Goal: Task Accomplishment & Management: Manage account settings

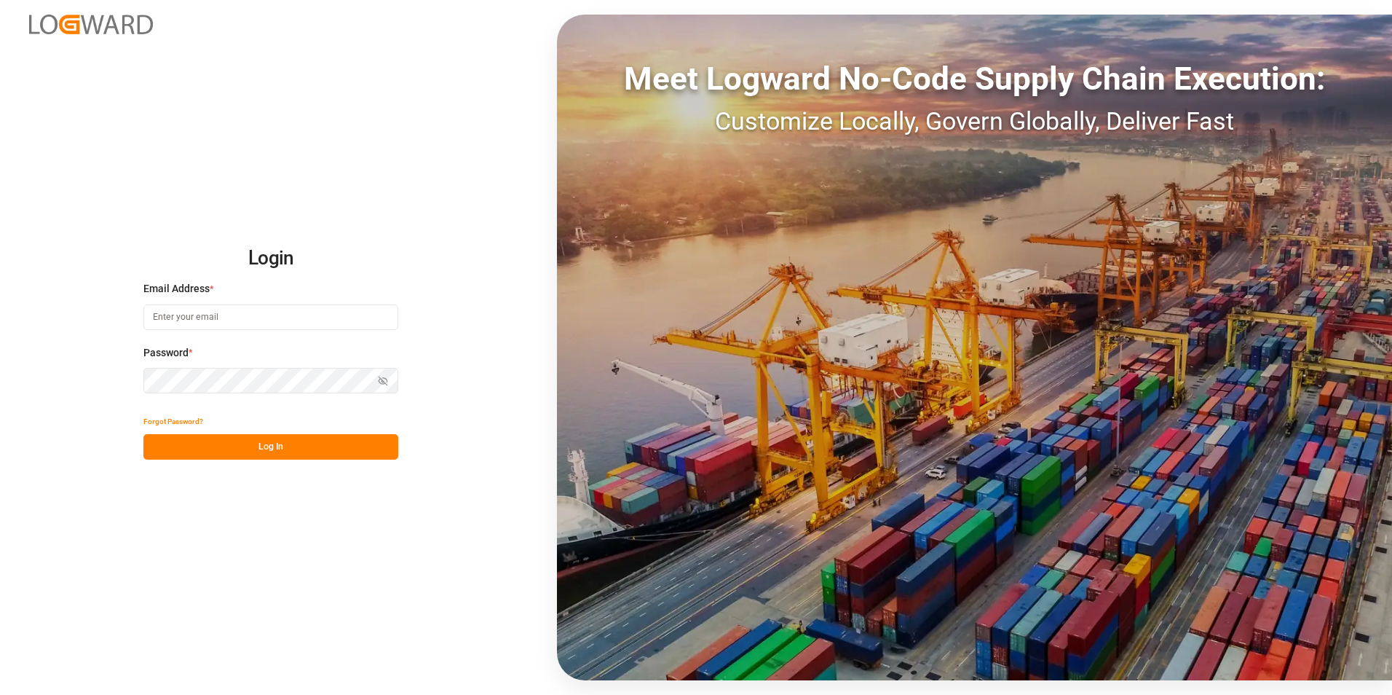
type input "jacques.denis@jamindustries.com"
click at [303, 438] on button "Log In" at bounding box center [270, 446] width 255 height 25
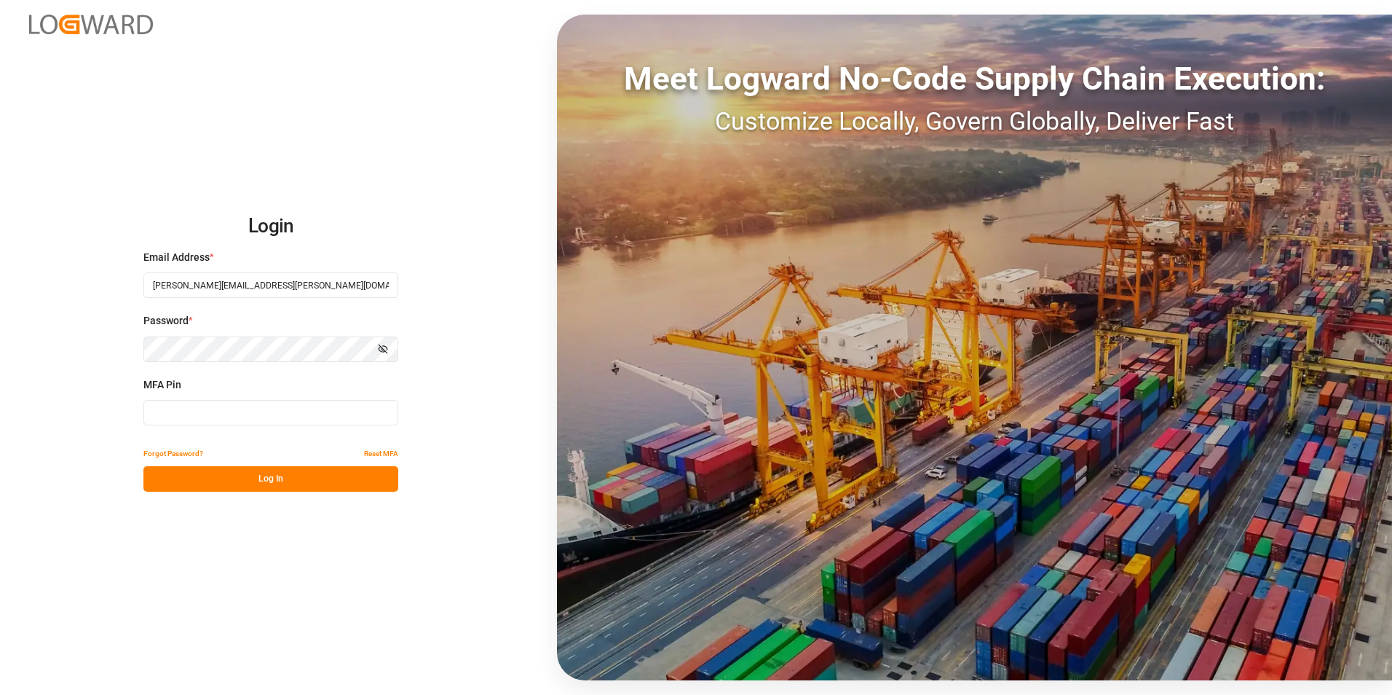
click at [221, 409] on input at bounding box center [270, 412] width 255 height 25
type input "141271"
click at [247, 479] on button "Log In" at bounding box center [270, 478] width 255 height 25
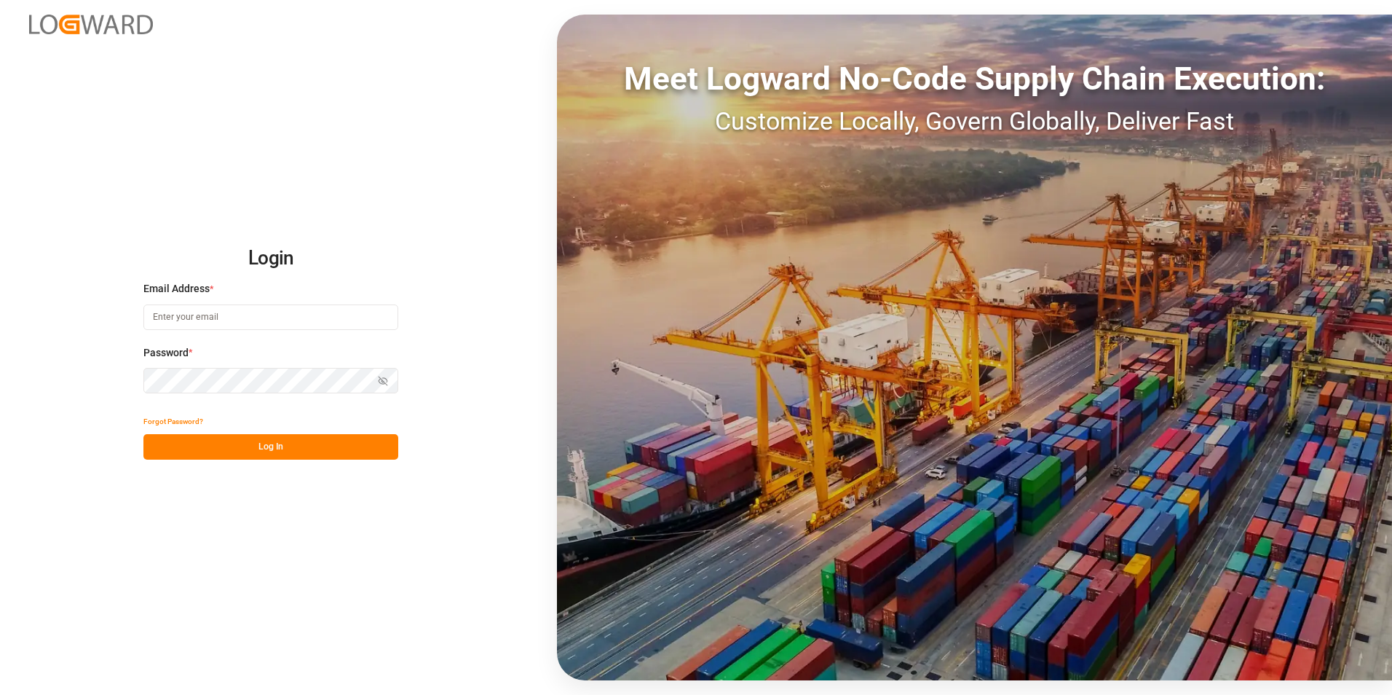
type input "jacques.denis@jamindustries.com"
click at [270, 454] on button "Log In" at bounding box center [270, 446] width 255 height 25
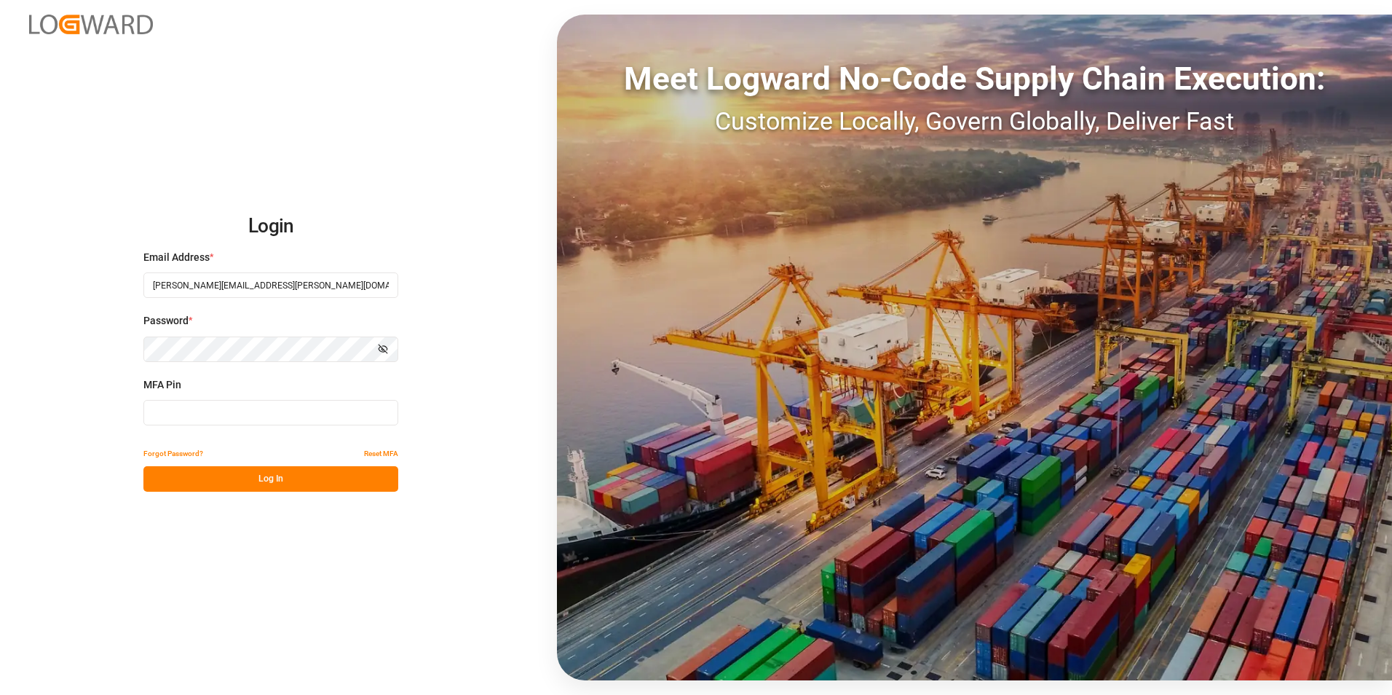
click at [258, 414] on input at bounding box center [270, 412] width 255 height 25
type input "239496"
click at [278, 489] on button "Log In" at bounding box center [270, 478] width 255 height 25
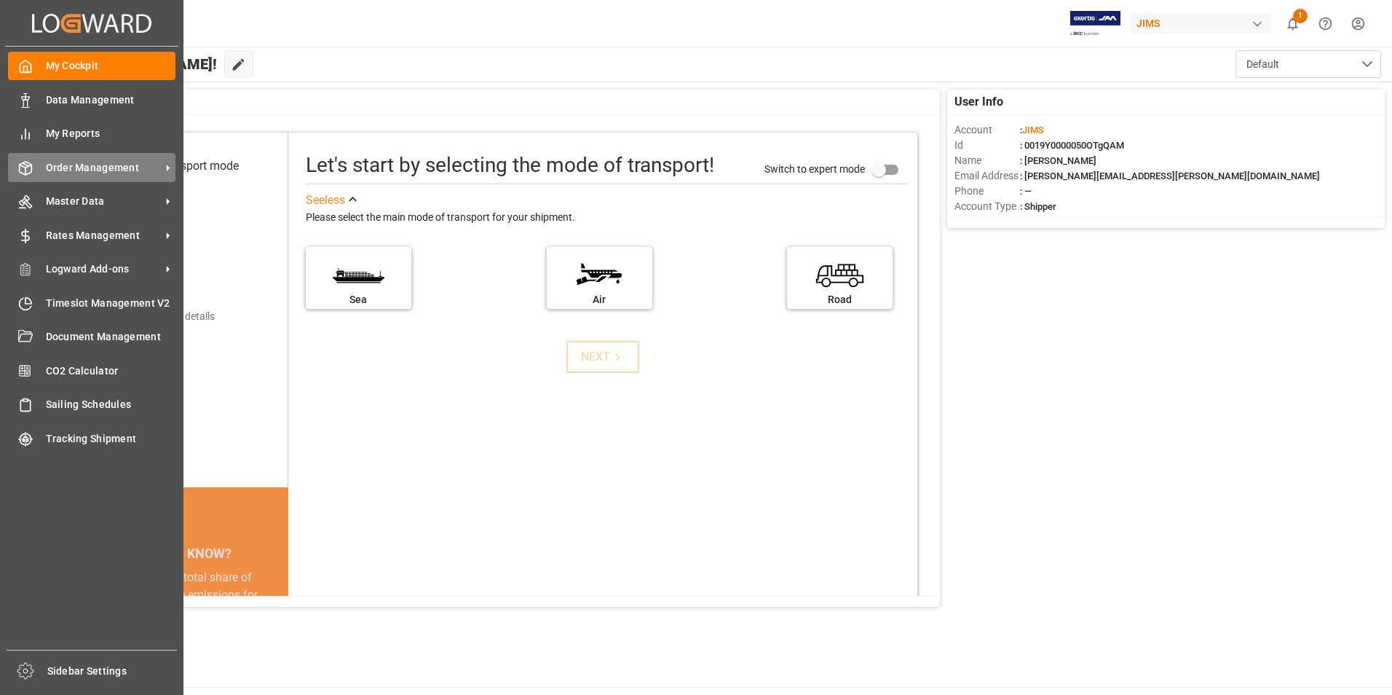
click at [83, 165] on span "Order Management" at bounding box center [103, 167] width 115 height 15
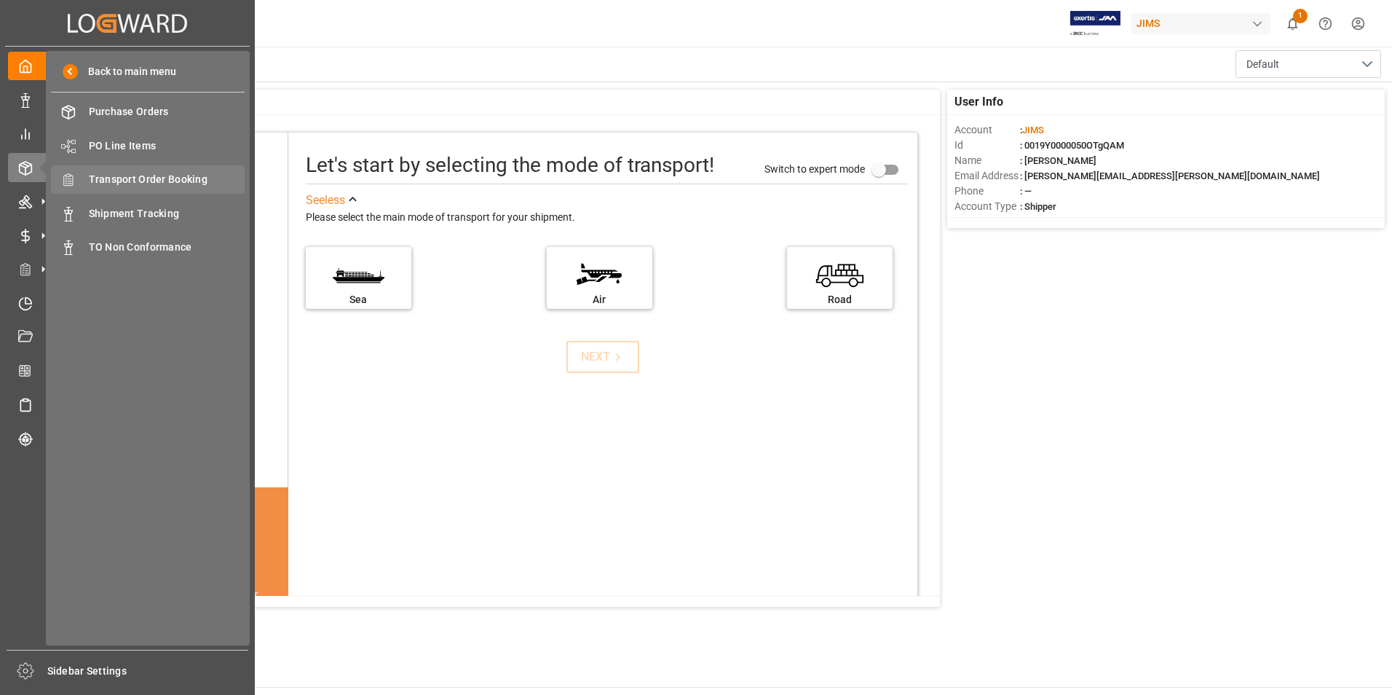
click at [167, 178] on span "Transport Order Booking" at bounding box center [167, 179] width 157 height 15
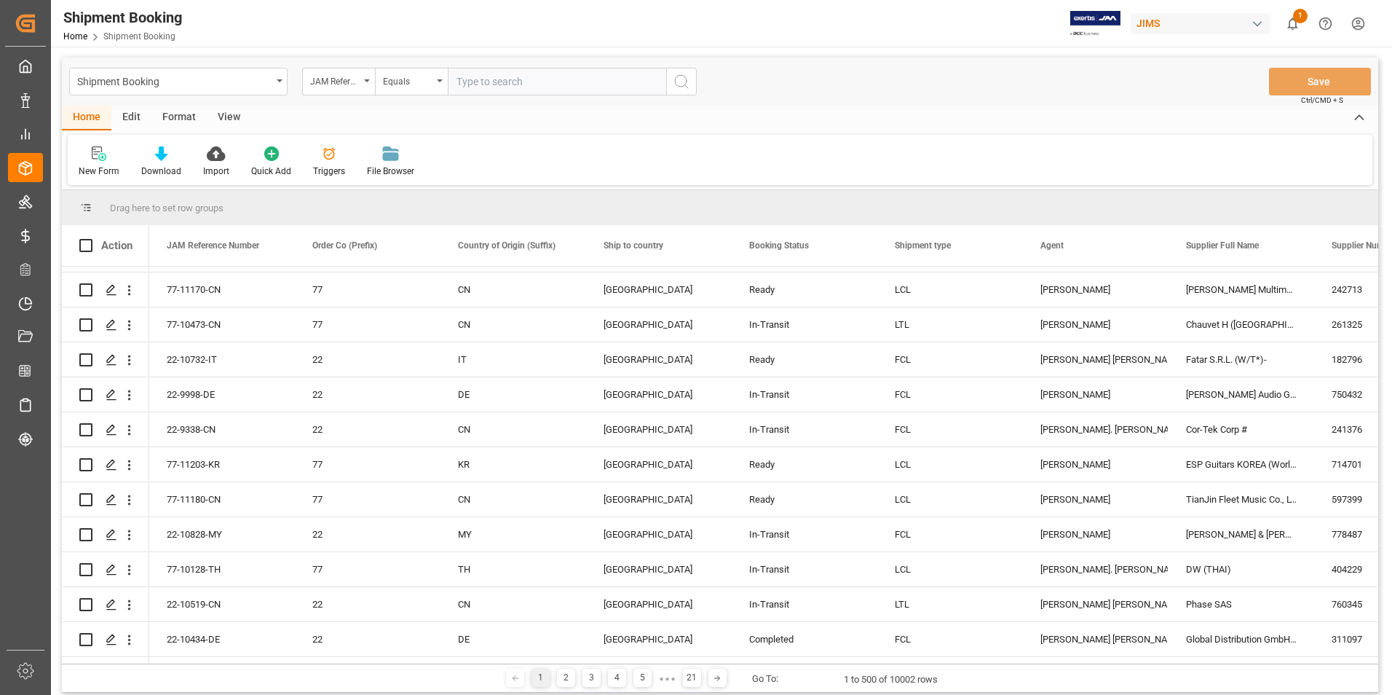
scroll to position [728, 0]
click at [487, 85] on input "text" at bounding box center [557, 82] width 218 height 28
paste input "22-11209-DE"
type input "22-11209-DE"
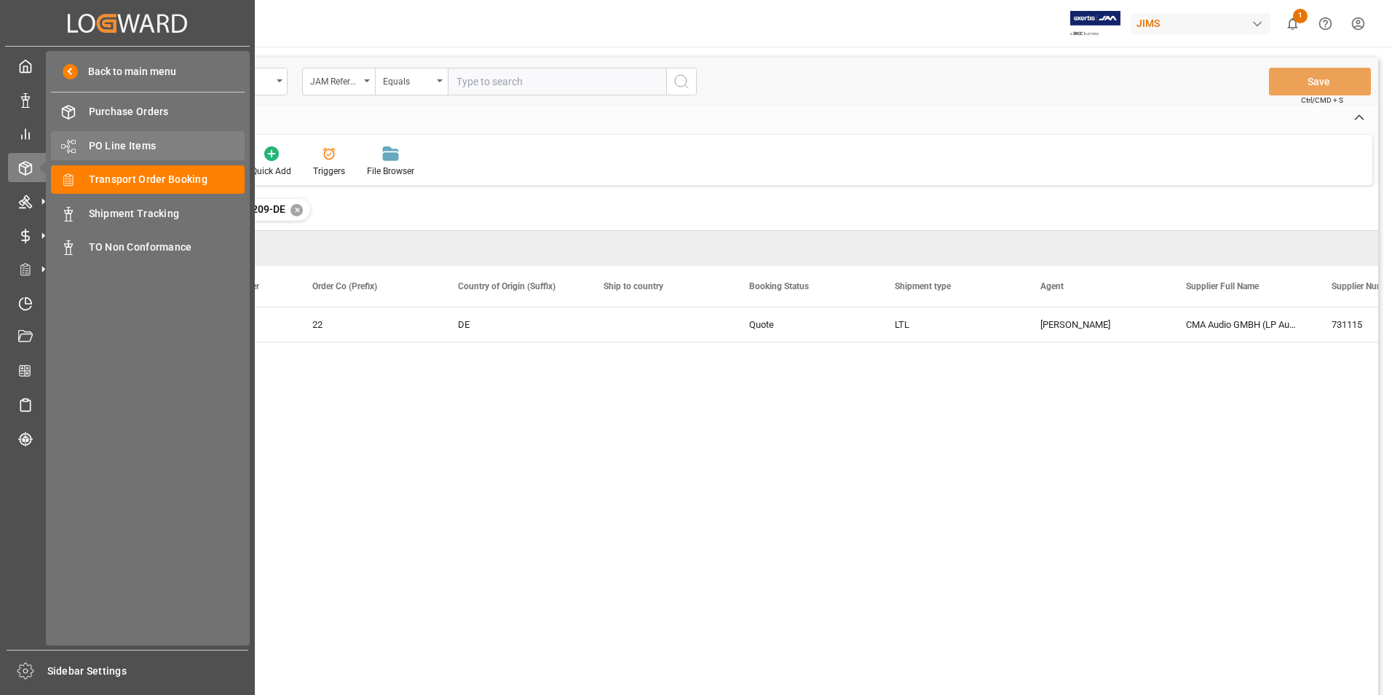
drag, startPoint x: 170, startPoint y: 171, endPoint x: 170, endPoint y: 157, distance: 13.8
click at [170, 171] on div "Transport Order Booking Transport Order Booking" at bounding box center [148, 179] width 194 height 28
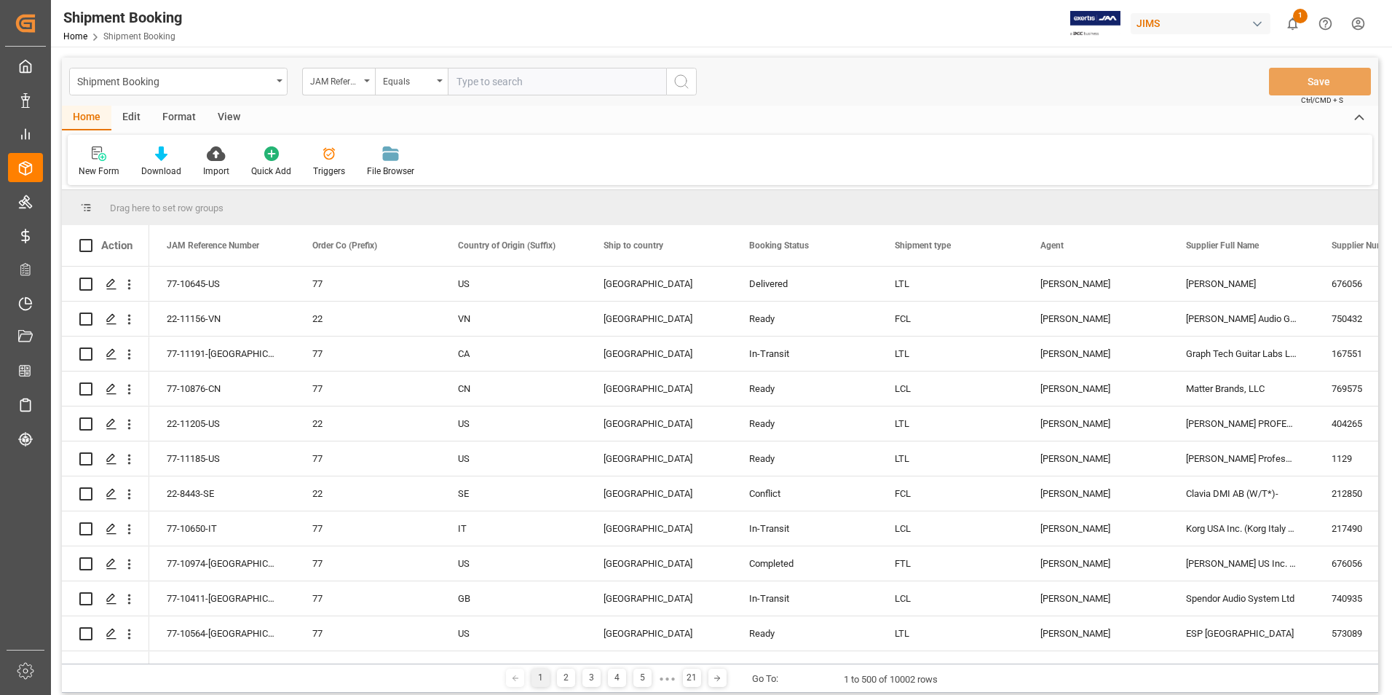
click at [529, 81] on input "text" at bounding box center [557, 82] width 218 height 28
paste input "22-11209-DE"
type input "22-11209-DE"
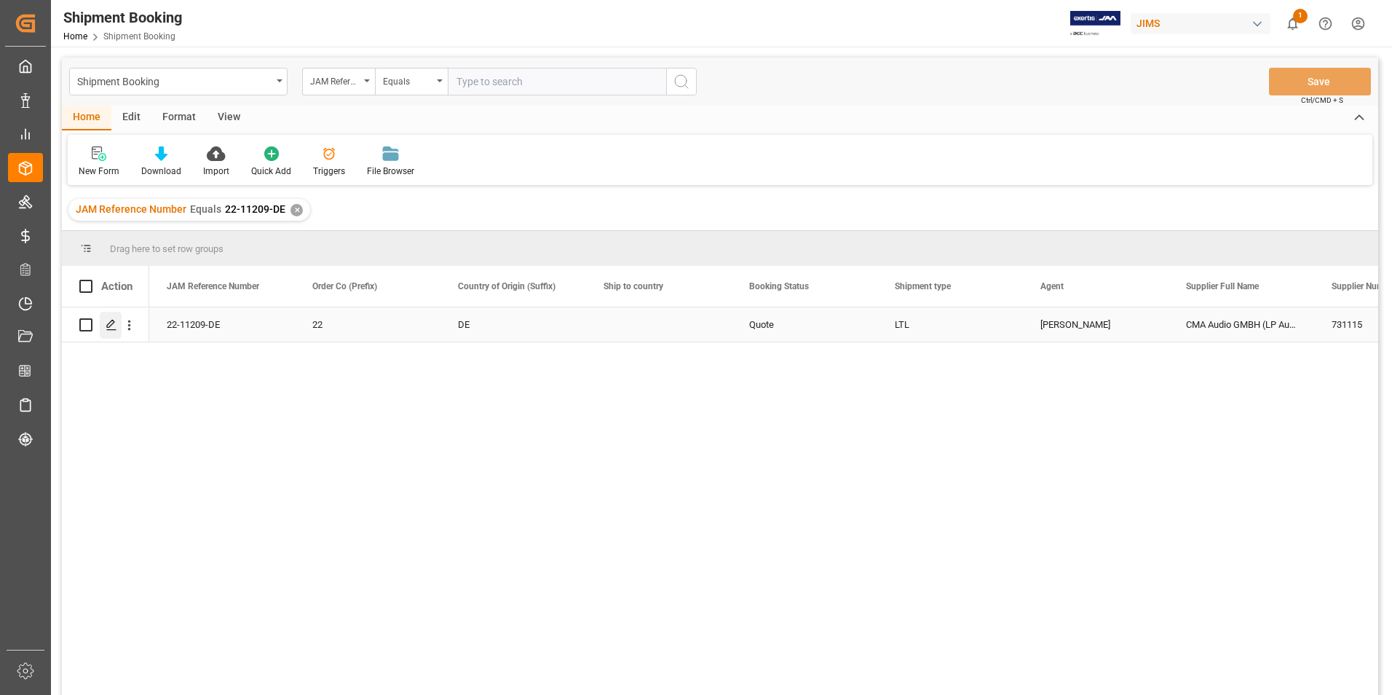
click at [111, 320] on icon "Press SPACE to select this row." at bounding box center [112, 325] width 12 height 12
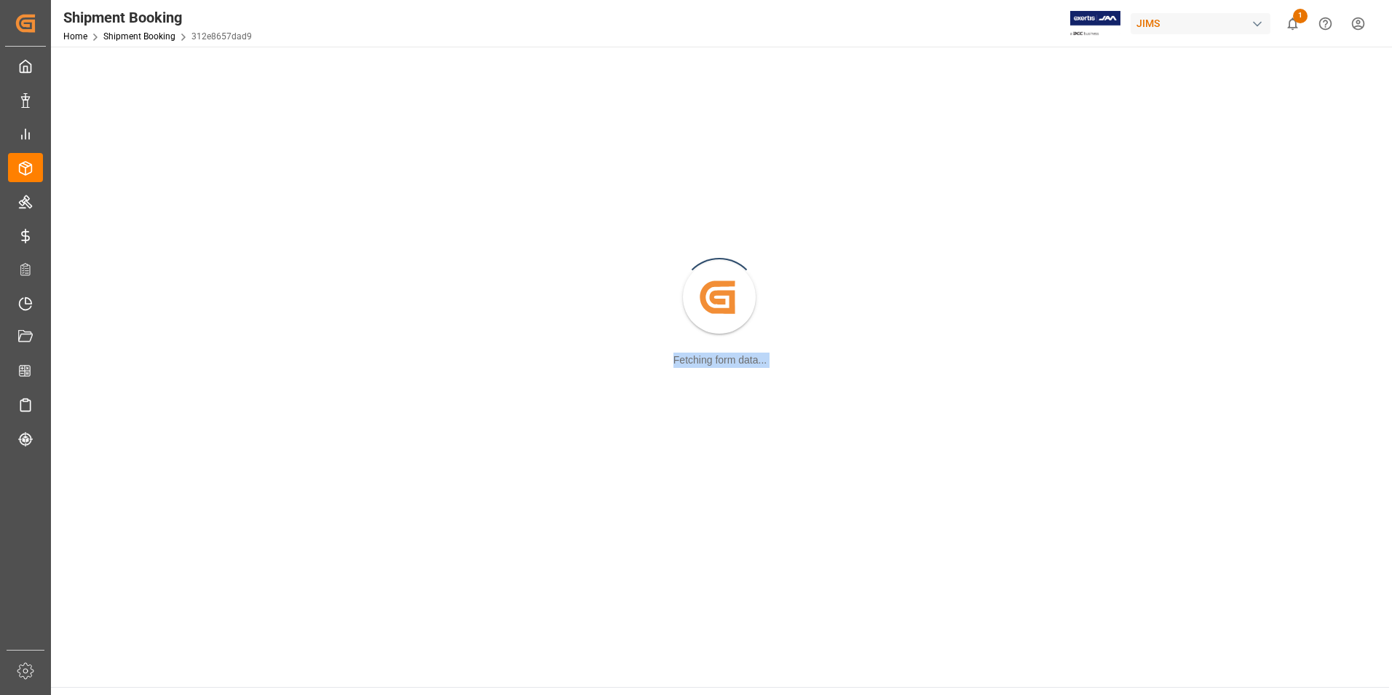
click at [111, 320] on div "Created by potrace 1.15, written by Peter Selinger 2001-2017 Fetching form data…" at bounding box center [720, 298] width 1321 height 486
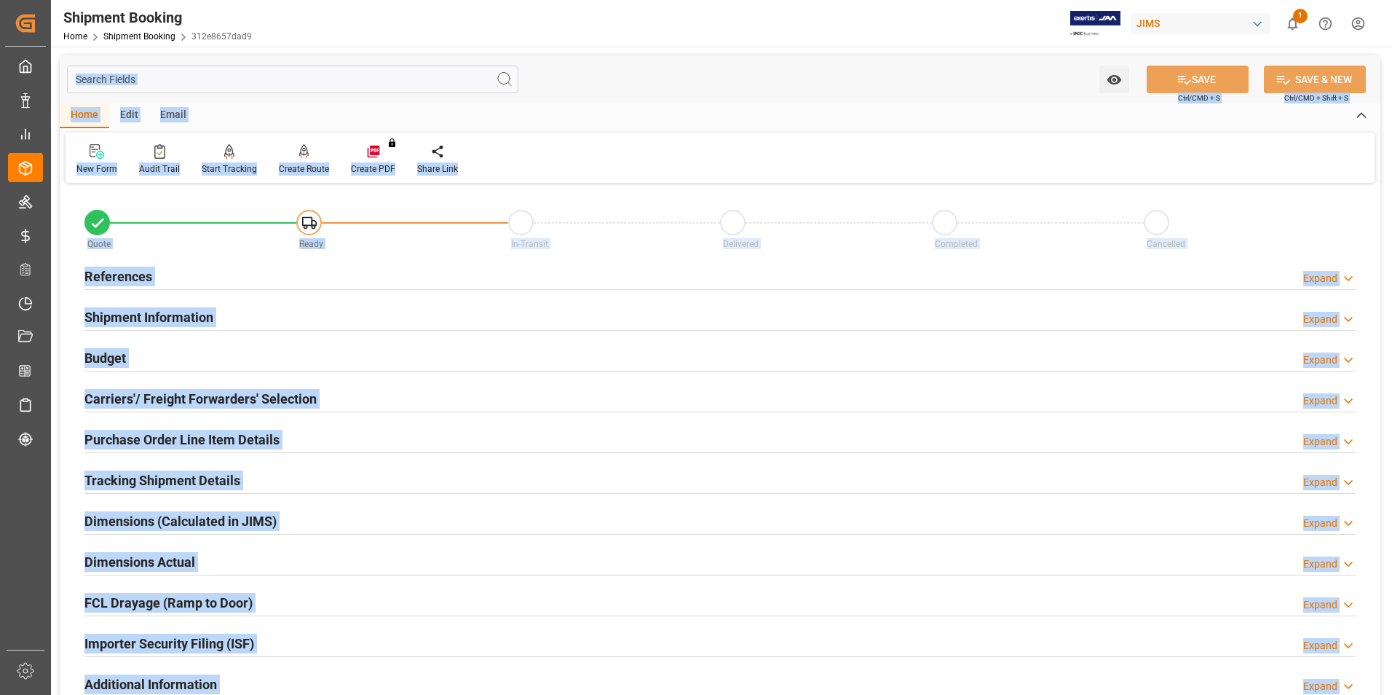
click at [438, 328] on div "Shipment Information Expand" at bounding box center [719, 316] width 1271 height 28
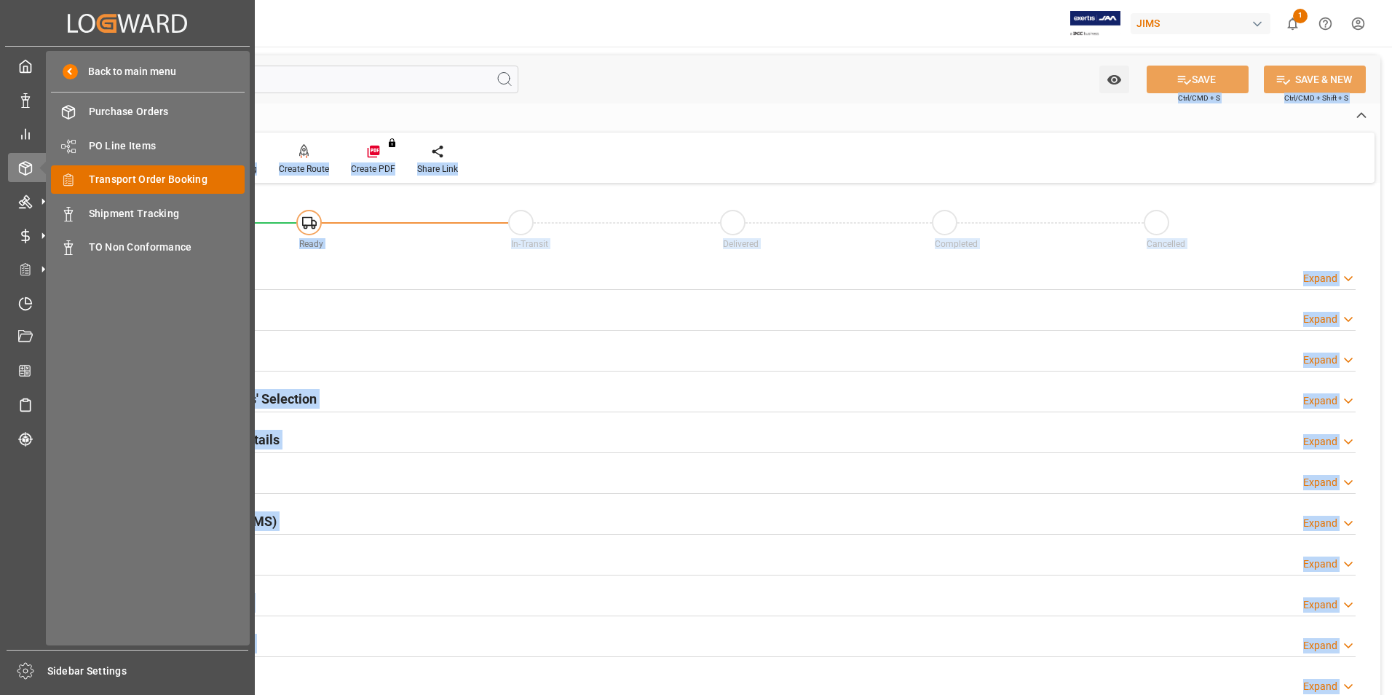
click at [159, 183] on span "Transport Order Booking" at bounding box center [167, 179] width 157 height 15
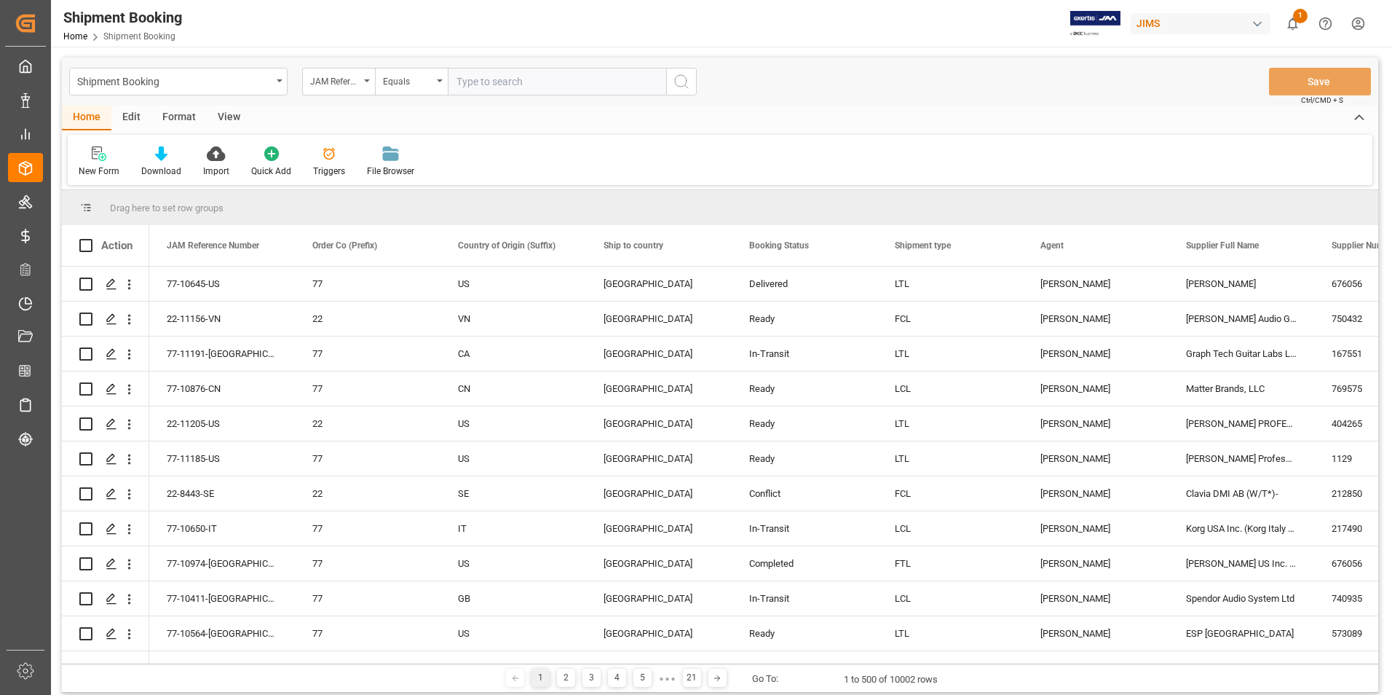
click at [513, 84] on input "text" at bounding box center [557, 82] width 218 height 28
type input "22-11209-DE"
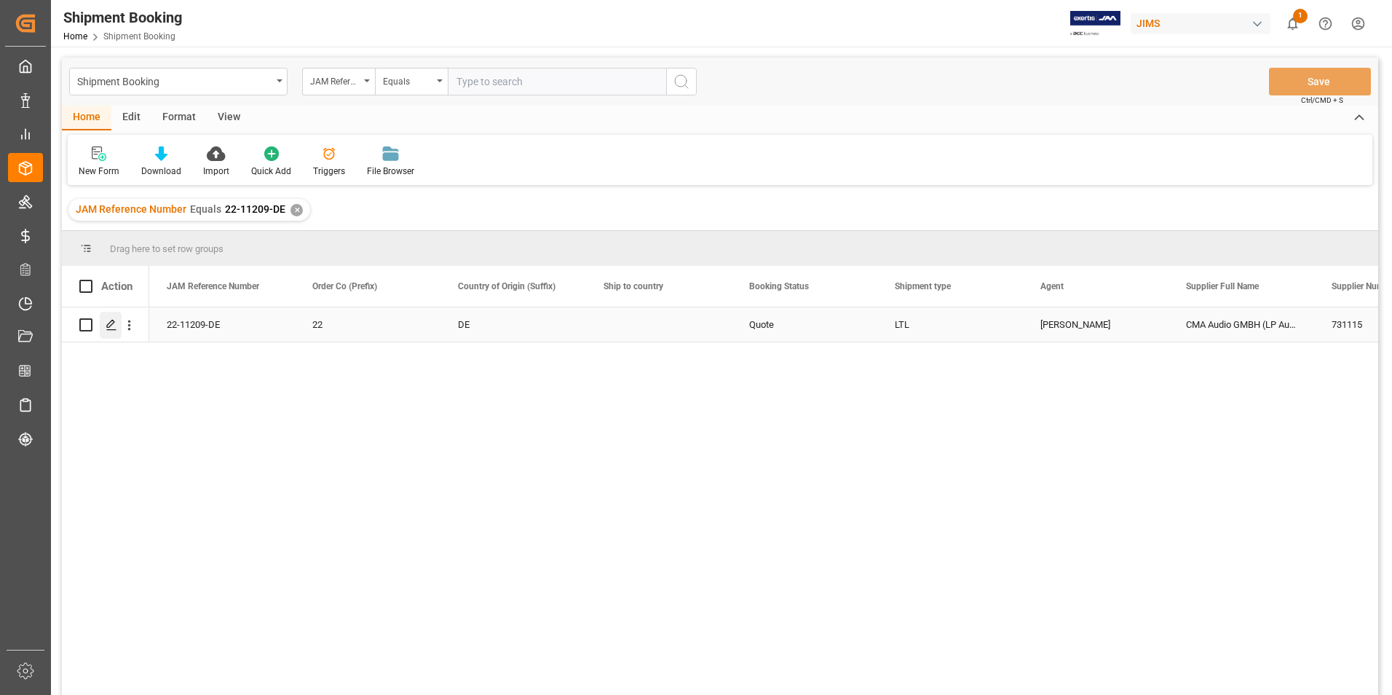
click at [116, 323] on icon "Press SPACE to select this row." at bounding box center [112, 325] width 12 height 12
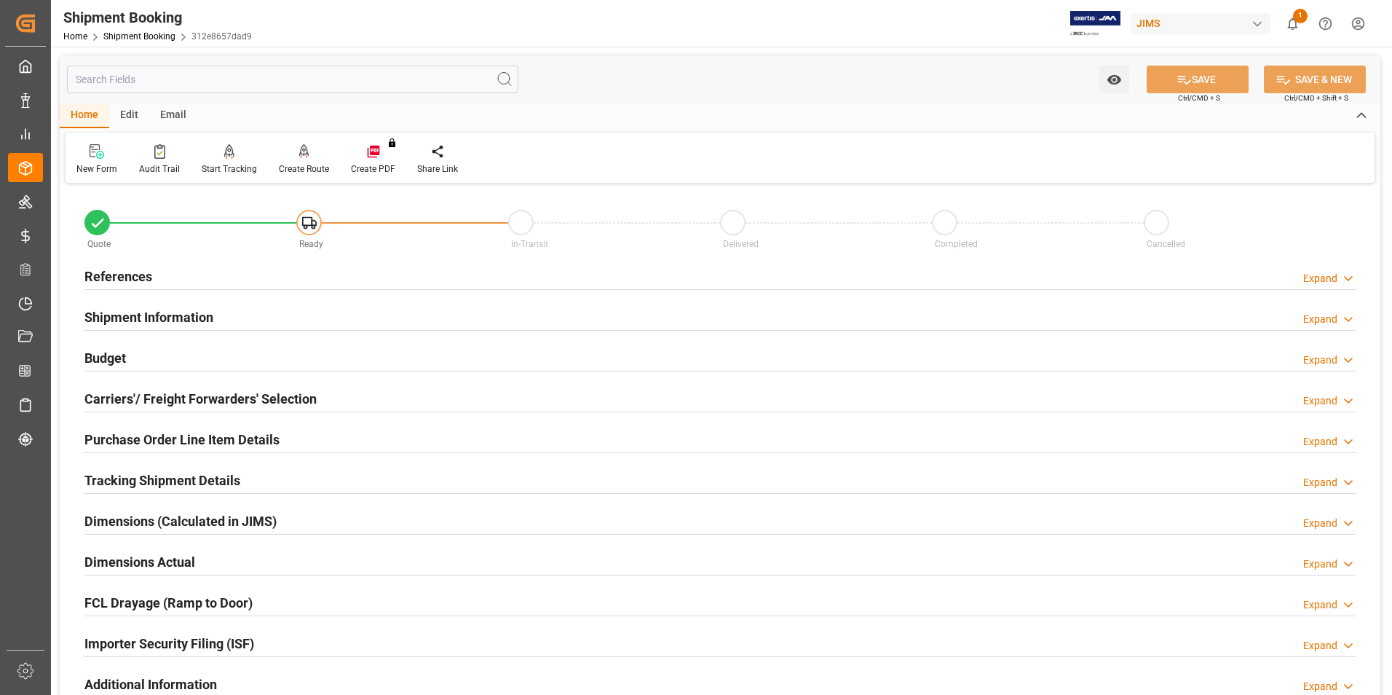
scroll to position [73, 0]
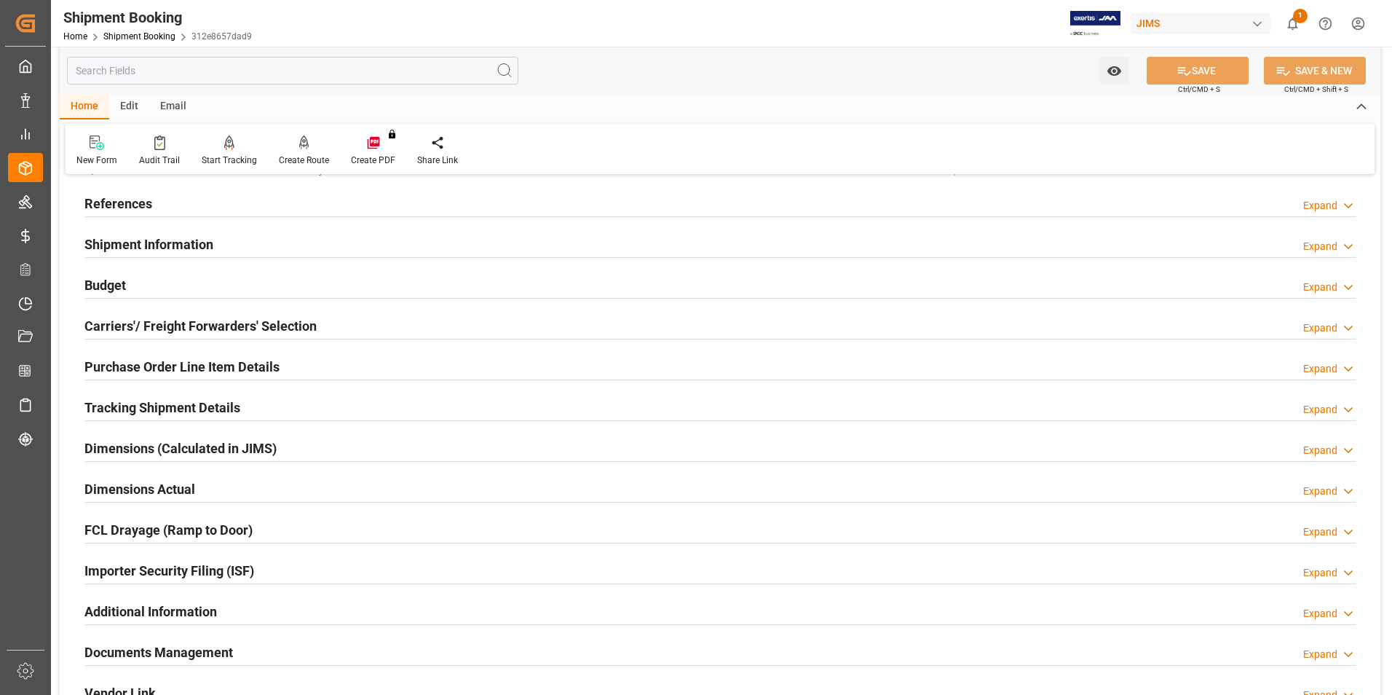
click at [146, 406] on h2 "Tracking Shipment Details" at bounding box center [162, 408] width 156 height 20
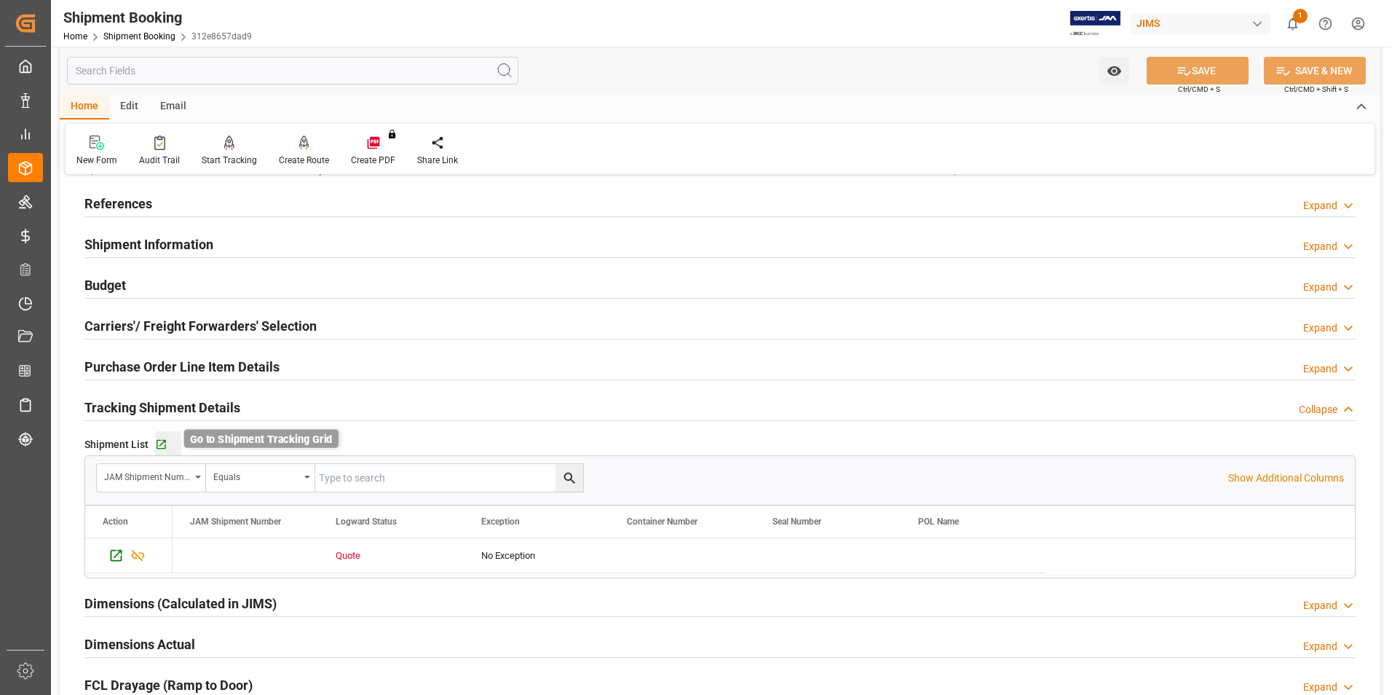
click at [162, 444] on icon "button" at bounding box center [161, 444] width 12 height 12
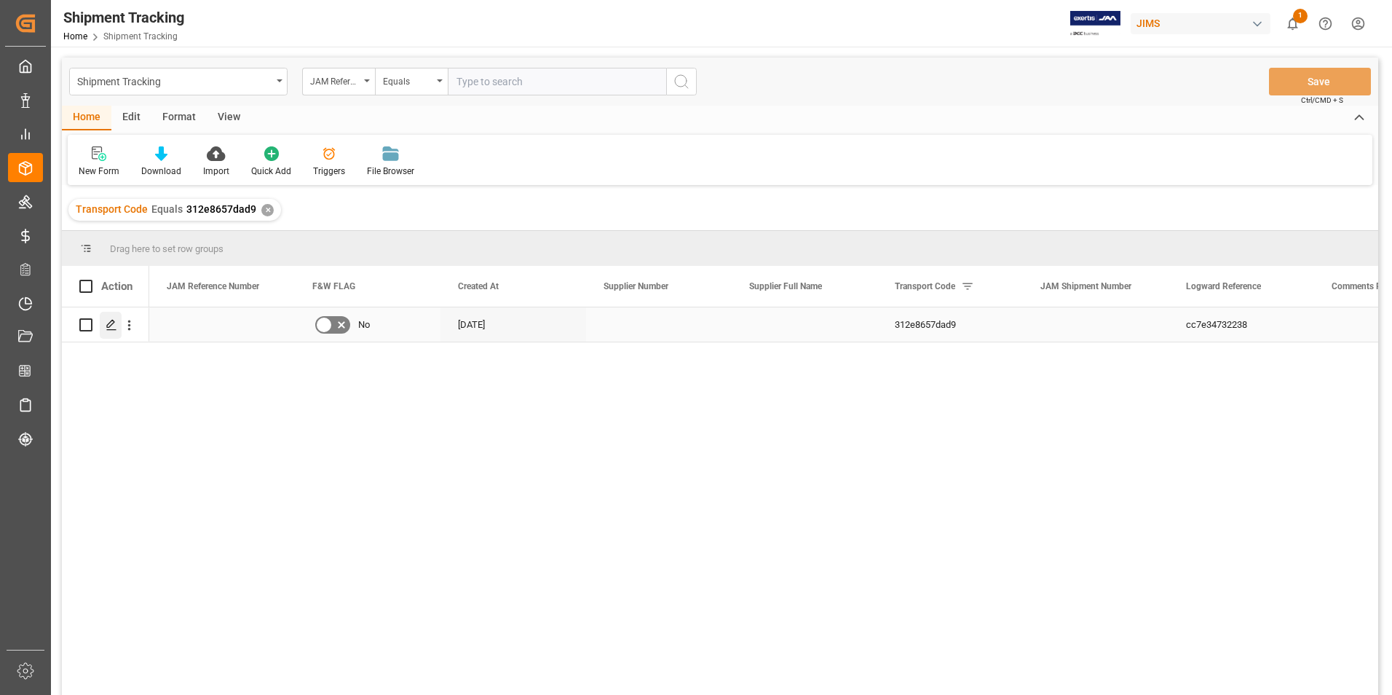
click at [109, 319] on icon "Press SPACE to select this row." at bounding box center [112, 325] width 12 height 12
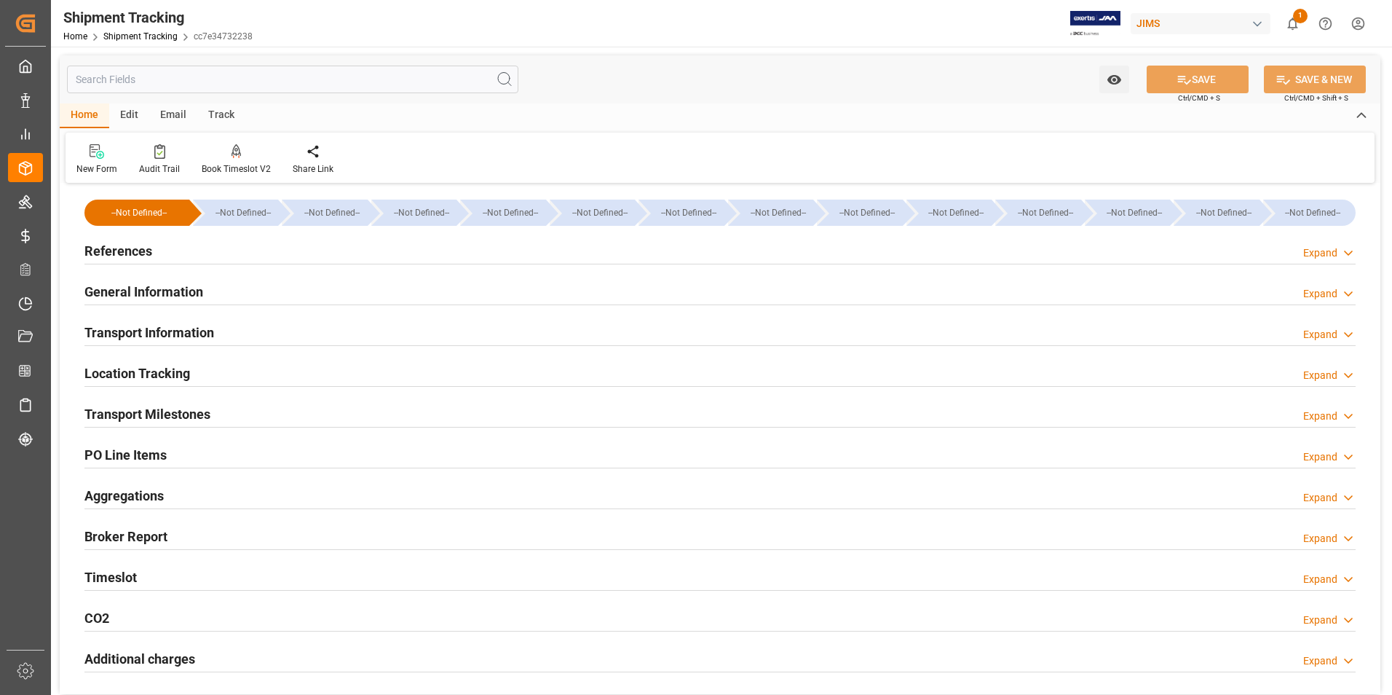
click at [143, 293] on h2 "General Information" at bounding box center [143, 292] width 119 height 20
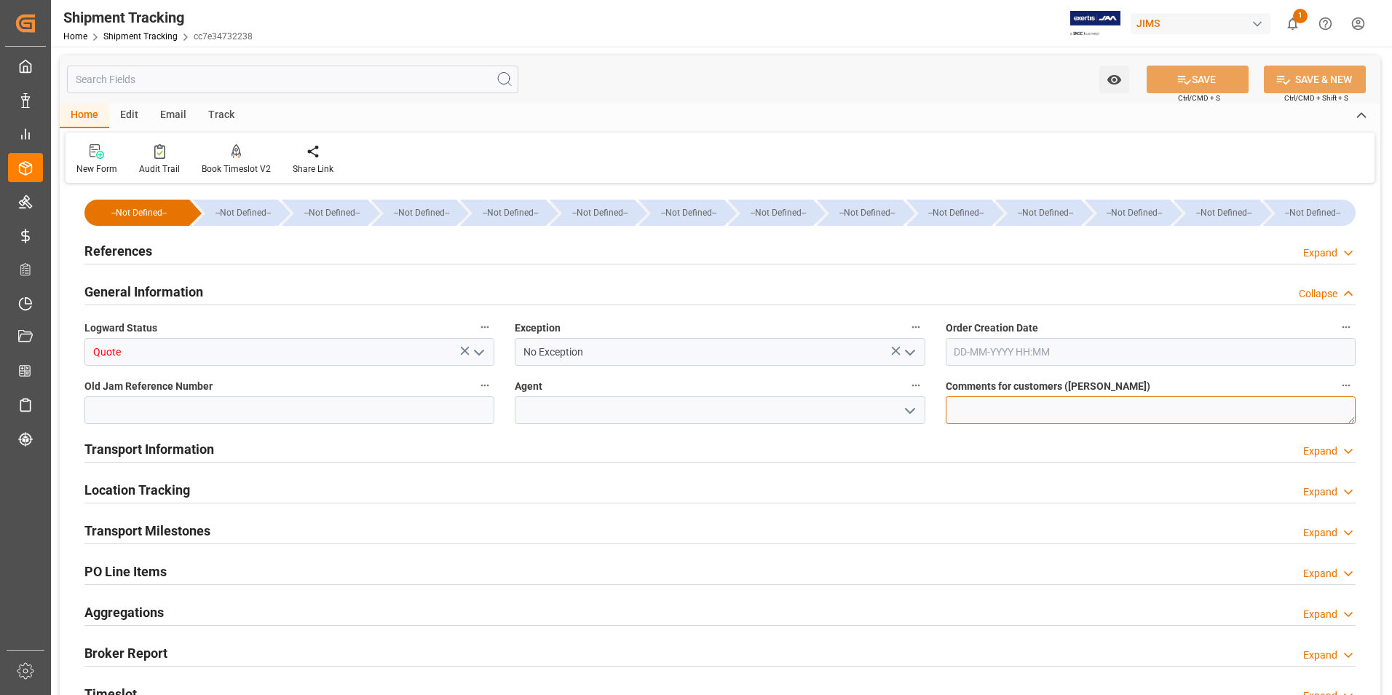
click at [1011, 410] on textarea at bounding box center [1151, 410] width 410 height 28
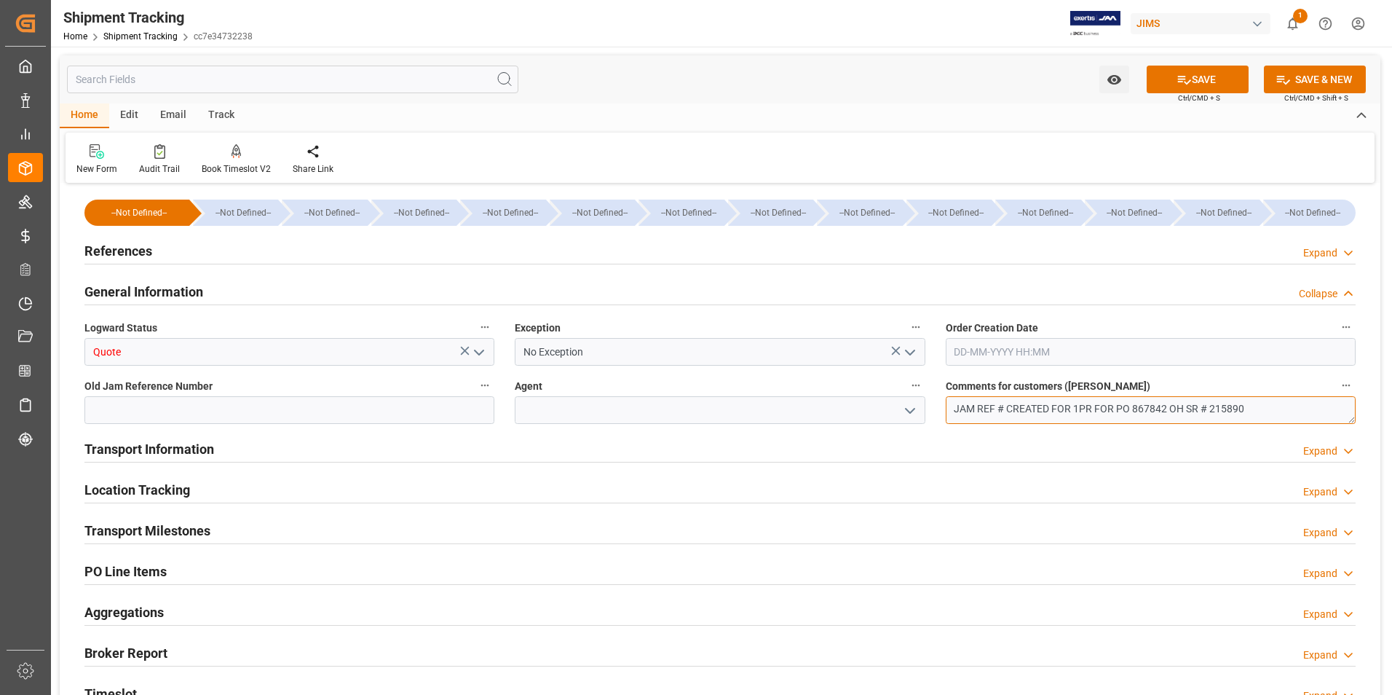
type textarea "JAM REF # CREATED FOR 1PR FOR PO 867842 OH SR # 215890"
click at [478, 355] on icon "open menu" at bounding box center [478, 352] width 17 height 17
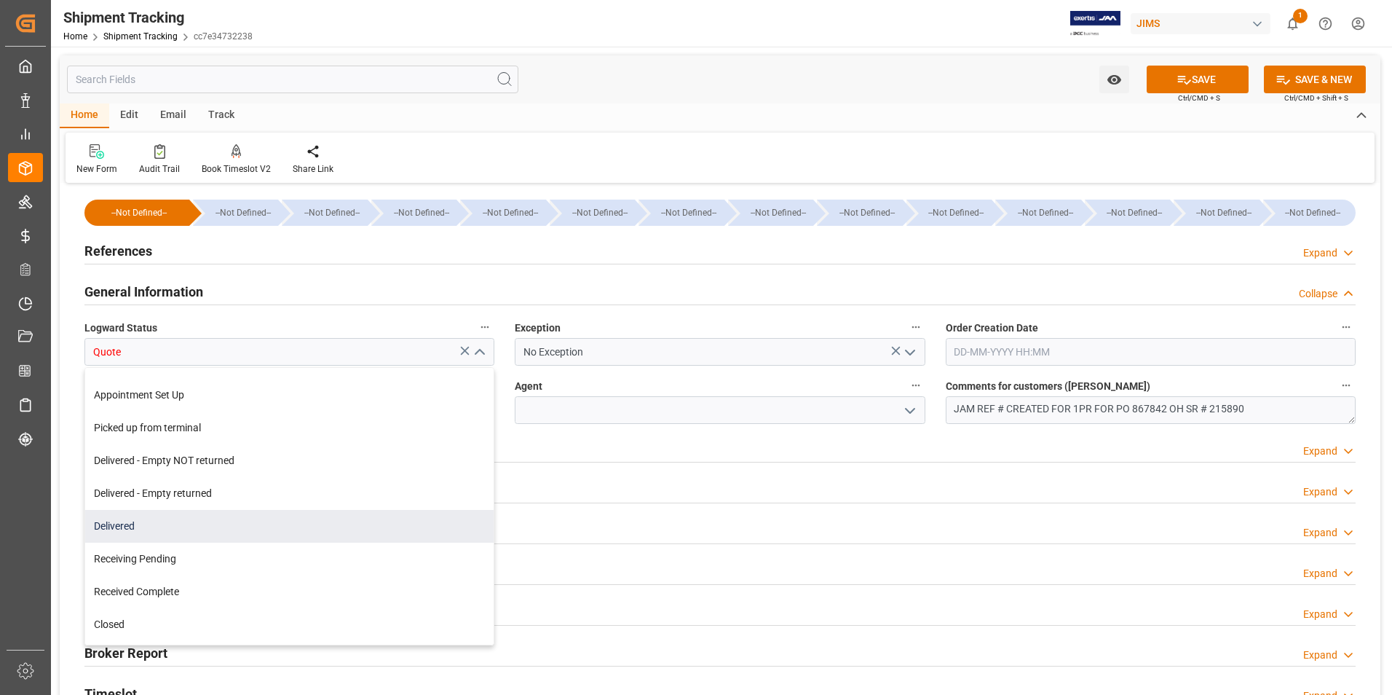
scroll to position [248, 0]
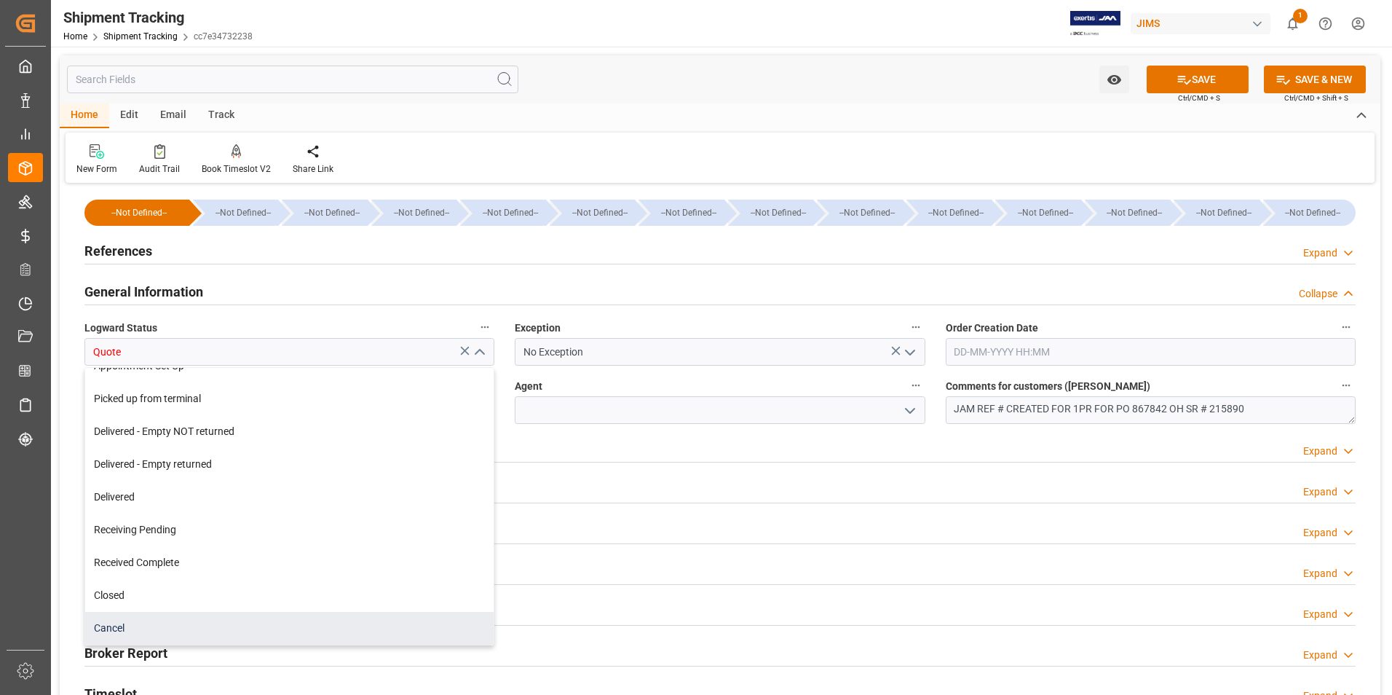
click at [240, 636] on div "Cancel" at bounding box center [289, 628] width 408 height 33
type input "Cancel"
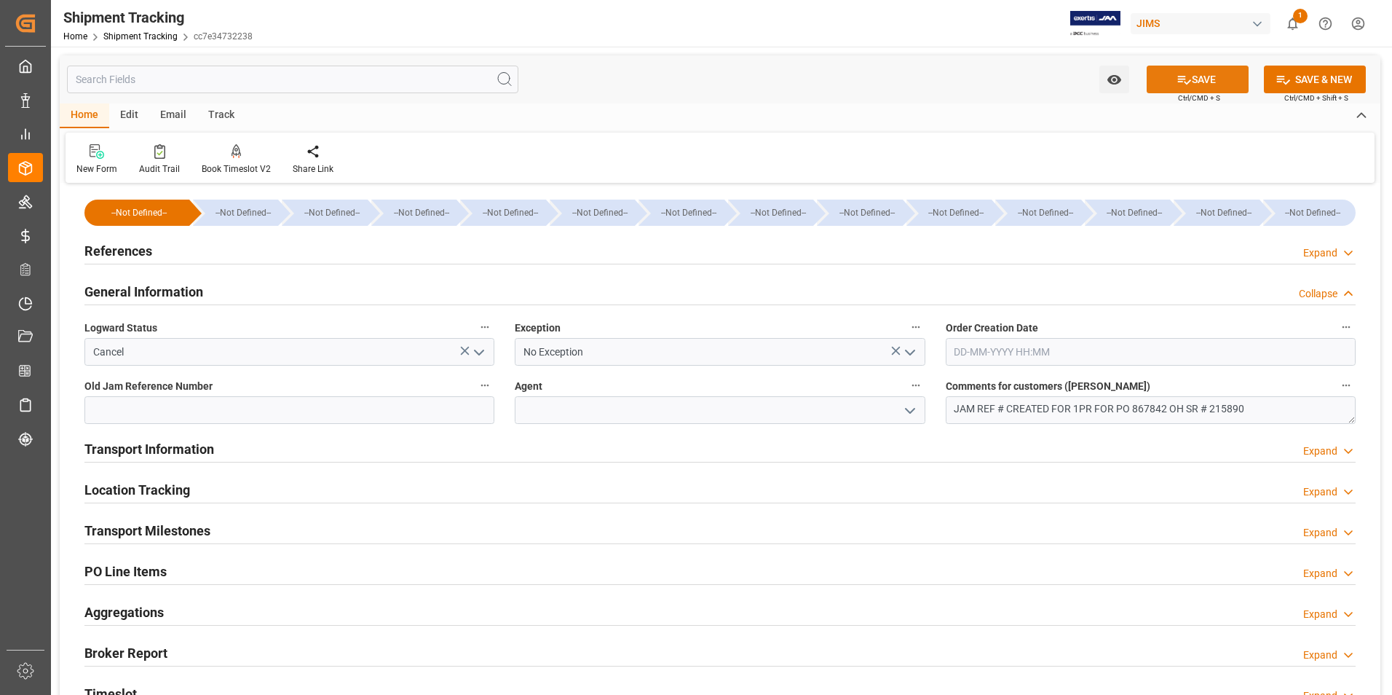
click at [1202, 73] on button "SAVE" at bounding box center [1198, 80] width 102 height 28
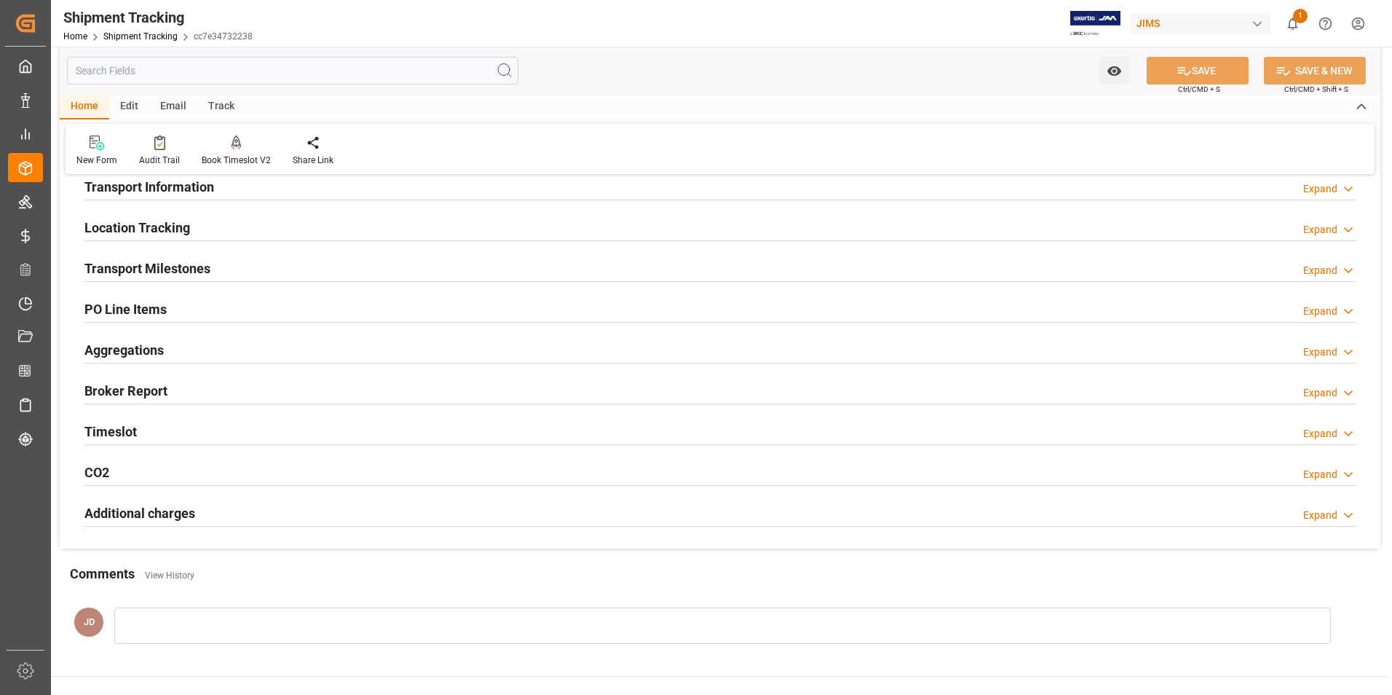
scroll to position [218, 0]
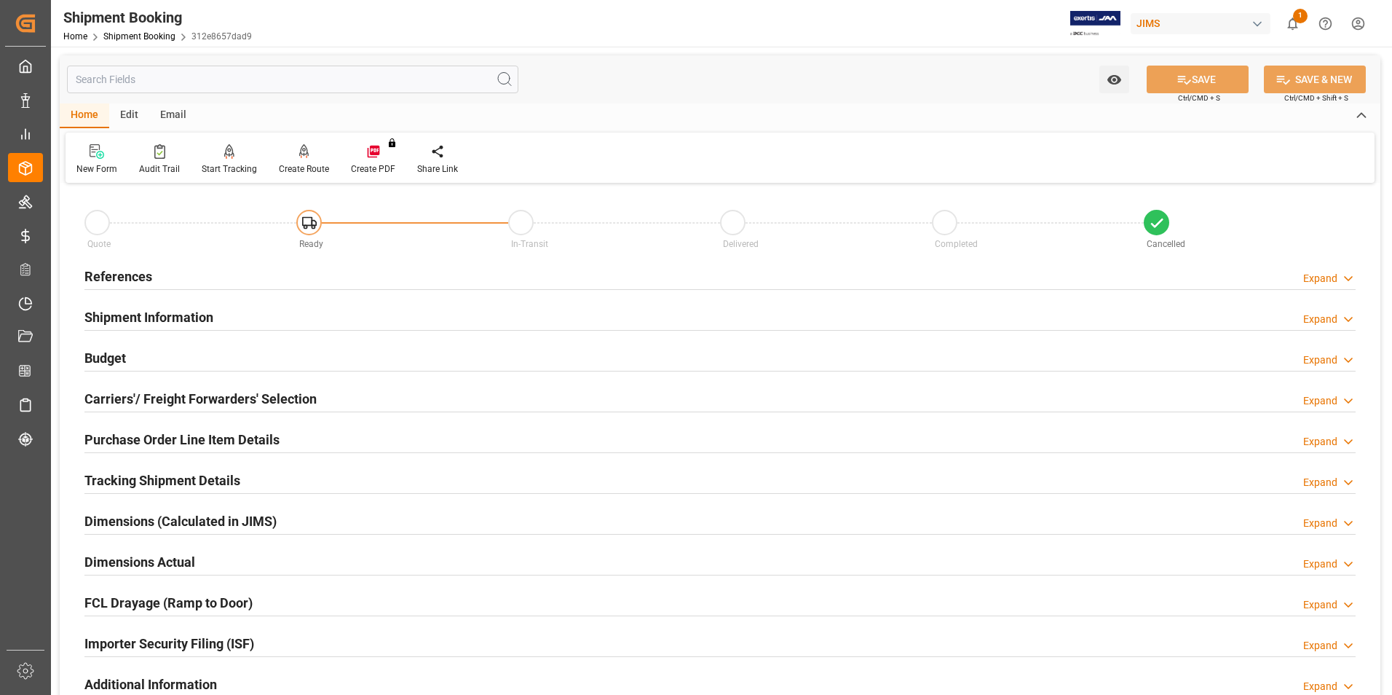
click at [270, 273] on div "References Expand" at bounding box center [719, 275] width 1271 height 28
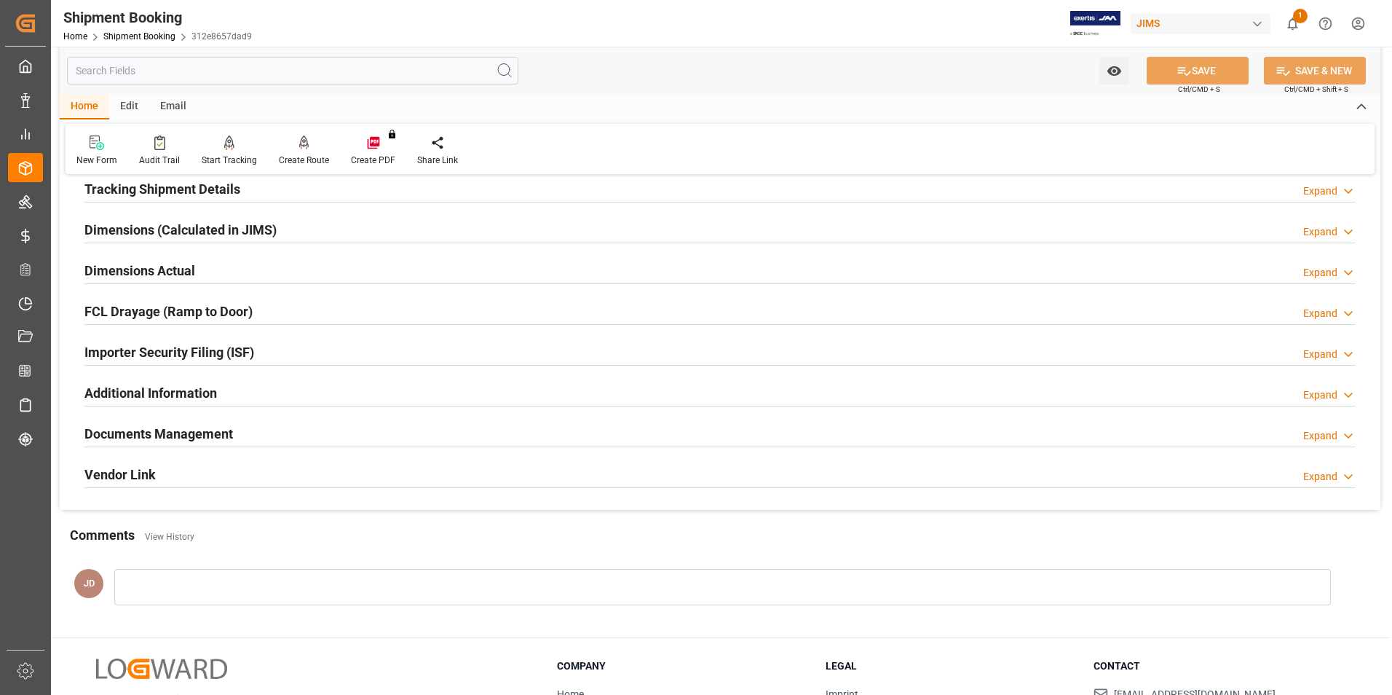
scroll to position [690, 0]
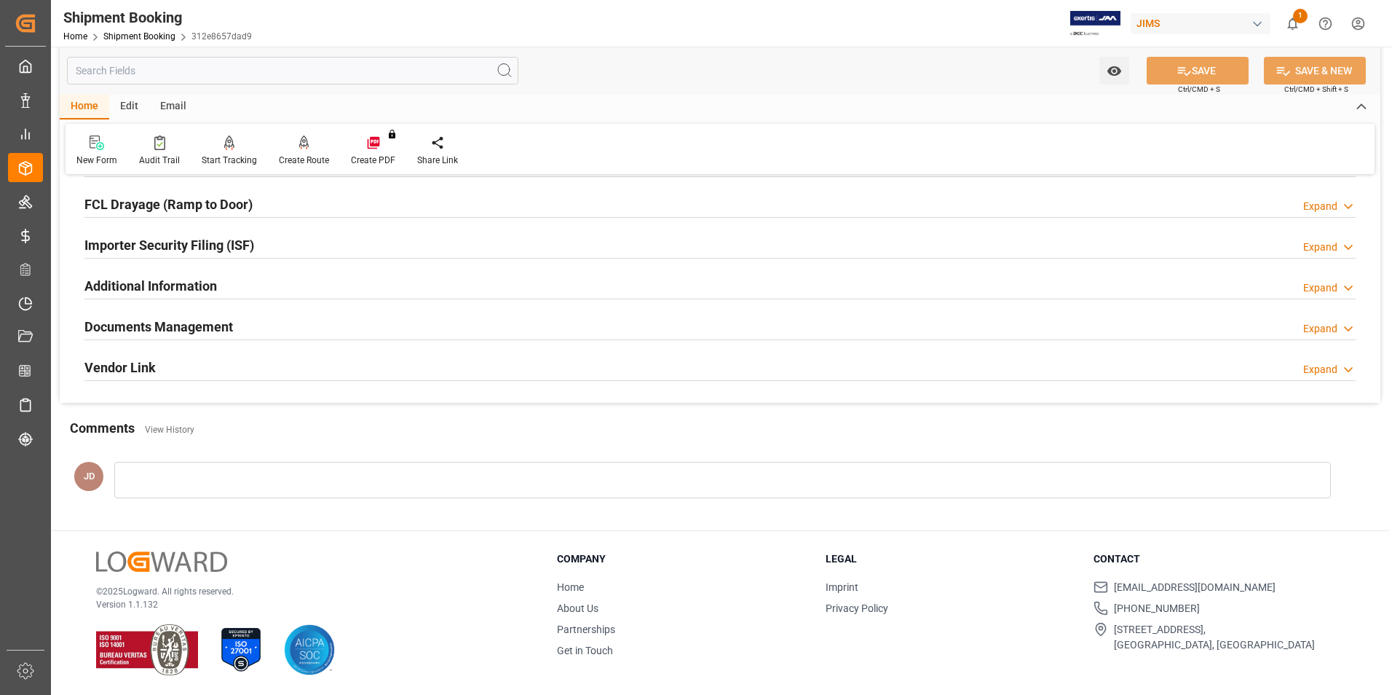
click at [167, 475] on div at bounding box center [722, 480] width 1217 height 36
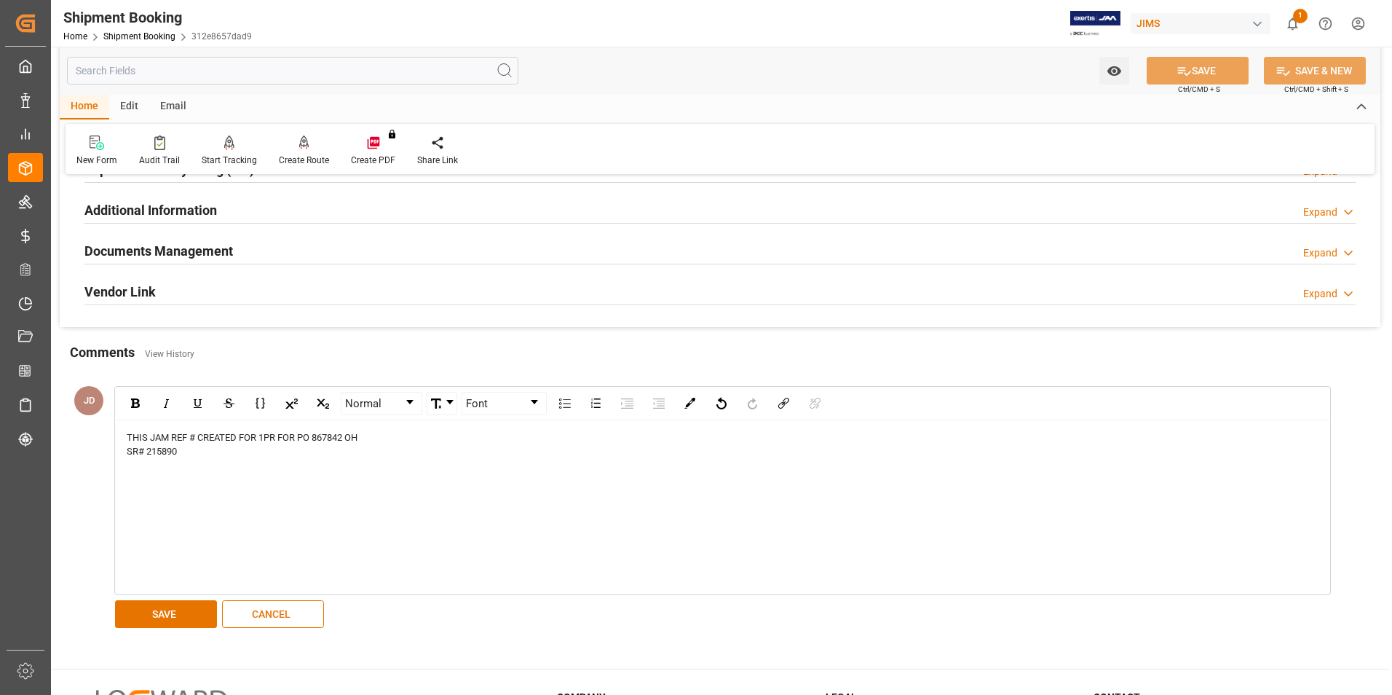
scroll to position [835, 0]
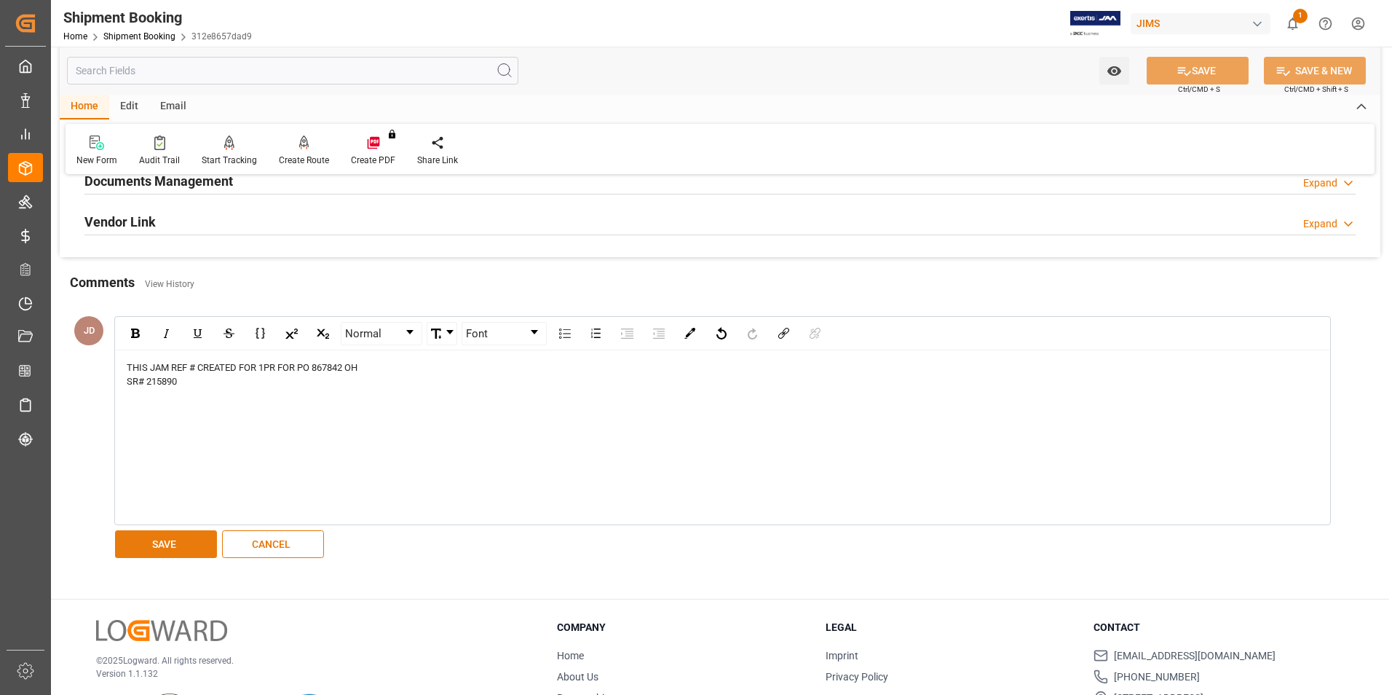
click at [178, 534] on button "SAVE" at bounding box center [166, 544] width 102 height 28
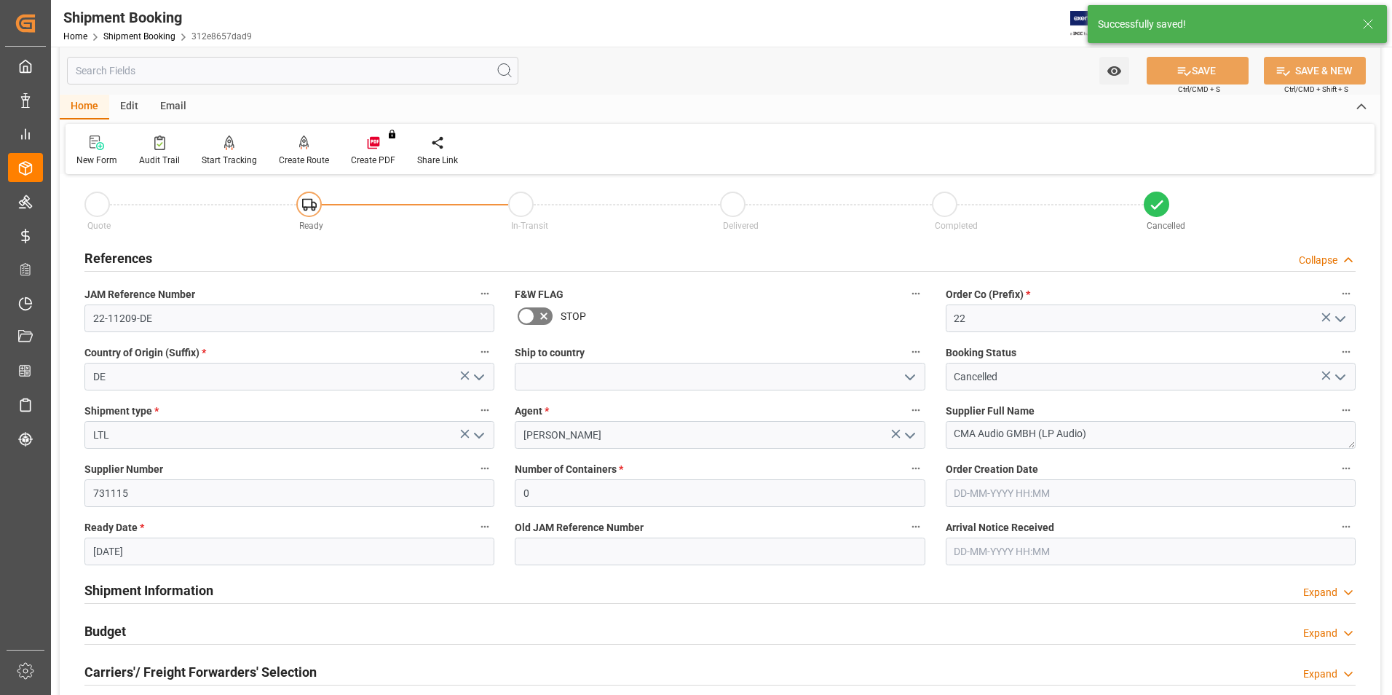
scroll to position [0, 0]
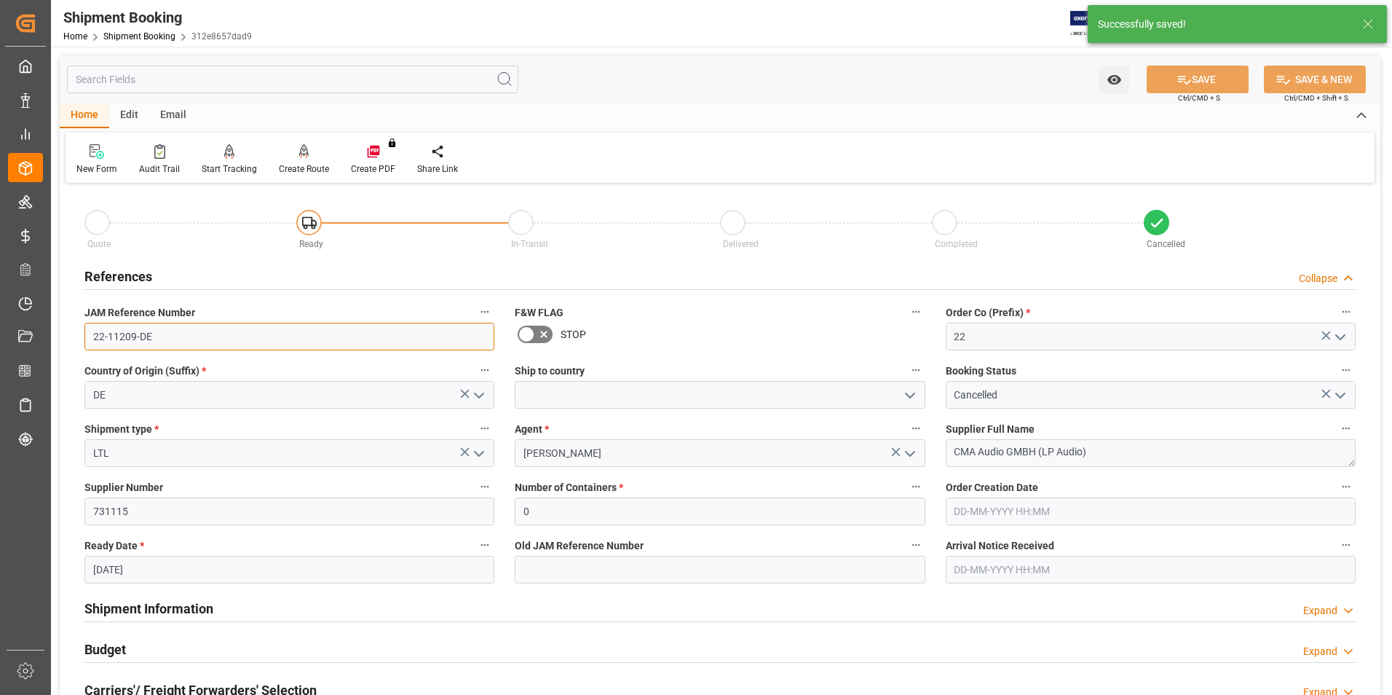
drag, startPoint x: 165, startPoint y: 329, endPoint x: 58, endPoint y: 332, distance: 107.8
click at [58, 332] on div "Watch Option SAVE Ctrl/CMD + S SAVE & NEW Ctrl/CMD + Shift + S Home Edit Email …" at bounding box center [720, 676] width 1338 height 1258
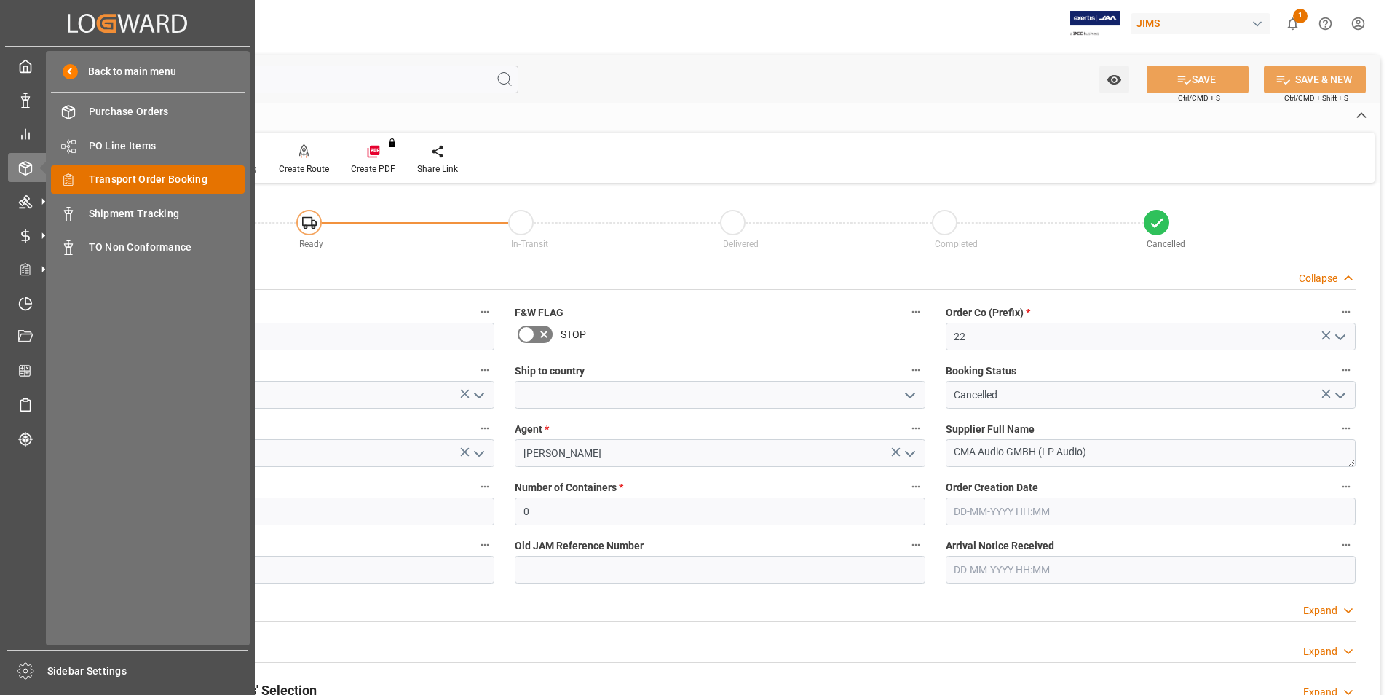
click at [174, 177] on span "Transport Order Booking" at bounding box center [167, 179] width 157 height 15
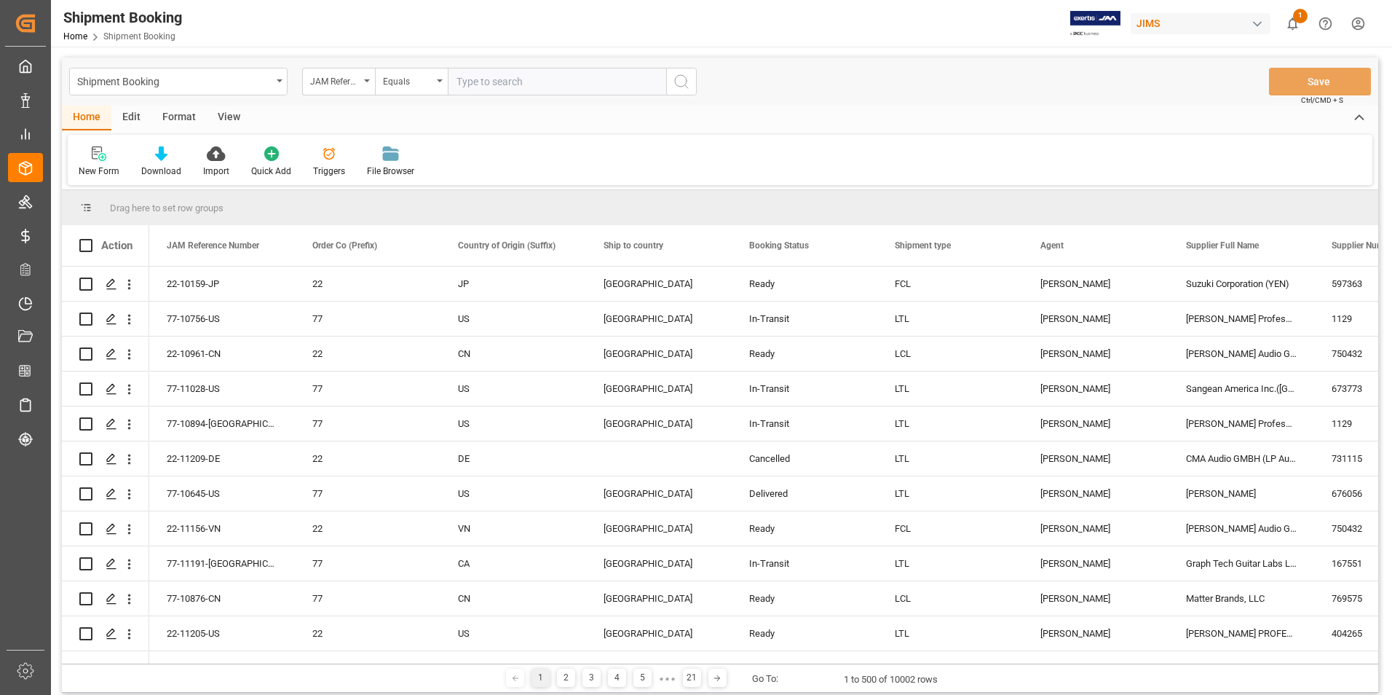
click at [496, 79] on input "text" at bounding box center [557, 82] width 218 height 28
paste input "22-10939-GB"
type input "22-10939-GB"
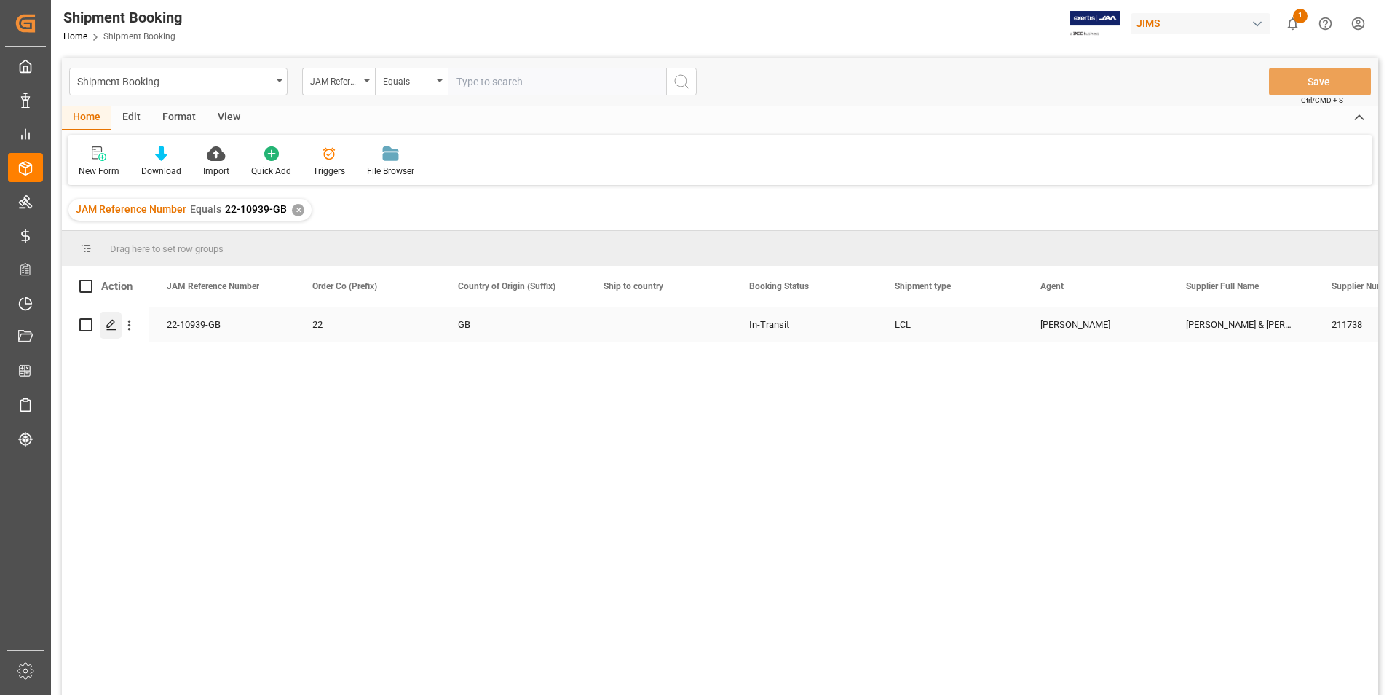
click at [114, 319] on icon "Press SPACE to select this row." at bounding box center [112, 325] width 12 height 12
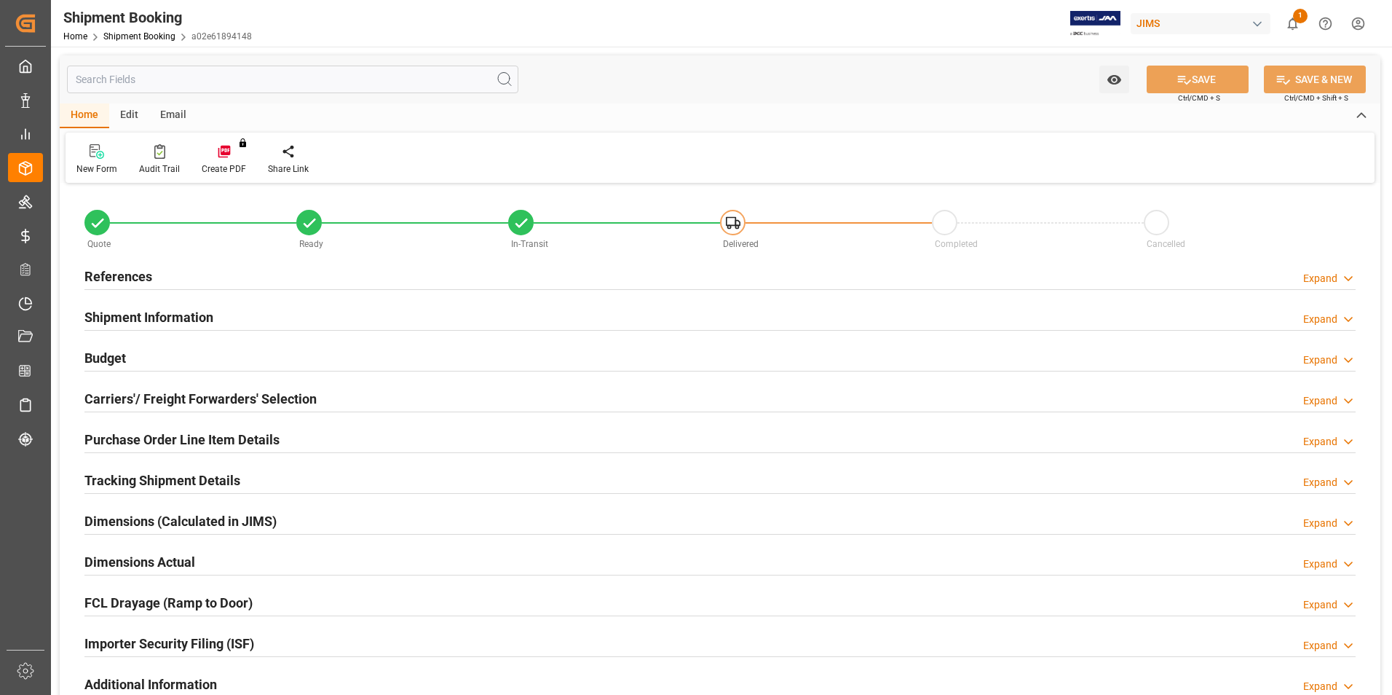
type input "779.4313"
type input "142.3452"
type input "0"
type input "1186.21"
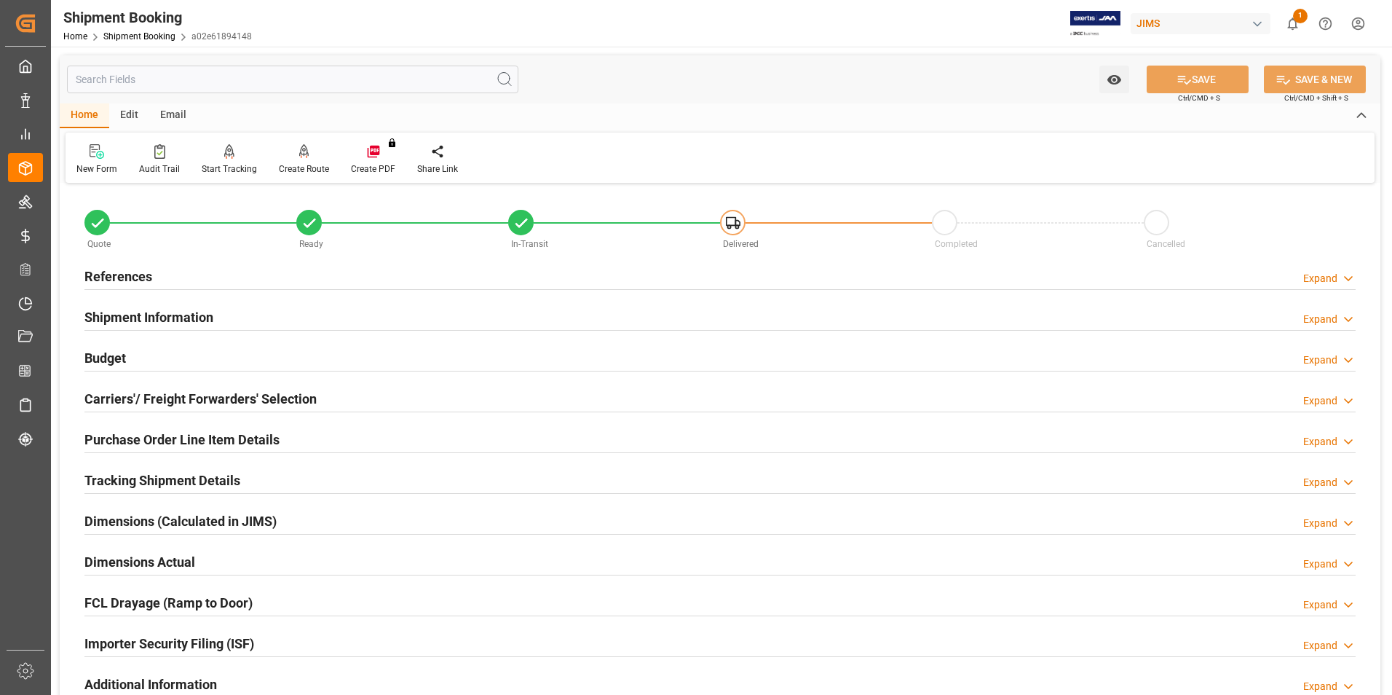
click at [106, 354] on h2 "Budget" at bounding box center [105, 358] width 42 height 20
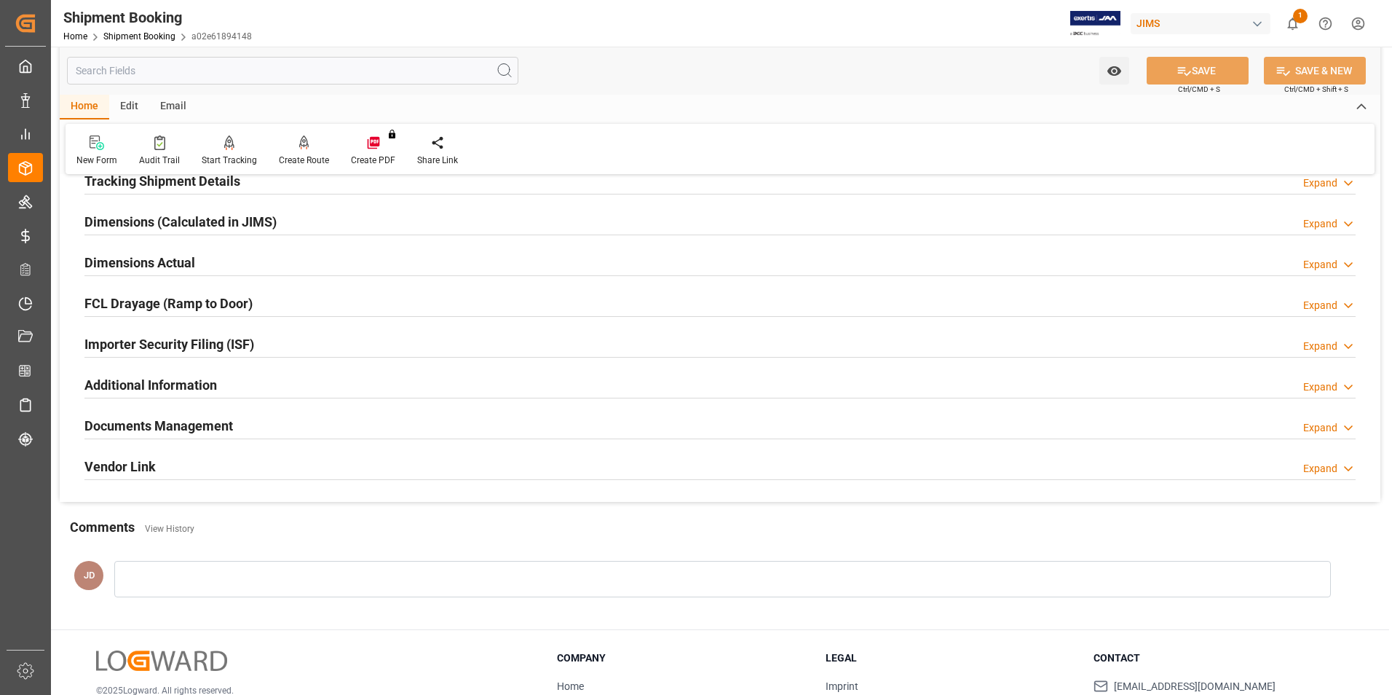
scroll to position [728, 0]
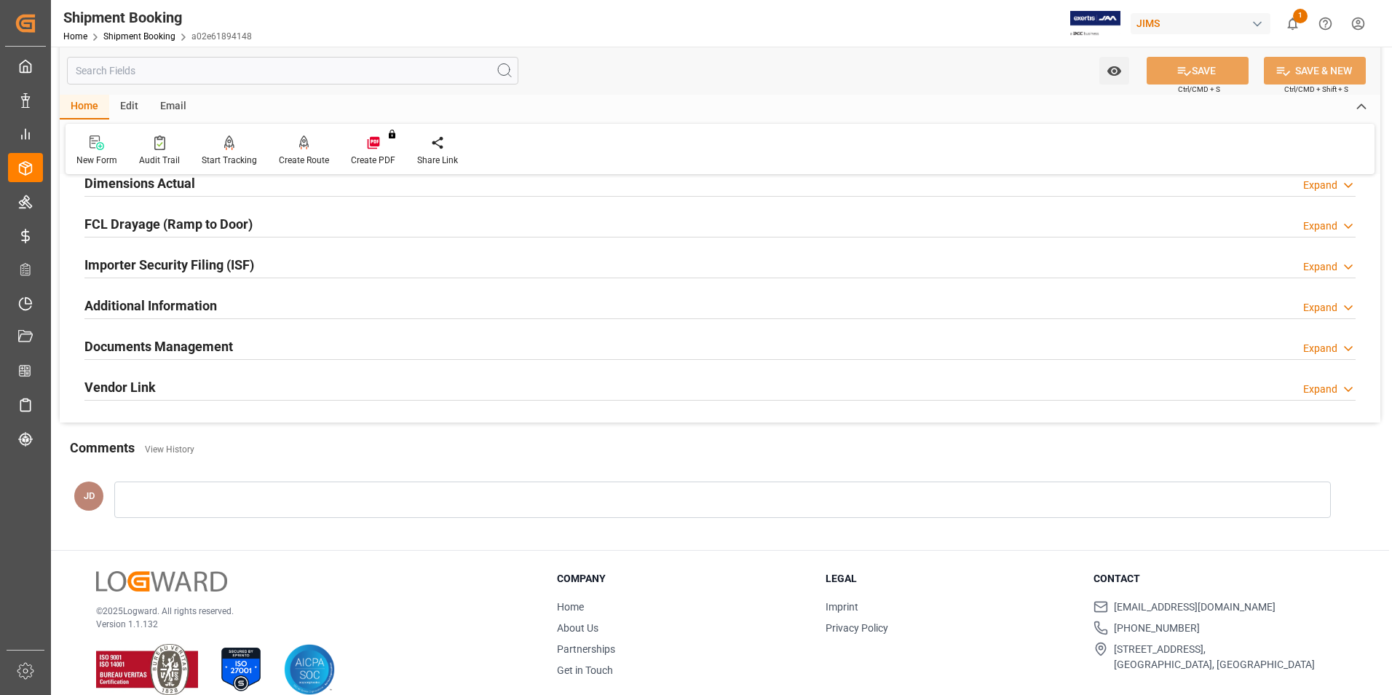
click at [181, 346] on h2 "Documents Management" at bounding box center [158, 346] width 149 height 20
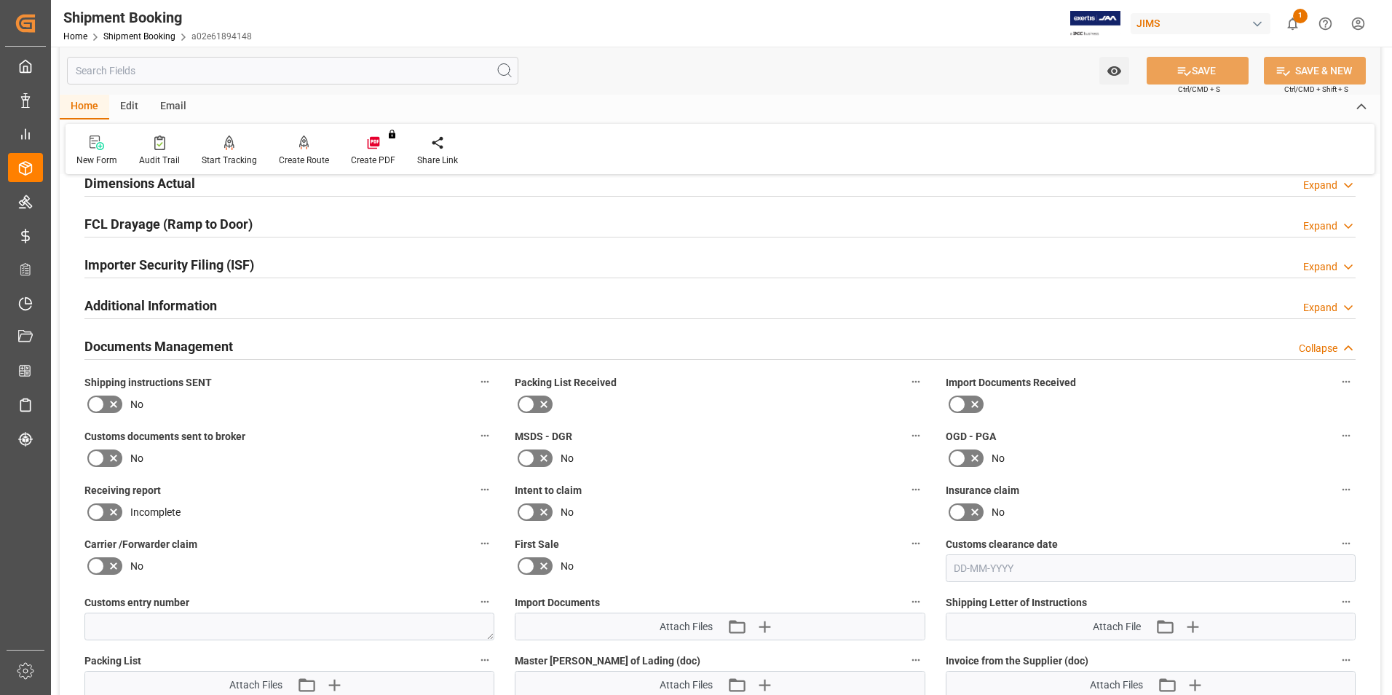
click at [964, 400] on icon at bounding box center [957, 403] width 17 height 17
click at [0, 0] on input "checkbox" at bounding box center [0, 0] width 0 height 0
click at [115, 454] on icon at bounding box center [113, 457] width 17 height 17
click at [0, 0] on input "checkbox" at bounding box center [0, 0] width 0 height 0
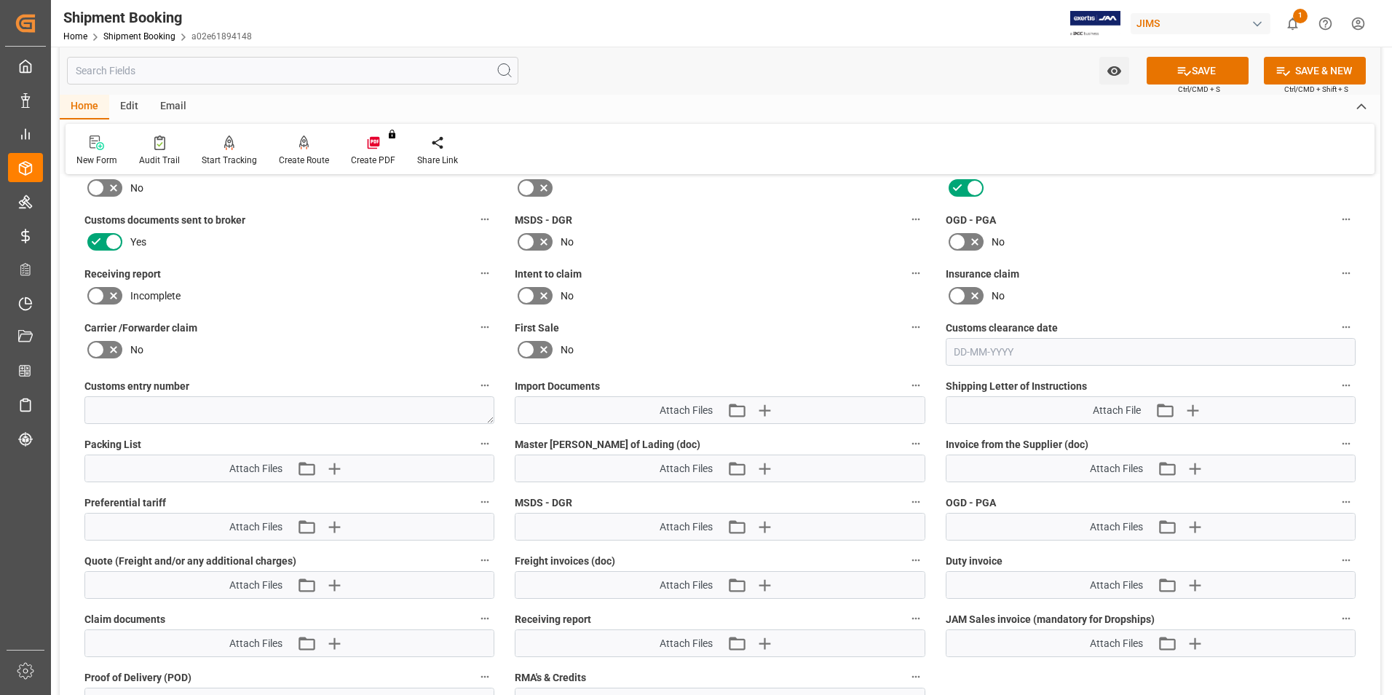
scroll to position [947, 0]
click at [764, 406] on icon "button" at bounding box center [764, 408] width 14 height 14
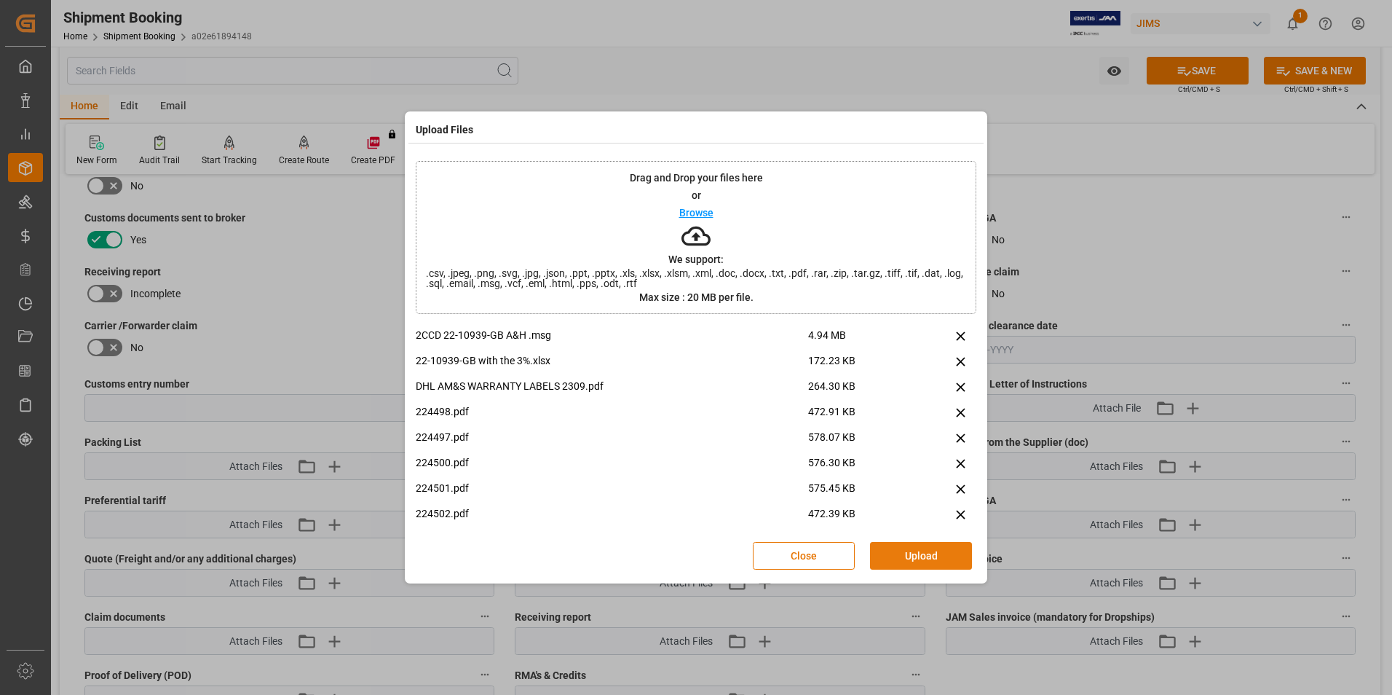
click at [926, 549] on button "Upload" at bounding box center [921, 556] width 102 height 28
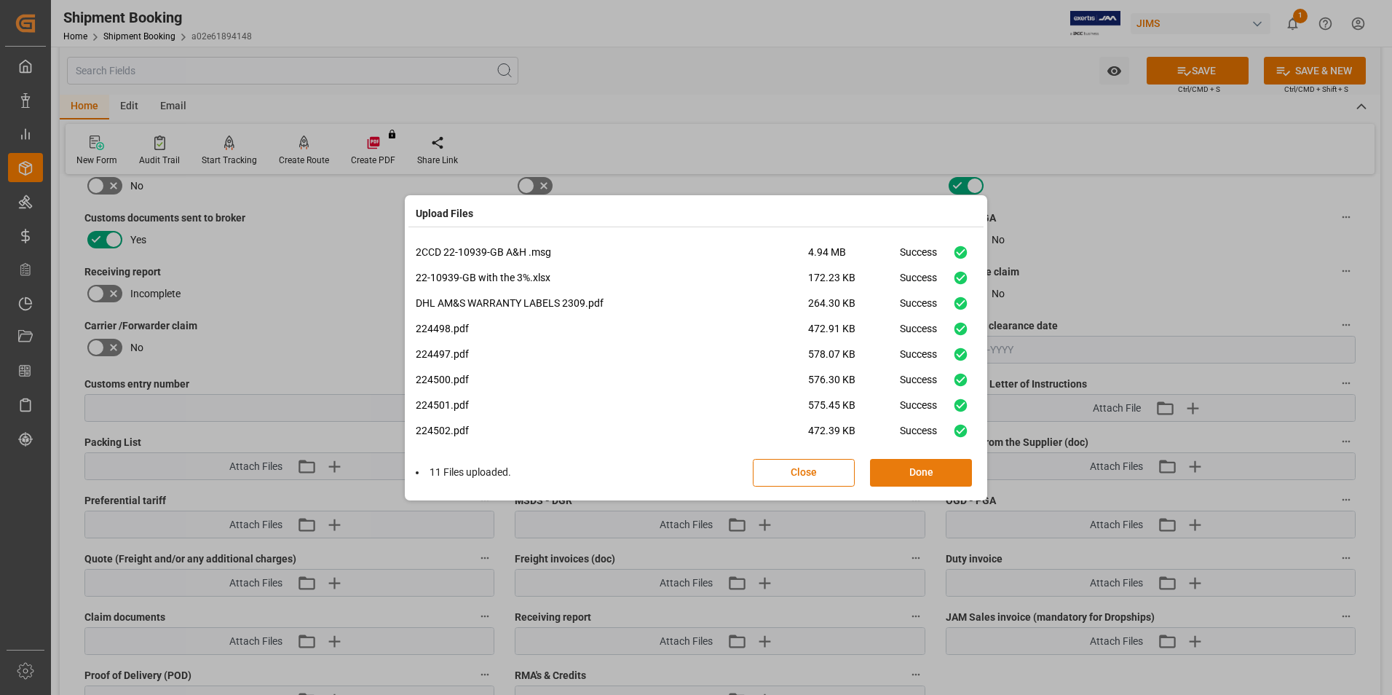
click at [910, 478] on button "Done" at bounding box center [921, 473] width 102 height 28
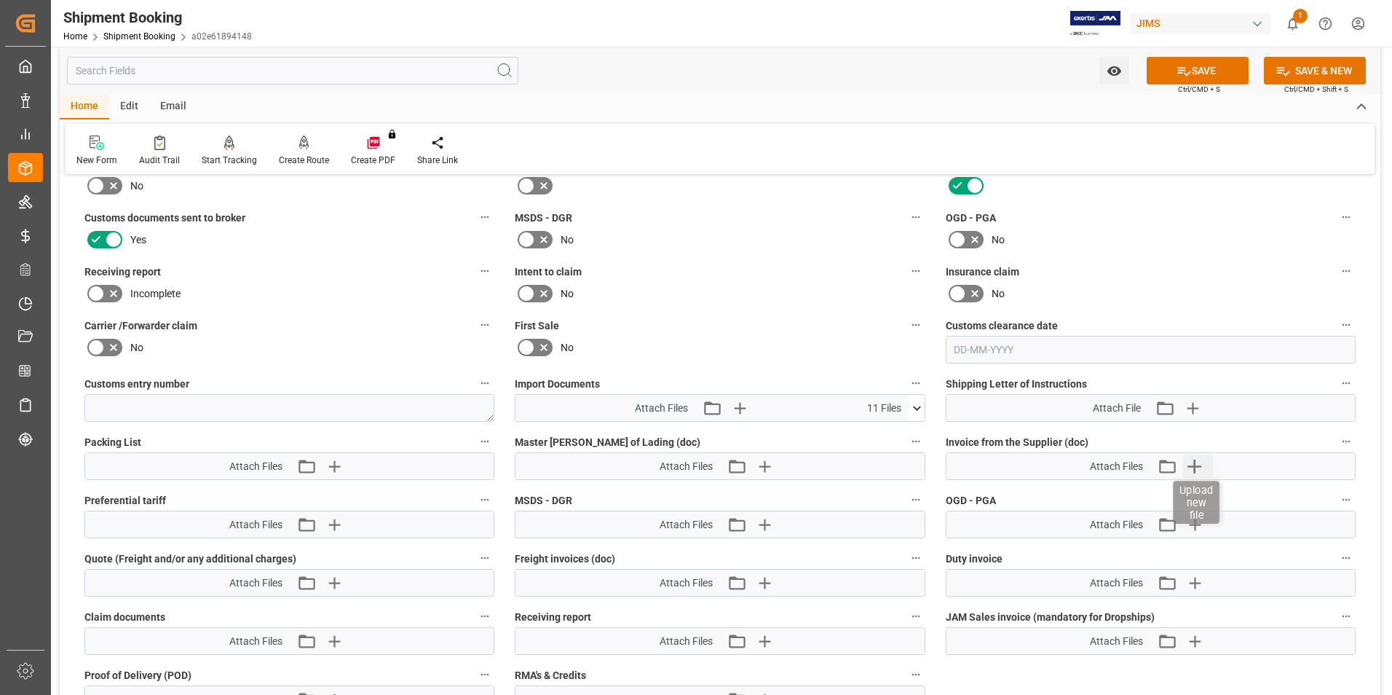
click at [1201, 465] on icon "button" at bounding box center [1195, 466] width 14 height 14
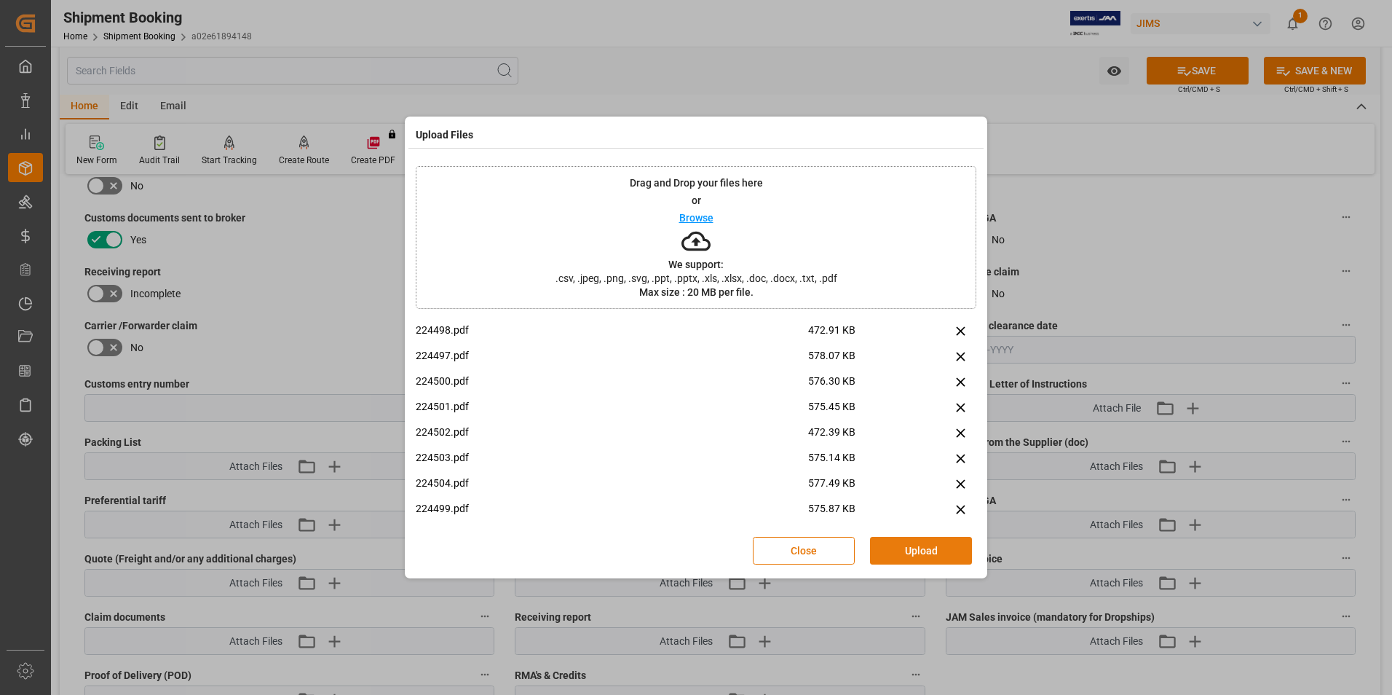
click at [949, 545] on button "Upload" at bounding box center [921, 551] width 102 height 28
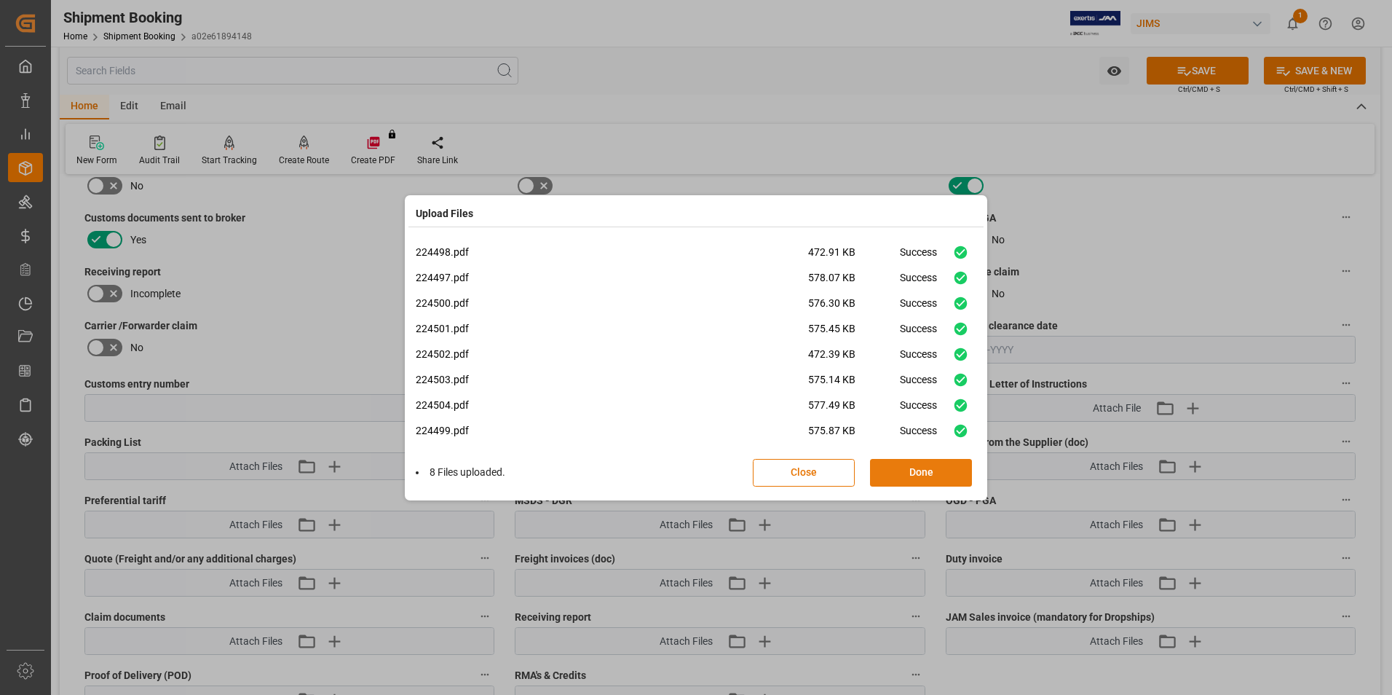
click at [896, 476] on button "Done" at bounding box center [921, 473] width 102 height 28
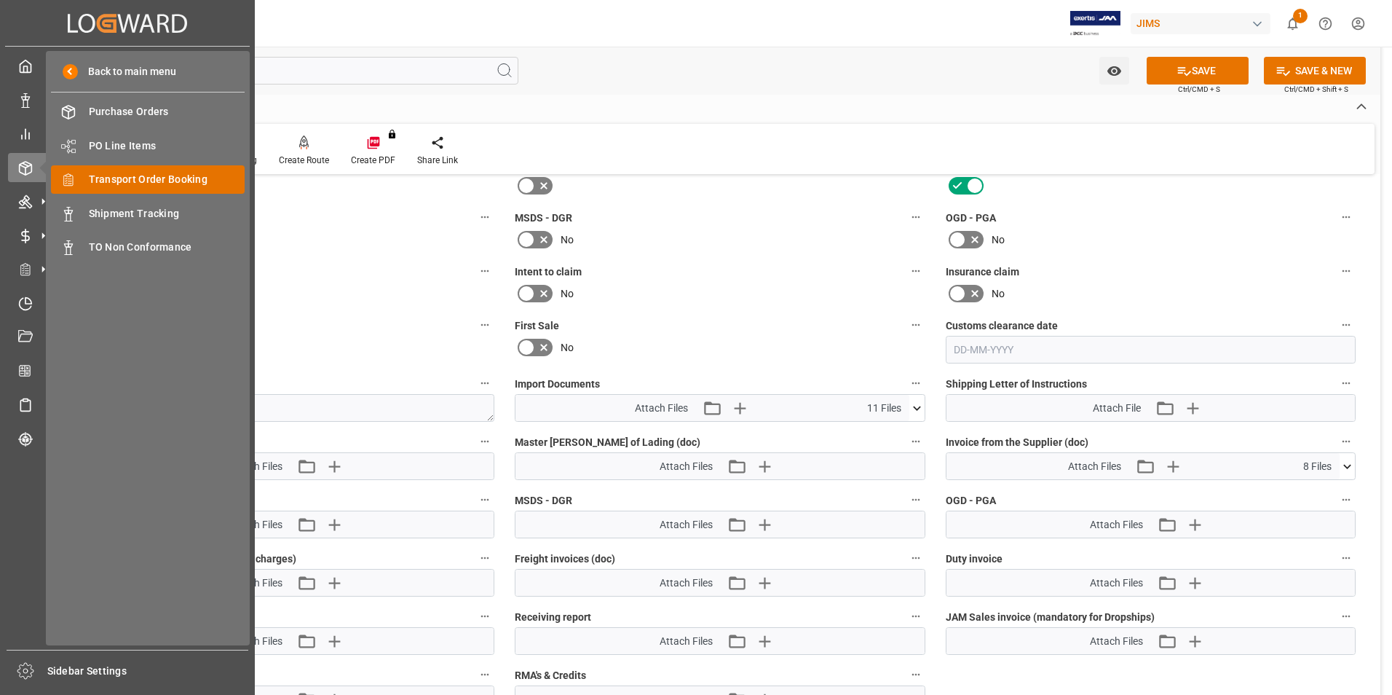
click at [171, 175] on span "Transport Order Booking" at bounding box center [167, 179] width 157 height 15
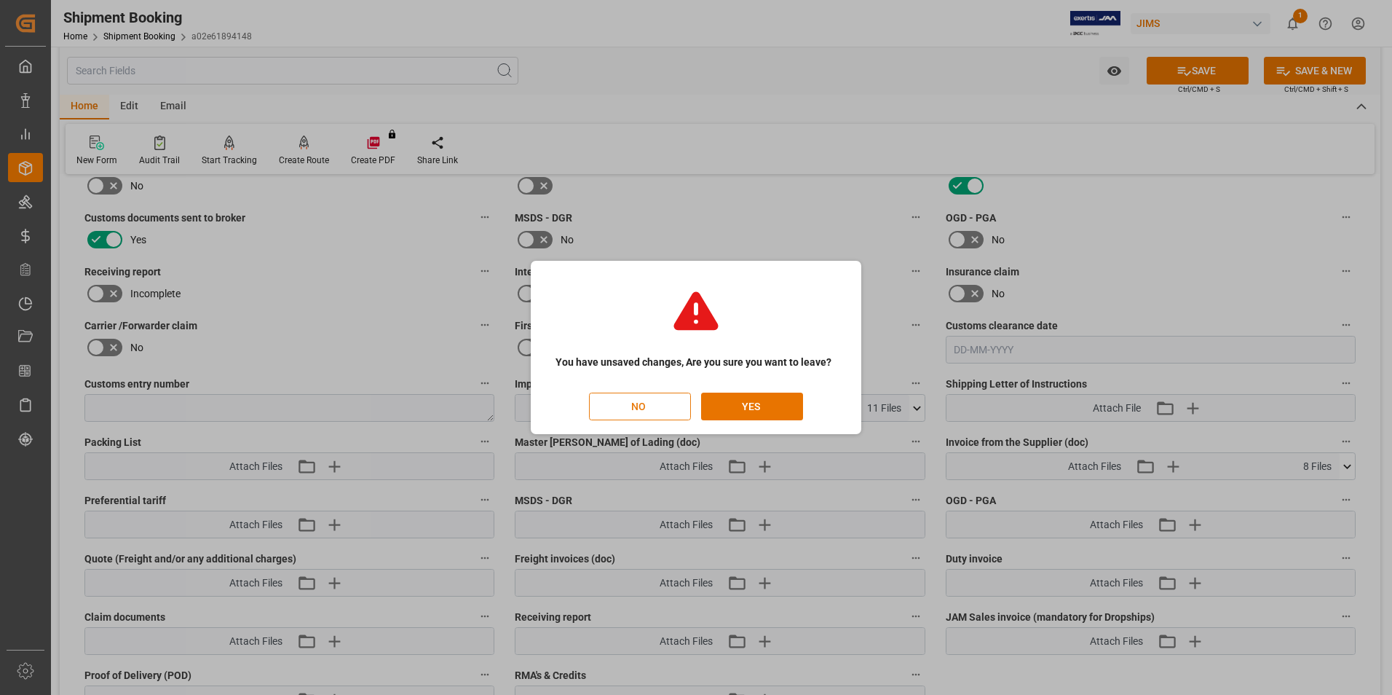
click at [641, 409] on button "NO" at bounding box center [640, 406] width 102 height 28
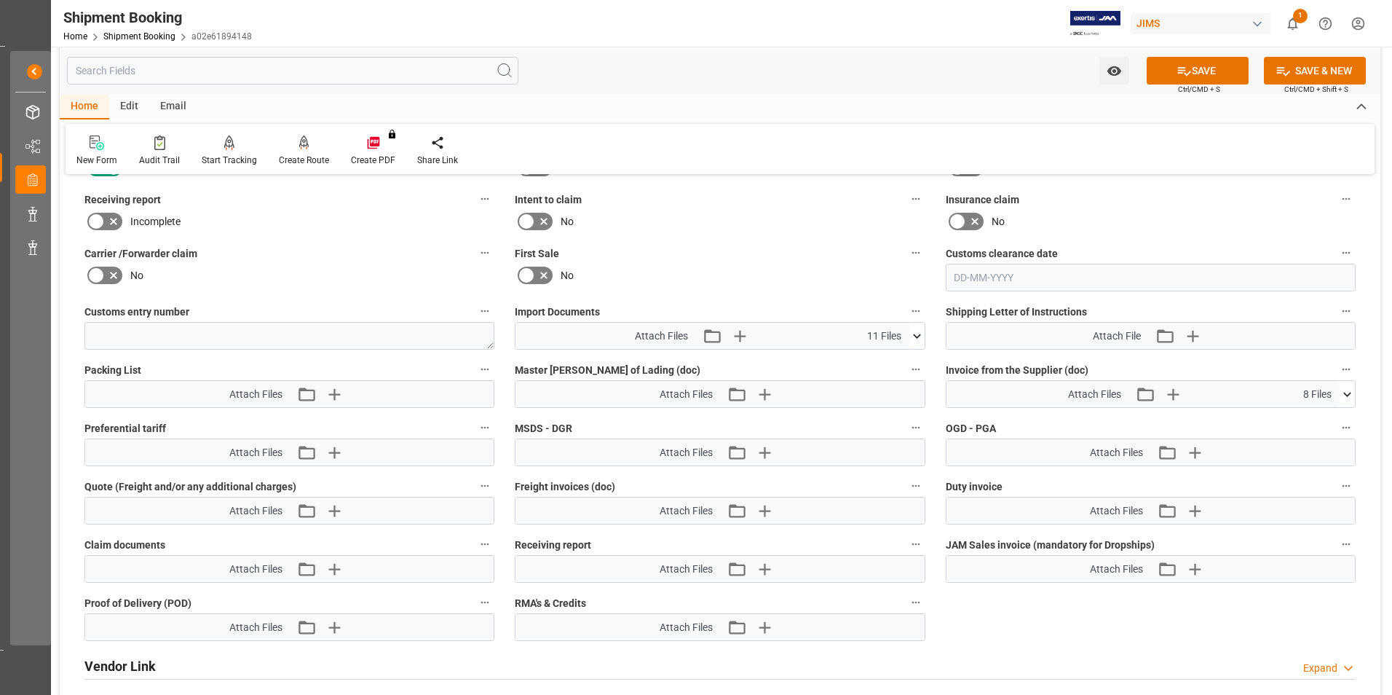
scroll to position [1019, 0]
click at [1204, 64] on button "SAVE" at bounding box center [1198, 71] width 102 height 28
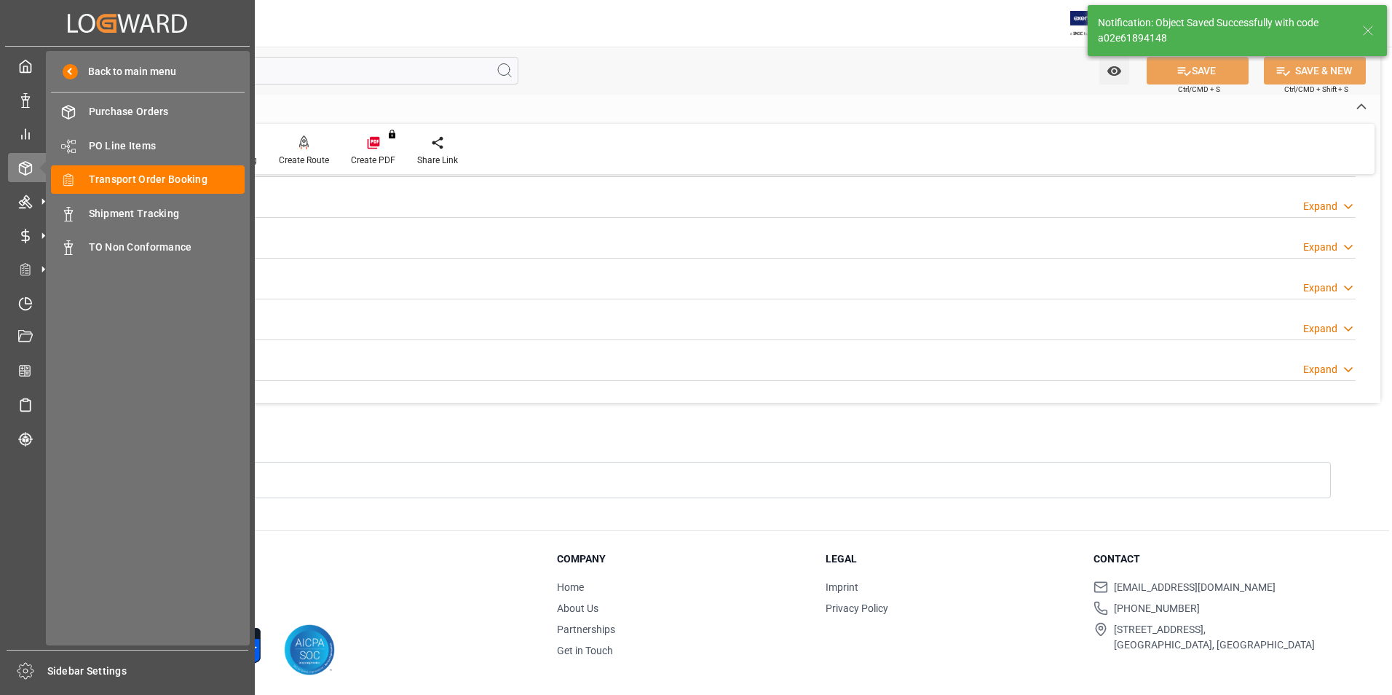
scroll to position [0, 0]
click at [191, 183] on span "Transport Order Booking" at bounding box center [167, 179] width 157 height 15
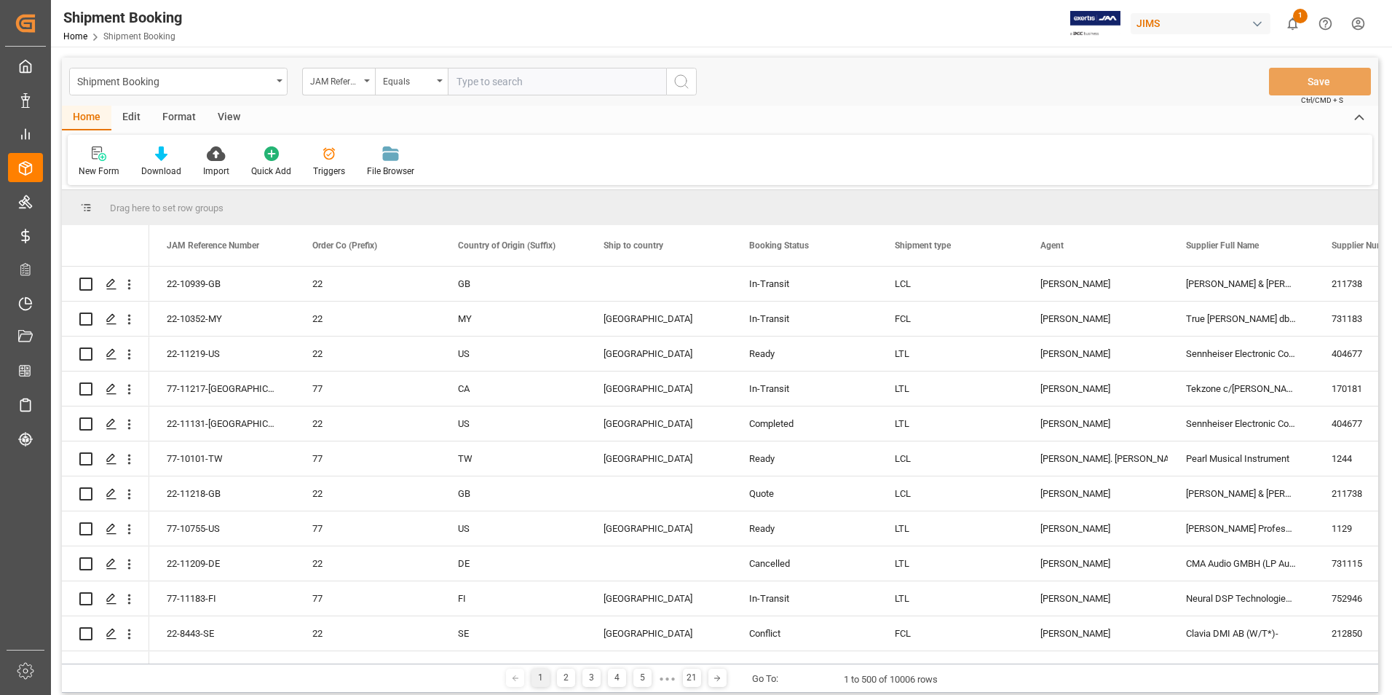
click at [485, 82] on input "text" at bounding box center [557, 82] width 218 height 28
type input "22-11204-DE"
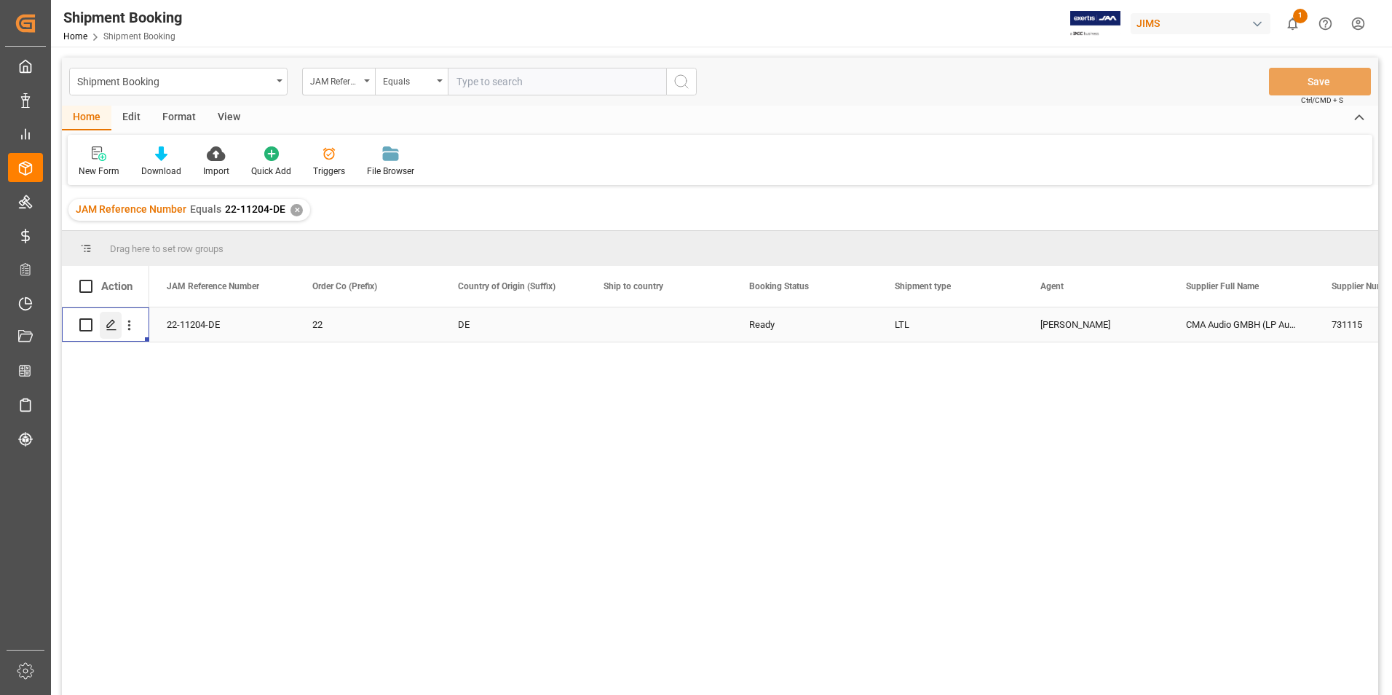
click at [112, 324] on polygon "Press SPACE to select this row." at bounding box center [110, 323] width 7 height 7
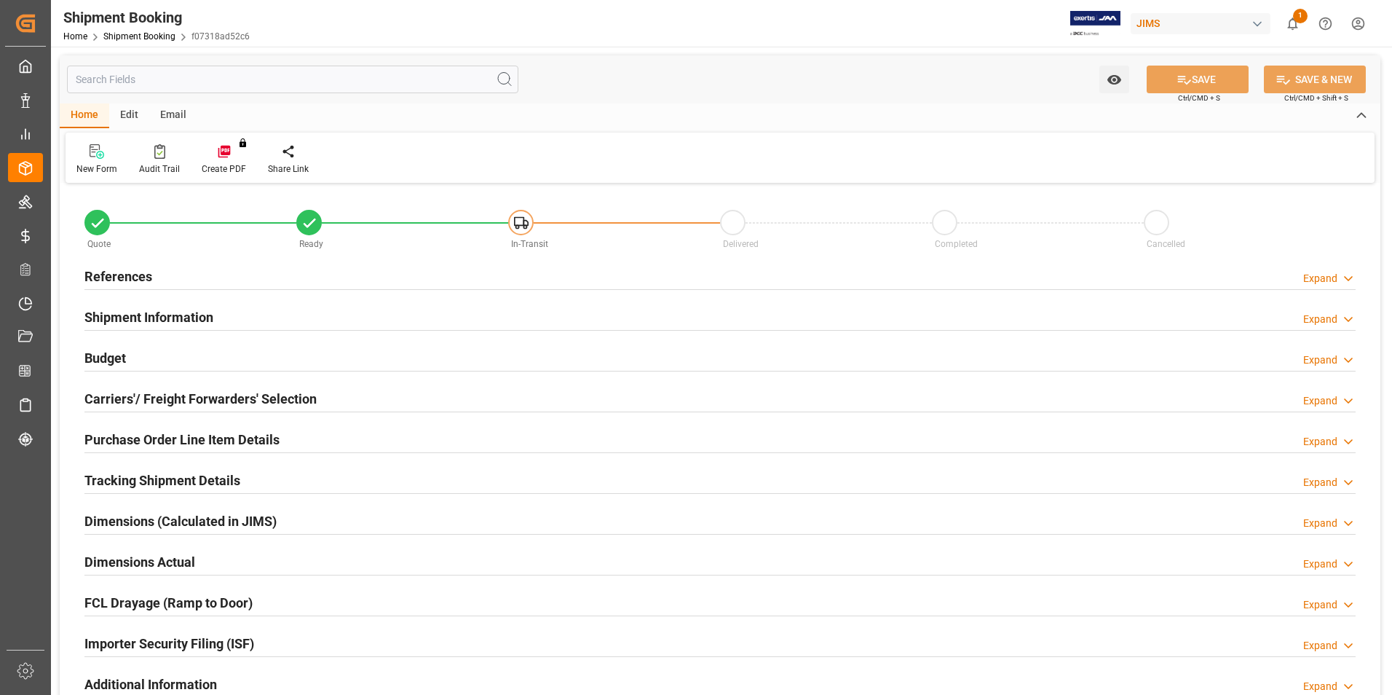
type input "14"
click at [119, 312] on h2 "Shipment Information" at bounding box center [148, 317] width 129 height 20
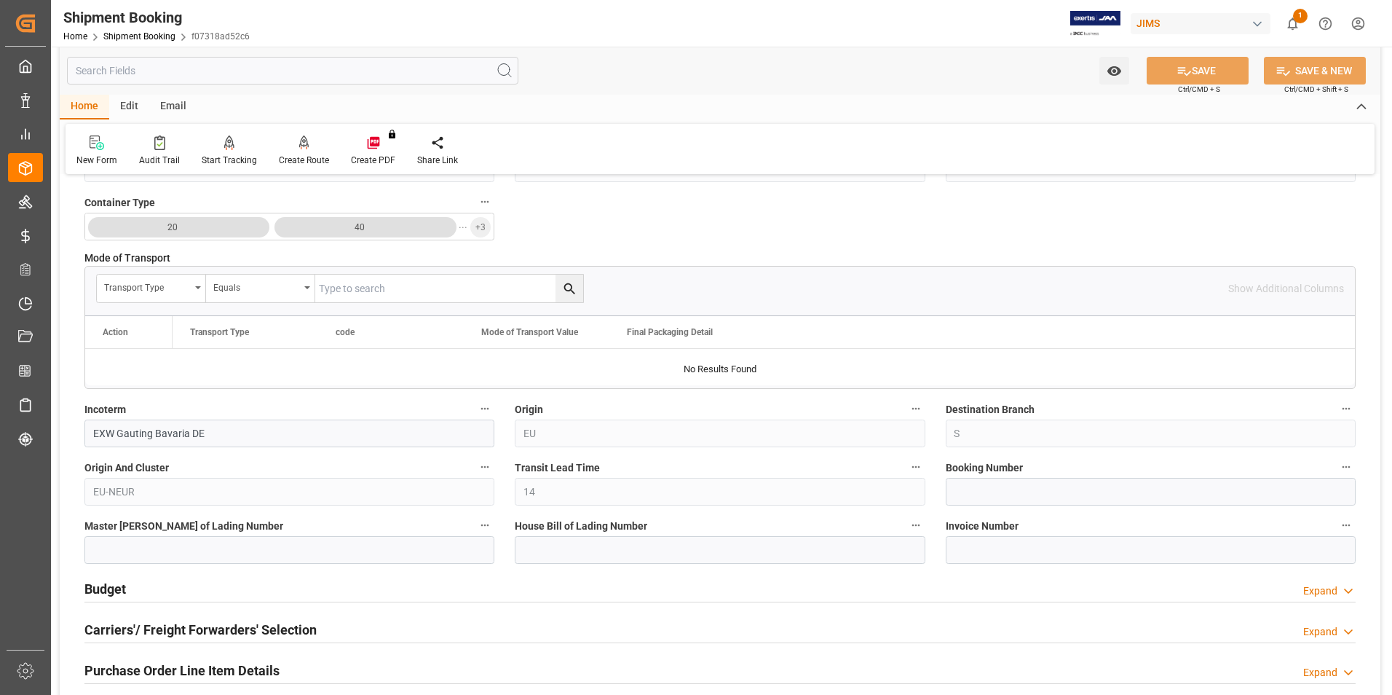
scroll to position [364, 0]
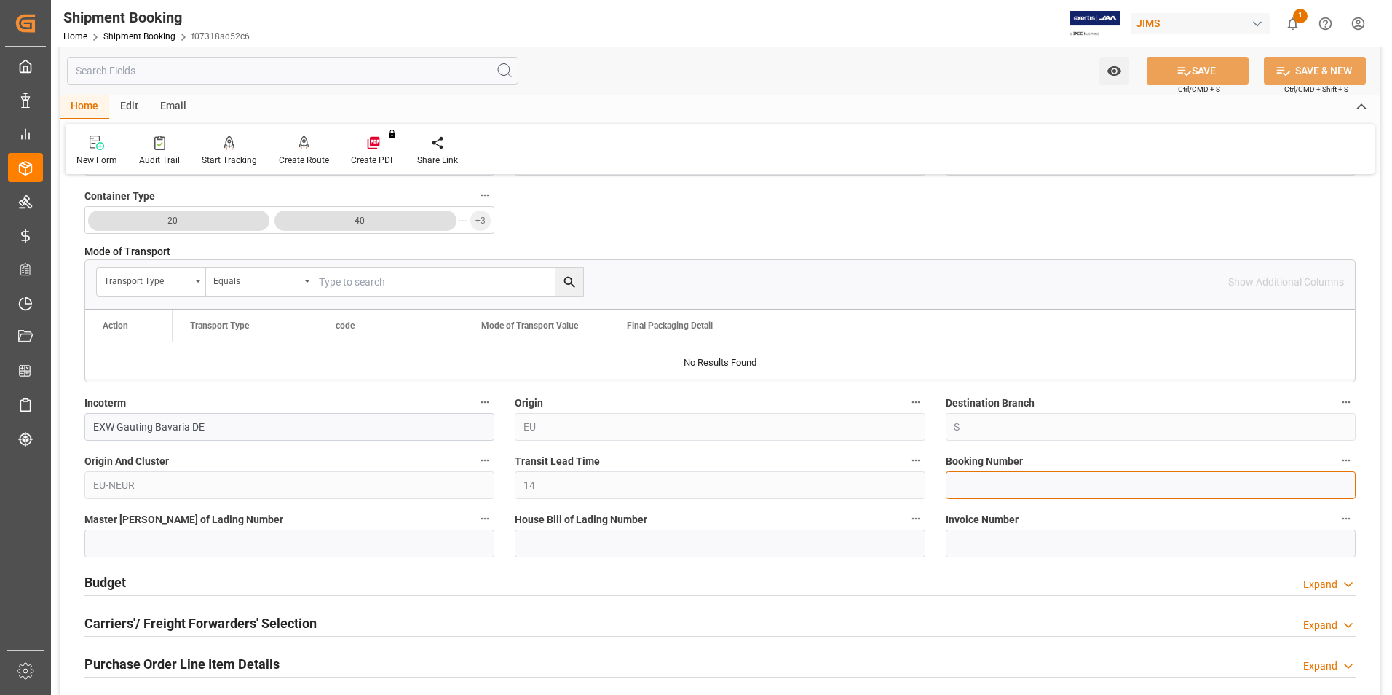
click at [1004, 485] on input at bounding box center [1151, 485] width 410 height 28
paste input "884609971900"
type input "884609971900"
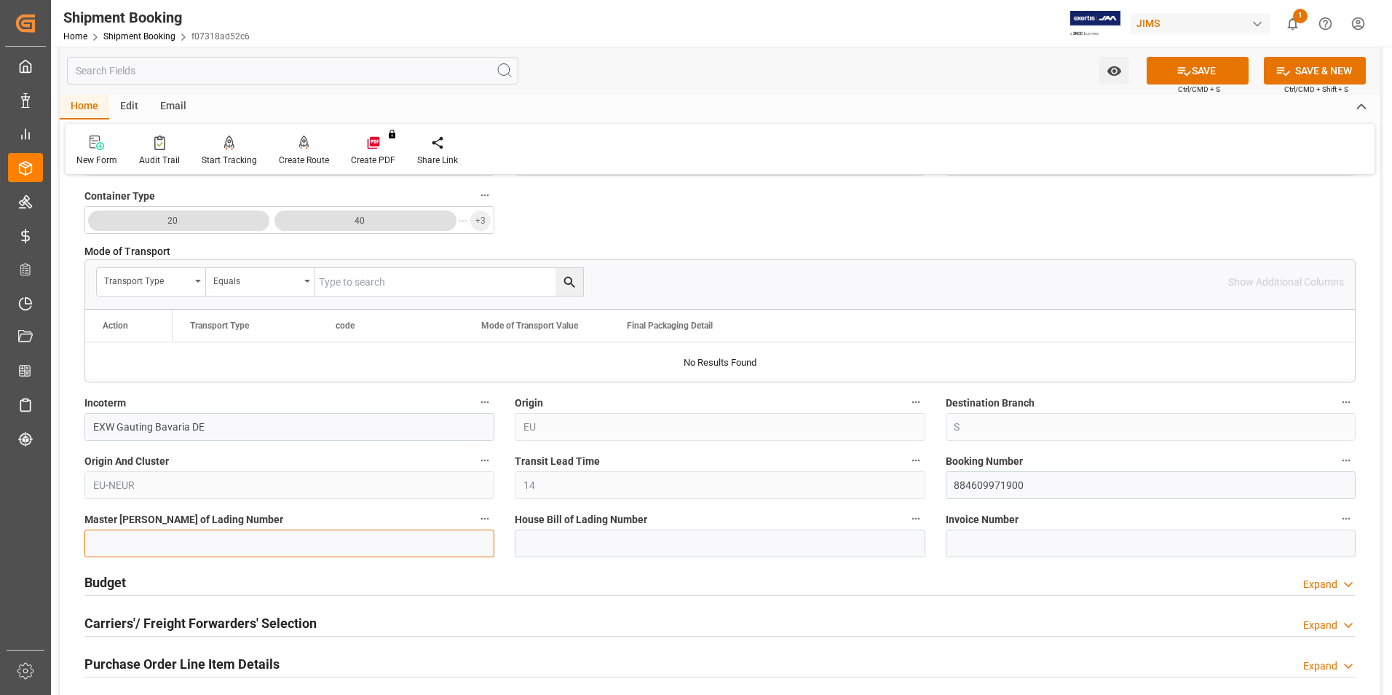
click at [230, 538] on input at bounding box center [289, 543] width 410 height 28
paste input "884609971900"
type input "884609971900"
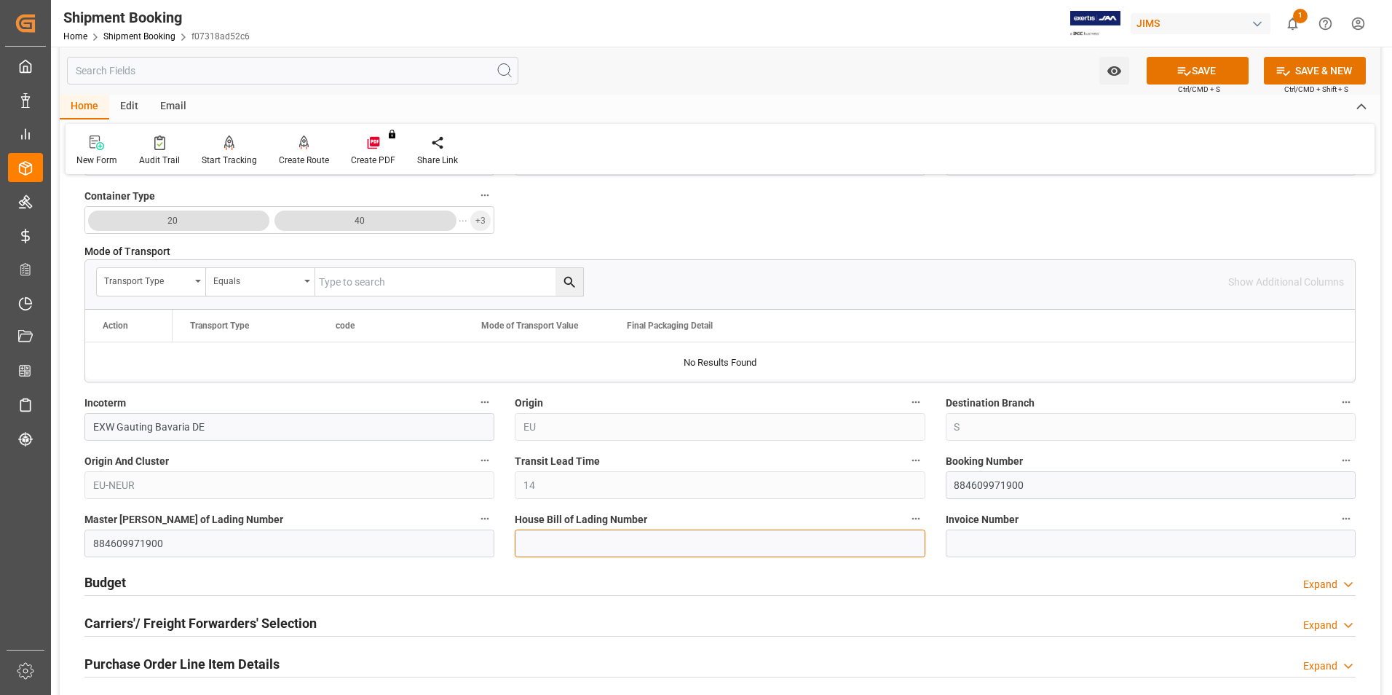
click at [594, 543] on input at bounding box center [720, 543] width 410 height 28
paste input "884609971900"
type input "884609971900"
click at [1209, 72] on button "SAVE" at bounding box center [1198, 71] width 102 height 28
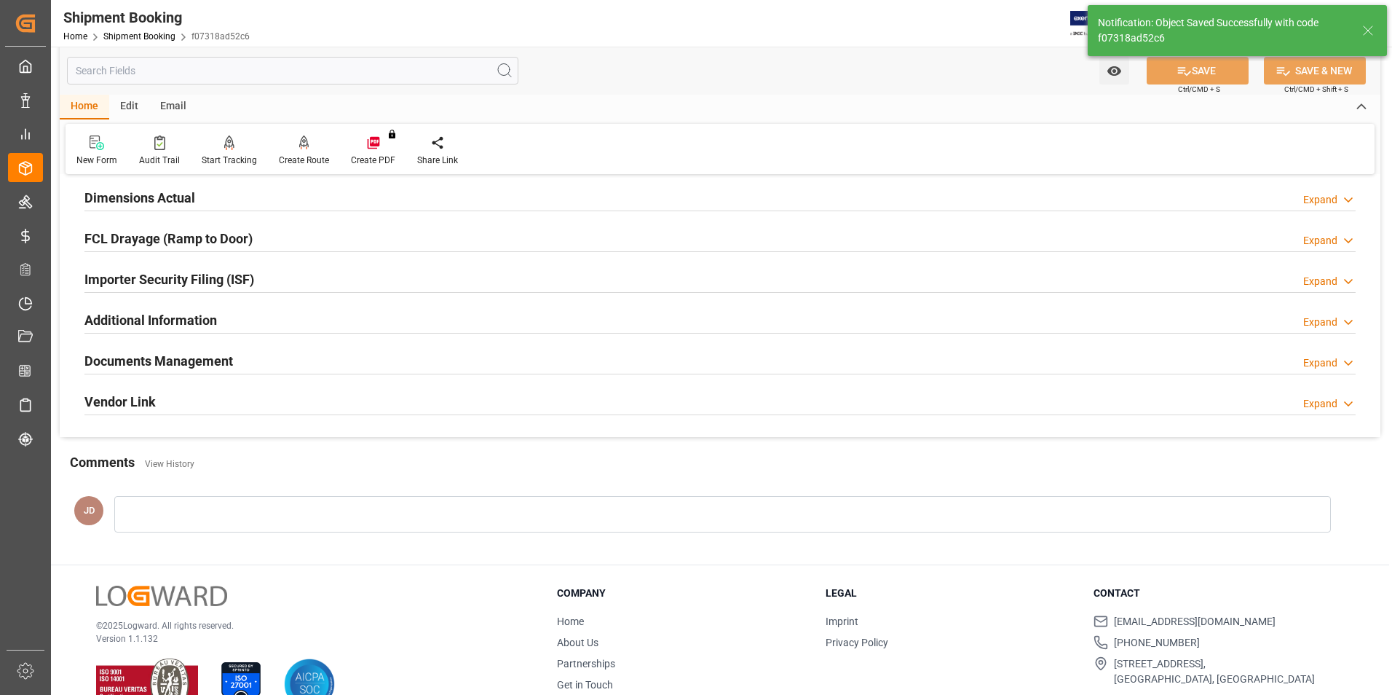
scroll to position [0, 0]
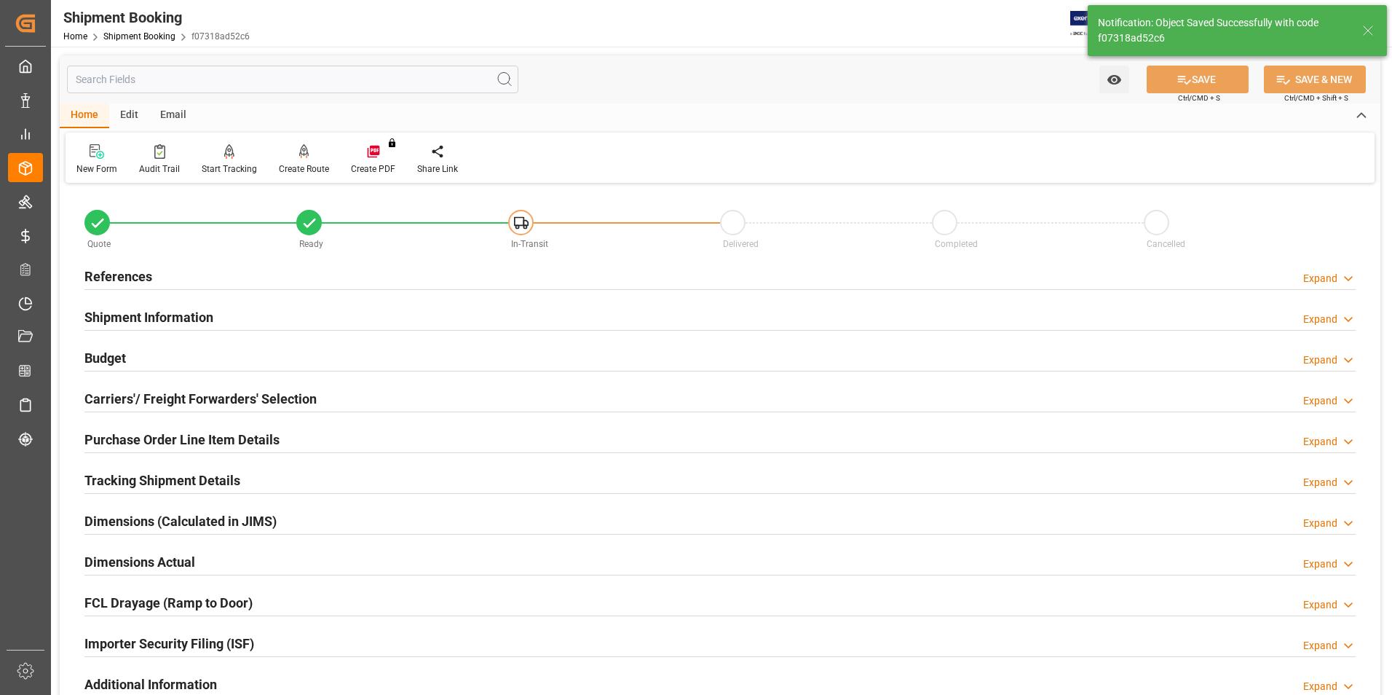
click at [112, 358] on h2 "Budget" at bounding box center [105, 358] width 42 height 20
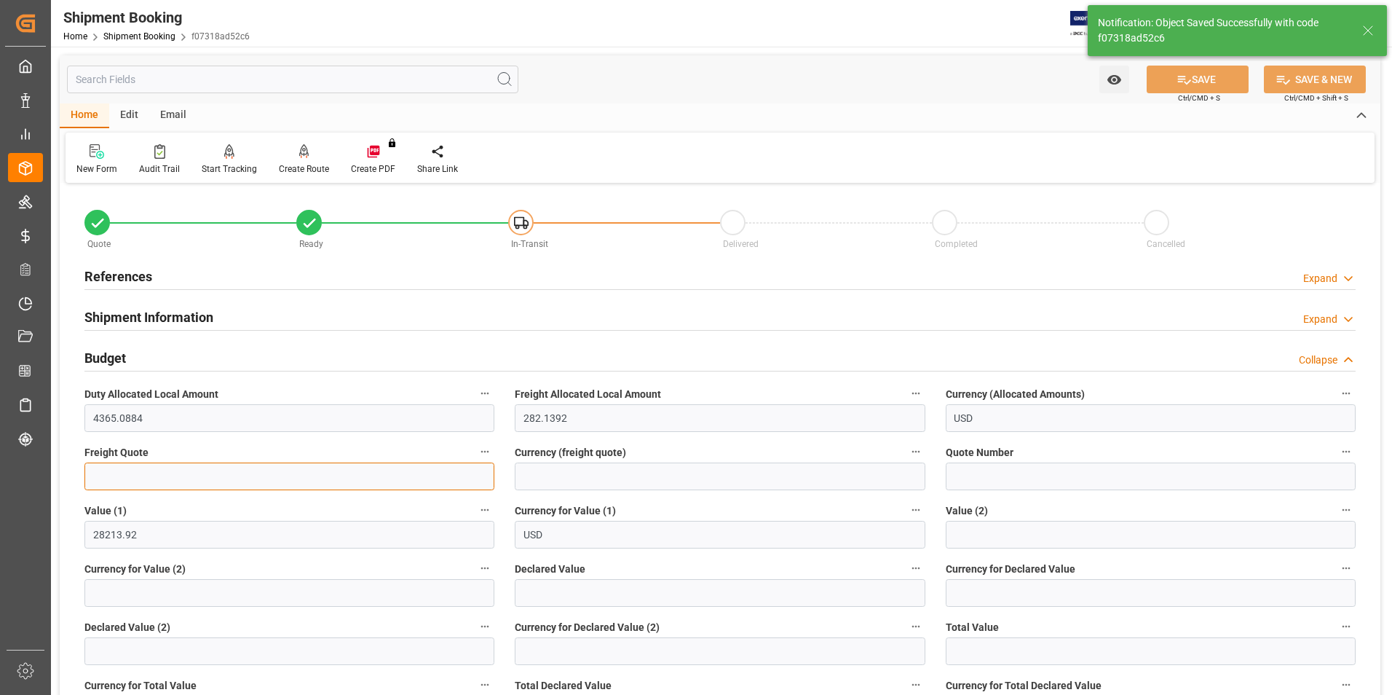
click at [177, 478] on input "text" at bounding box center [289, 476] width 410 height 28
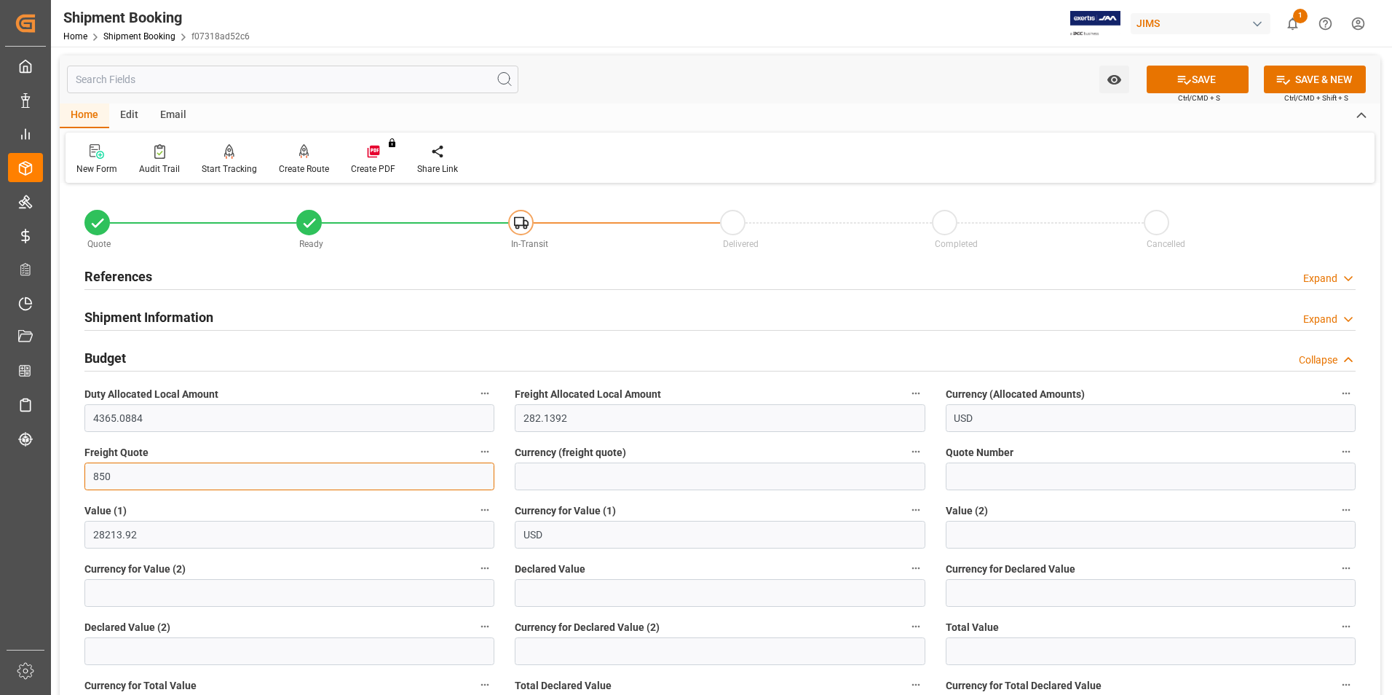
type input "850"
click at [593, 481] on input at bounding box center [720, 476] width 410 height 28
type input "usd"
click at [549, 591] on input "text" at bounding box center [720, 593] width 410 height 28
type input "28213.92"
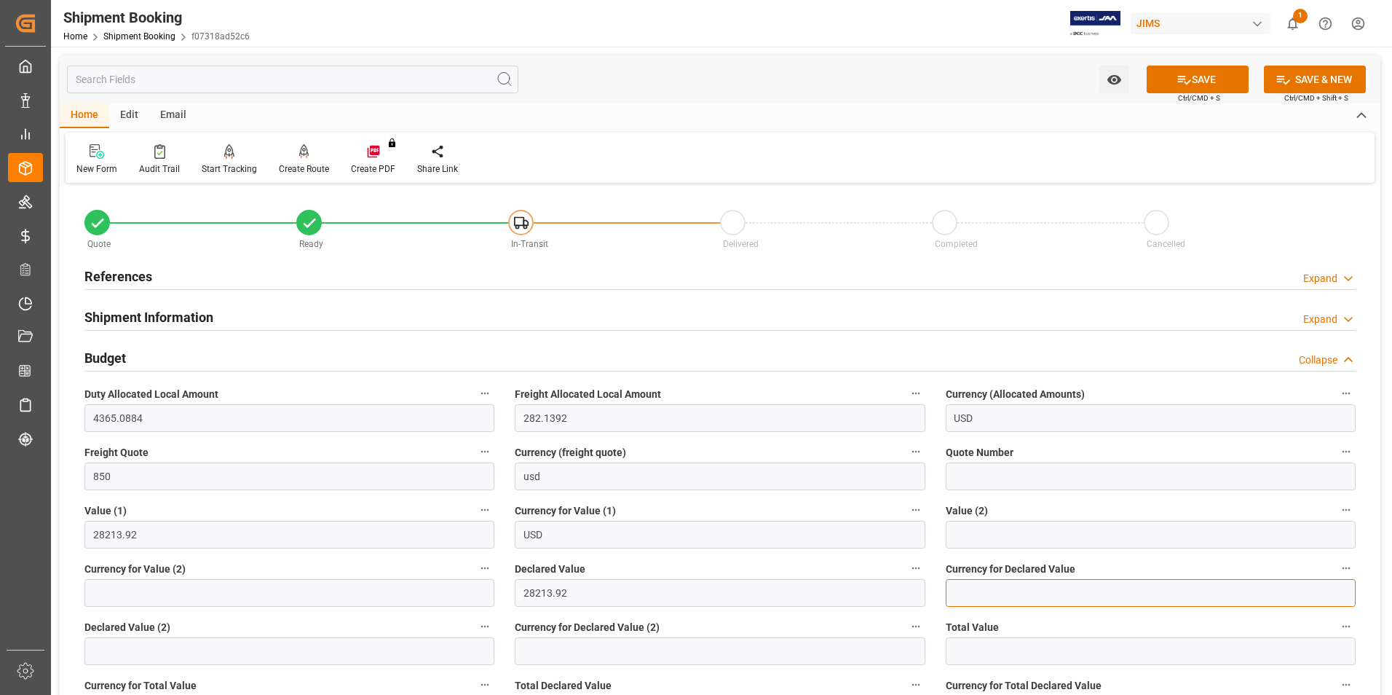
click at [983, 593] on input at bounding box center [1151, 593] width 410 height 28
type input "usd"
click at [1202, 78] on button "SAVE" at bounding box center [1198, 80] width 102 height 28
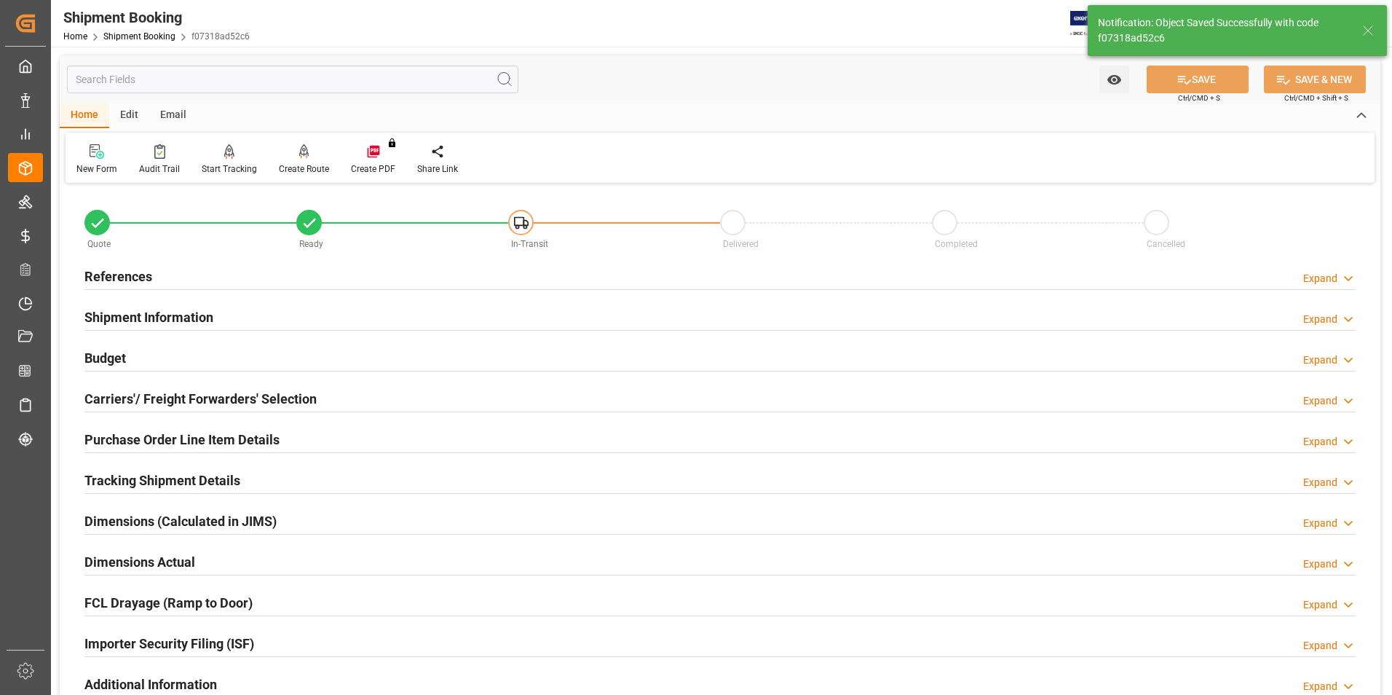
click at [118, 394] on h2 "Carriers'/ Freight Forwarders' Selection" at bounding box center [200, 399] width 232 height 20
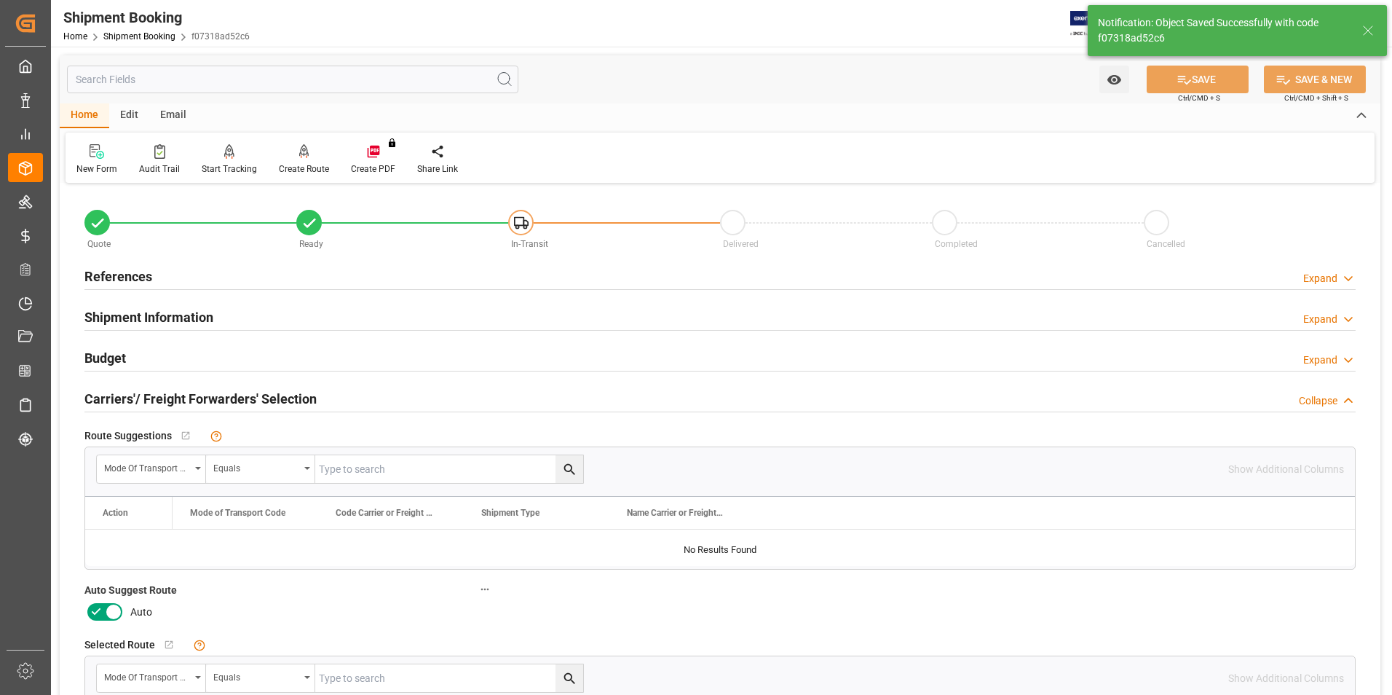
click at [102, 612] on icon at bounding box center [95, 611] width 17 height 17
click at [0, 0] on input "checkbox" at bounding box center [0, 0] width 0 height 0
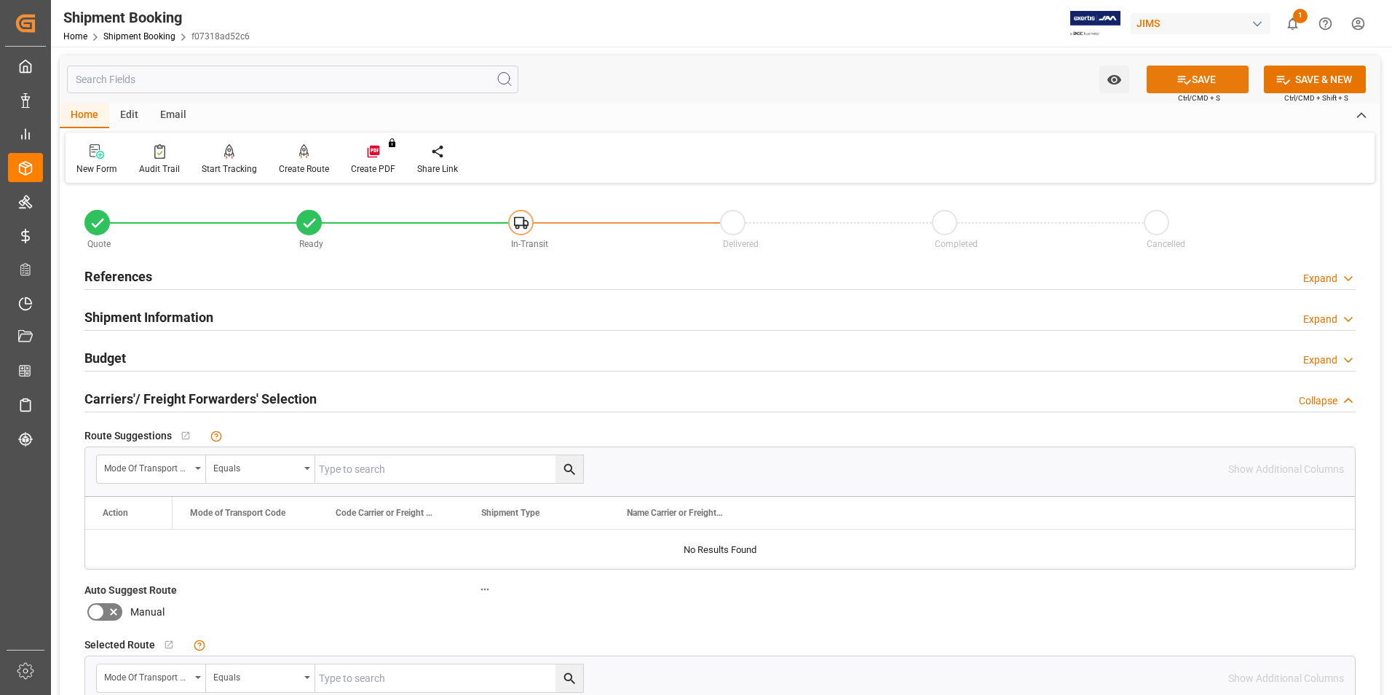
click at [1208, 80] on button "SAVE" at bounding box center [1198, 80] width 102 height 28
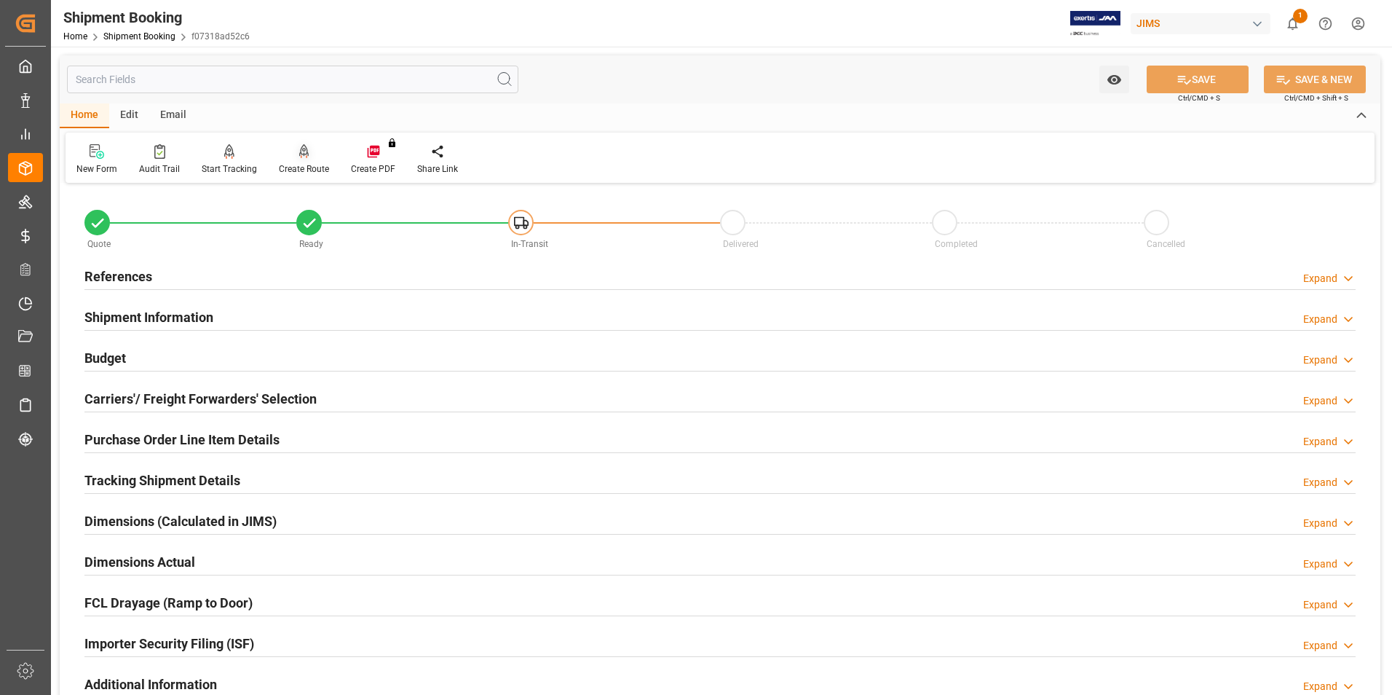
click at [301, 166] on div "Create Route" at bounding box center [304, 168] width 50 height 13
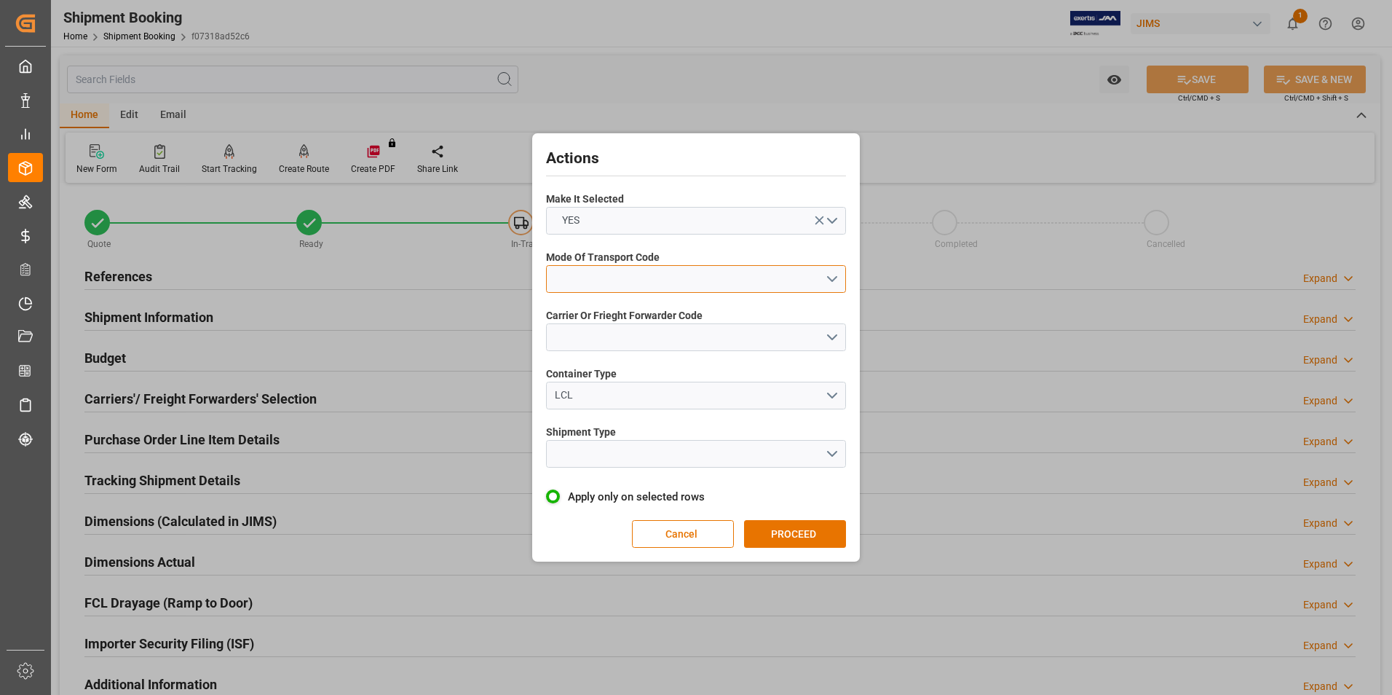
click at [631, 269] on button "open menu" at bounding box center [696, 279] width 300 height 28
click at [632, 311] on div "2- COURIER AIR" at bounding box center [696, 313] width 299 height 31
click at [626, 336] on button "open menu" at bounding box center [696, 337] width 300 height 28
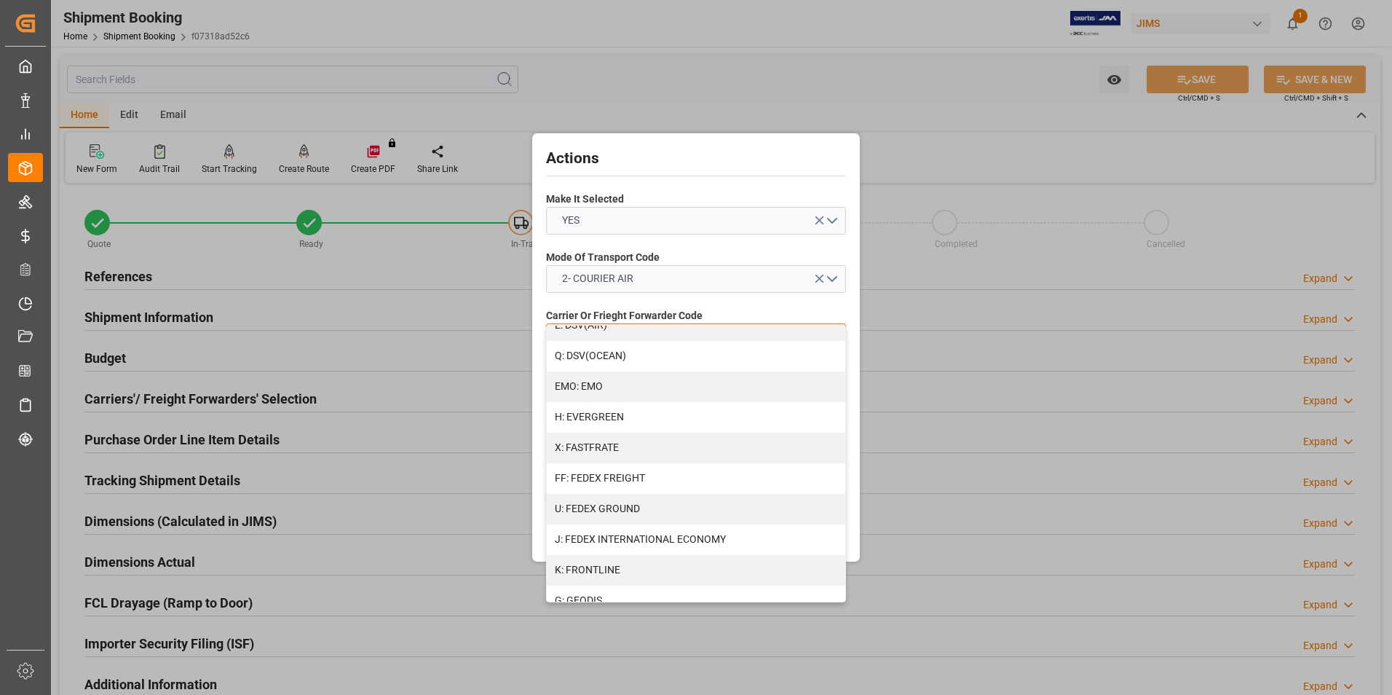
scroll to position [291, 0]
click at [675, 537] on div "J: FEDEX INTERNATIONAL ECONOMY" at bounding box center [696, 539] width 299 height 31
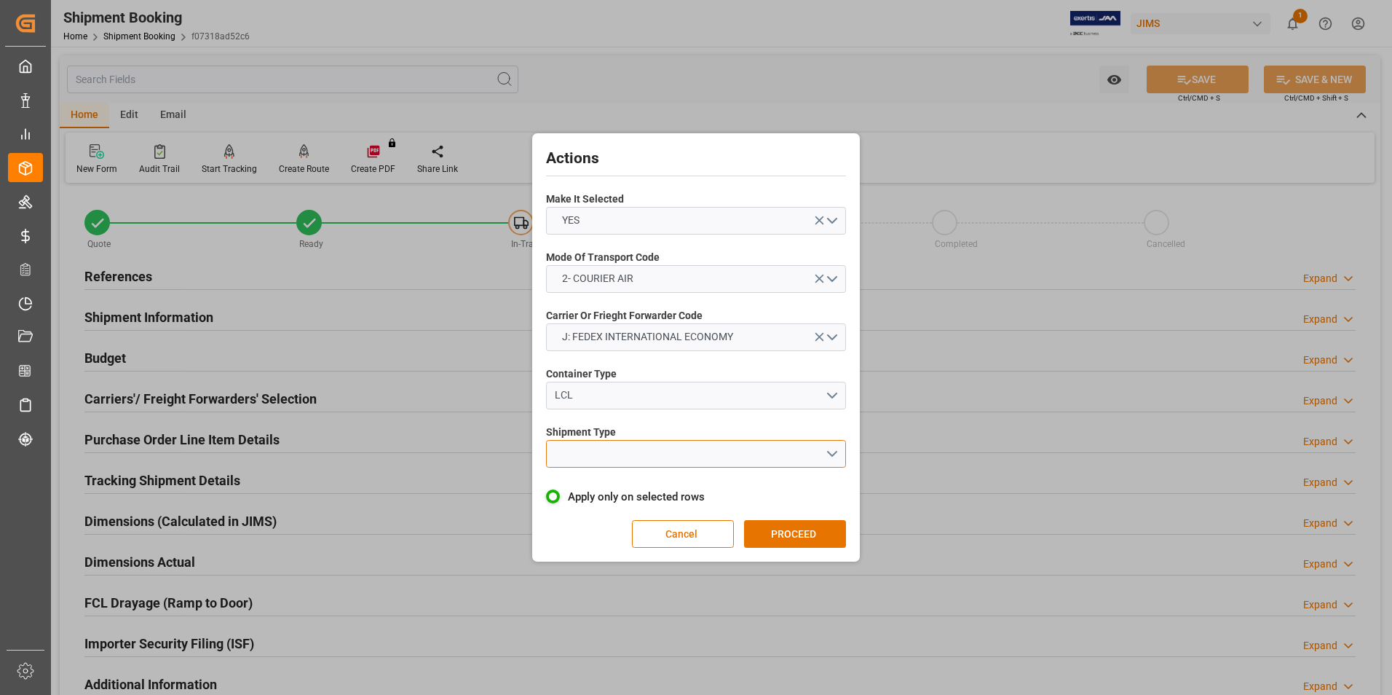
click at [623, 451] on button "open menu" at bounding box center [696, 454] width 300 height 28
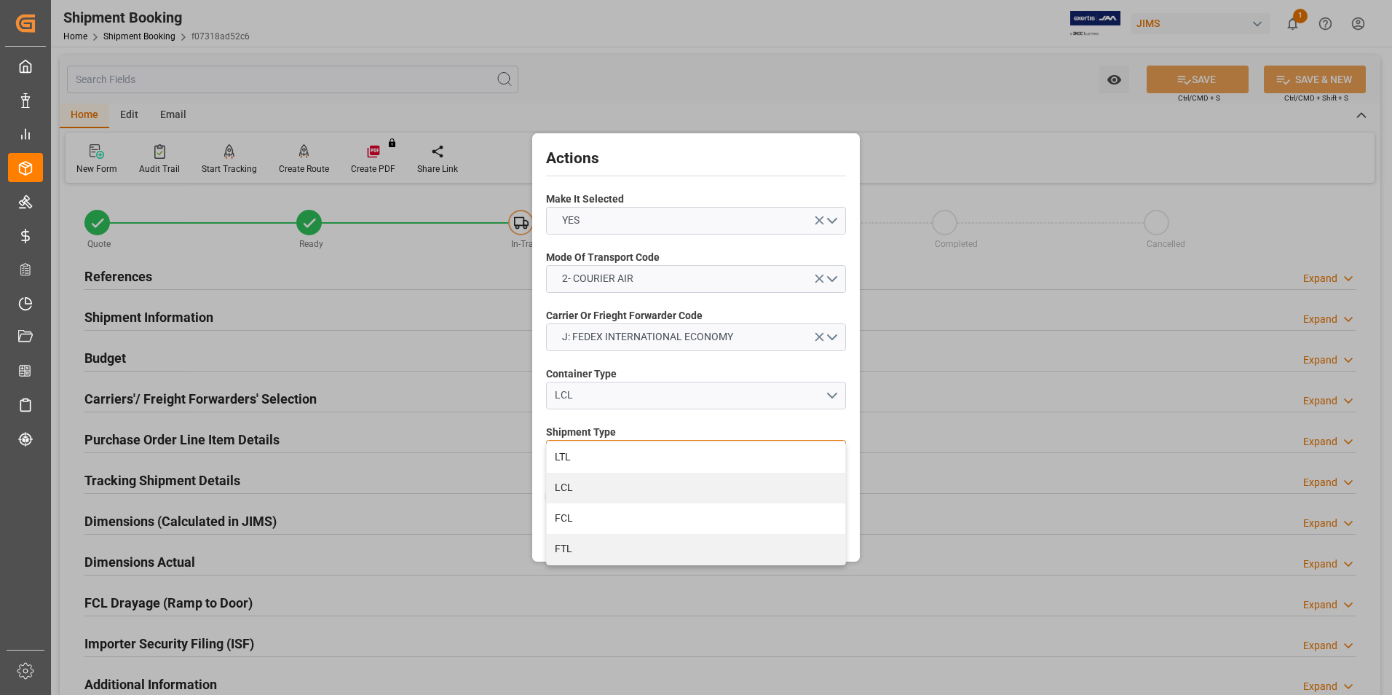
click at [623, 451] on div "LTL" at bounding box center [696, 457] width 299 height 31
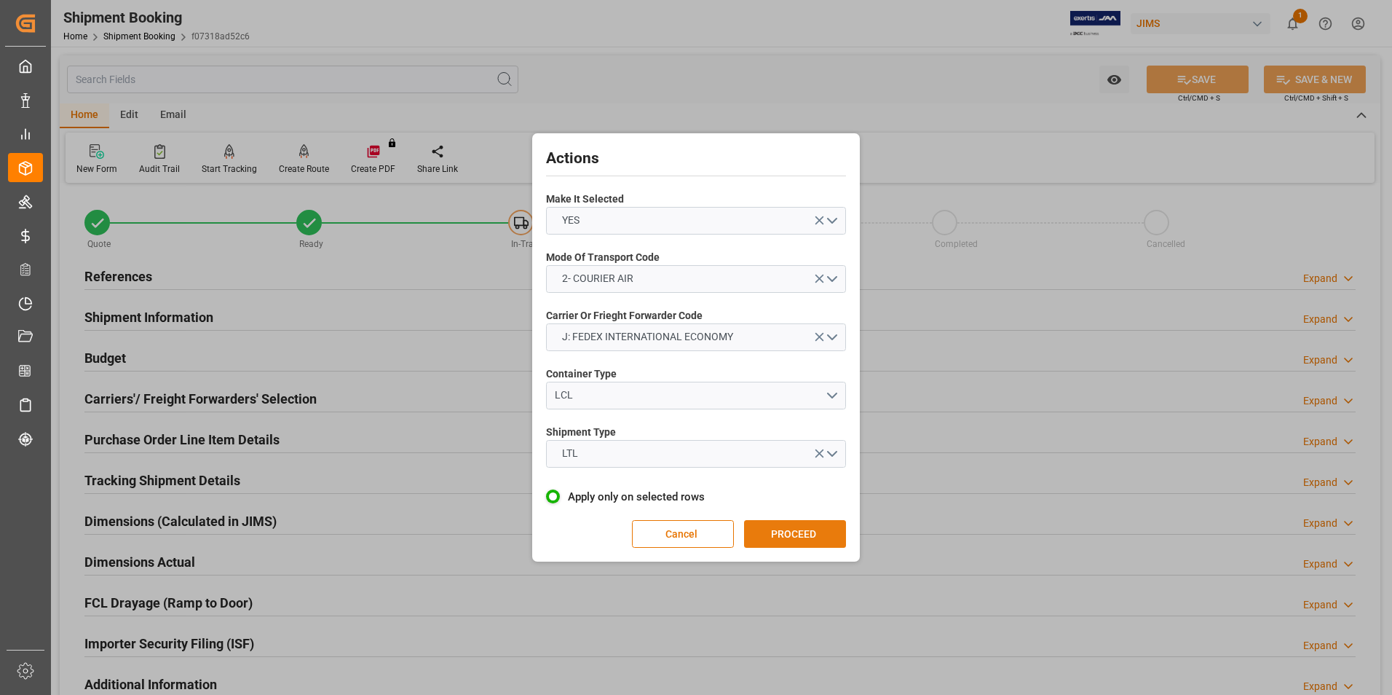
click at [768, 530] on button "PROCEED" at bounding box center [795, 534] width 102 height 28
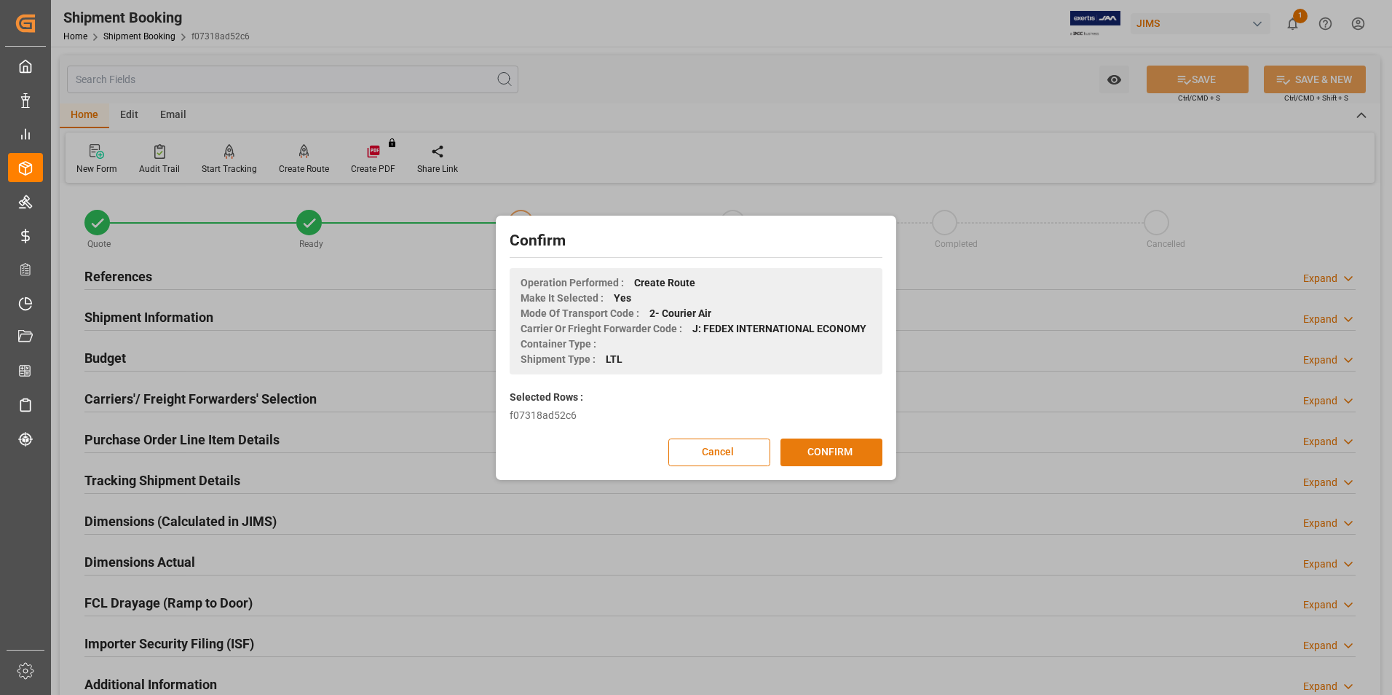
click at [815, 450] on button "CONFIRM" at bounding box center [832, 452] width 102 height 28
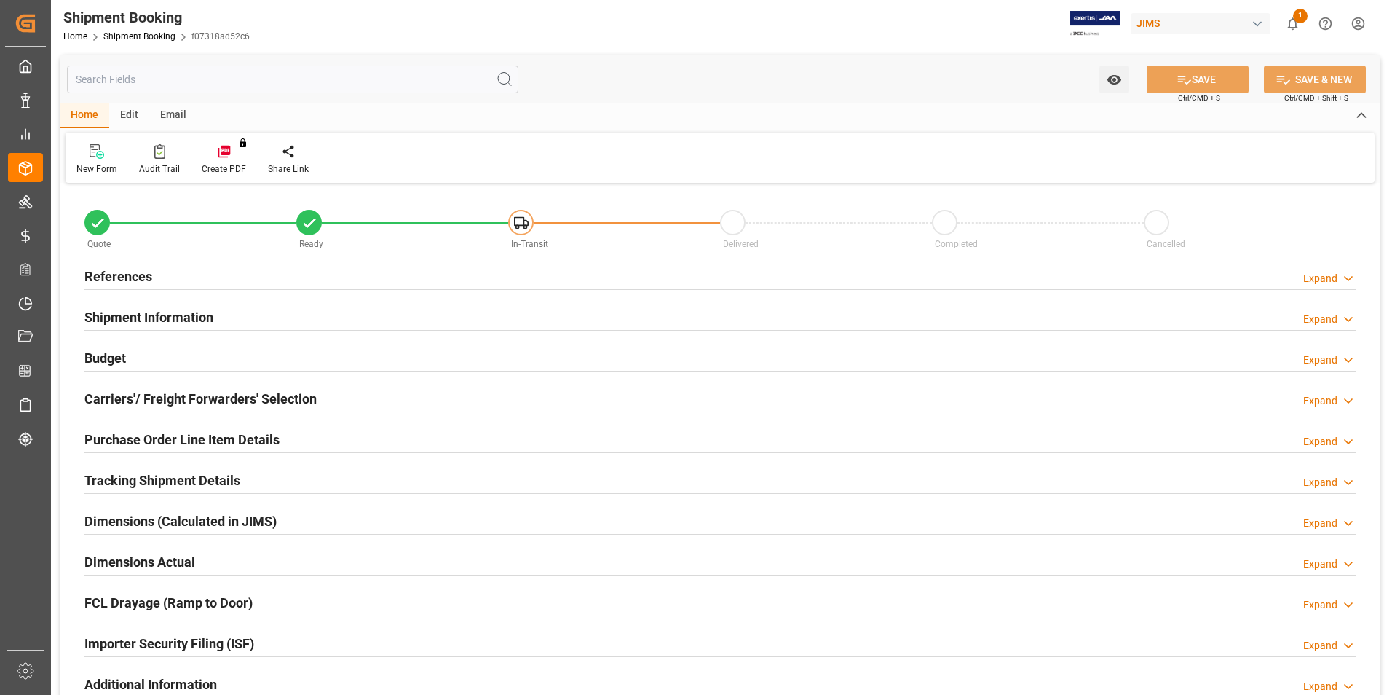
type input "0"
click at [135, 558] on h2 "Dimensions Actual" at bounding box center [139, 562] width 111 height 20
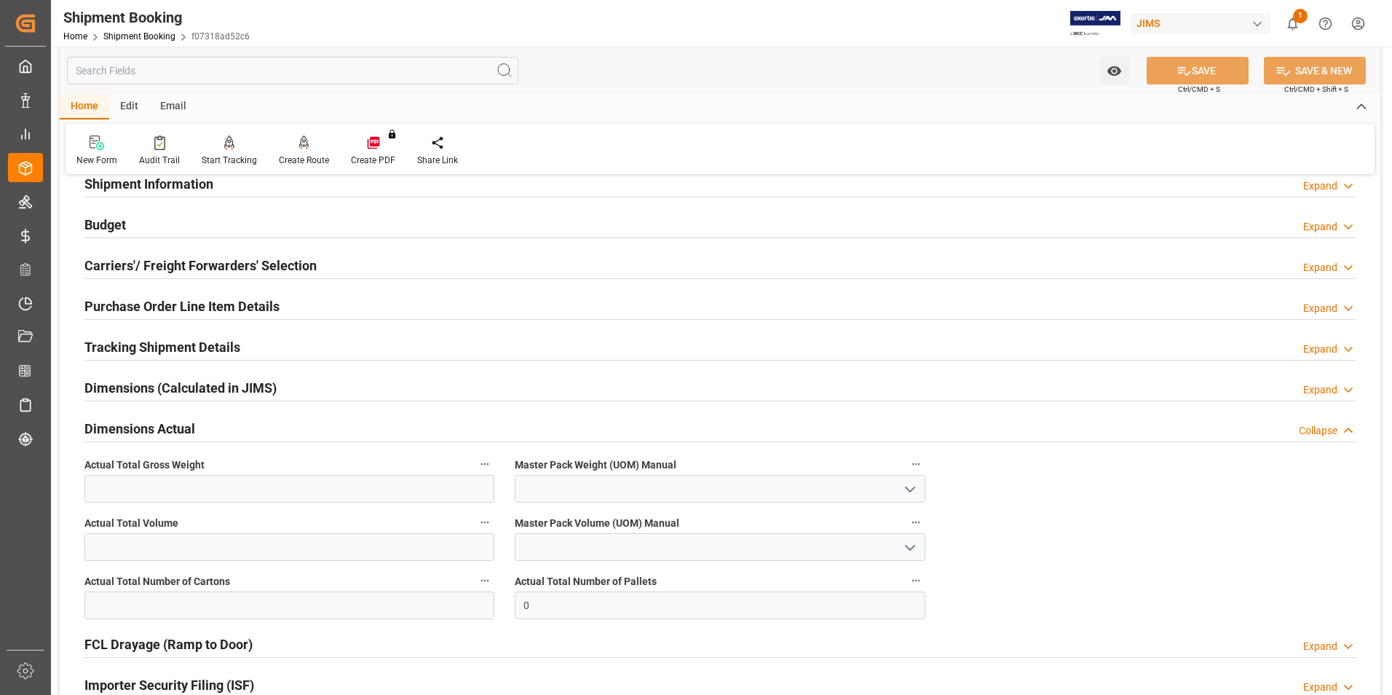
scroll to position [146, 0]
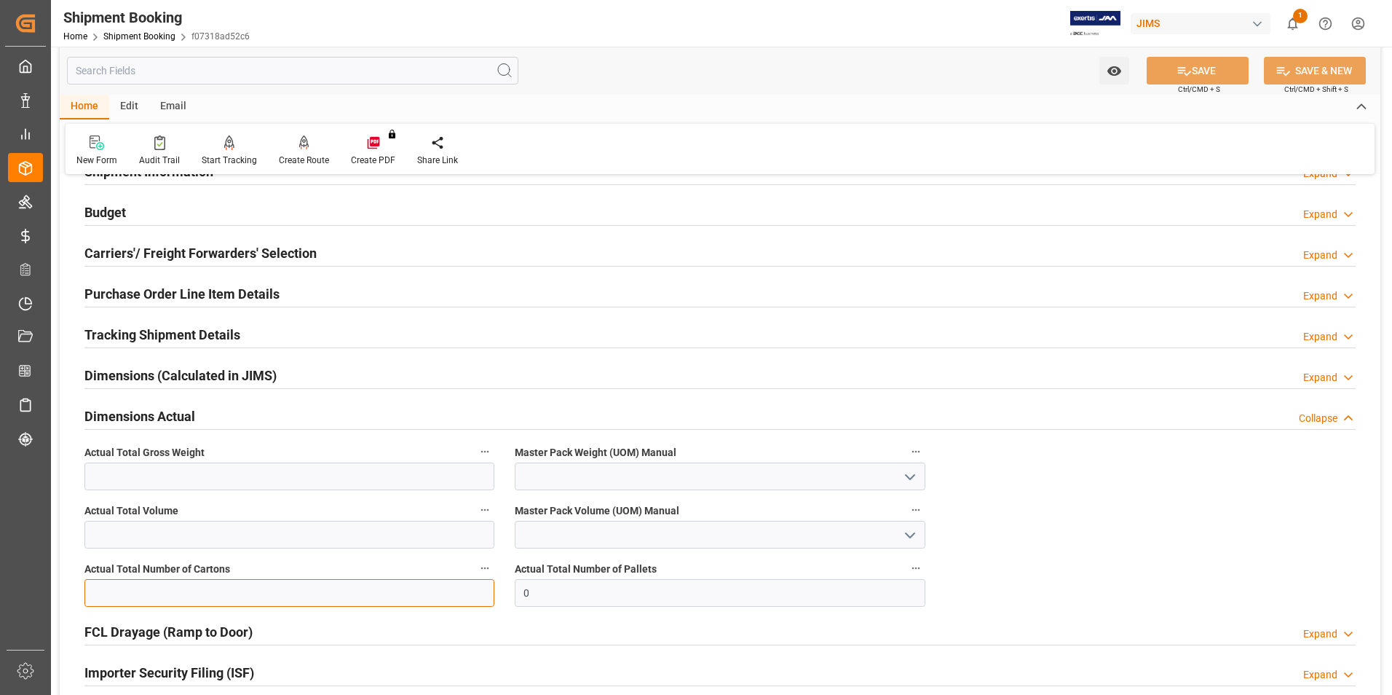
click at [174, 586] on input "text" at bounding box center [289, 593] width 410 height 28
type input "6"
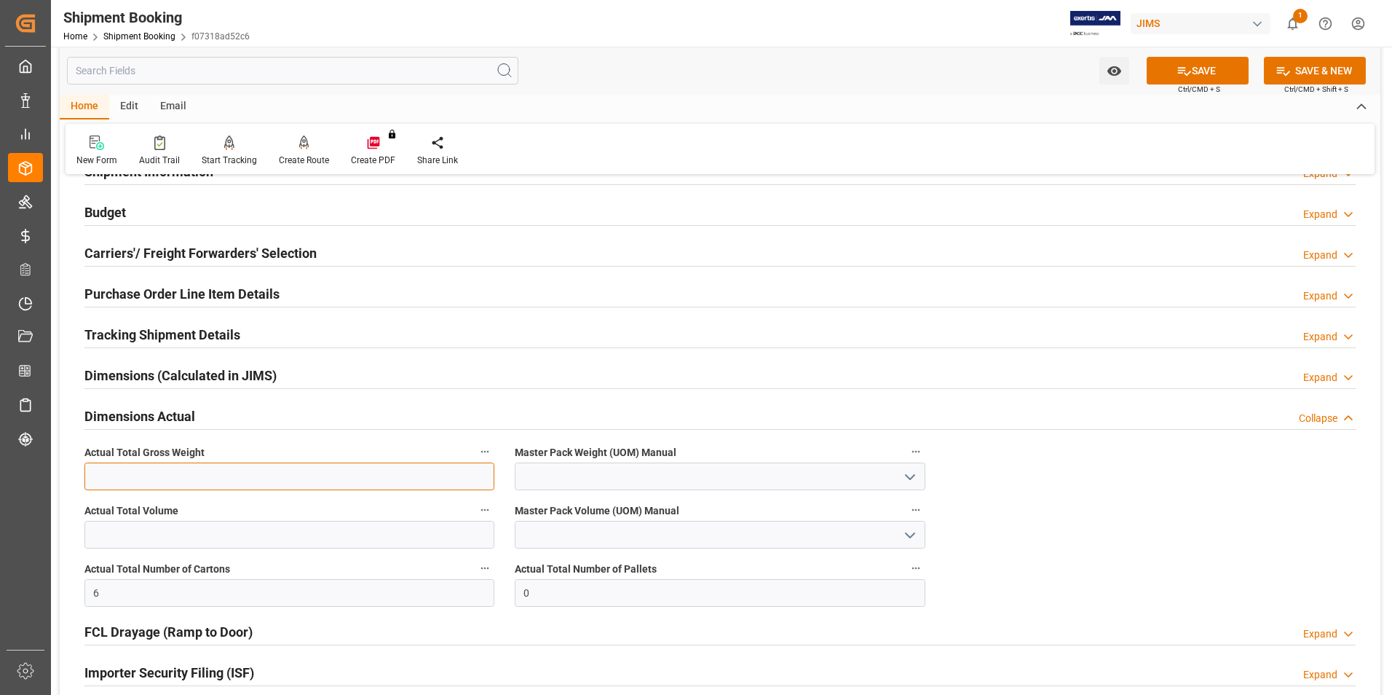
click at [175, 480] on input "text" at bounding box center [289, 476] width 410 height 28
type input "15.5"
click at [560, 473] on input at bounding box center [720, 476] width 410 height 28
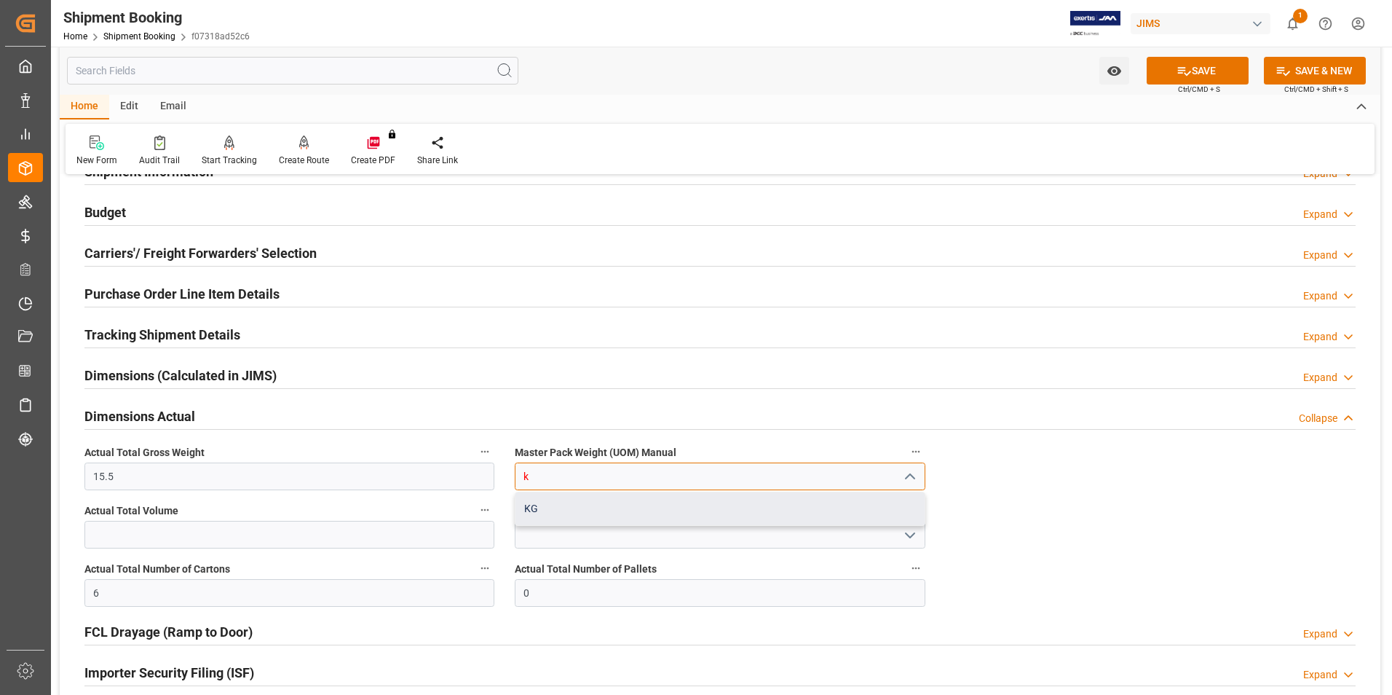
click at [591, 500] on div "KG" at bounding box center [720, 508] width 408 height 33
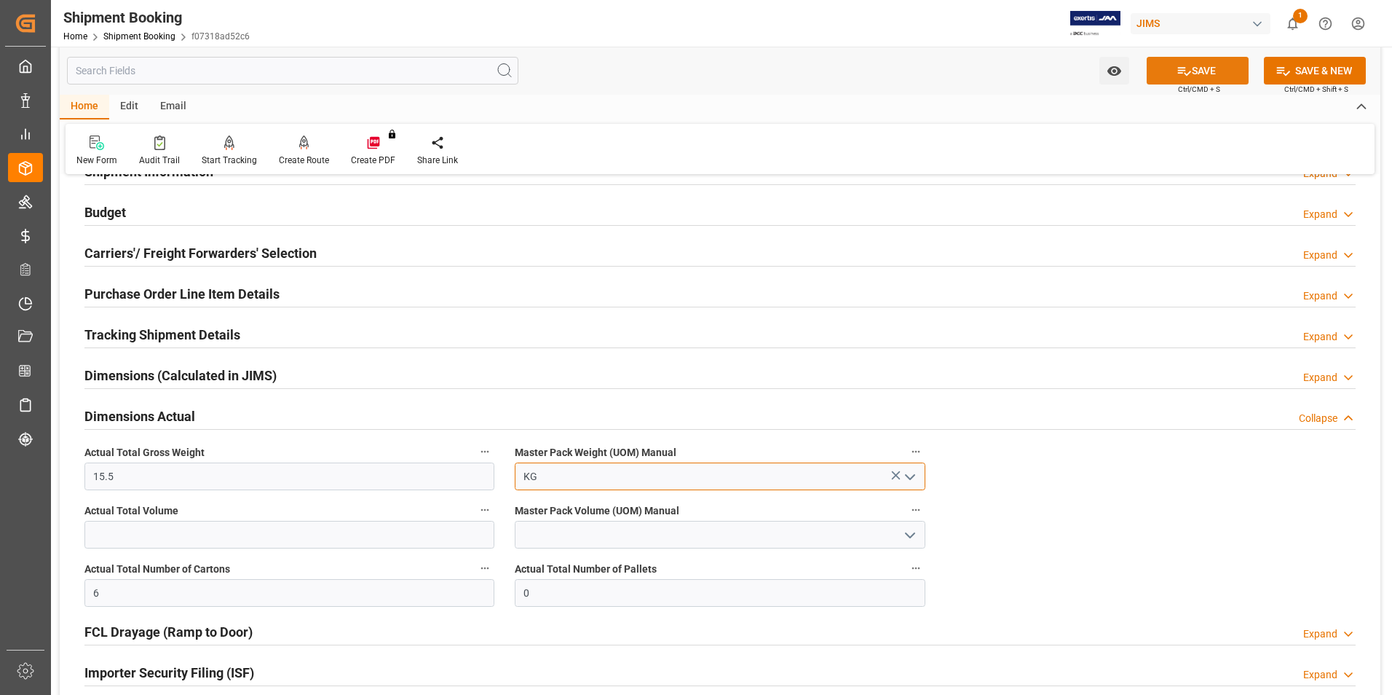
type input "KG"
click at [1236, 67] on button "SAVE" at bounding box center [1198, 71] width 102 height 28
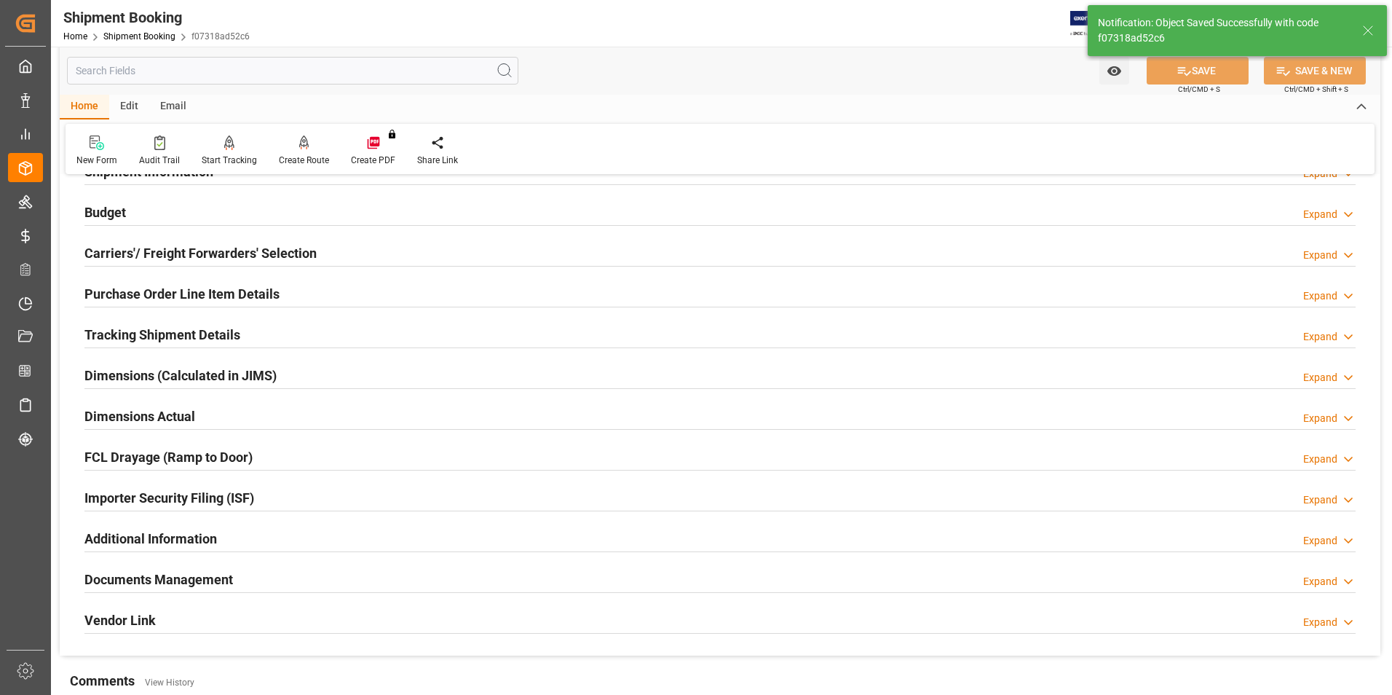
click at [113, 335] on h2 "Tracking Shipment Details" at bounding box center [162, 335] width 156 height 20
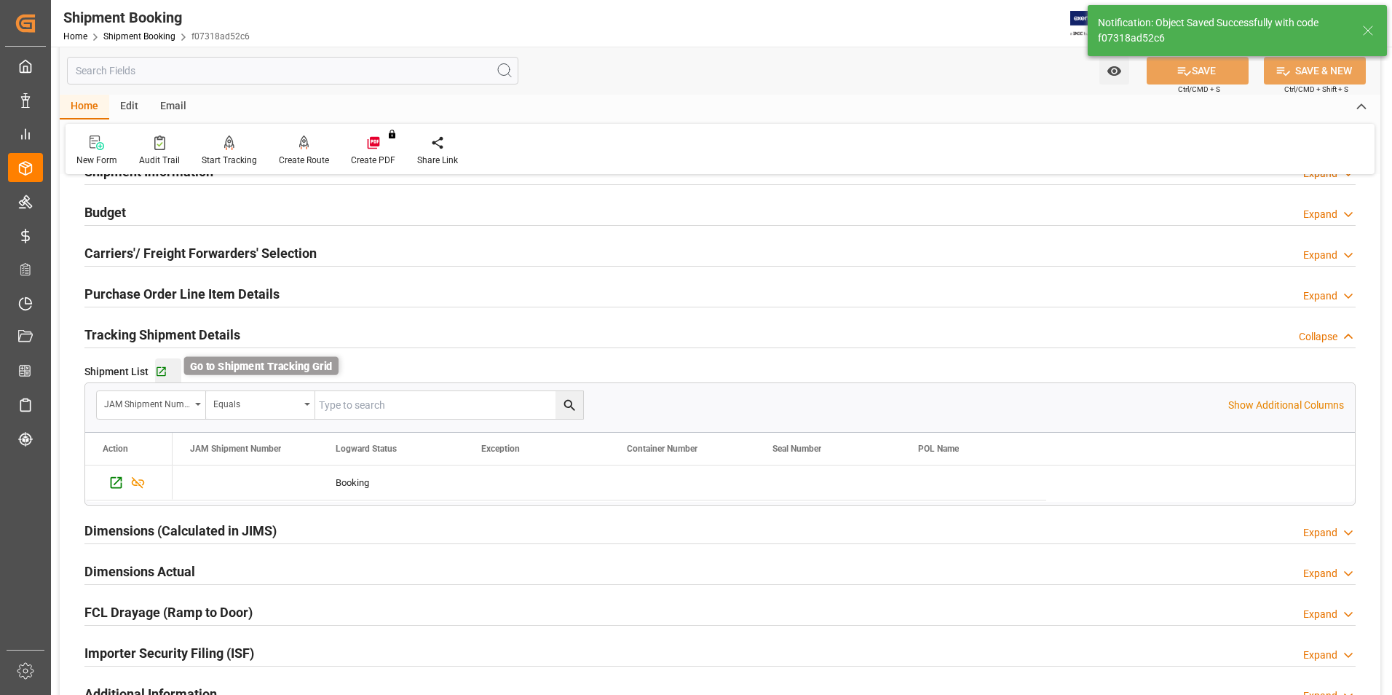
click at [157, 368] on icon "button" at bounding box center [161, 372] width 12 height 12
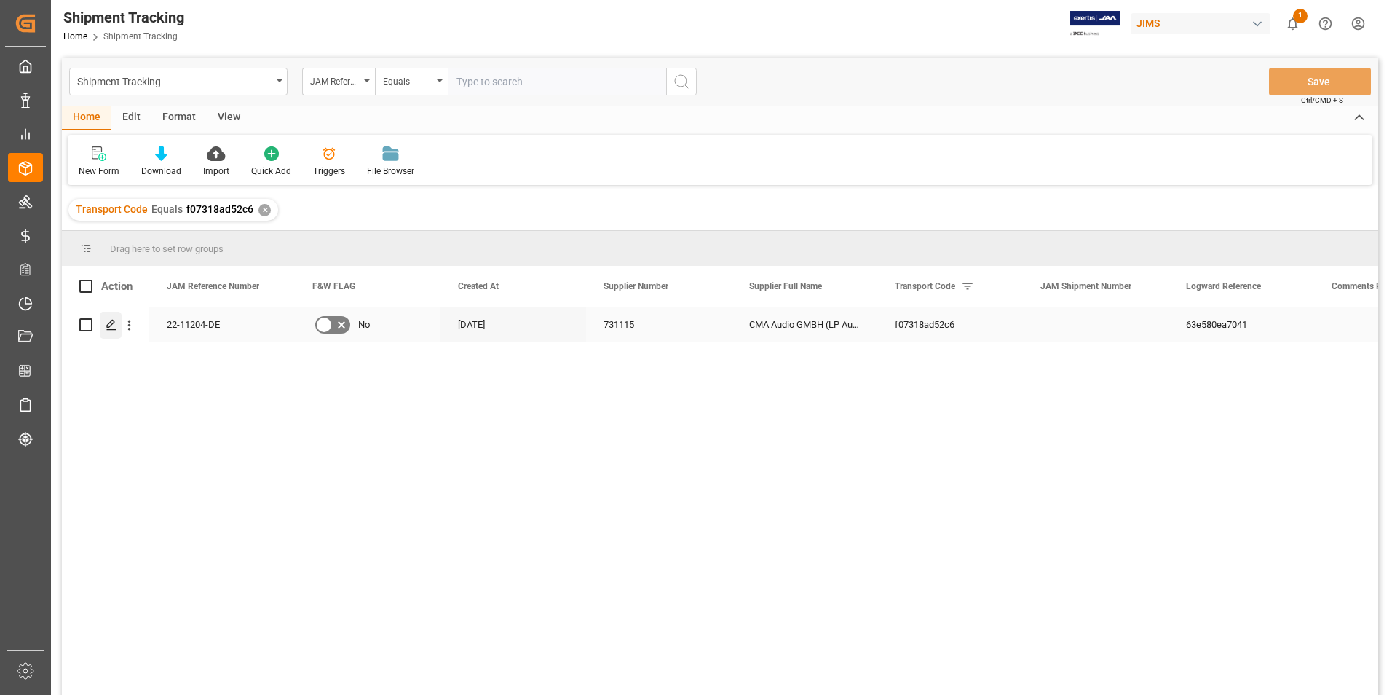
click at [110, 323] on icon "Press SPACE to select this row." at bounding box center [112, 325] width 12 height 12
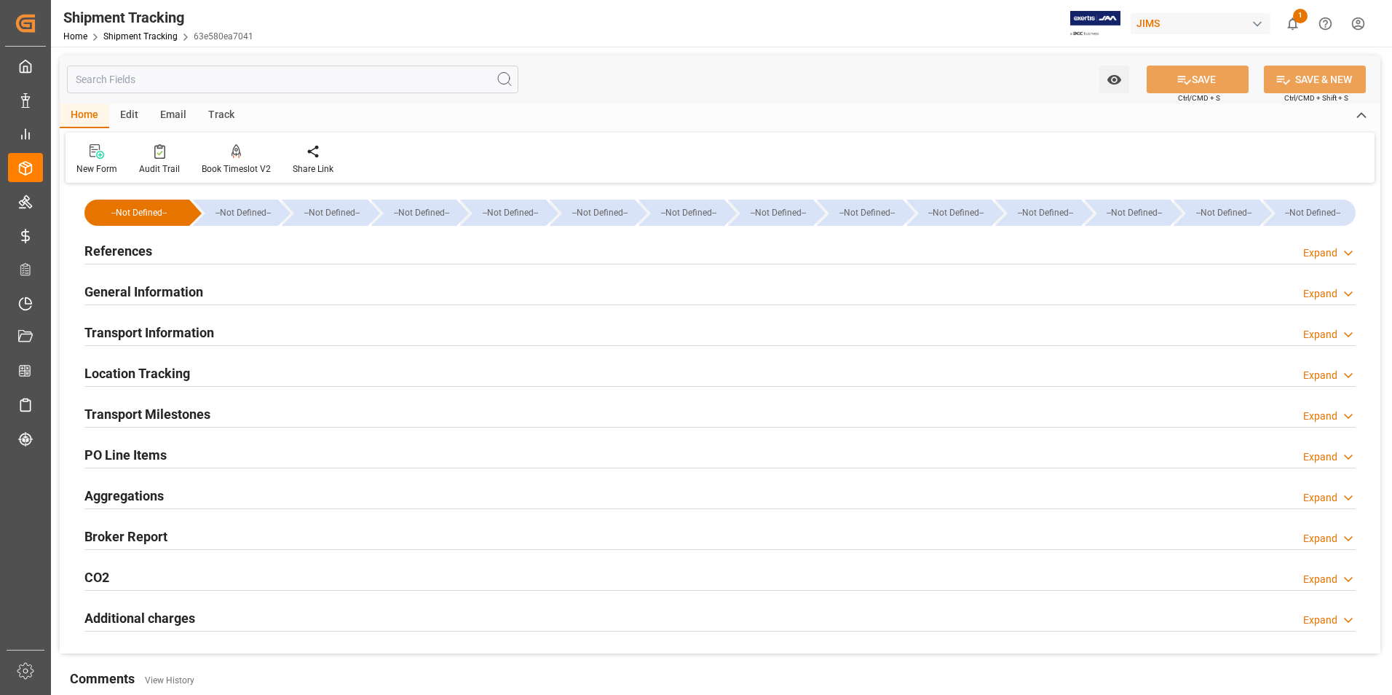
click at [133, 250] on h2 "References" at bounding box center [118, 251] width 68 height 20
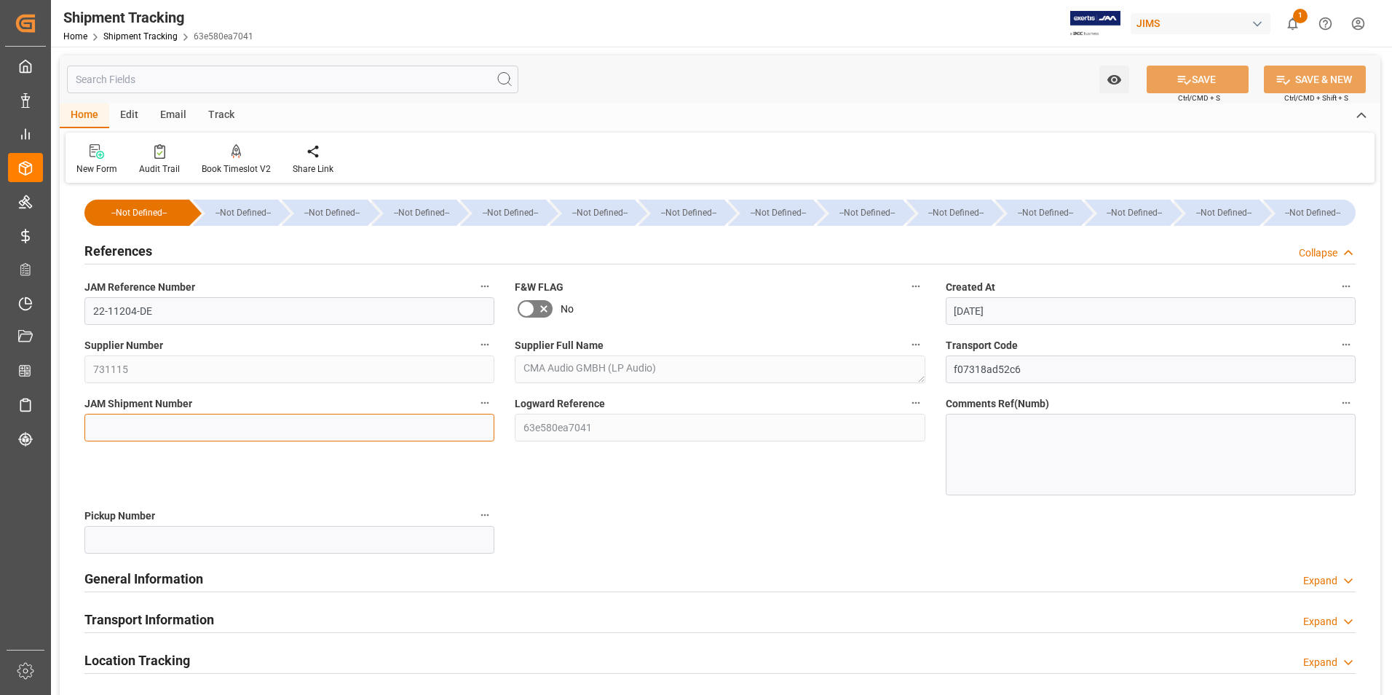
click at [174, 427] on input at bounding box center [289, 428] width 410 height 28
type input "73159"
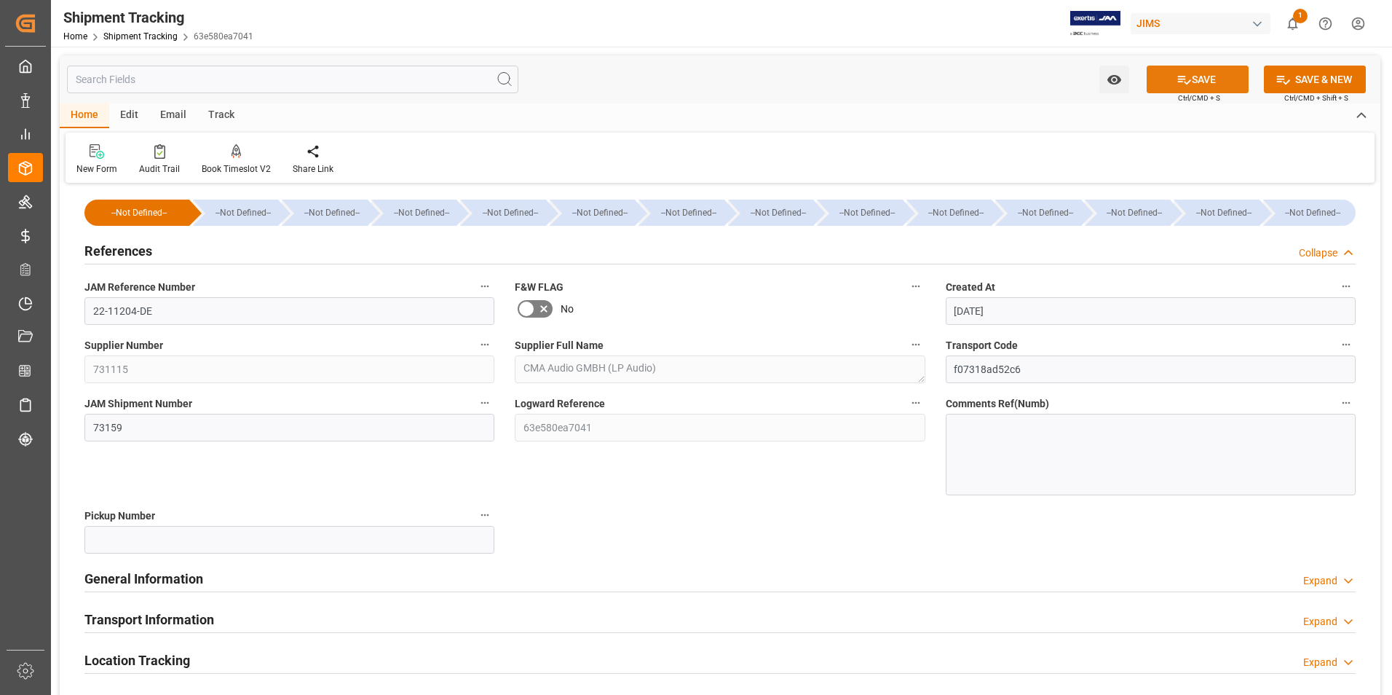
click at [1182, 82] on icon at bounding box center [1184, 80] width 13 height 9
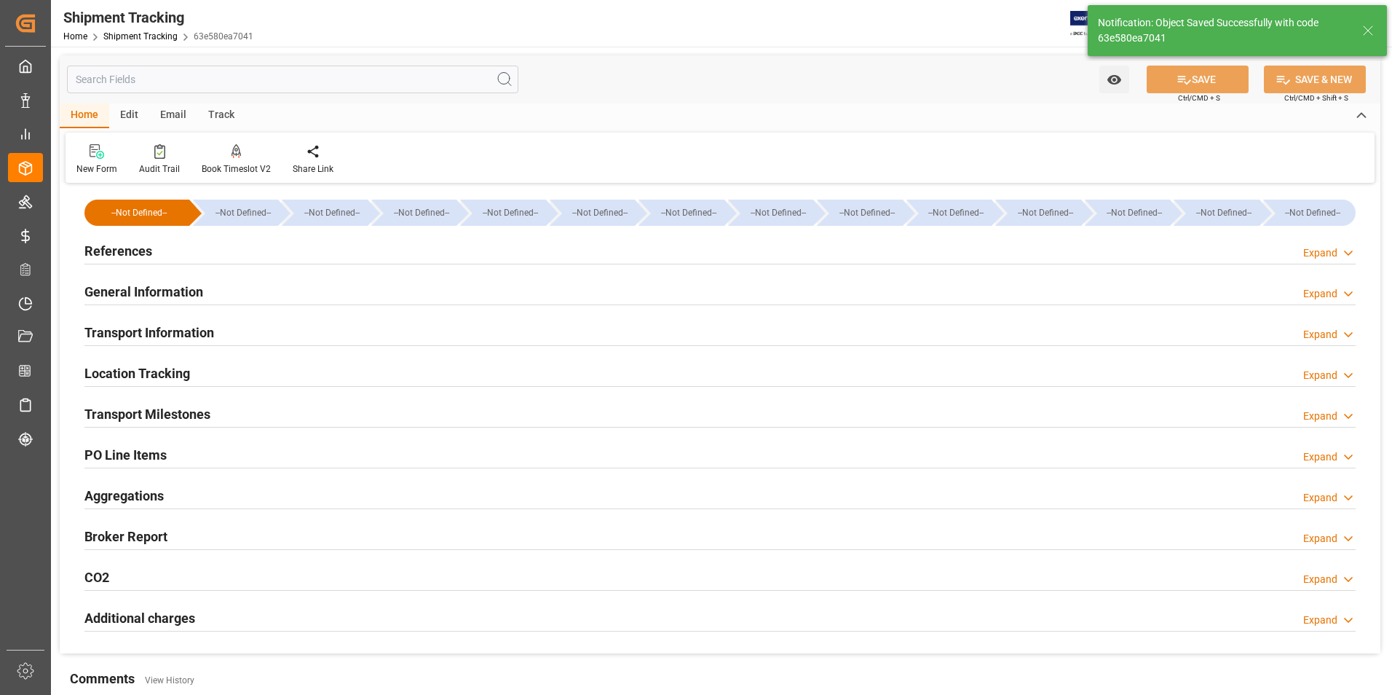
click at [176, 331] on h2 "Transport Information" at bounding box center [149, 333] width 130 height 20
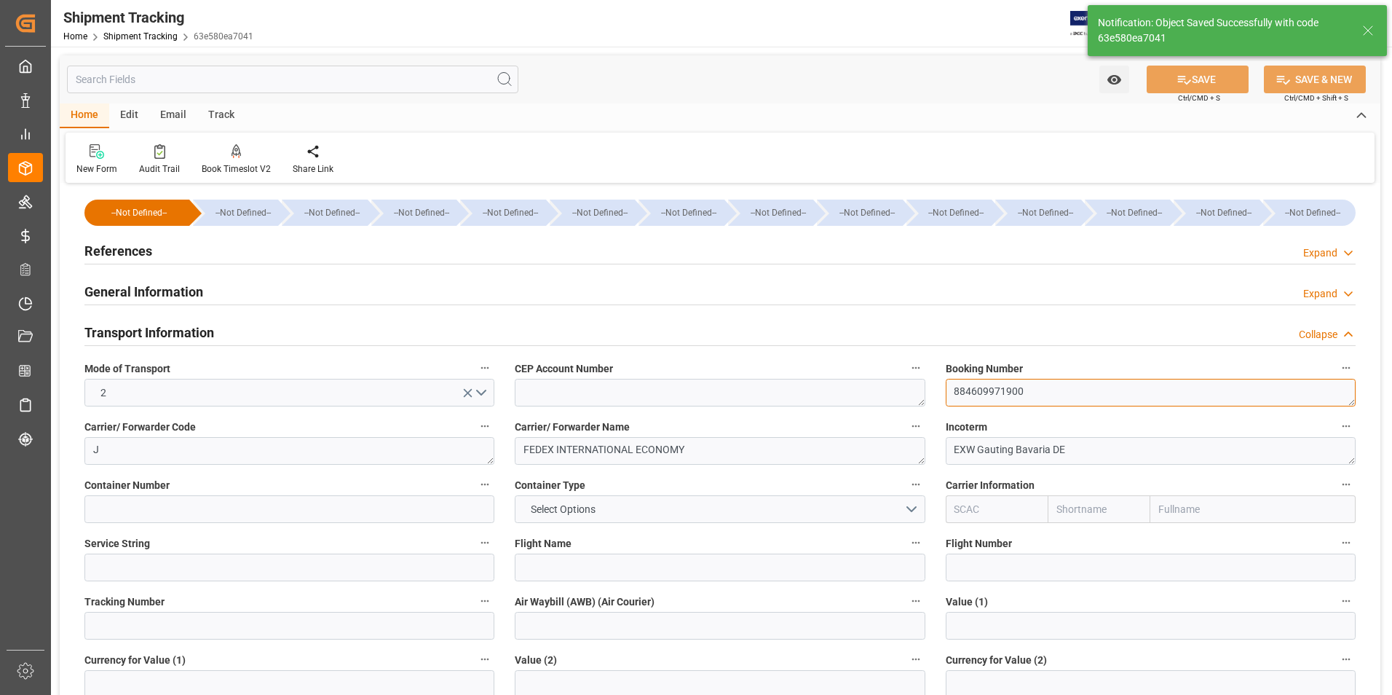
drag, startPoint x: 1025, startPoint y: 390, endPoint x: 921, endPoint y: 399, distance: 104.5
click at [921, 399] on div "--Not Defined-- --Not Defined-- --Not Defined-- --Not Defined-- --Not Defined--…" at bounding box center [720, 682] width 1321 height 990
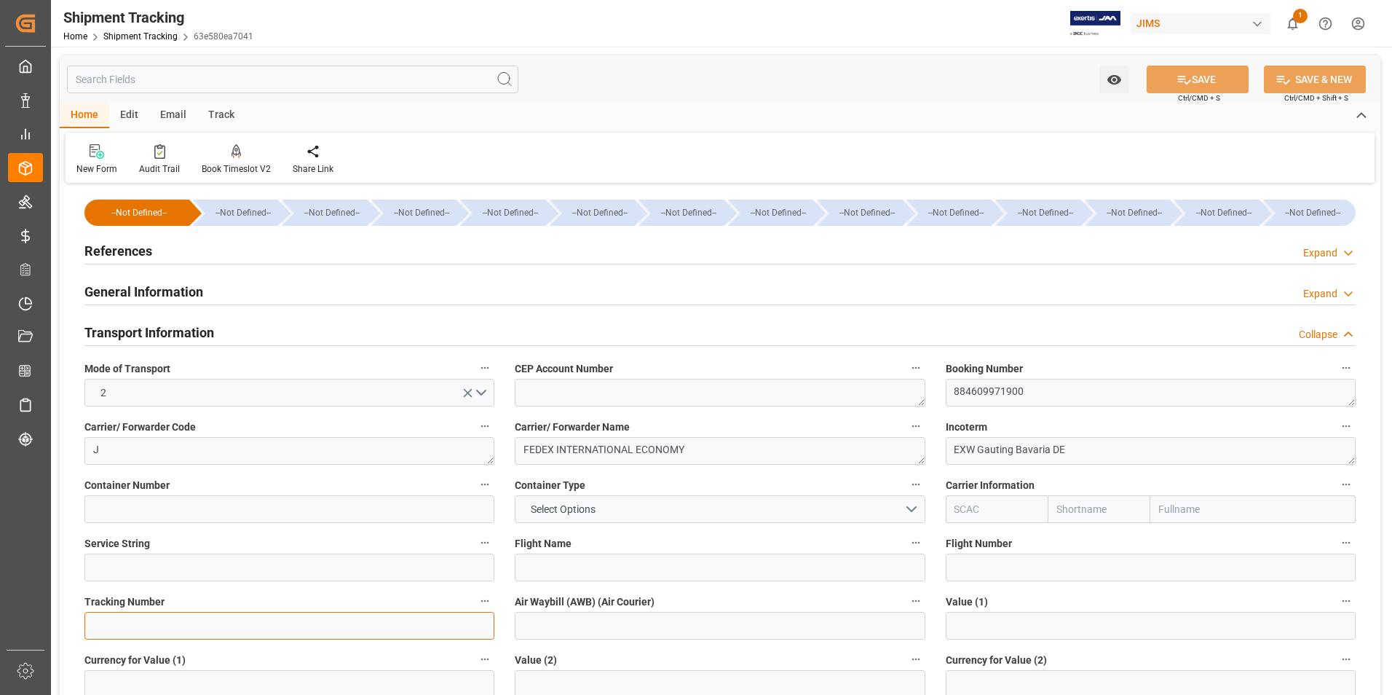
click at [184, 623] on input at bounding box center [289, 626] width 410 height 28
paste input "884609971900"
type input "884609971900"
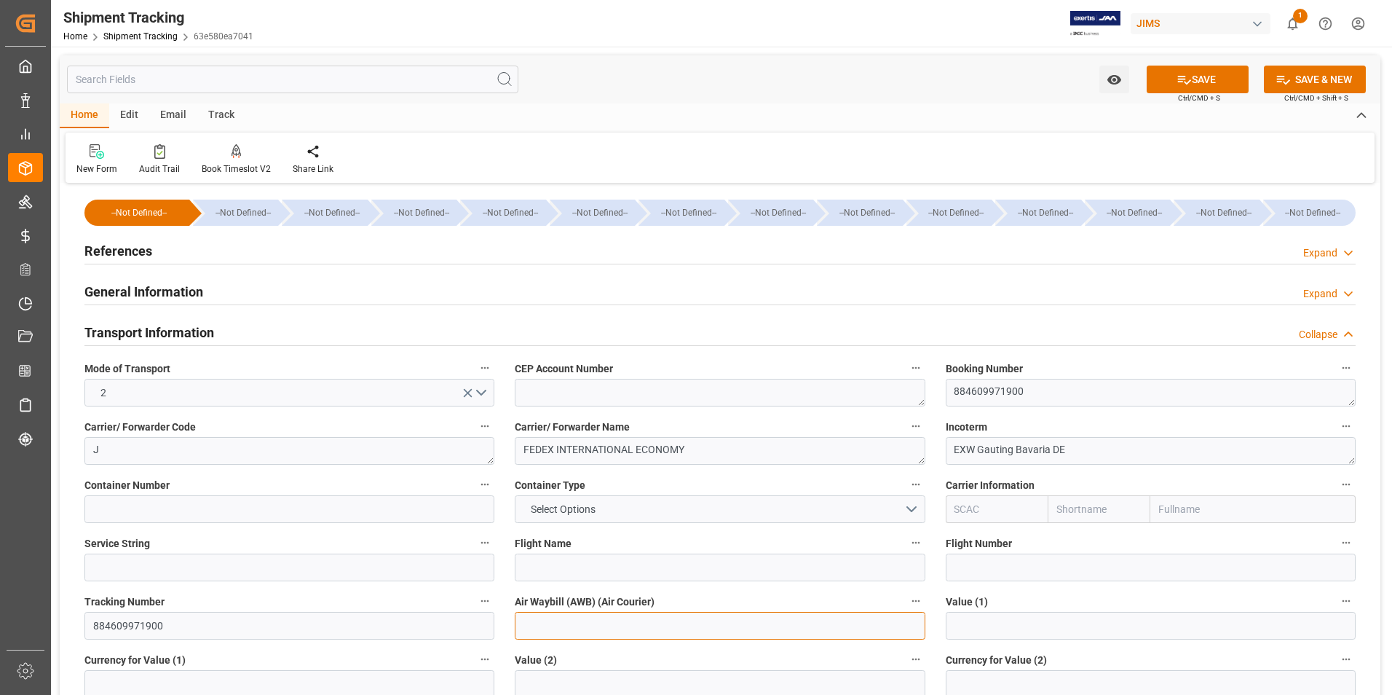
click at [526, 625] on input at bounding box center [720, 626] width 410 height 28
paste input "884609971900"
type input "884609971900"
click at [1217, 76] on button "SAVE" at bounding box center [1198, 80] width 102 height 28
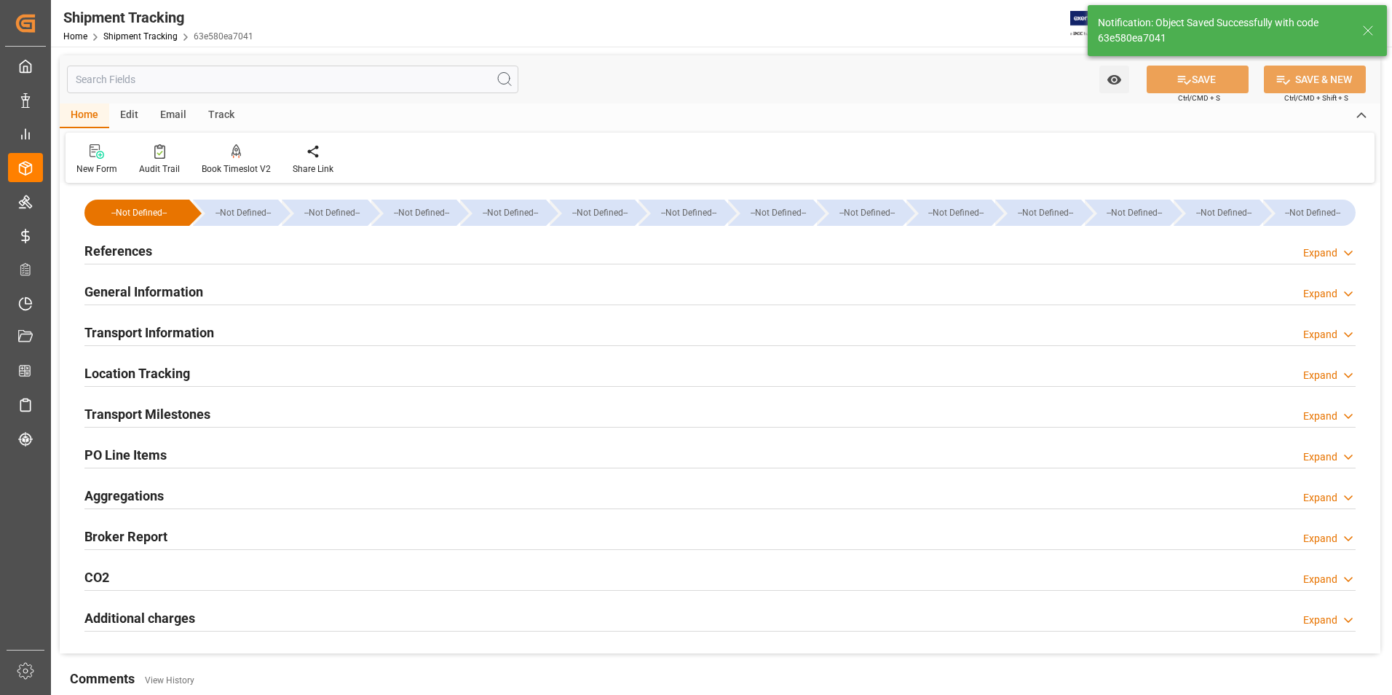
scroll to position [73, 0]
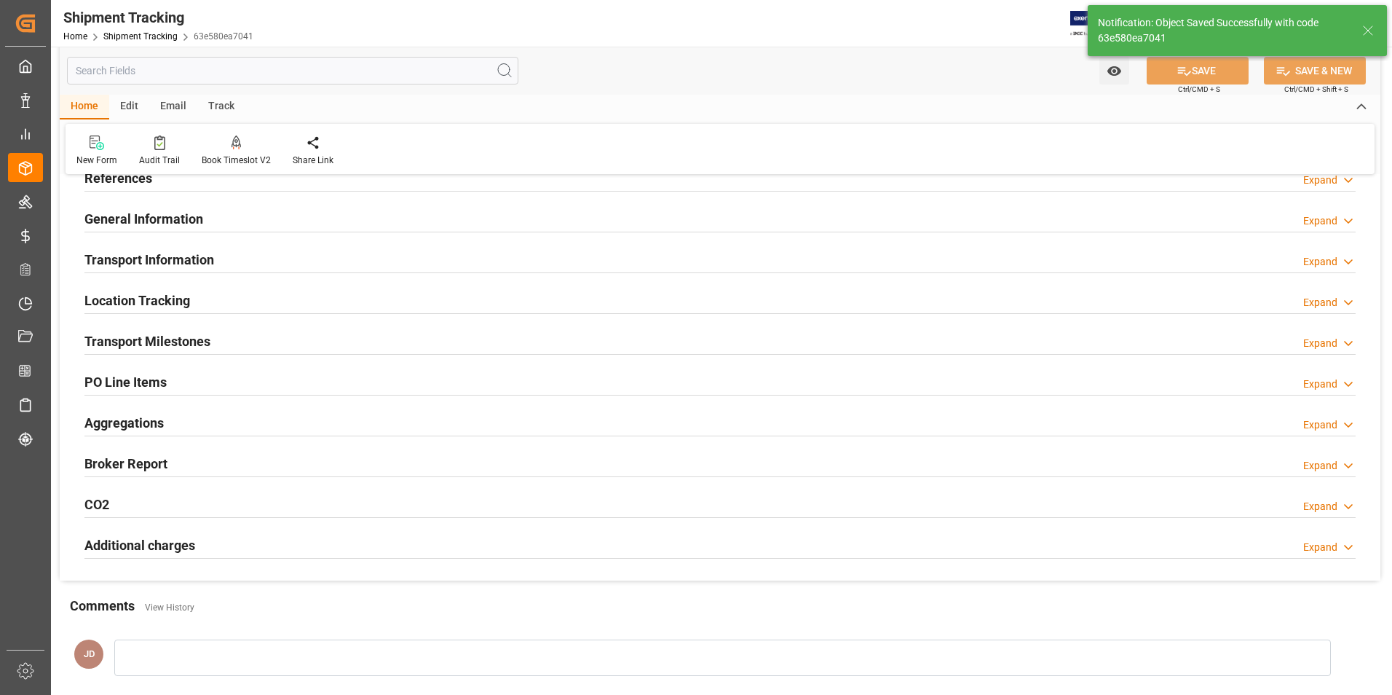
click at [175, 343] on h2 "Transport Milestones" at bounding box center [147, 341] width 126 height 20
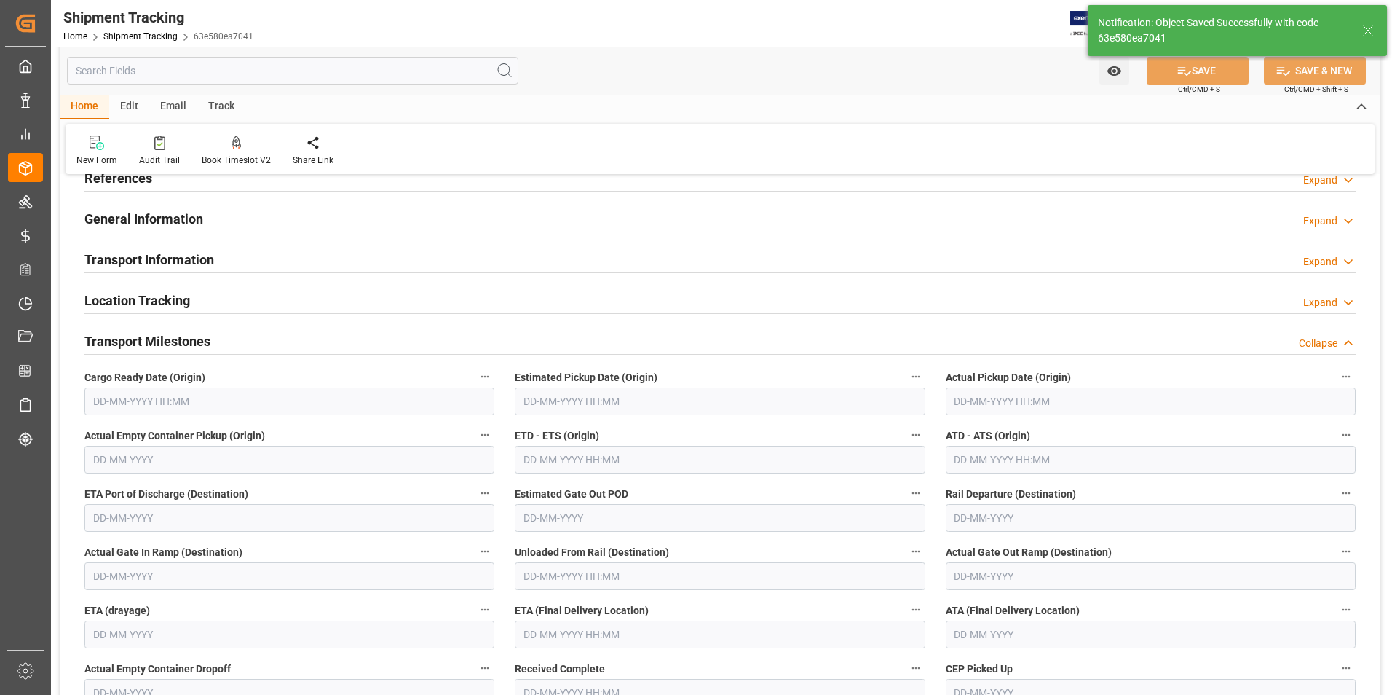
click at [981, 403] on input "text" at bounding box center [1151, 401] width 410 height 28
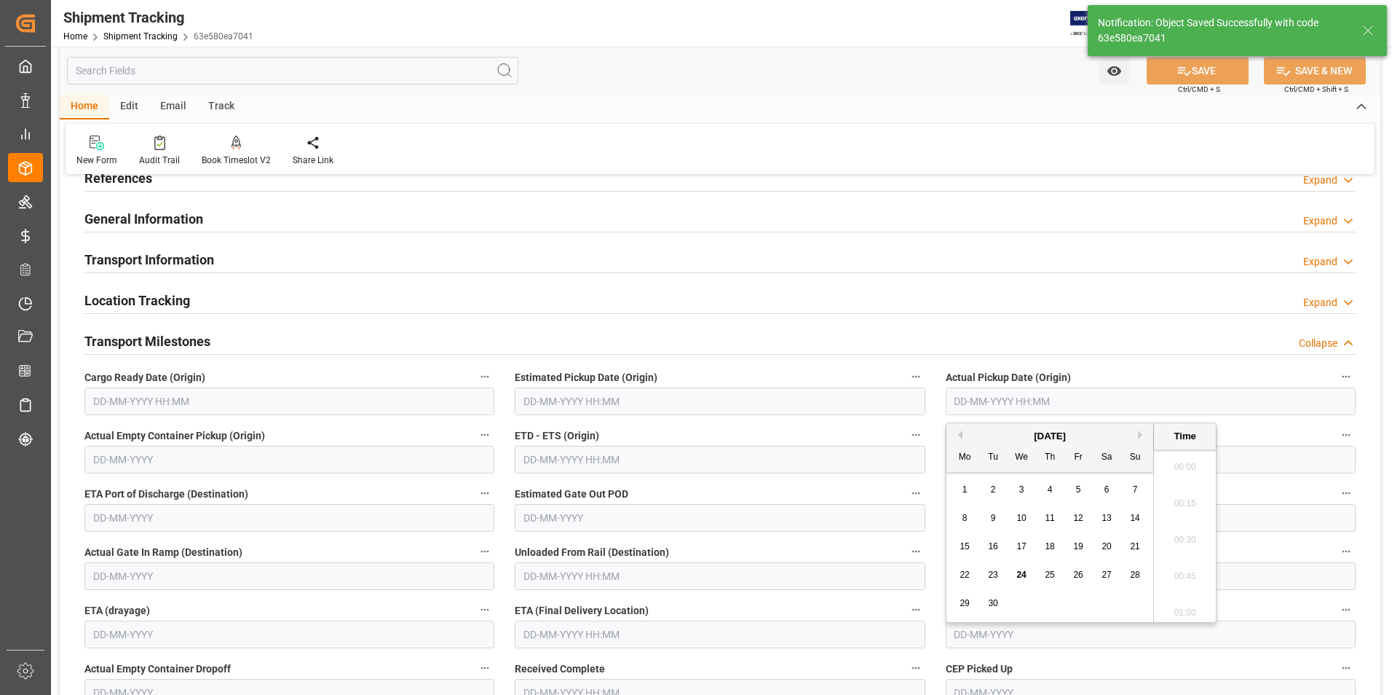
scroll to position [1425, 0]
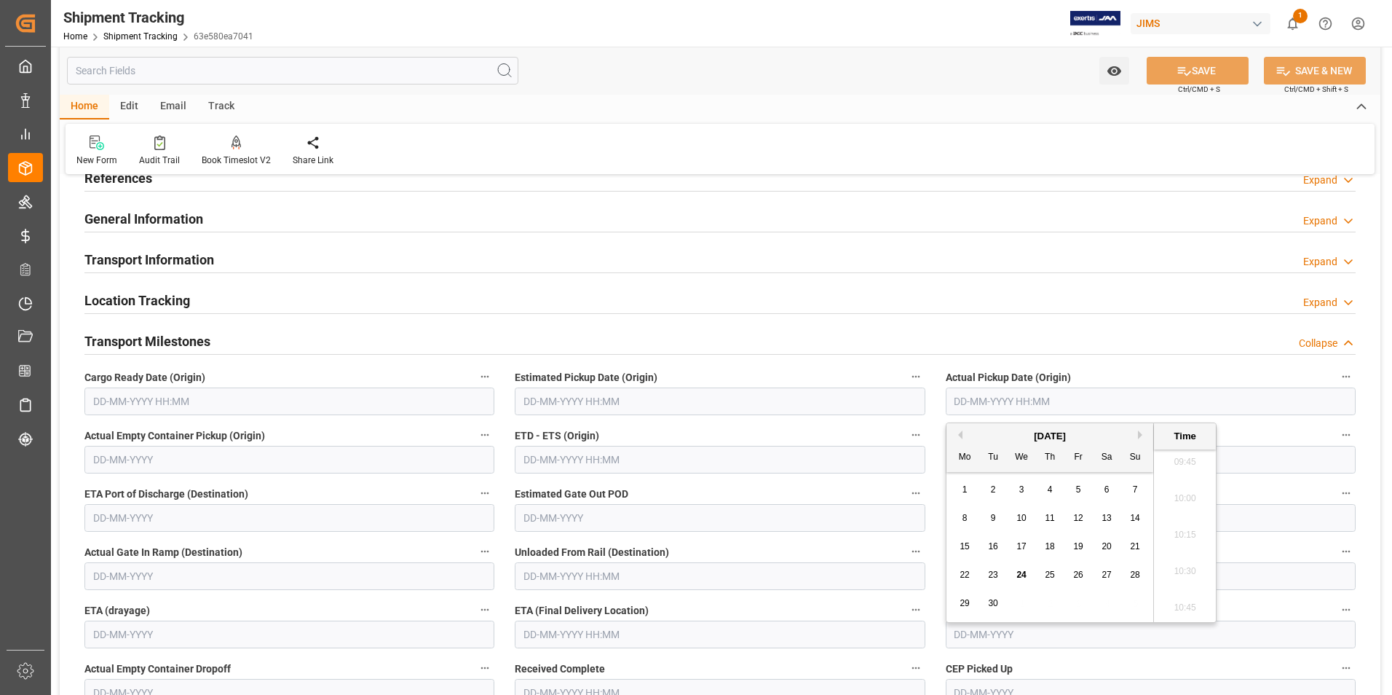
click at [952, 510] on div "8 9 10 11 12 13 14" at bounding box center [1050, 518] width 199 height 28
click at [1022, 573] on span "24" at bounding box center [1020, 574] width 9 height 10
type input "[DATE] 00:00"
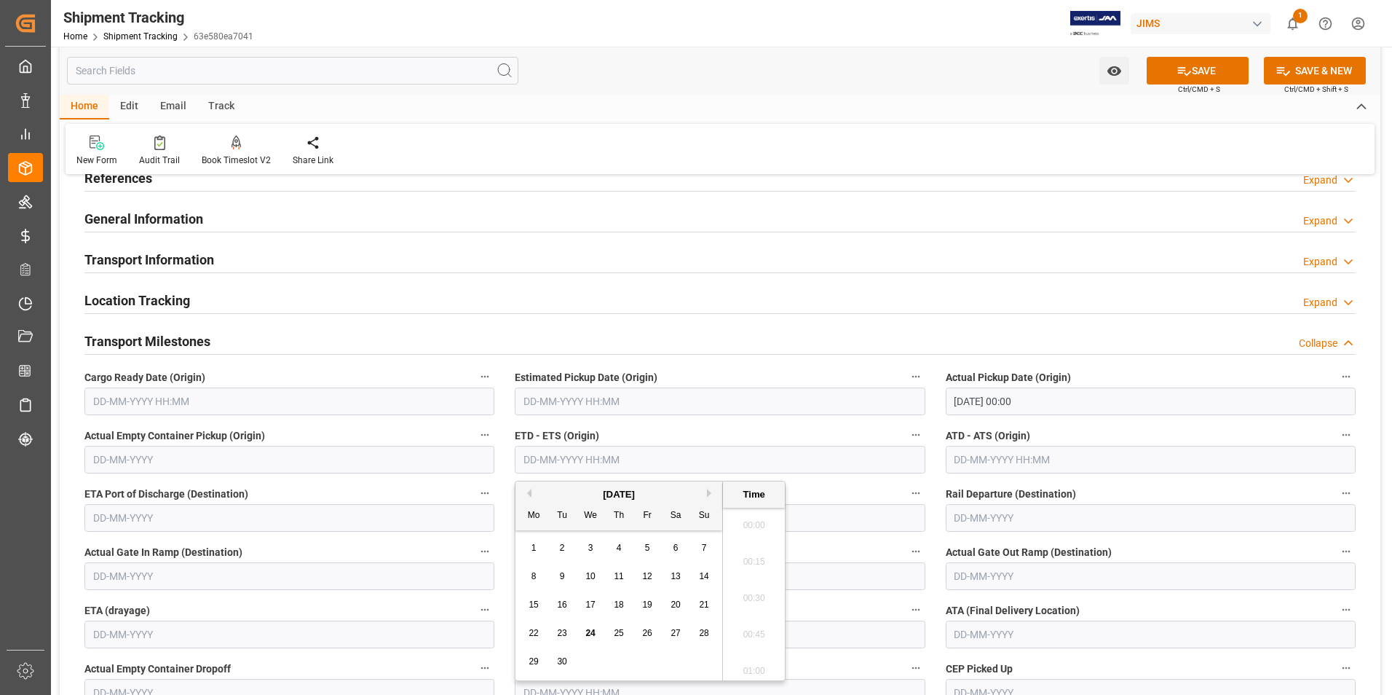
click at [589, 456] on input "text" at bounding box center [720, 460] width 410 height 28
click at [524, 561] on div "1 2 3 4 5 6 7" at bounding box center [619, 548] width 199 height 28
click at [592, 630] on span "24" at bounding box center [589, 633] width 9 height 10
type input "[DATE] 00:00"
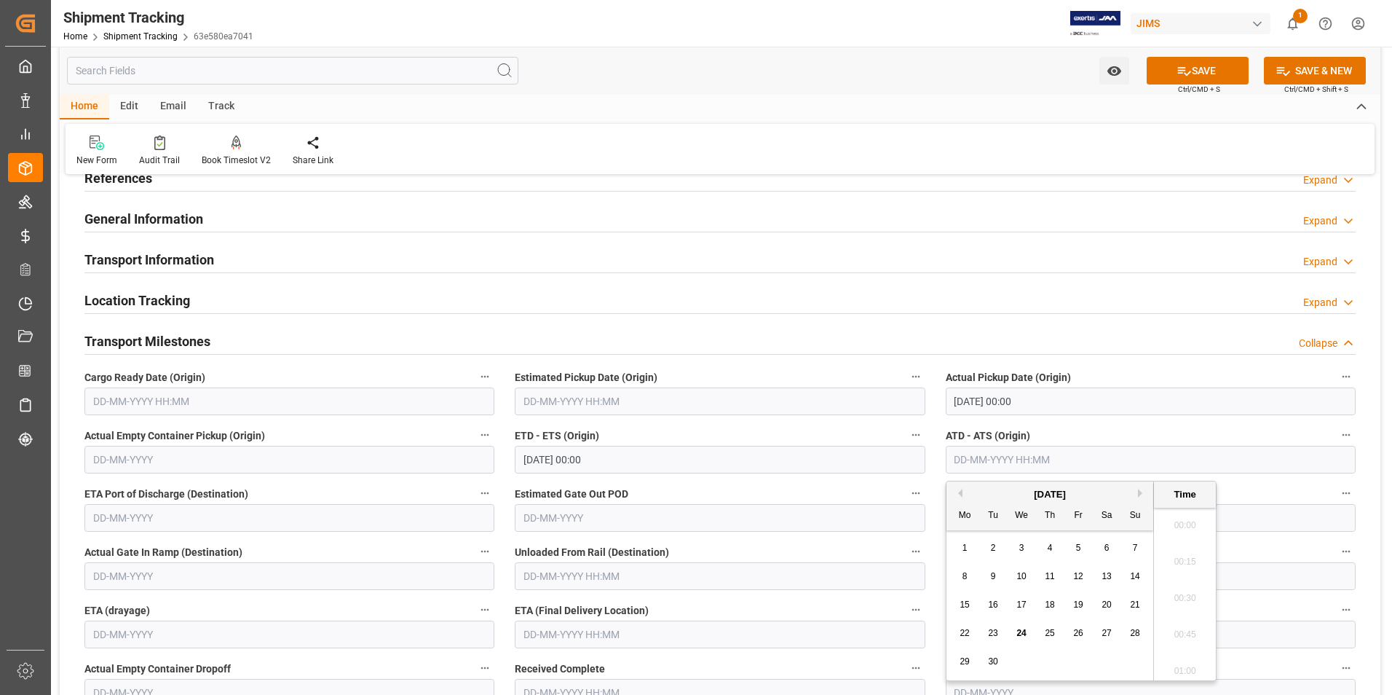
click at [998, 462] on input "text" at bounding box center [1151, 460] width 410 height 28
click at [955, 572] on div "8 9 10 11 12 13 14" at bounding box center [1050, 576] width 199 height 28
click at [1027, 628] on div "24" at bounding box center [1022, 633] width 18 height 17
type input "[DATE] 00:00"
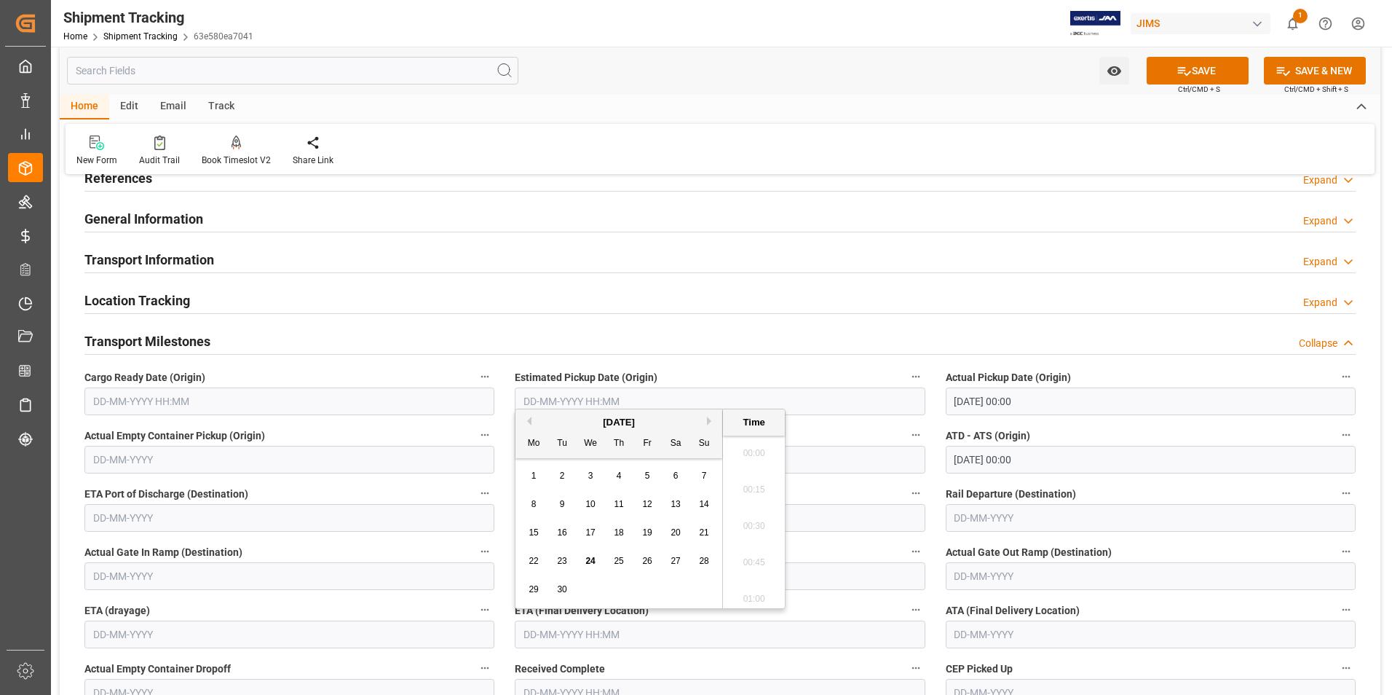
click at [565, 643] on input "text" at bounding box center [720, 634] width 410 height 28
click at [528, 573] on div "22 23 24 25 26 27 28" at bounding box center [619, 561] width 199 height 28
drag, startPoint x: 561, startPoint y: 587, endPoint x: 589, endPoint y: 559, distance: 39.6
click at [564, 587] on span "30" at bounding box center [561, 589] width 9 height 10
type input "[DATE] 00:00"
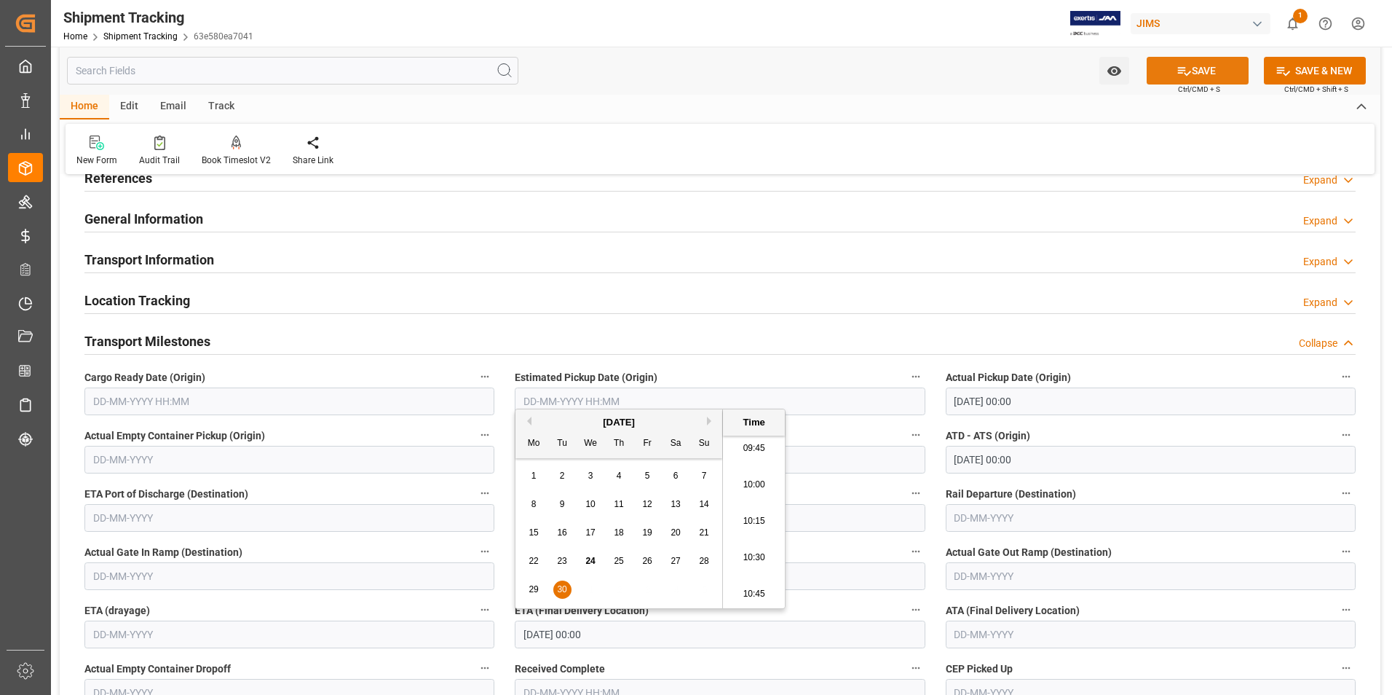
click at [1191, 72] on button "SAVE" at bounding box center [1198, 71] width 102 height 28
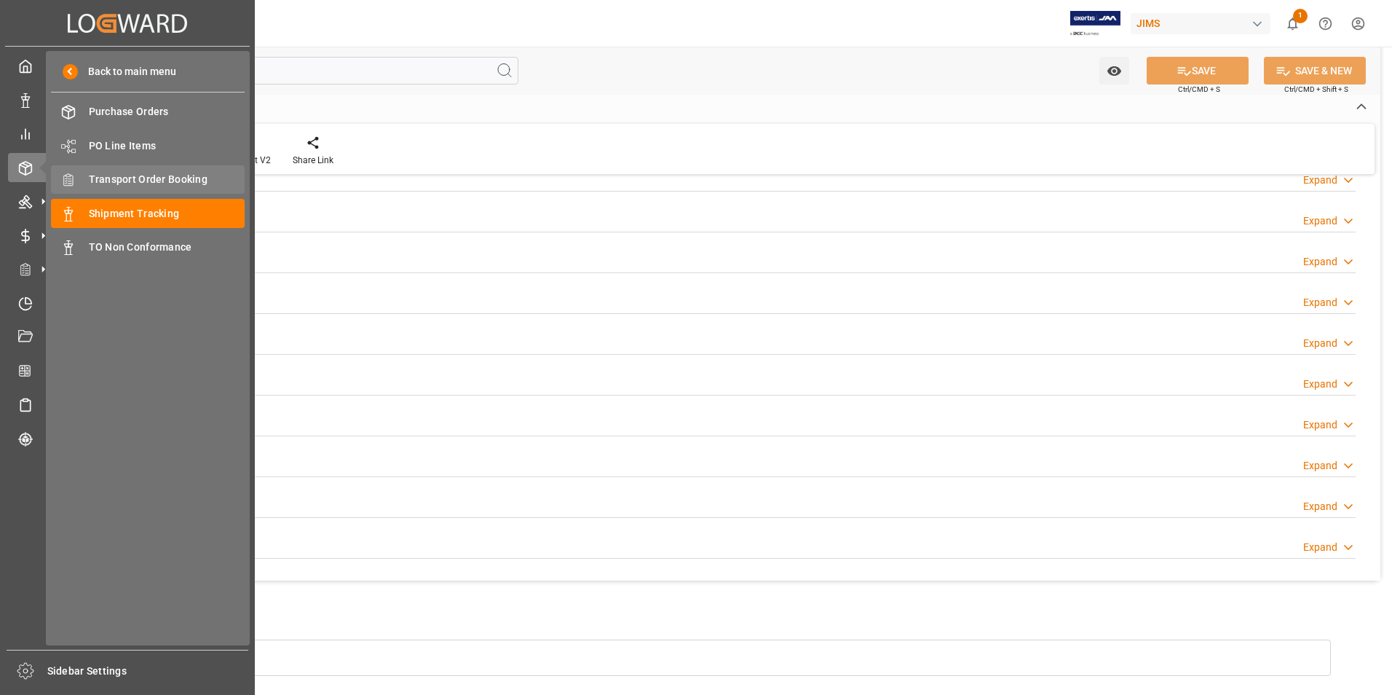
click at [151, 177] on span "Transport Order Booking" at bounding box center [167, 179] width 157 height 15
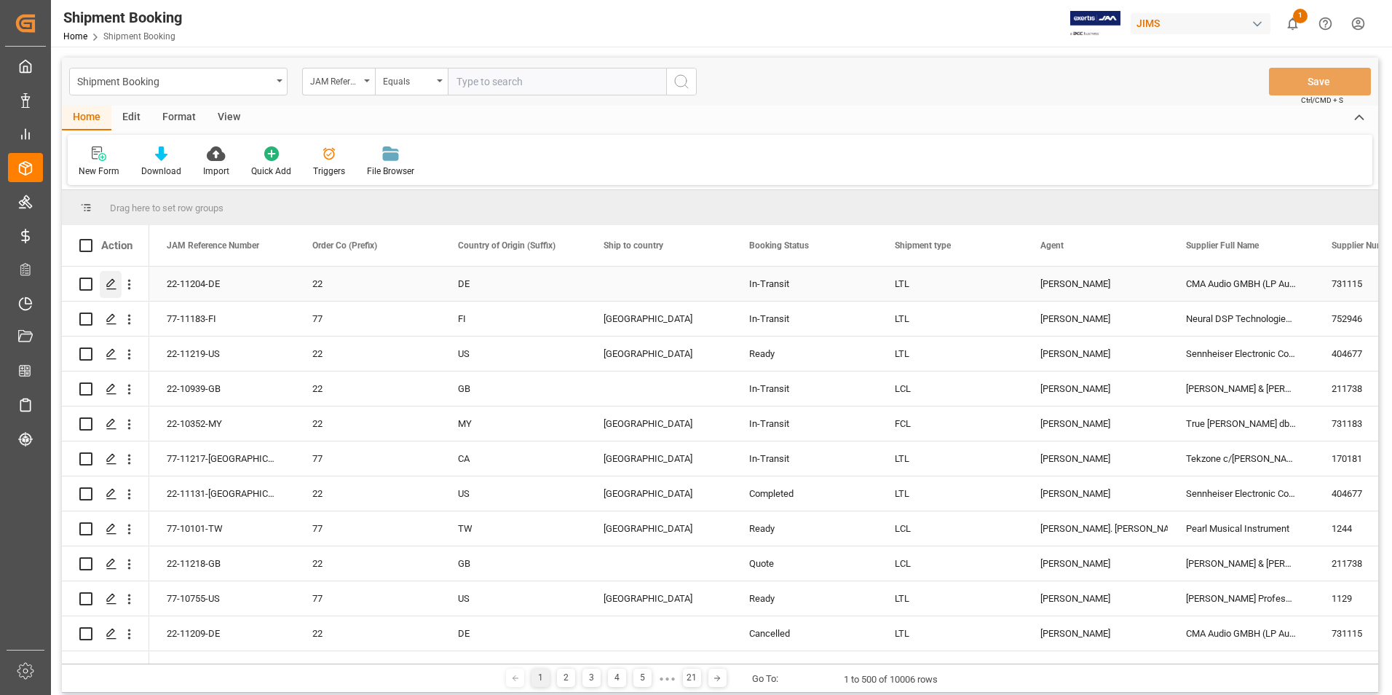
click at [105, 280] on div "Press SPACE to select this row." at bounding box center [111, 284] width 22 height 27
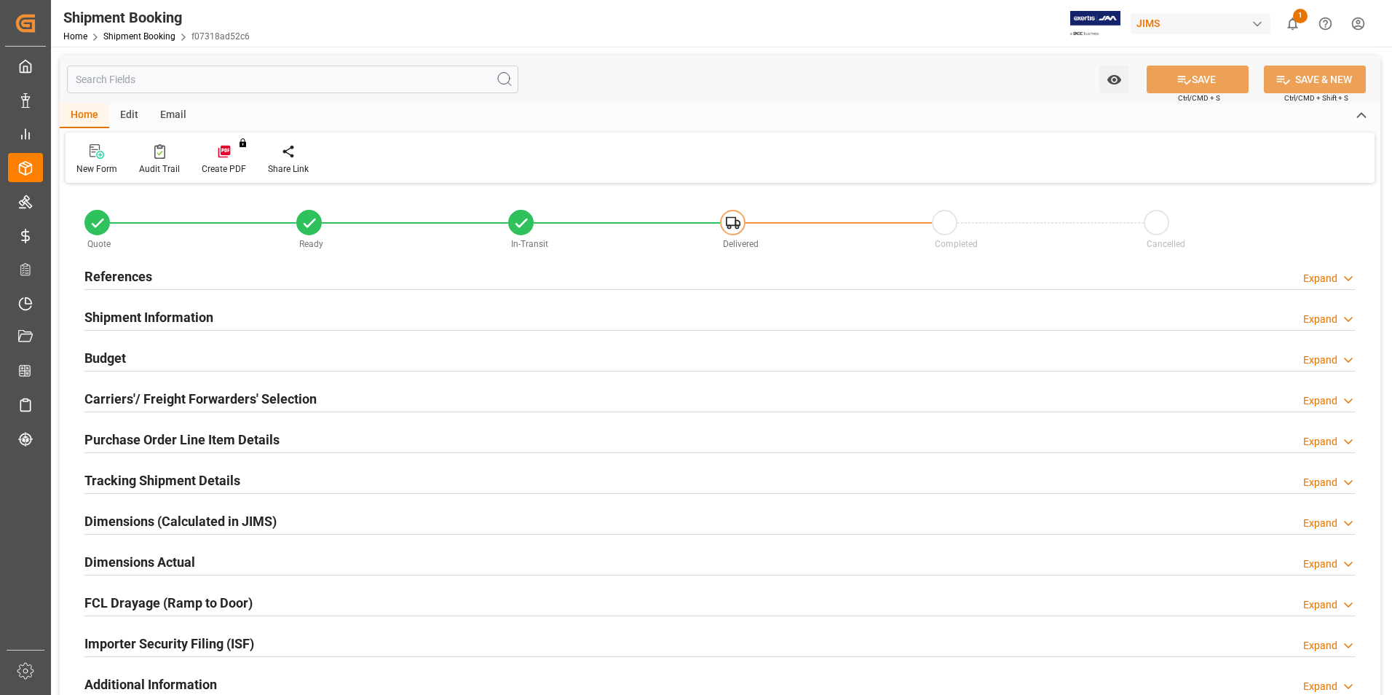
type input "2"
click at [152, 441] on h2 "Purchase Order Line Item Details" at bounding box center [181, 440] width 195 height 20
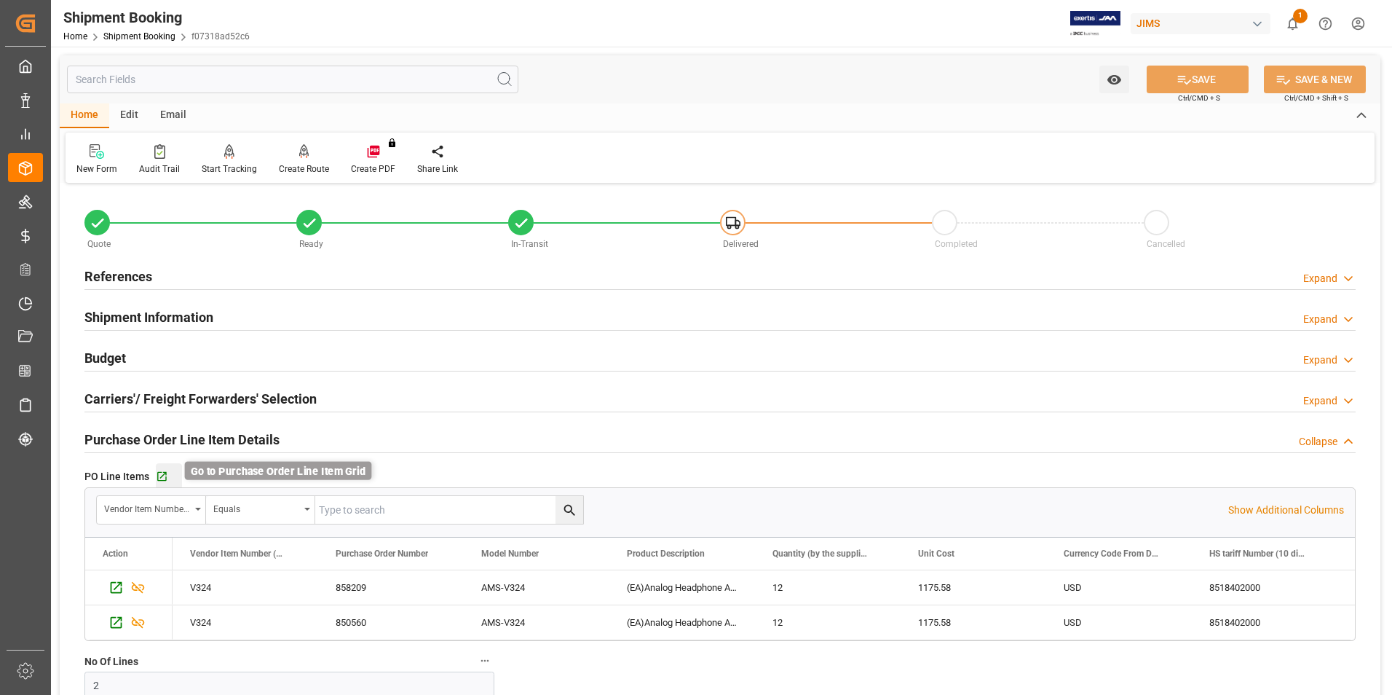
click at [166, 471] on icon "button" at bounding box center [162, 476] width 12 height 12
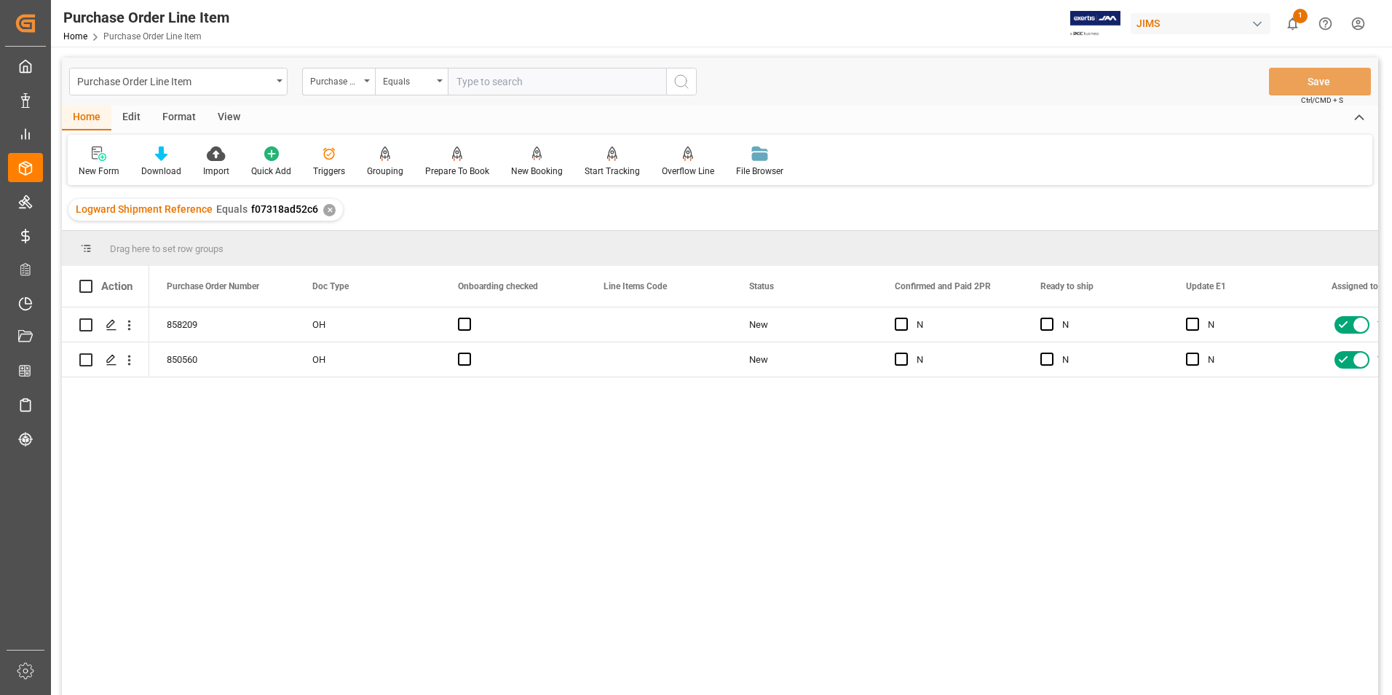
click at [235, 114] on div "View" at bounding box center [229, 118] width 44 height 25
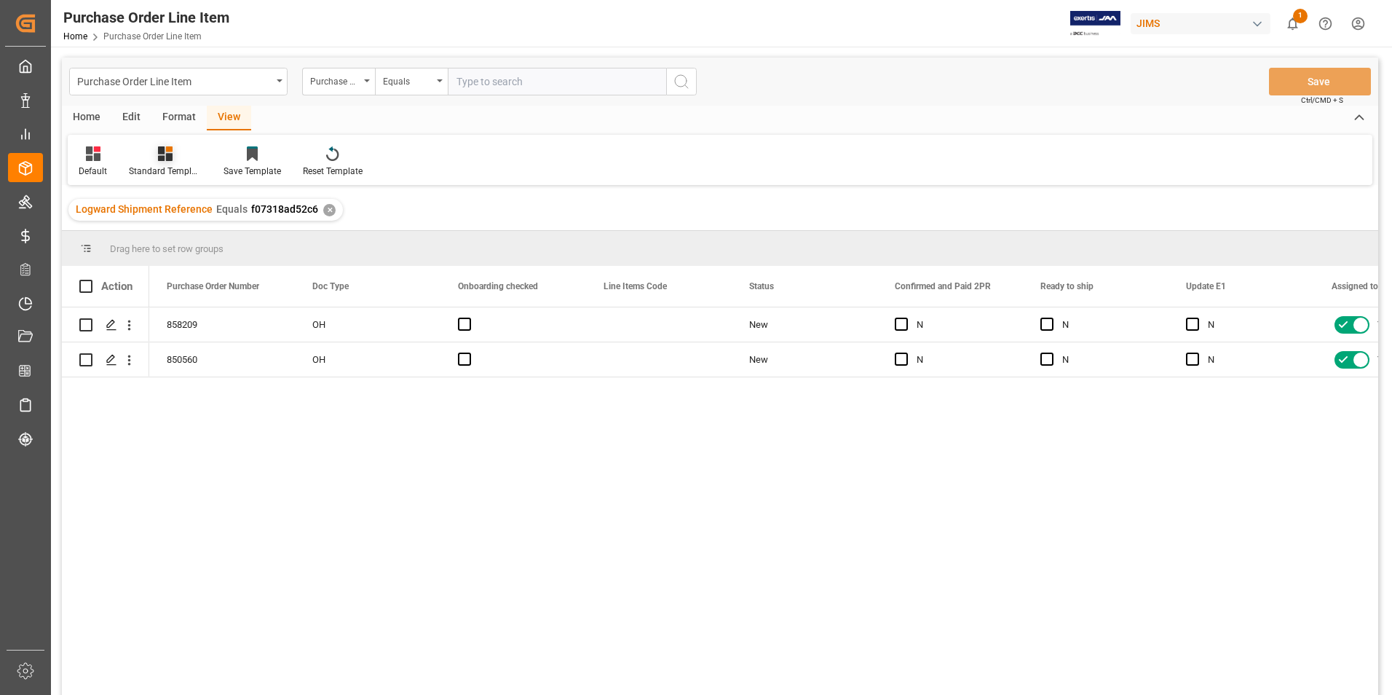
click at [173, 164] on div "Standard Templates" at bounding box center [165, 162] width 95 height 32
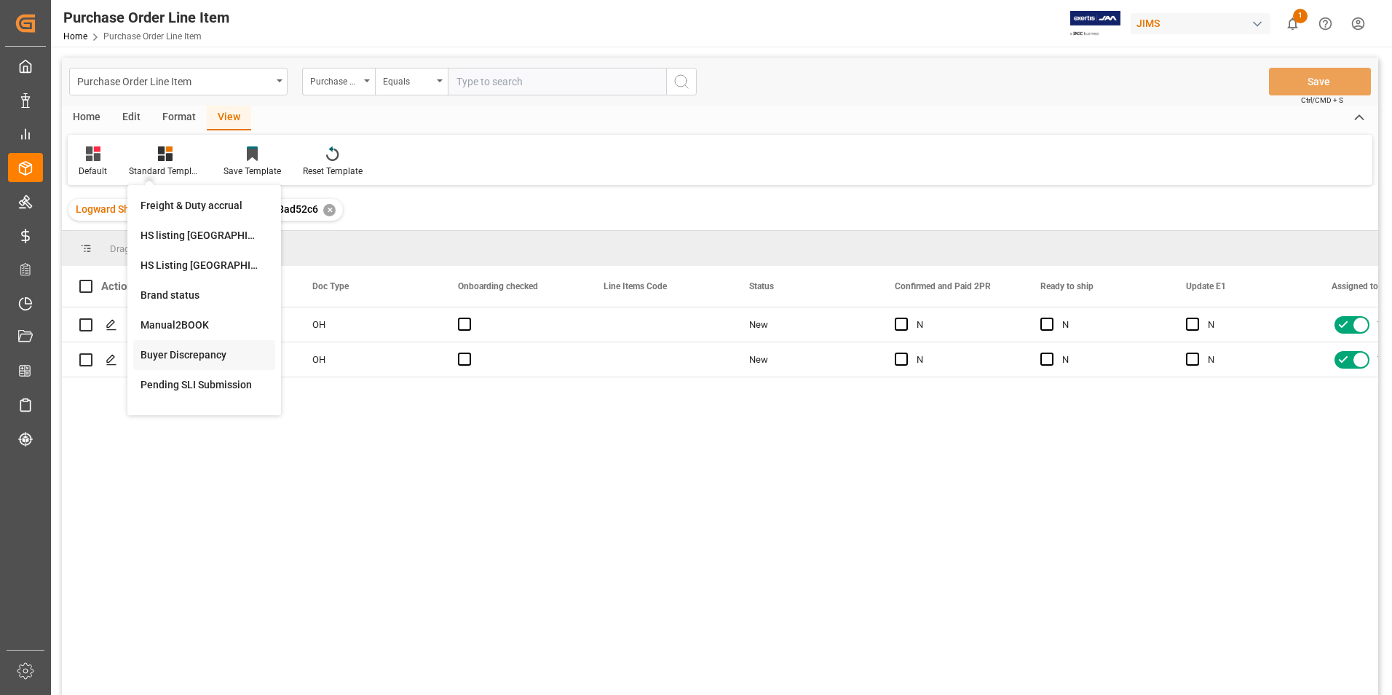
click at [183, 349] on div "Buyer Discrepancy" at bounding box center [204, 354] width 127 height 15
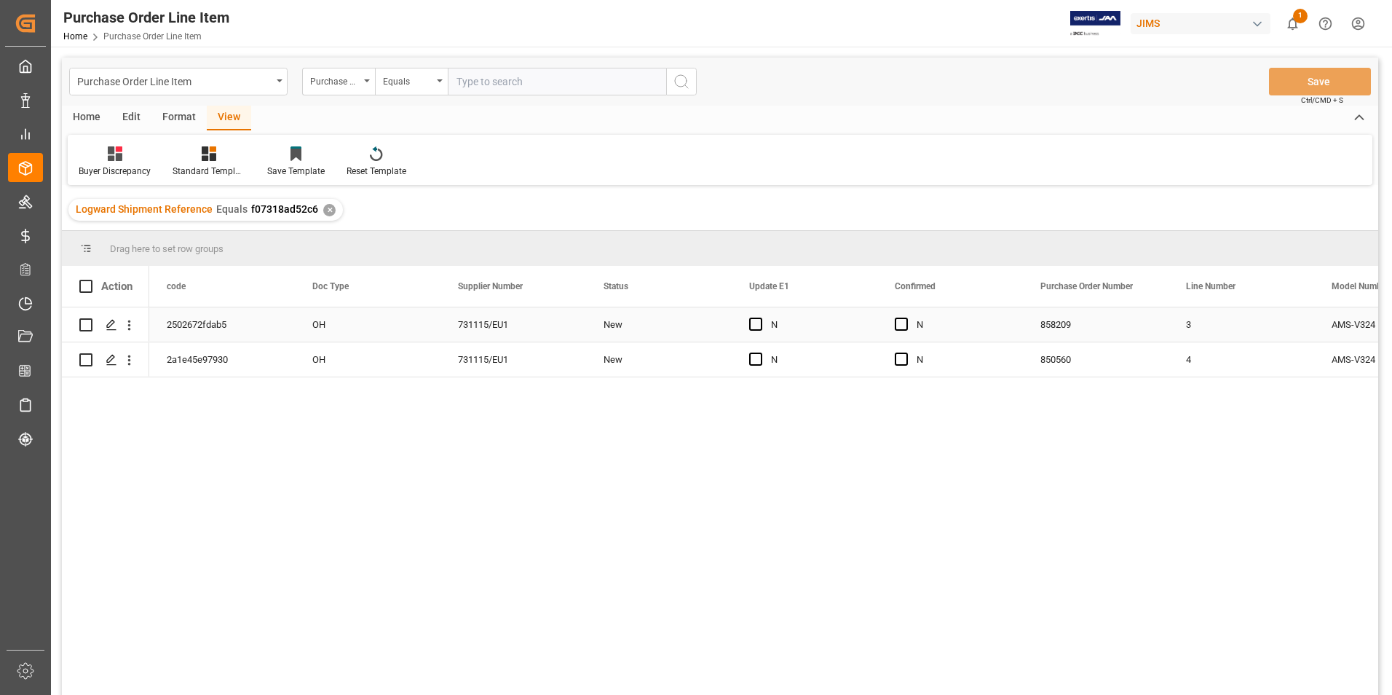
click at [360, 325] on div "OH" at bounding box center [368, 324] width 146 height 34
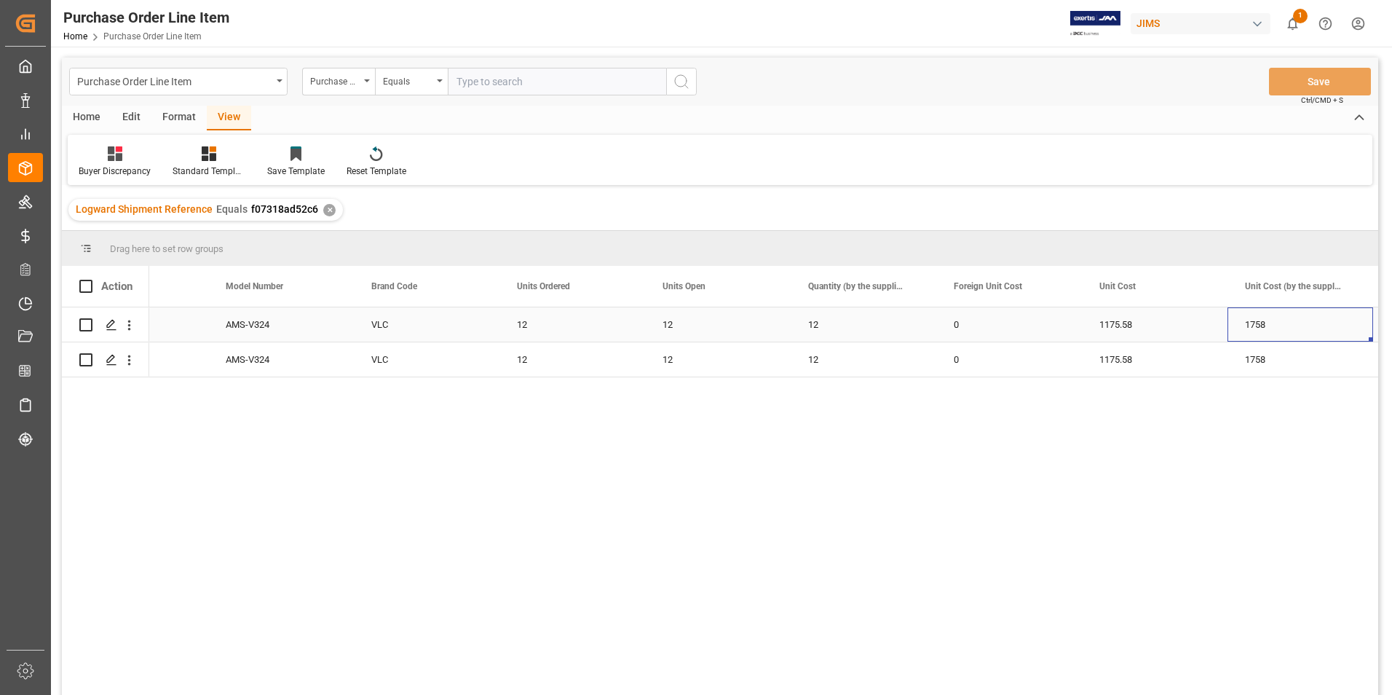
scroll to position [0, 1252]
click at [977, 325] on div "1175.58" at bounding box center [1009, 324] width 146 height 34
click at [976, 325] on div "1175.58" at bounding box center [1009, 324] width 146 height 34
click at [976, 325] on input "1175.58" at bounding box center [1009, 333] width 122 height 28
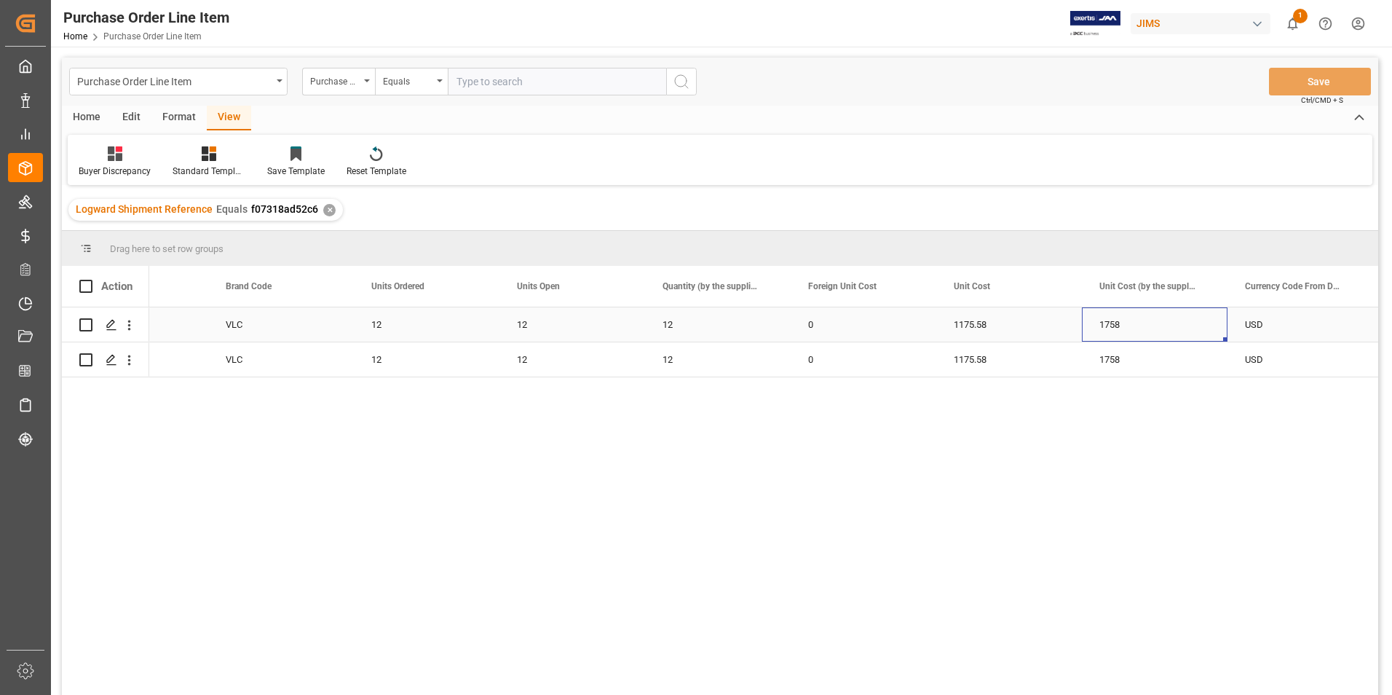
click at [1126, 323] on div "1758" at bounding box center [1155, 324] width 146 height 34
click at [1126, 323] on input "1758" at bounding box center [1155, 333] width 122 height 28
click at [1153, 335] on input "1758" at bounding box center [1155, 333] width 122 height 28
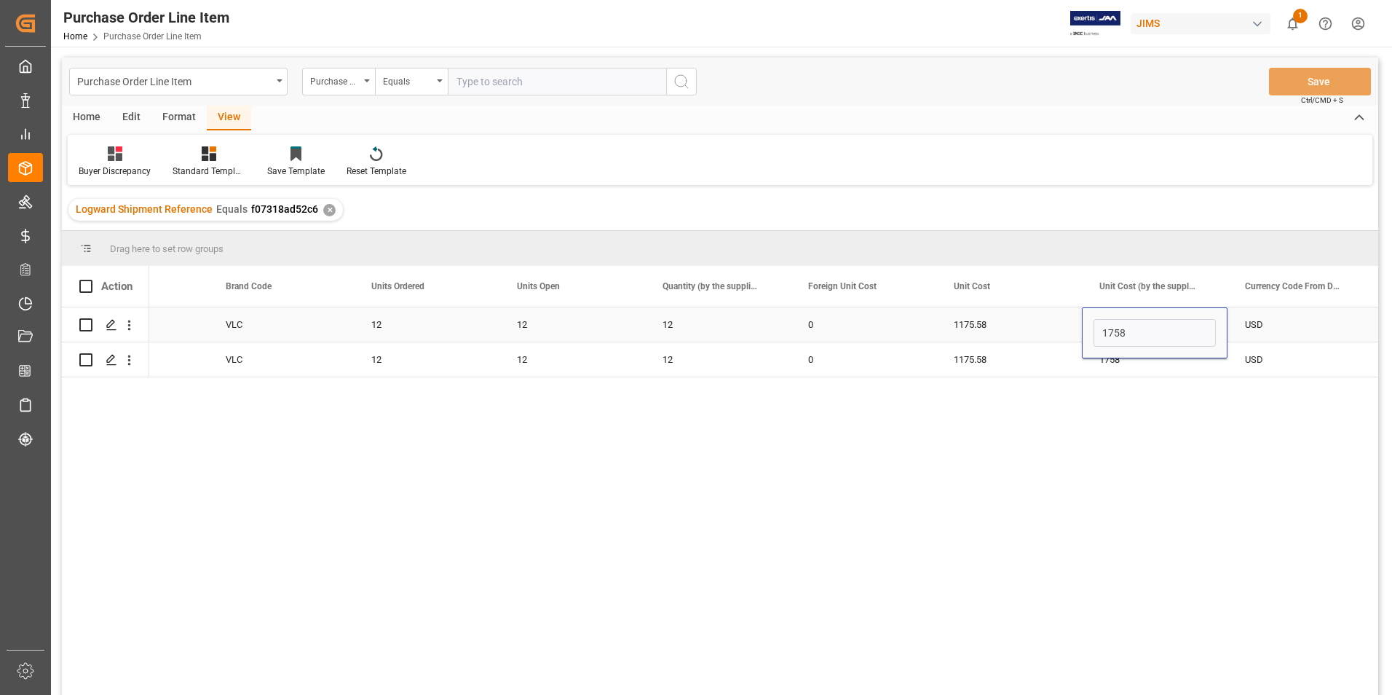
type input "1175.58"
click at [1149, 367] on div "1758" at bounding box center [1155, 359] width 146 height 34
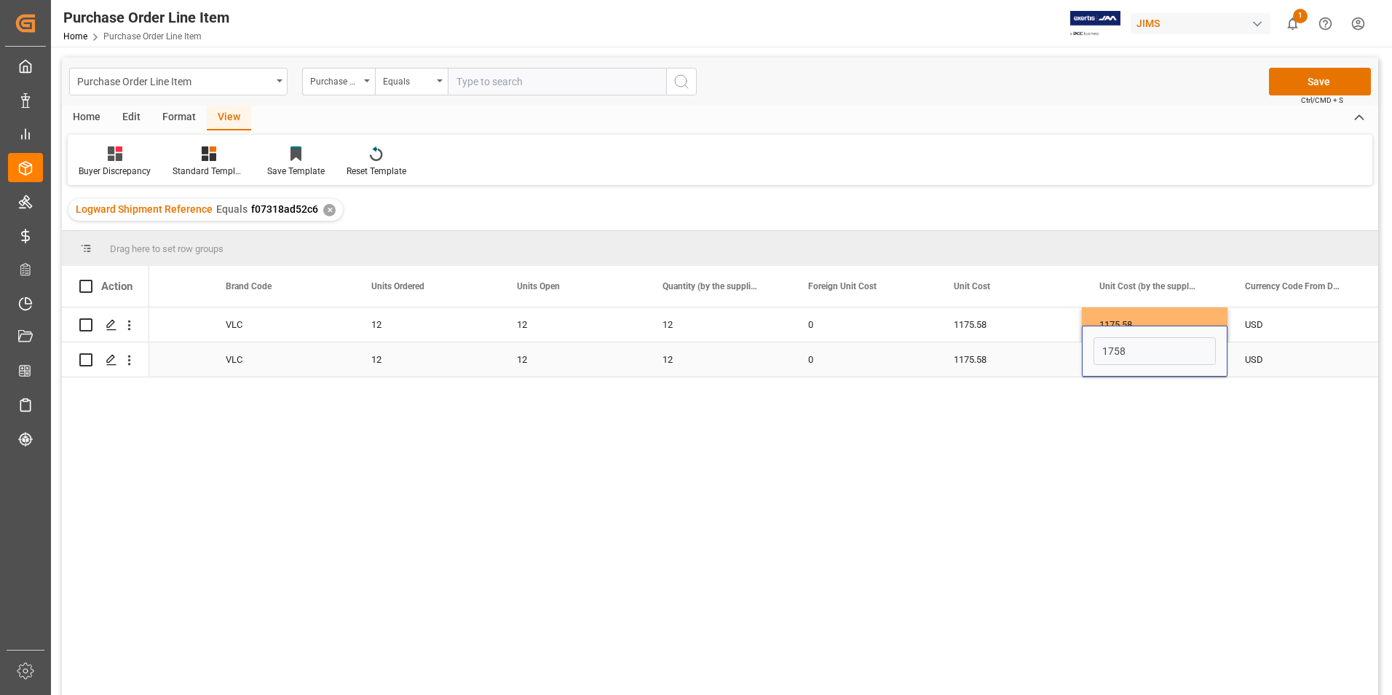
click at [1149, 367] on div "1758" at bounding box center [1155, 350] width 146 height 51
click at [1146, 355] on input "1758" at bounding box center [1155, 351] width 122 height 28
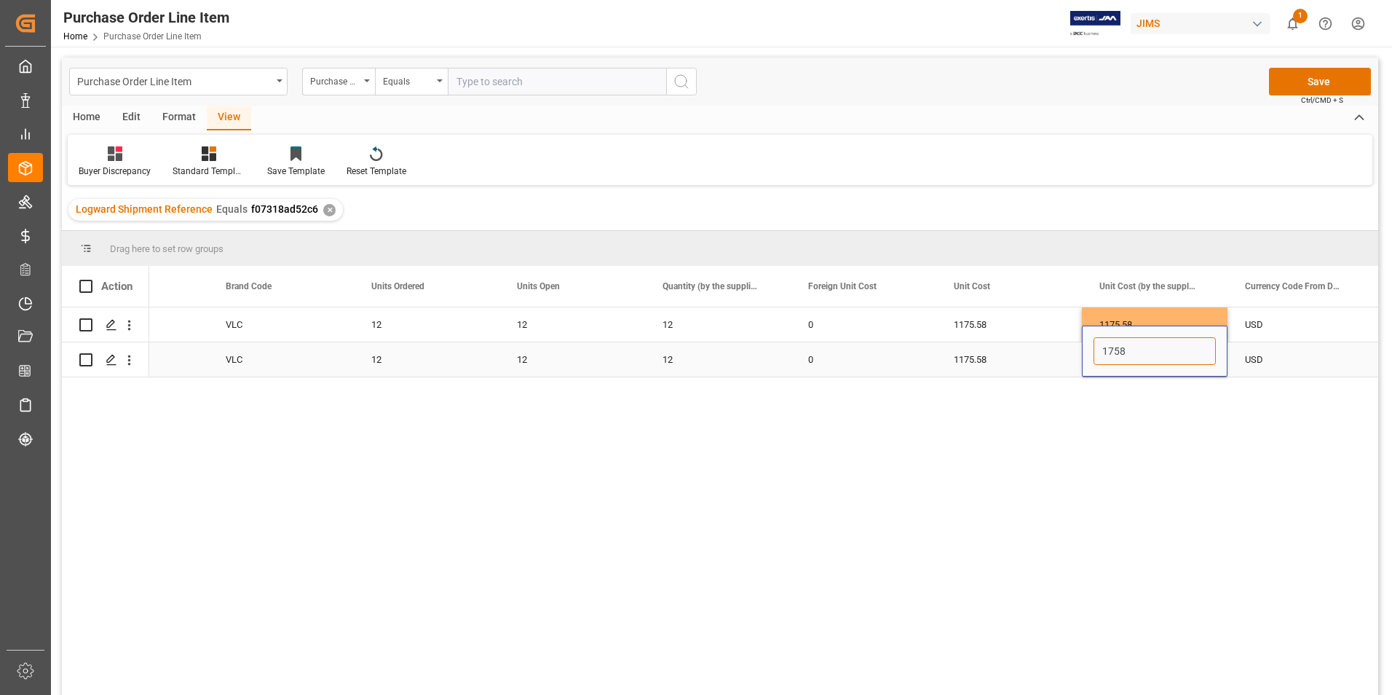
paste input "175."
type input "1175.58"
click at [1313, 77] on button "Save" at bounding box center [1320, 82] width 102 height 28
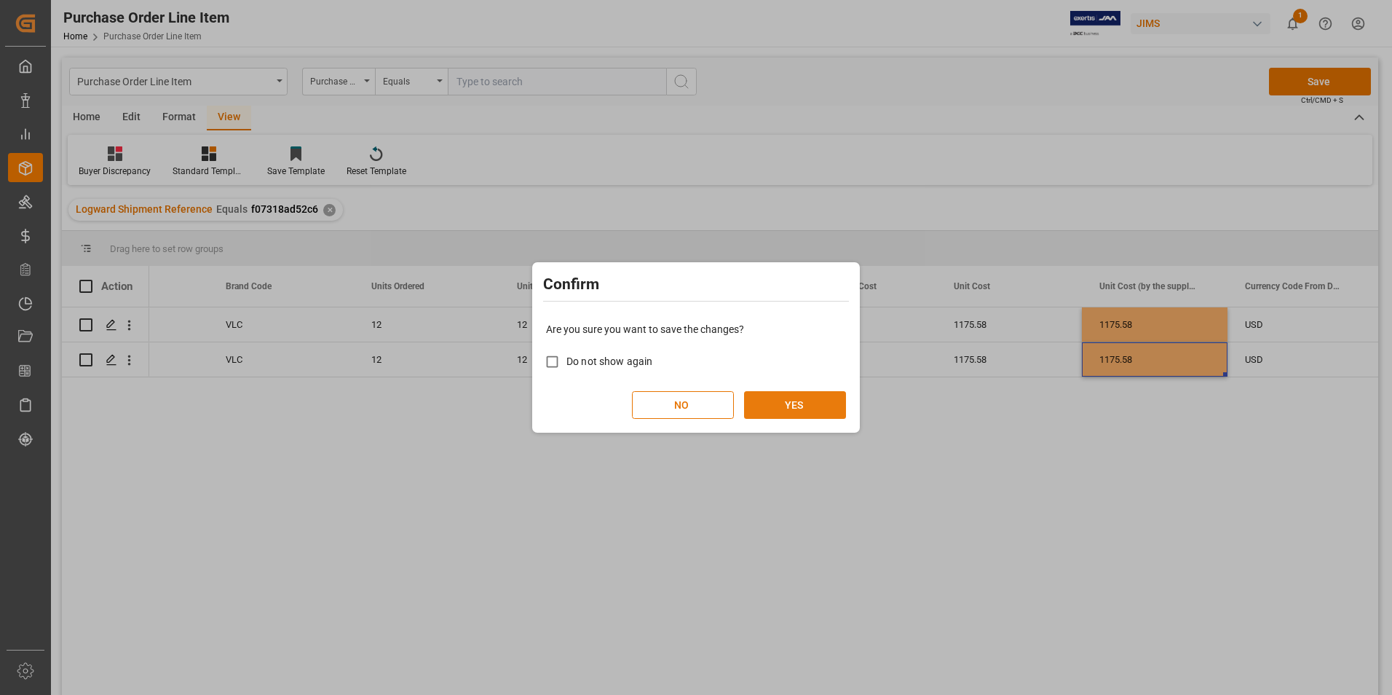
click at [810, 400] on button "YES" at bounding box center [795, 405] width 102 height 28
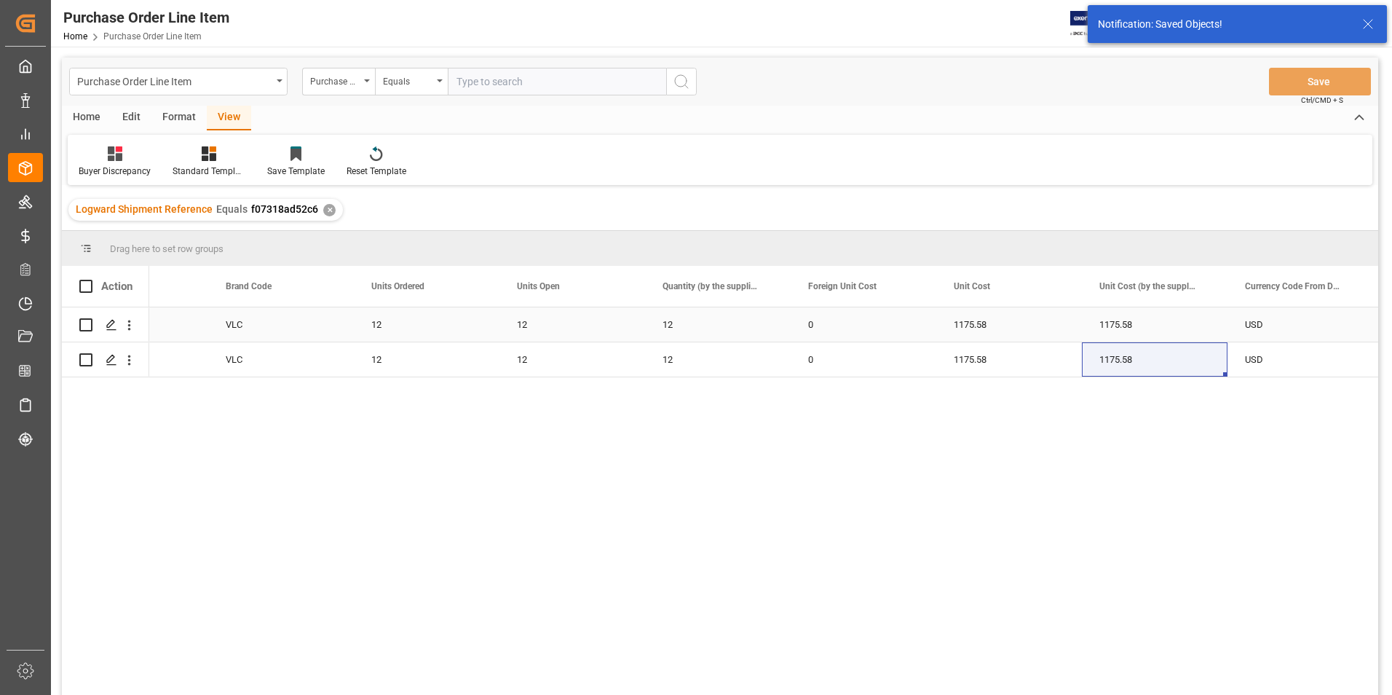
click at [889, 309] on div "0" at bounding box center [864, 324] width 146 height 34
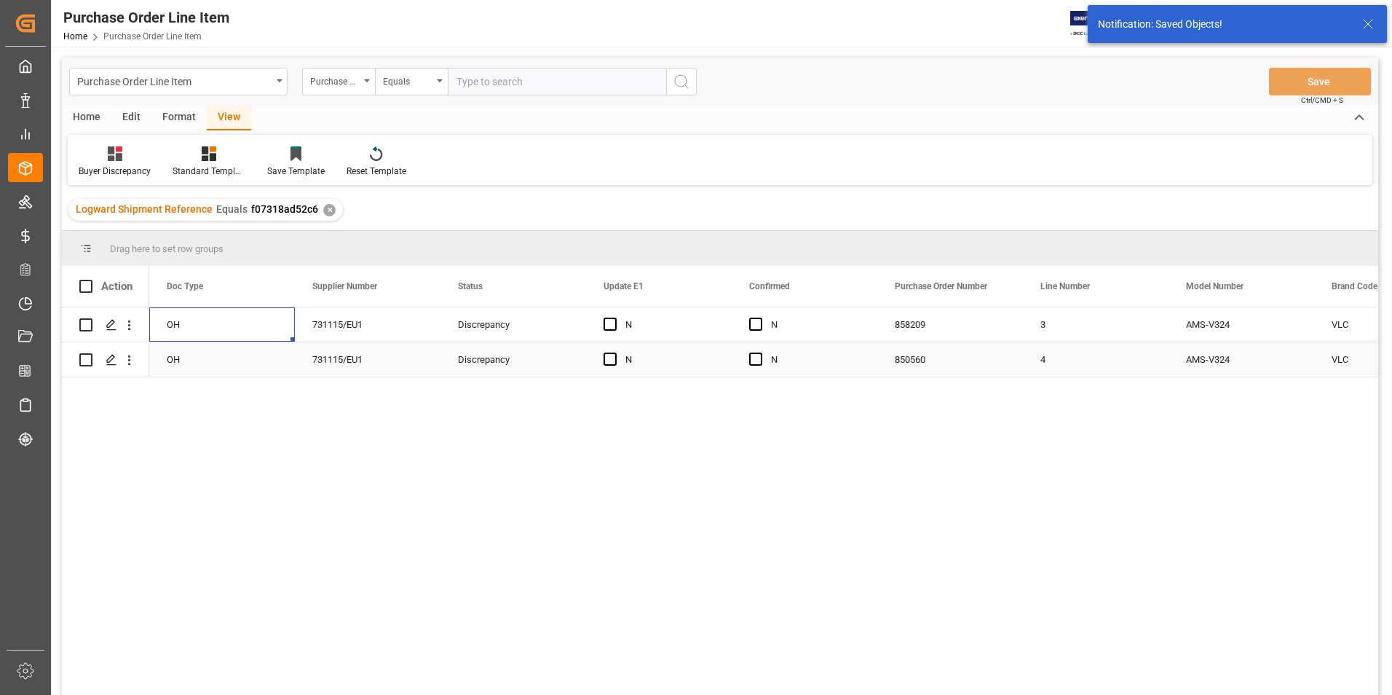
scroll to position [0, 0]
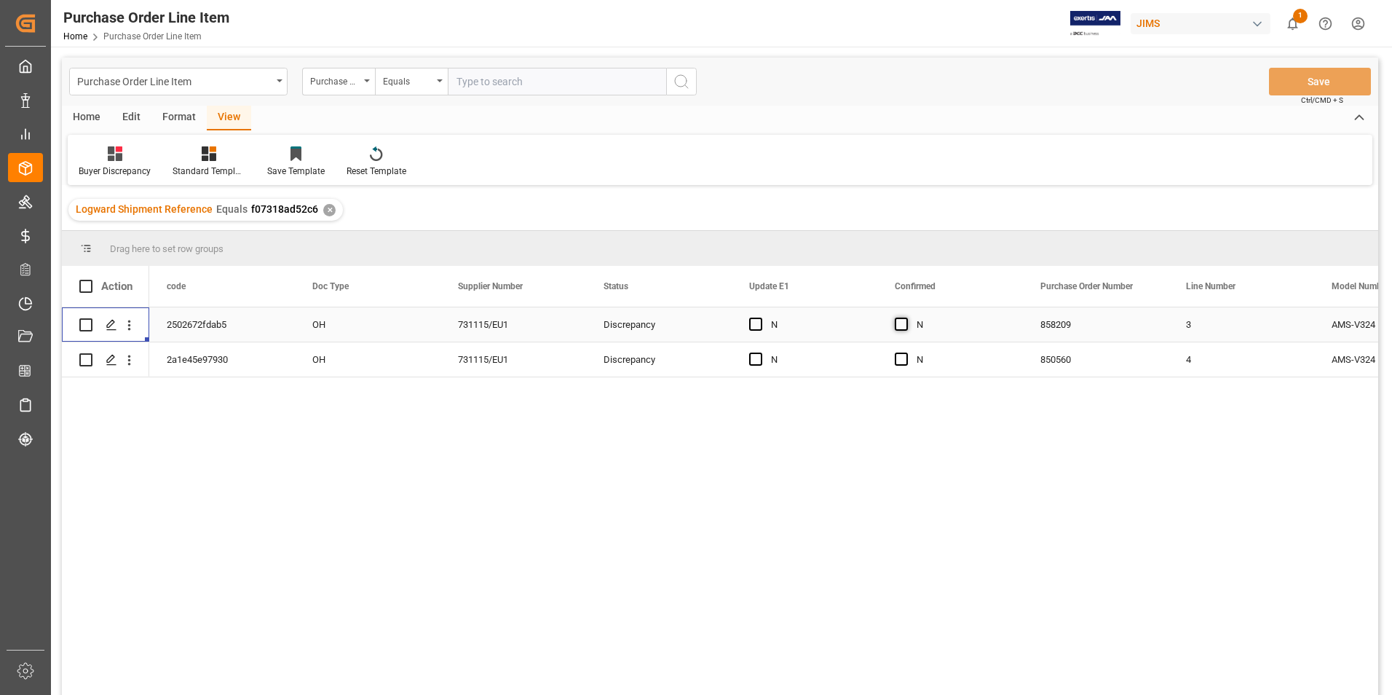
click at [898, 318] on span "Press SPACE to select this row." at bounding box center [901, 323] width 13 height 13
click at [906, 317] on input "Press SPACE to select this row." at bounding box center [906, 317] width 0 height 0
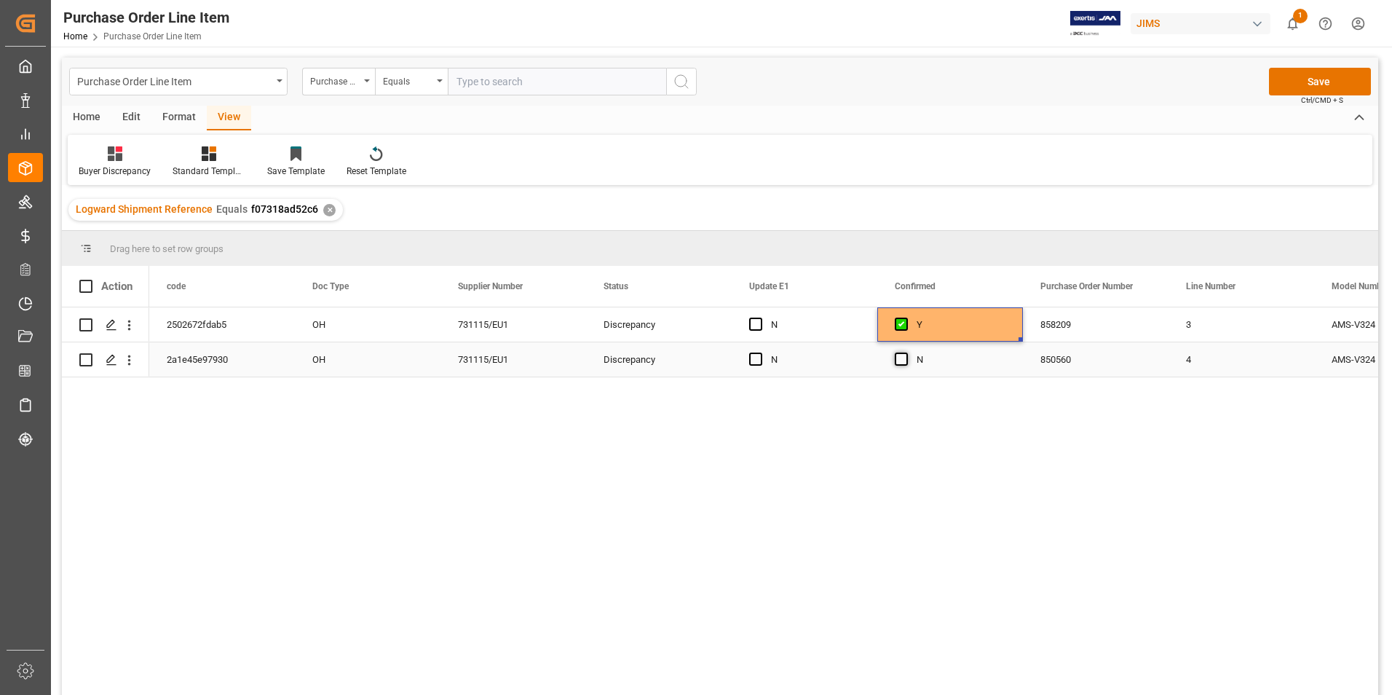
click at [904, 356] on span "Press SPACE to select this row." at bounding box center [901, 358] width 13 height 13
click at [906, 352] on input "Press SPACE to select this row." at bounding box center [906, 352] width 0 height 0
drag, startPoint x: 753, startPoint y: 325, endPoint x: 757, endPoint y: 332, distance: 8.5
click at [754, 325] on span "Press SPACE to select this row." at bounding box center [755, 323] width 13 height 13
click at [760, 317] on input "Press SPACE to select this row." at bounding box center [760, 317] width 0 height 0
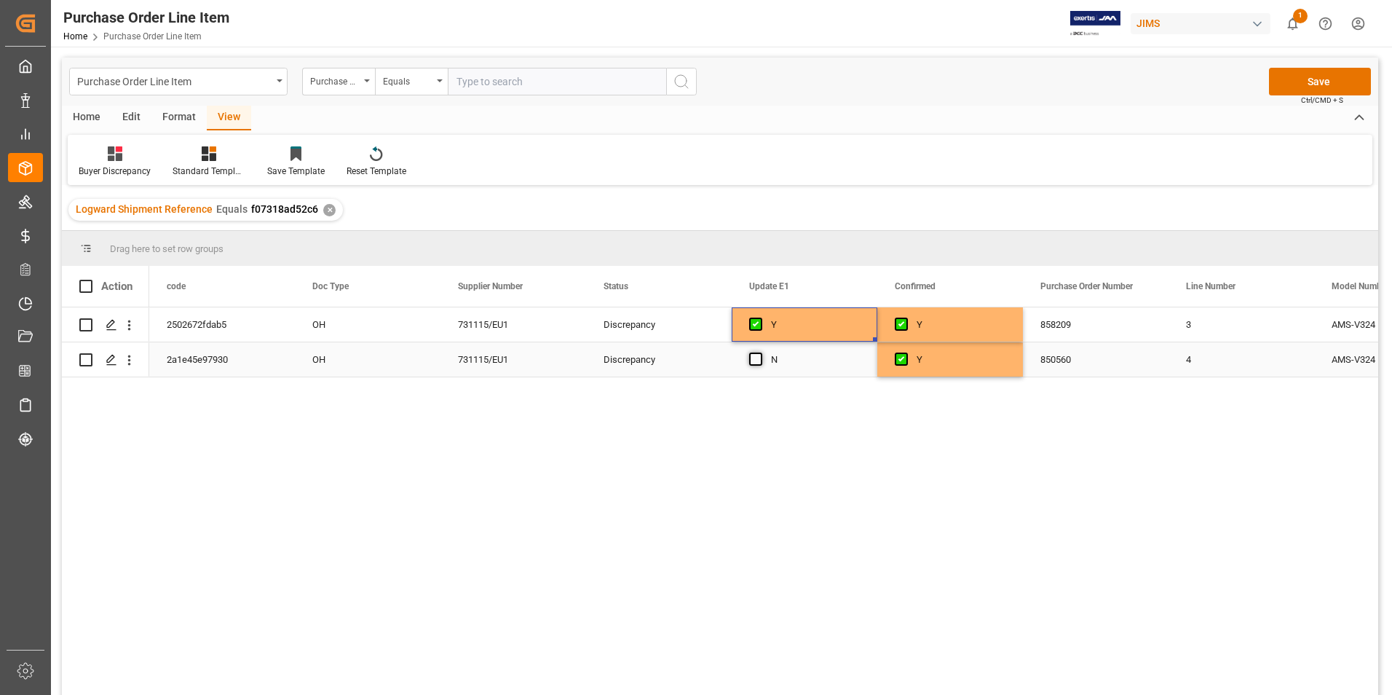
click at [756, 360] on span "Press SPACE to select this row." at bounding box center [755, 358] width 13 height 13
click at [760, 352] on input "Press SPACE to select this row." at bounding box center [760, 352] width 0 height 0
click at [1306, 81] on button "Save" at bounding box center [1320, 82] width 102 height 28
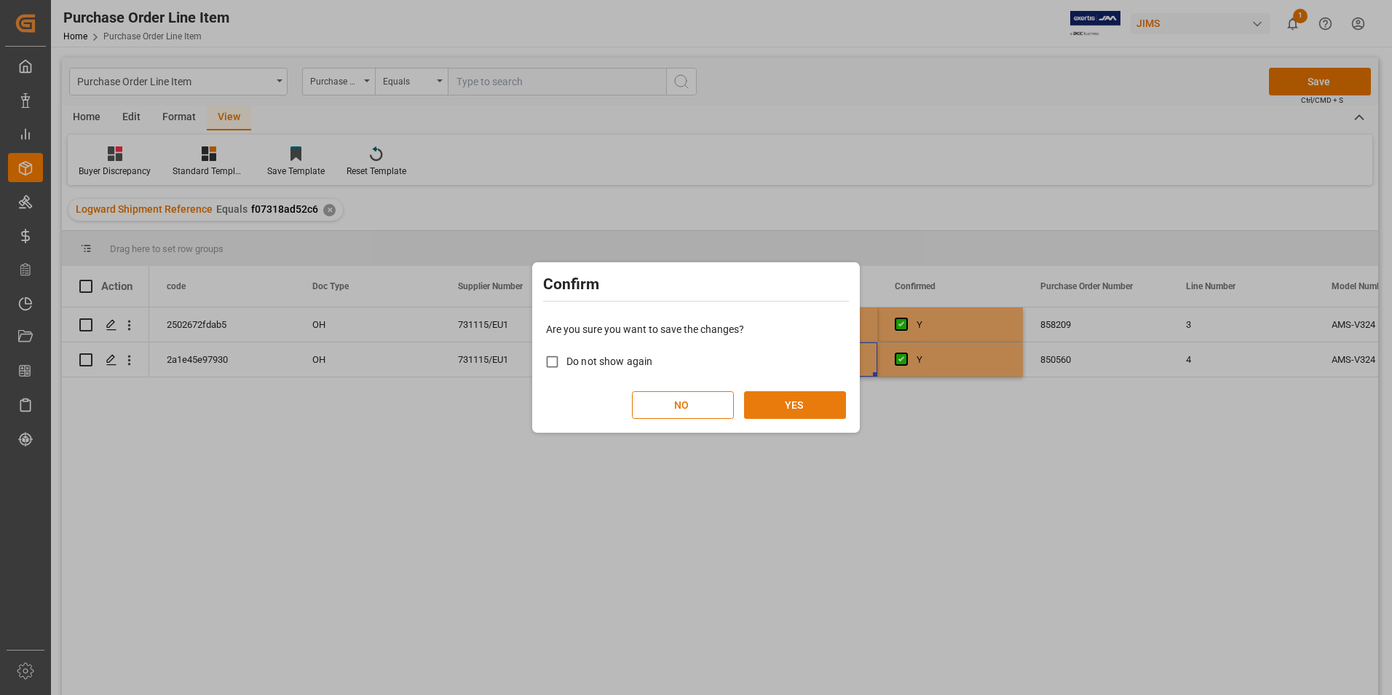
click at [811, 403] on button "YES" at bounding box center [795, 405] width 102 height 28
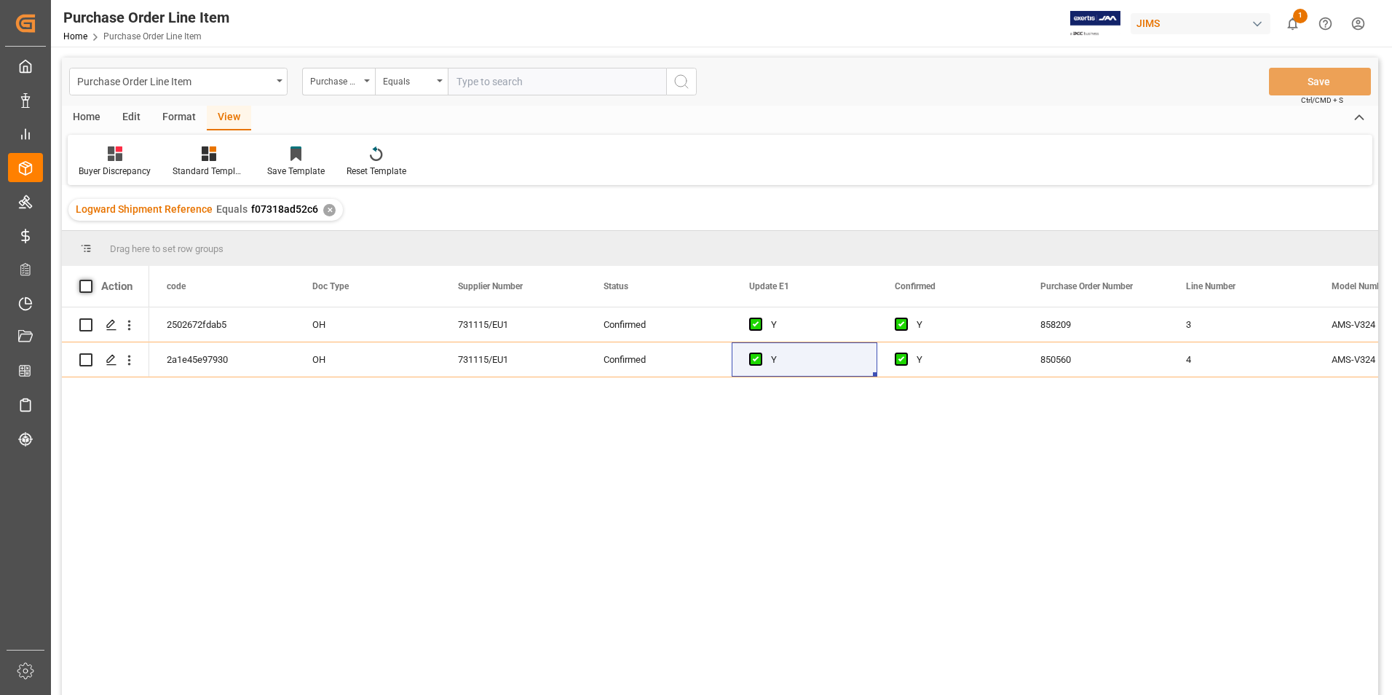
click at [85, 286] on span at bounding box center [85, 286] width 13 height 13
click at [90, 280] on input "checkbox" at bounding box center [90, 280] width 0 height 0
checkbox input "true"
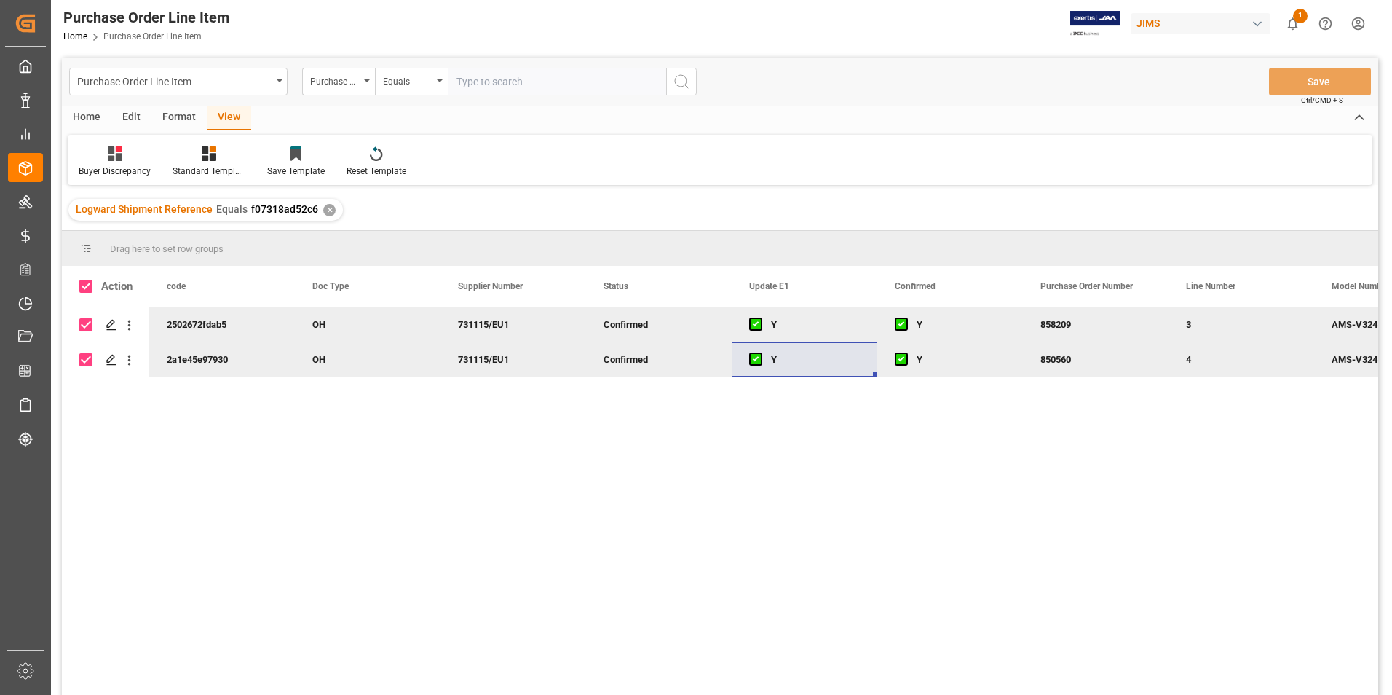
click at [92, 115] on div "Home" at bounding box center [87, 118] width 50 height 25
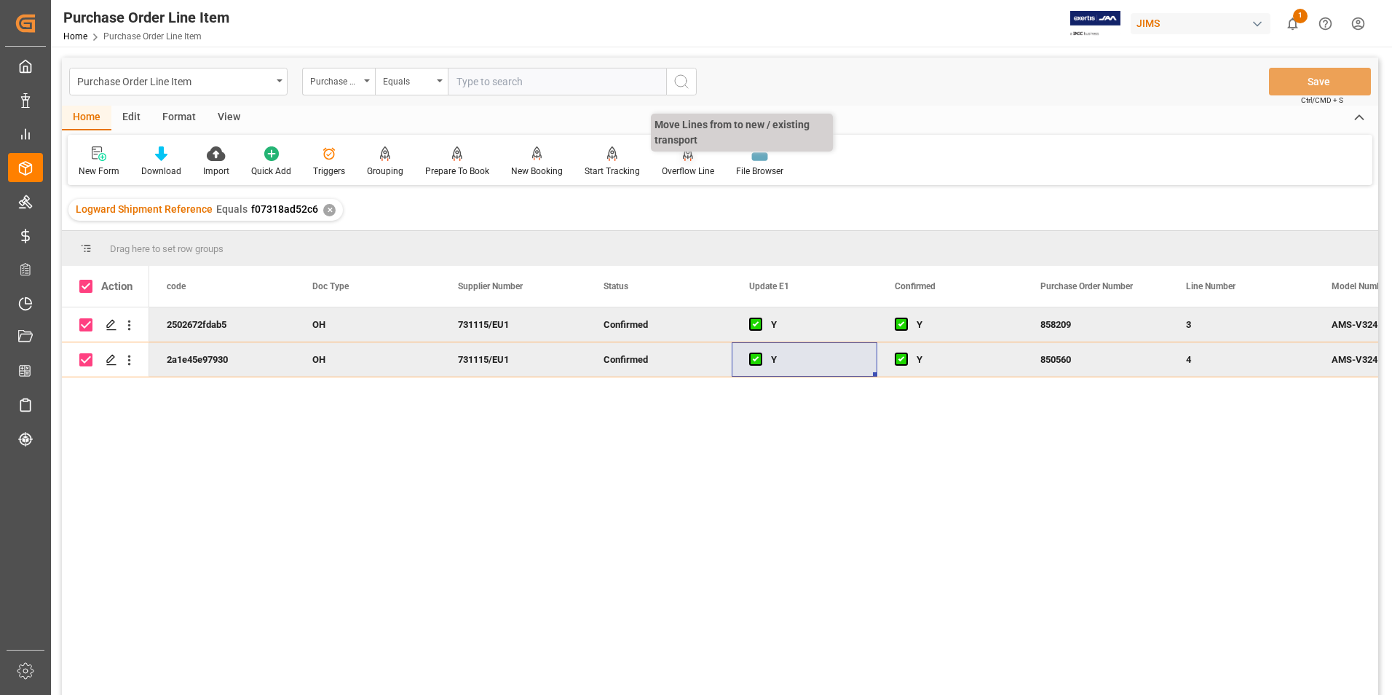
click at [685, 172] on div "Overflow Line" at bounding box center [688, 171] width 52 height 13
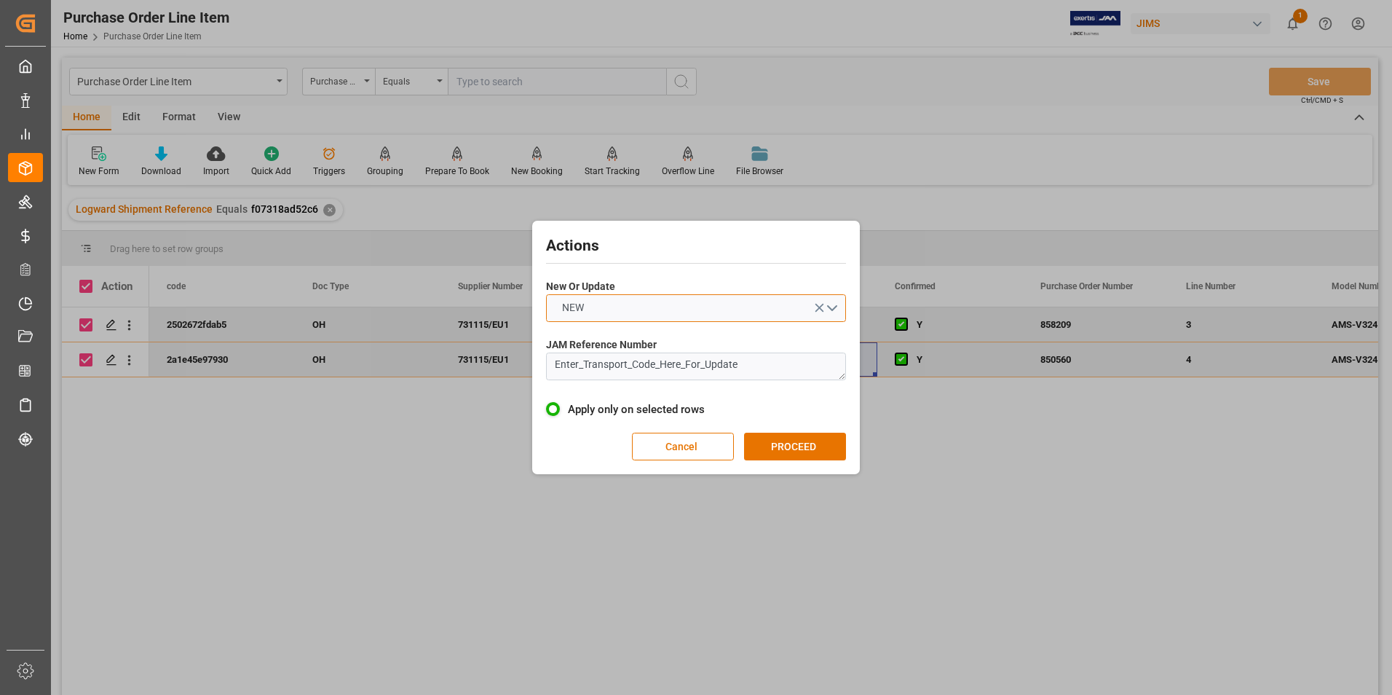
click at [619, 304] on button "NEW" at bounding box center [696, 308] width 300 height 28
click at [625, 341] on div "UPDATE" at bounding box center [696, 342] width 299 height 31
drag, startPoint x: 775, startPoint y: 366, endPoint x: 519, endPoint y: 383, distance: 256.1
click at [519, 383] on div "Actions New Or Update UPDATE JAM Reference Number Enter_Transport_Code_Here_For…" at bounding box center [696, 347] width 1392 height 695
type textarea "22-11204-DE"
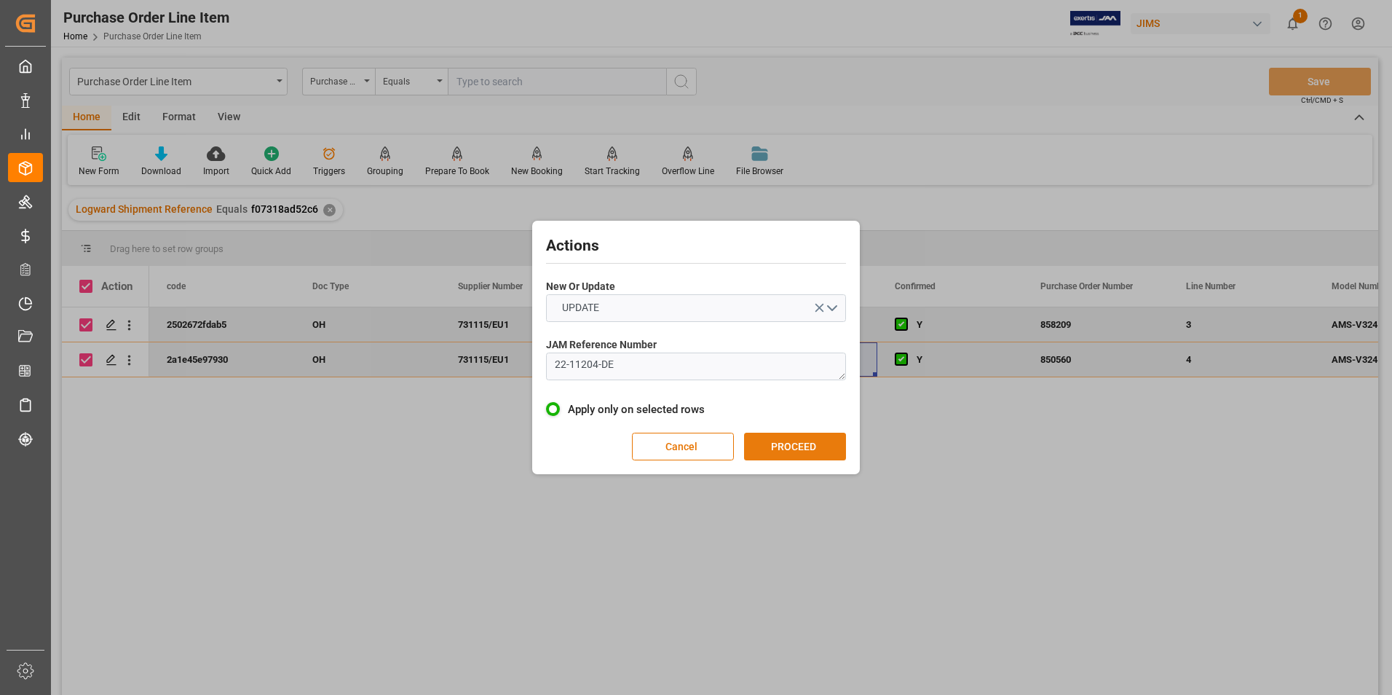
click at [803, 438] on button "PROCEED" at bounding box center [795, 447] width 102 height 28
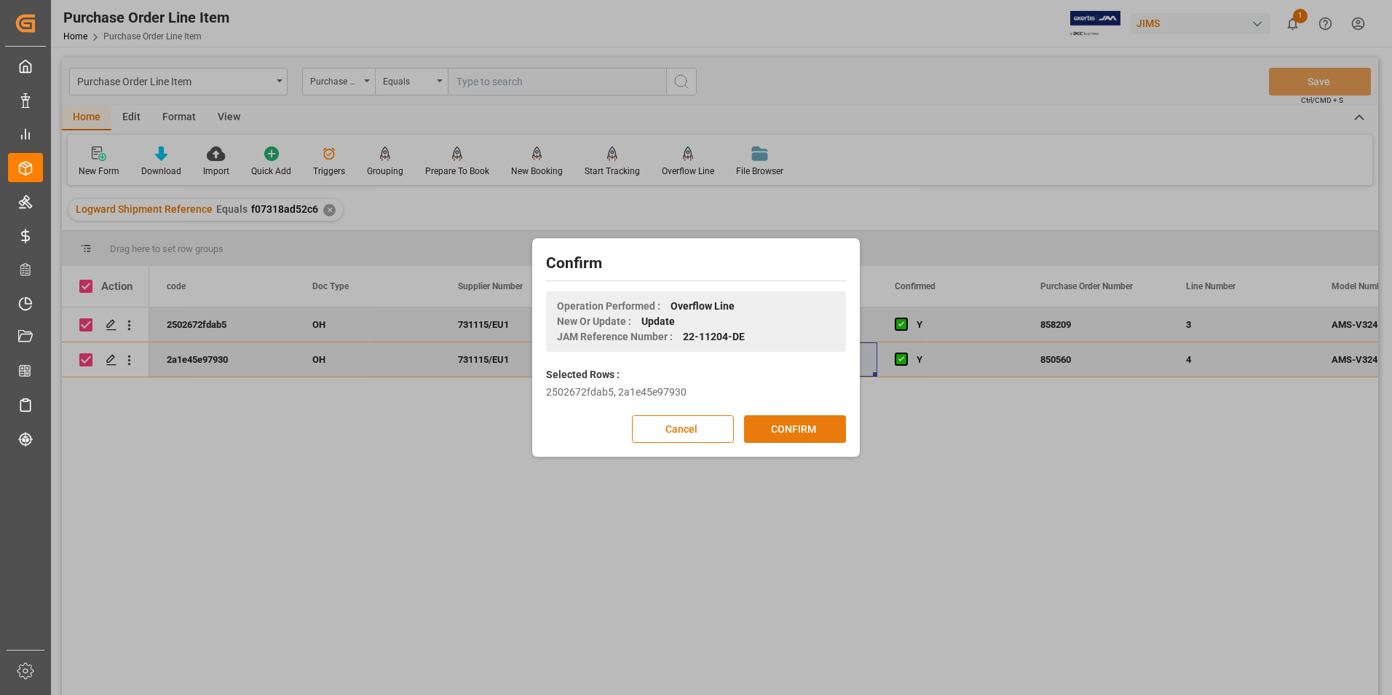
click at [803, 437] on button "CONFIRM" at bounding box center [795, 429] width 102 height 28
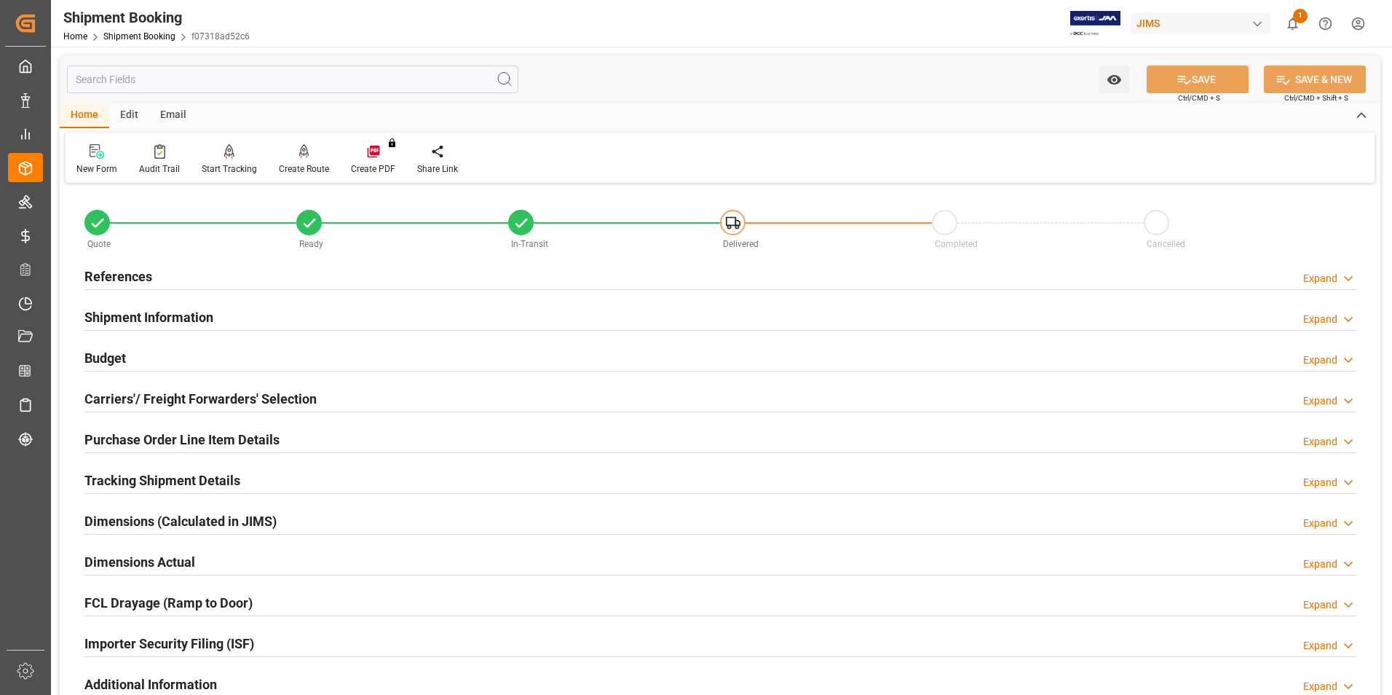
click at [174, 435] on h2 "Purchase Order Line Item Details" at bounding box center [181, 440] width 195 height 20
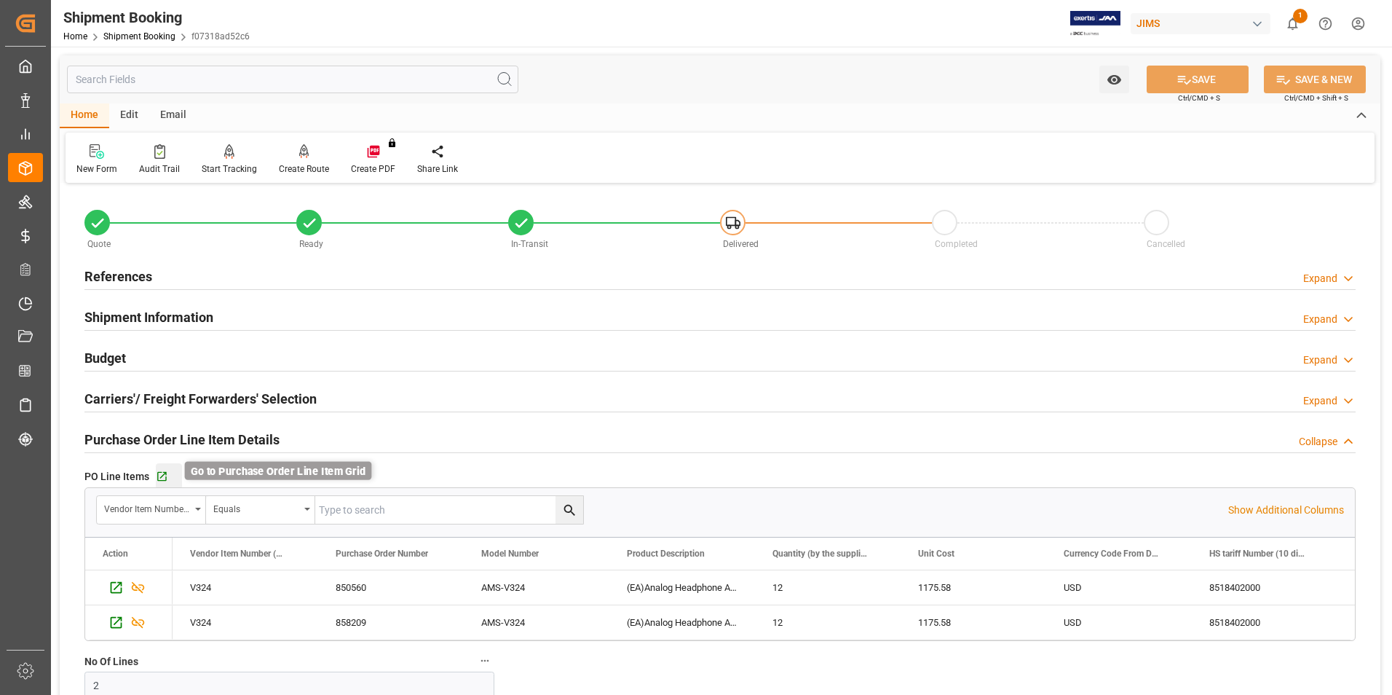
click at [163, 477] on icon "button" at bounding box center [162, 476] width 12 height 12
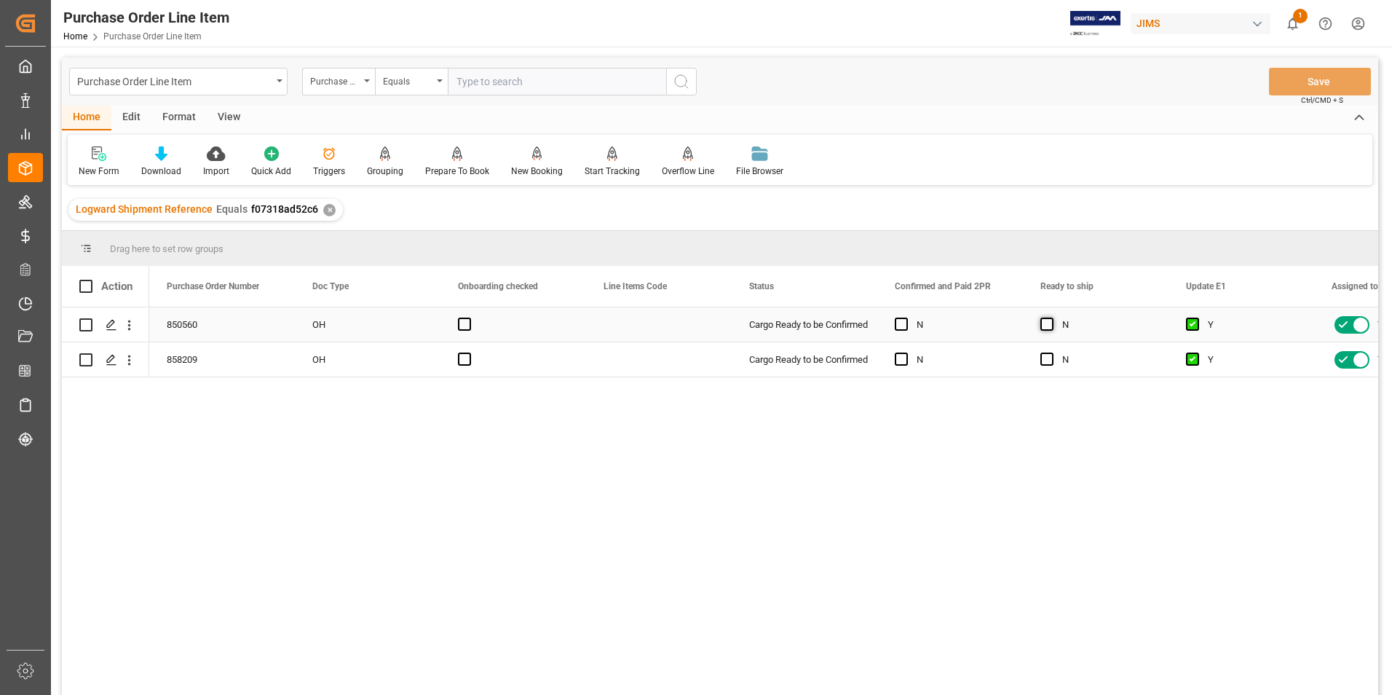
click at [1047, 326] on span "Press SPACE to select this row." at bounding box center [1046, 323] width 13 height 13
click at [1051, 317] on input "Press SPACE to select this row." at bounding box center [1051, 317] width 0 height 0
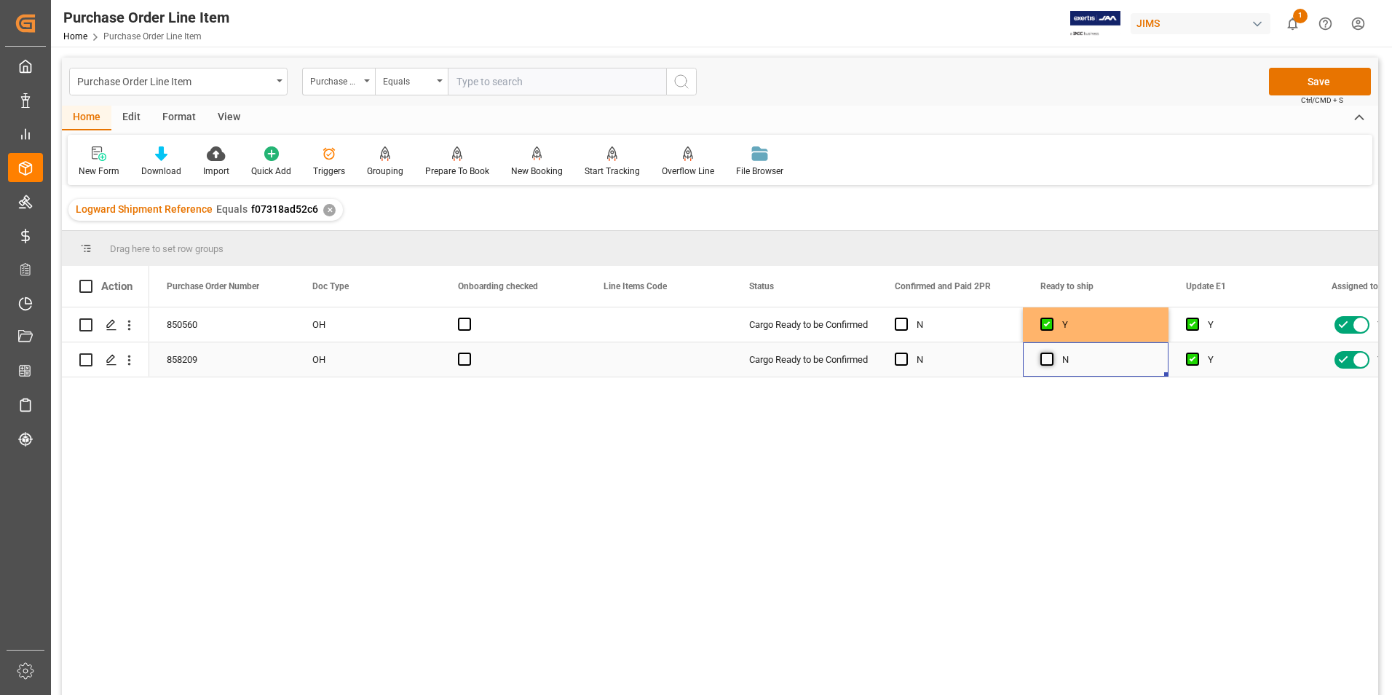
click at [1048, 358] on span "Press SPACE to select this row." at bounding box center [1046, 358] width 13 height 13
click at [1051, 352] on input "Press SPACE to select this row." at bounding box center [1051, 352] width 0 height 0
click at [1281, 82] on button "Save" at bounding box center [1320, 82] width 102 height 28
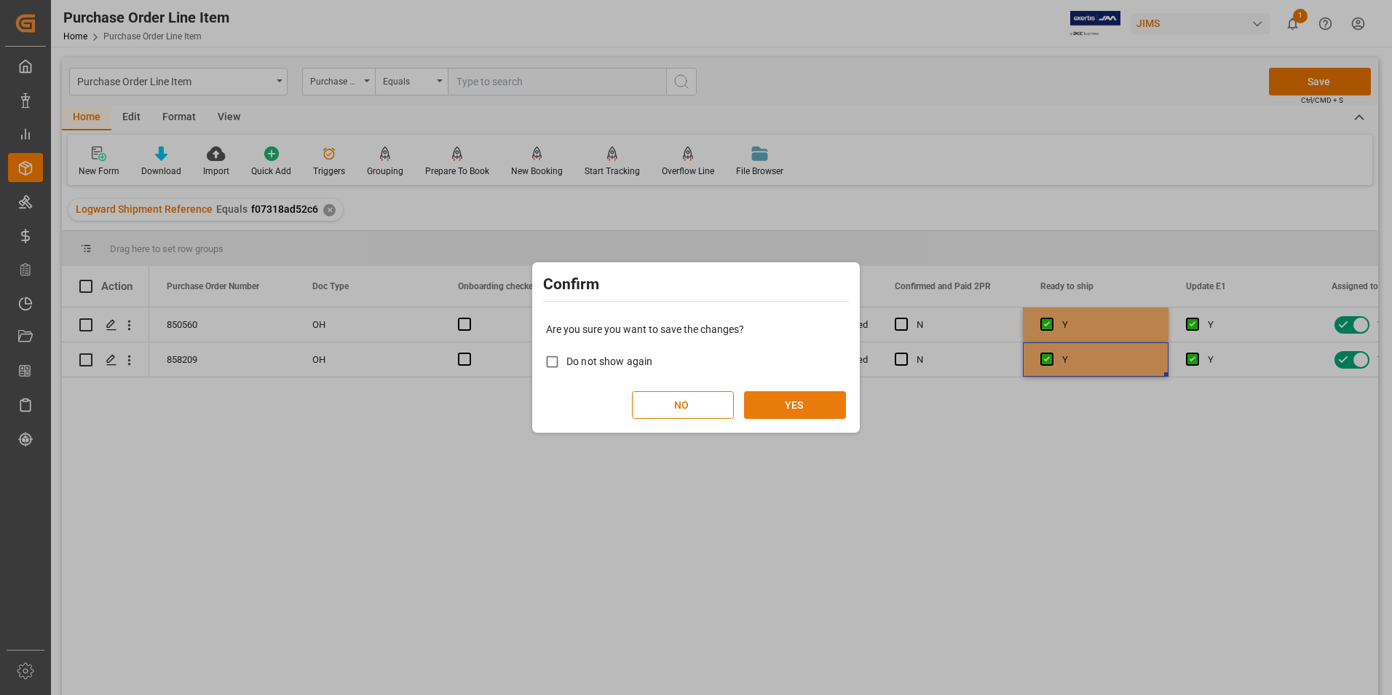
click at [817, 393] on button "YES" at bounding box center [795, 405] width 102 height 28
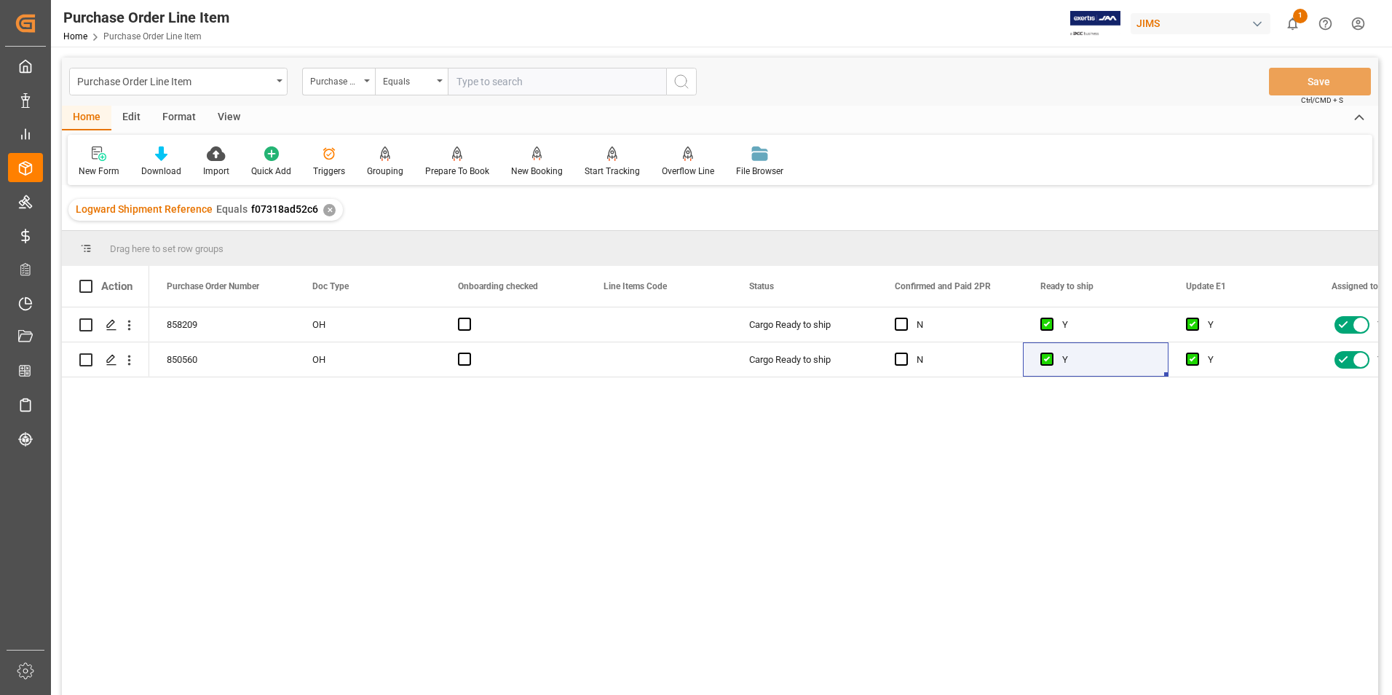
click at [226, 117] on div "View" at bounding box center [229, 118] width 44 height 25
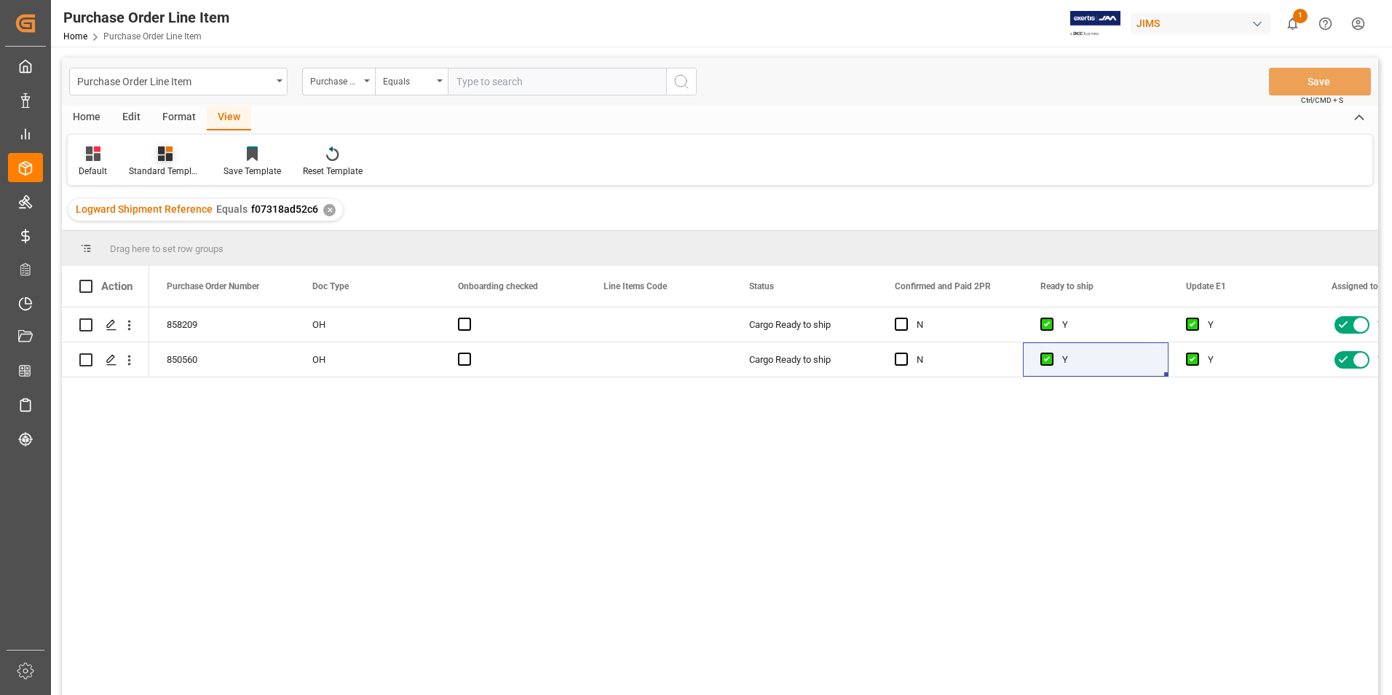
click at [154, 167] on div "Standard Templates" at bounding box center [165, 171] width 73 height 13
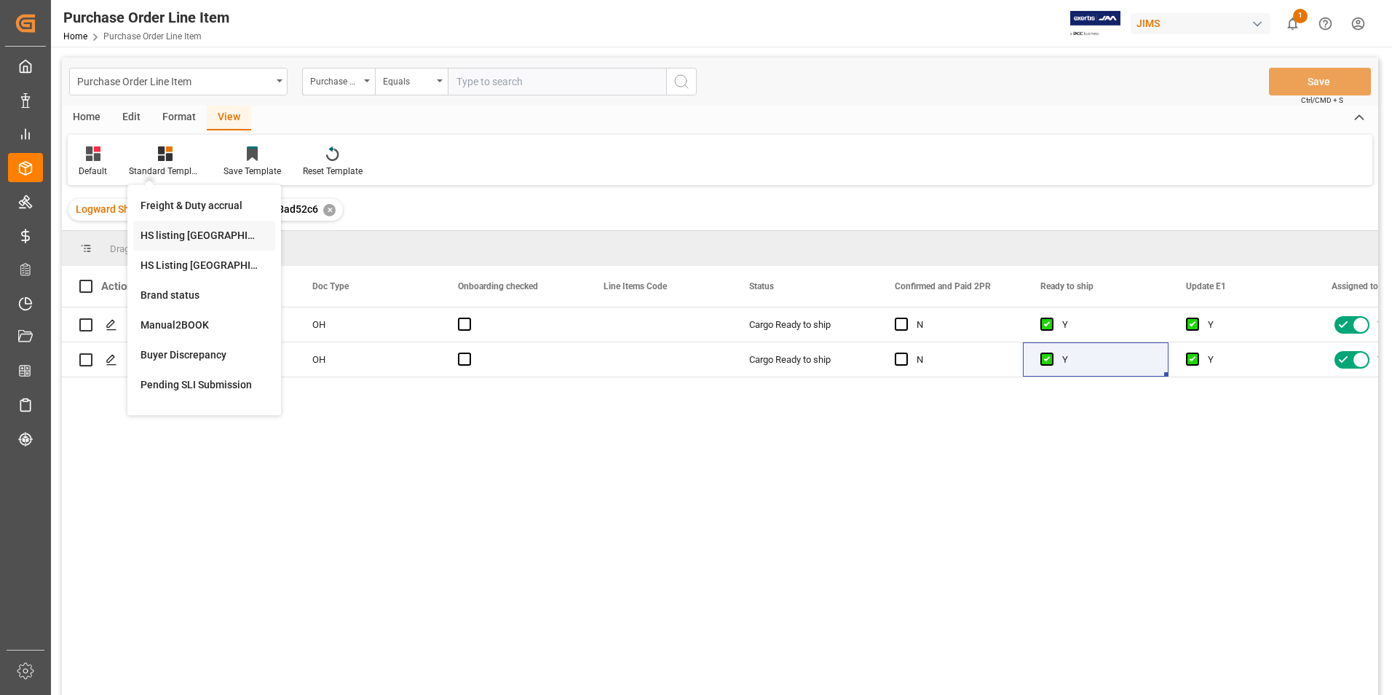
click at [178, 231] on div "HS listing [GEOGRAPHIC_DATA]" at bounding box center [204, 235] width 127 height 15
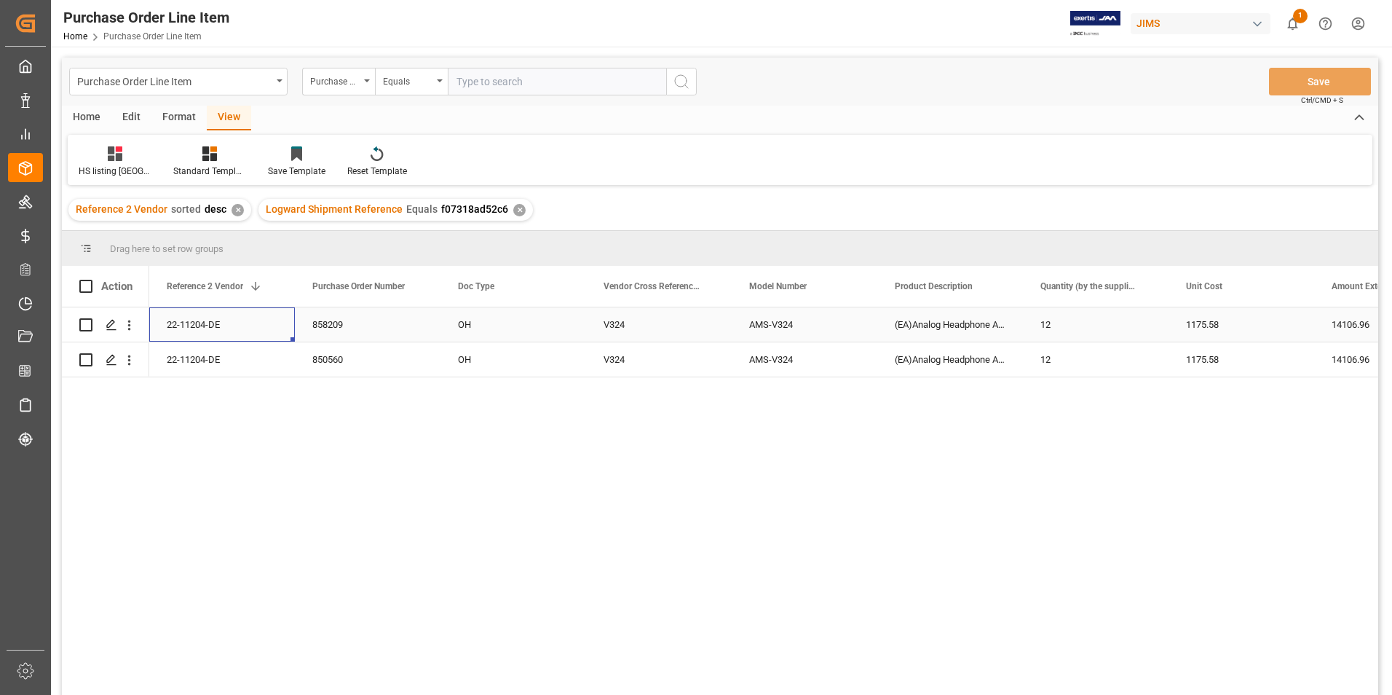
click at [190, 313] on div "22-11204-DE" at bounding box center [222, 324] width 146 height 34
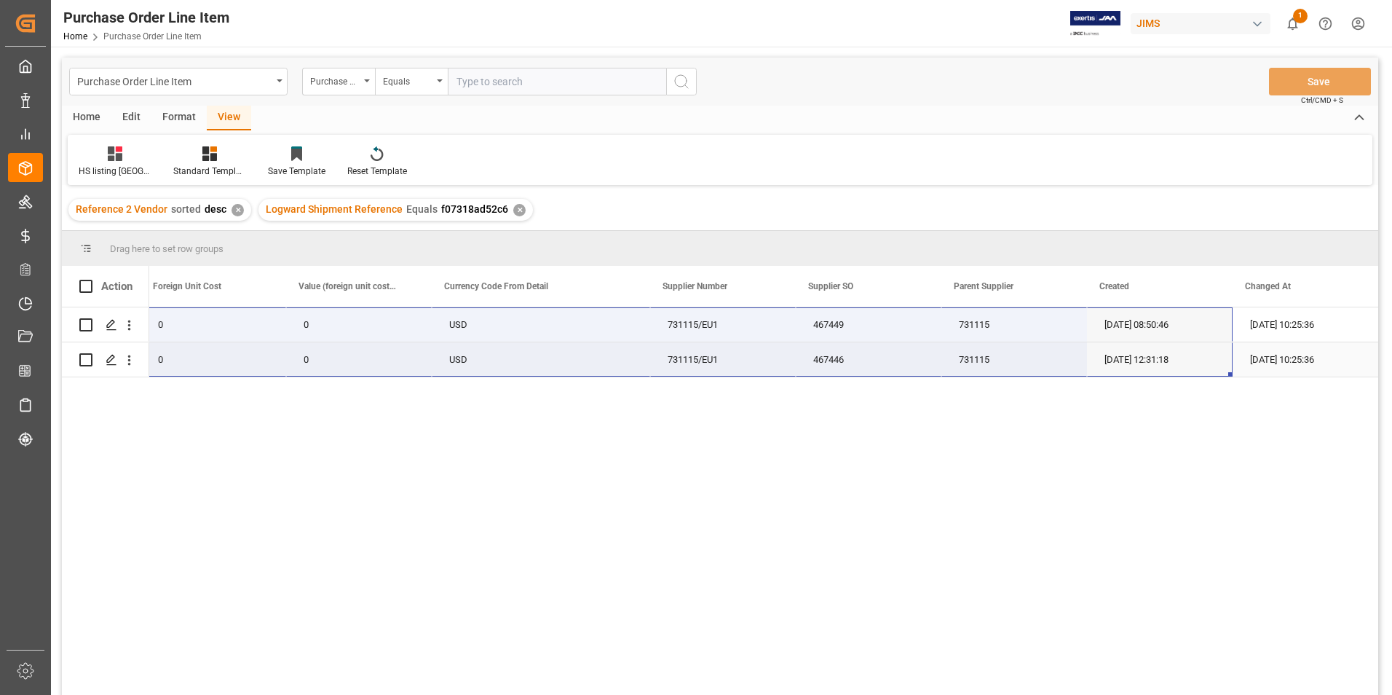
drag, startPoint x: 194, startPoint y: 314, endPoint x: 1188, endPoint y: 353, distance: 995.4
click at [1188, 353] on div "22-11204-DE 14106.96 0 0 USD 731115/EU1 467449 731115 [DATE] 08:50:46 [DATE] 10…" at bounding box center [104, 342] width 2548 height 70
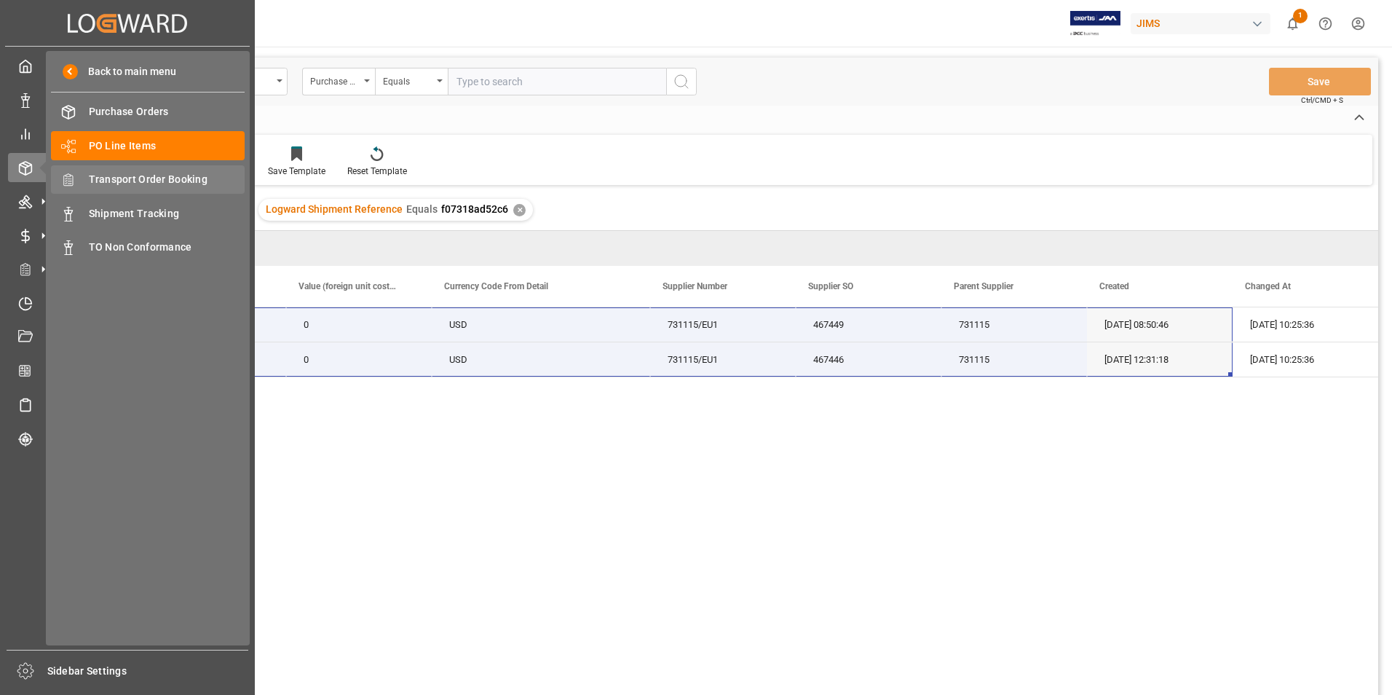
drag, startPoint x: 170, startPoint y: 177, endPoint x: 182, endPoint y: 177, distance: 11.6
click at [170, 177] on span "Transport Order Booking" at bounding box center [167, 179] width 157 height 15
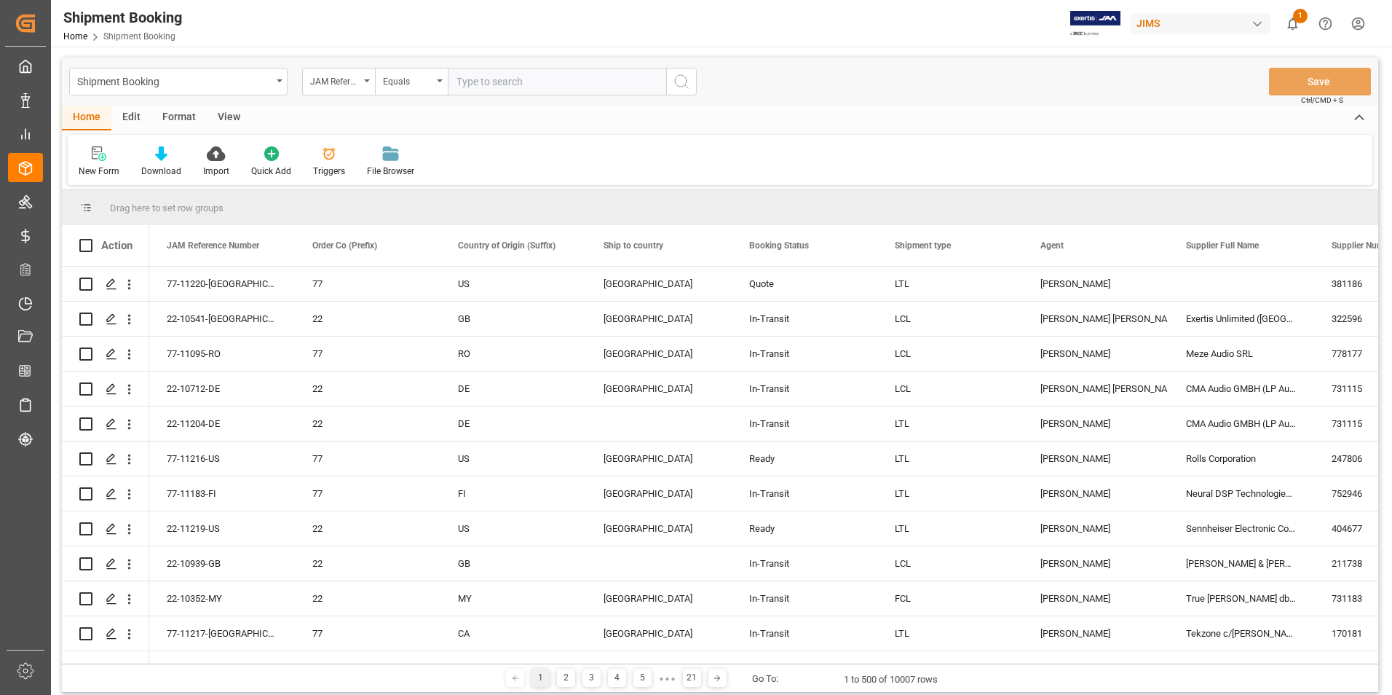
click at [520, 83] on input "text" at bounding box center [557, 82] width 218 height 28
paste input "22-11204-DE"
type input "22-11204-DE"
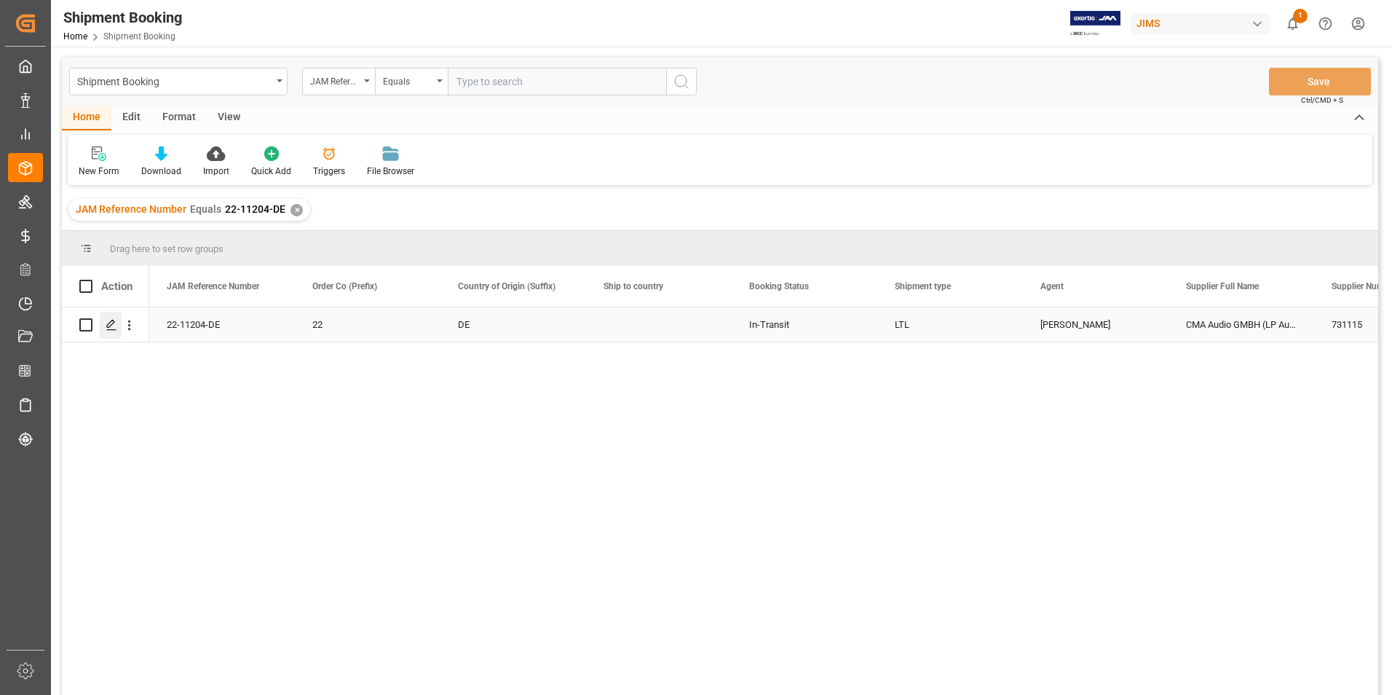
click at [109, 324] on icon "Press SPACE to select this row." at bounding box center [112, 325] width 12 height 12
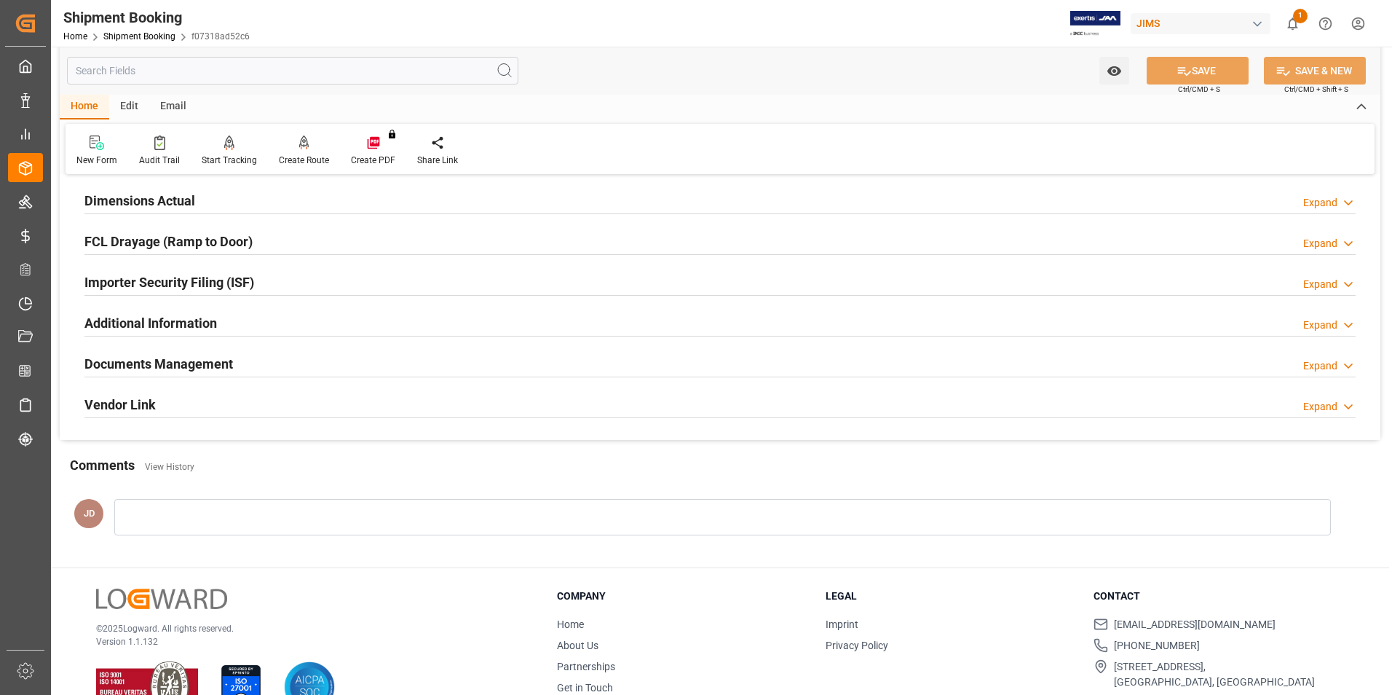
scroll to position [364, 0]
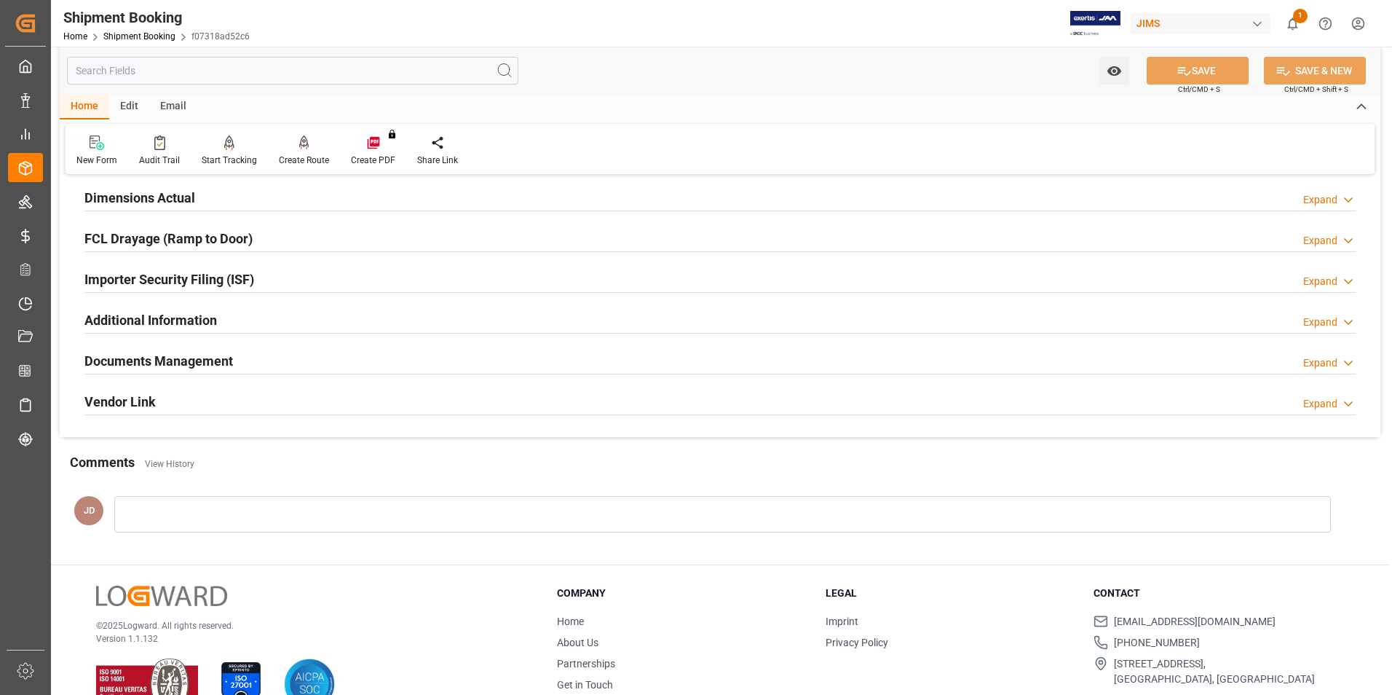
click at [147, 360] on h2 "Documents Management" at bounding box center [158, 361] width 149 height 20
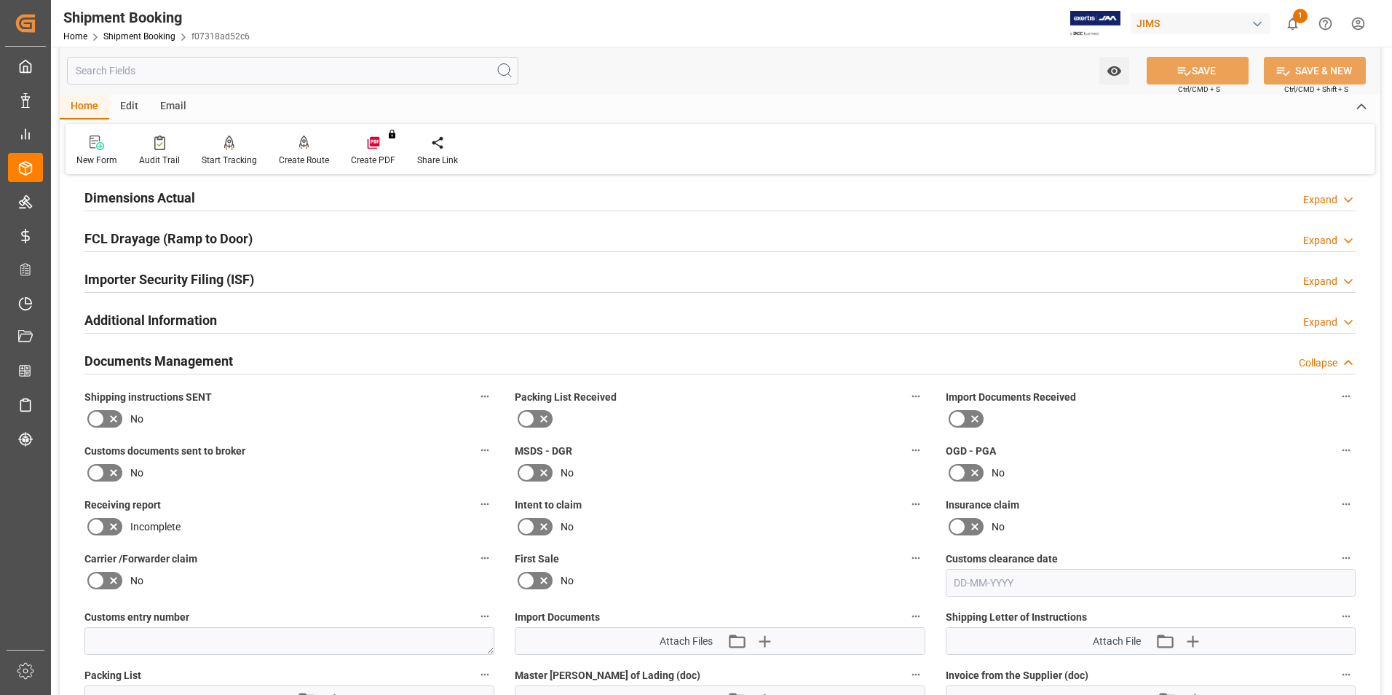
click at [968, 419] on icon at bounding box center [974, 418] width 17 height 17
click at [0, 0] on input "checkbox" at bounding box center [0, 0] width 0 height 0
click at [100, 477] on icon at bounding box center [95, 472] width 17 height 17
click at [0, 0] on input "checkbox" at bounding box center [0, 0] width 0 height 0
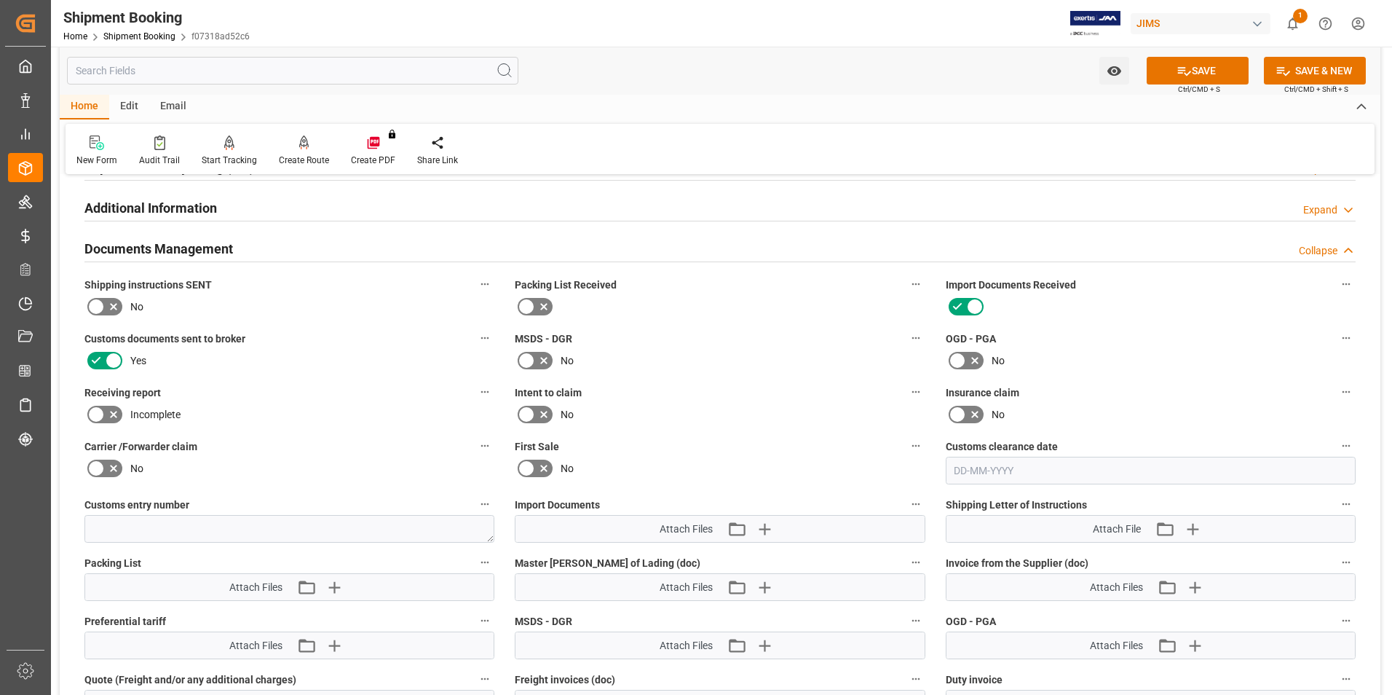
scroll to position [510, 0]
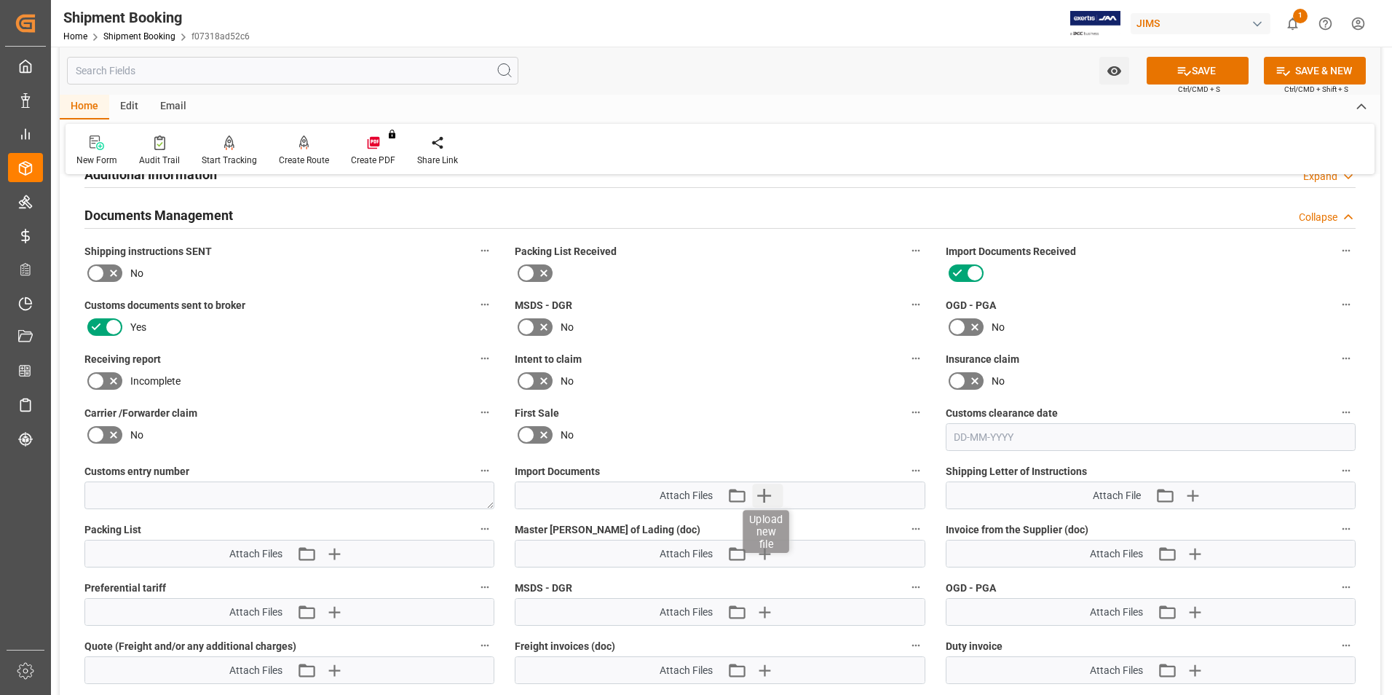
click at [763, 491] on icon "button" at bounding box center [763, 494] width 23 height 23
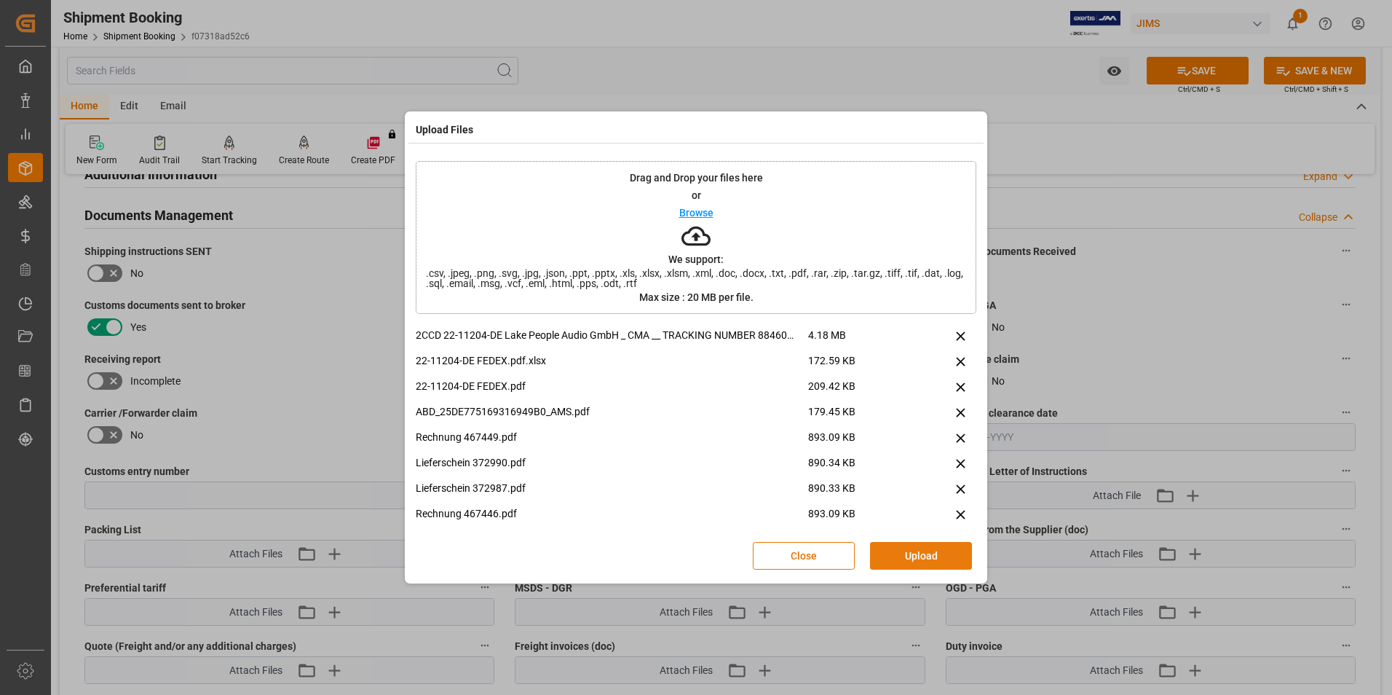
click at [923, 550] on button "Upload" at bounding box center [921, 556] width 102 height 28
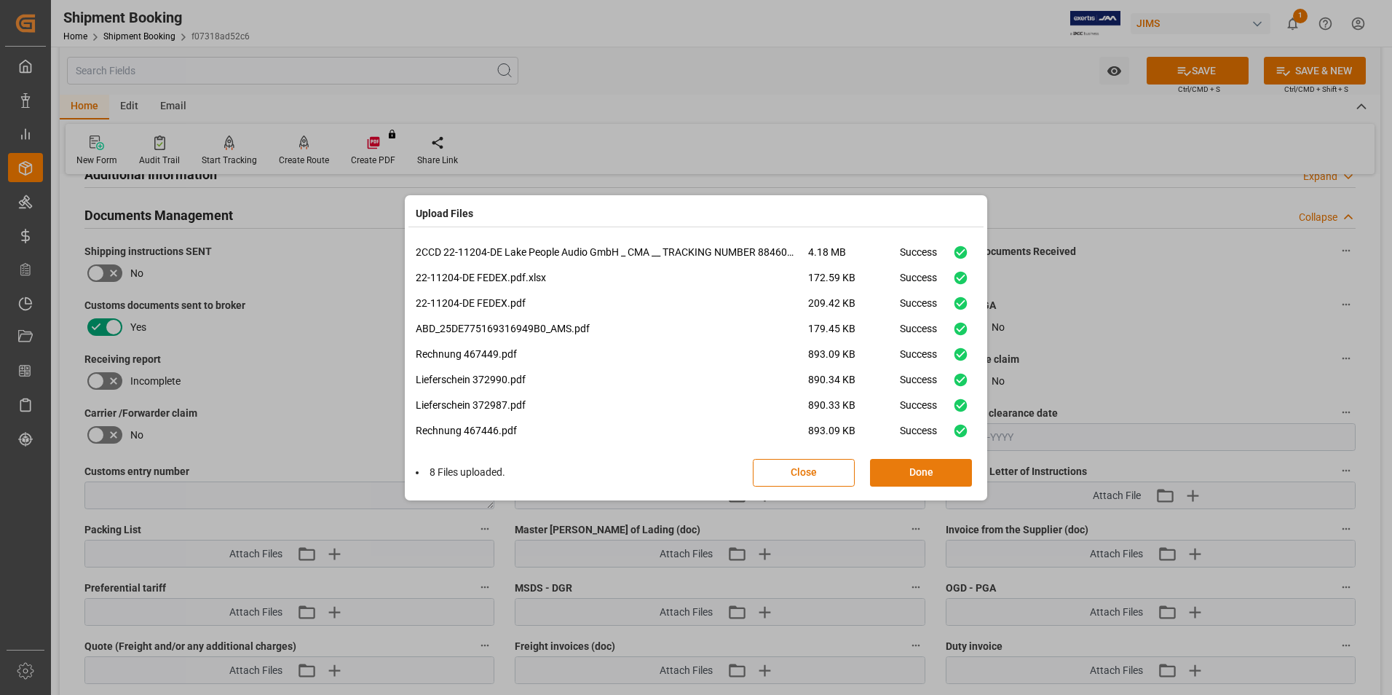
click at [939, 465] on button "Done" at bounding box center [921, 473] width 102 height 28
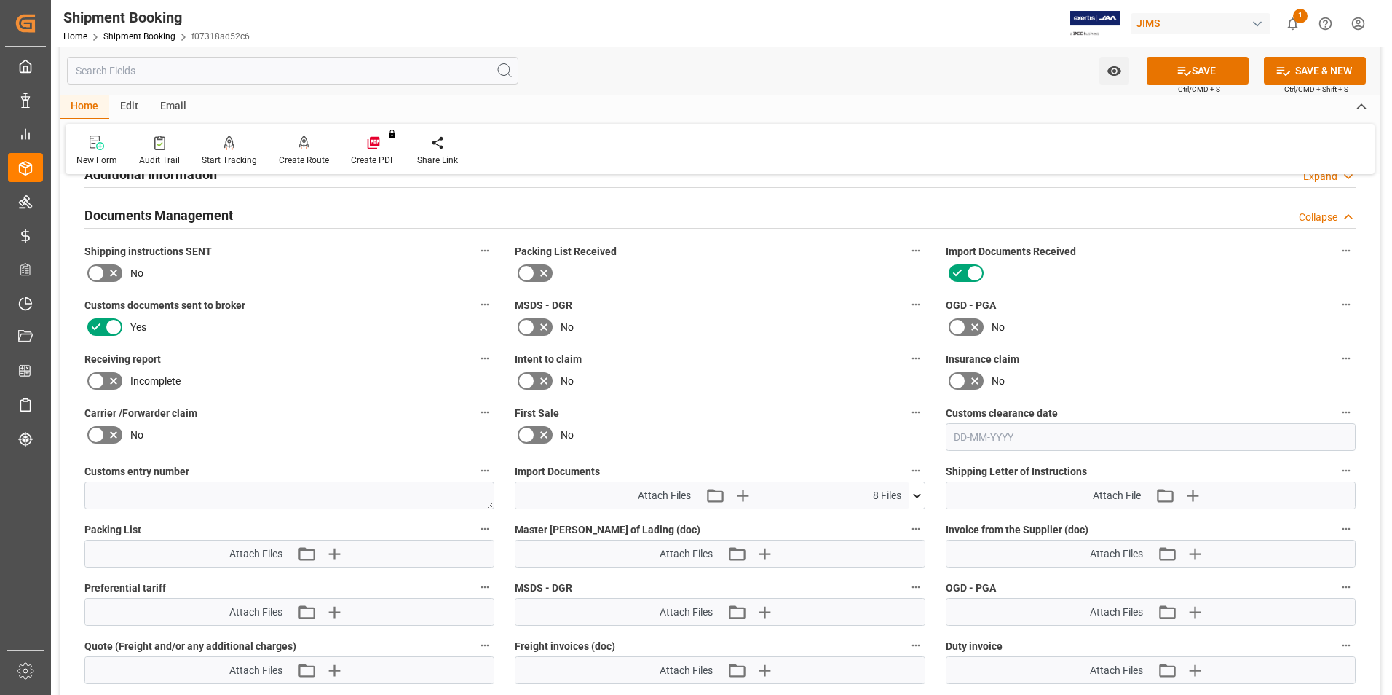
click at [542, 269] on icon at bounding box center [543, 272] width 17 height 17
click at [0, 0] on input "checkbox" at bounding box center [0, 0] width 0 height 0
click at [333, 550] on icon "button" at bounding box center [334, 554] width 14 height 14
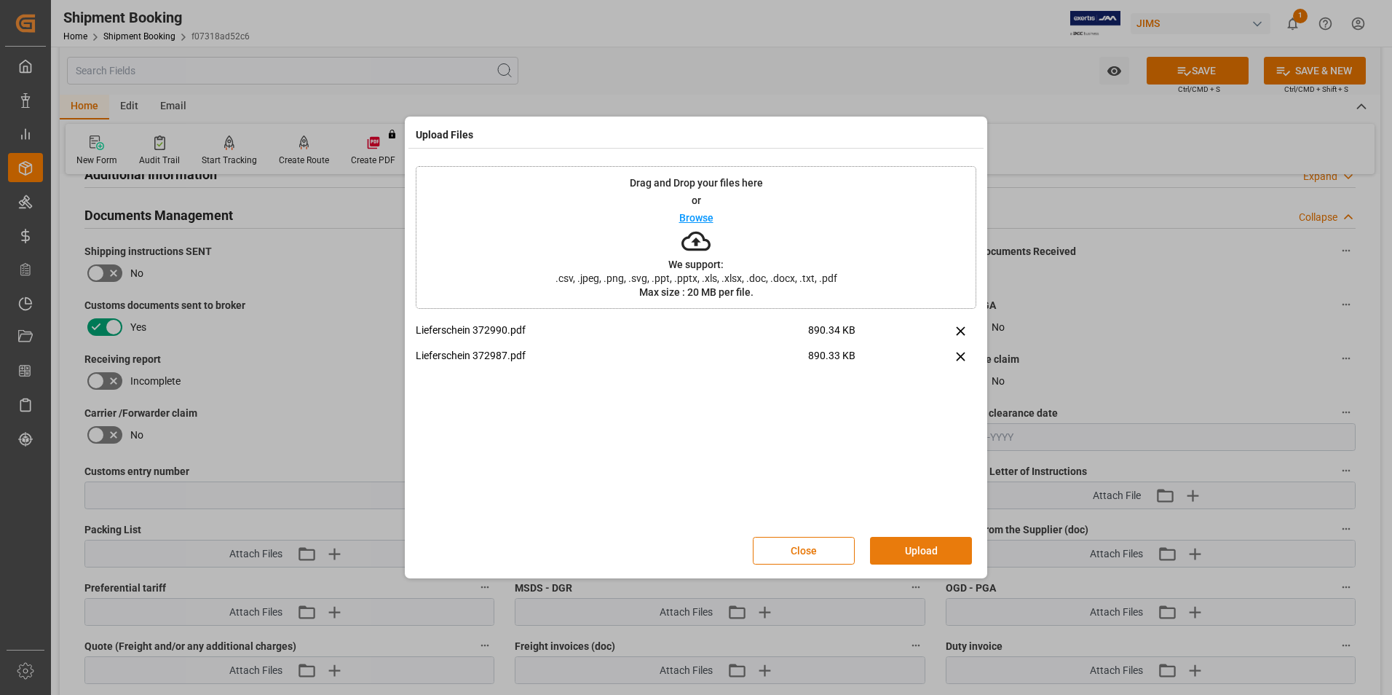
click at [904, 548] on button "Upload" at bounding box center [921, 551] width 102 height 28
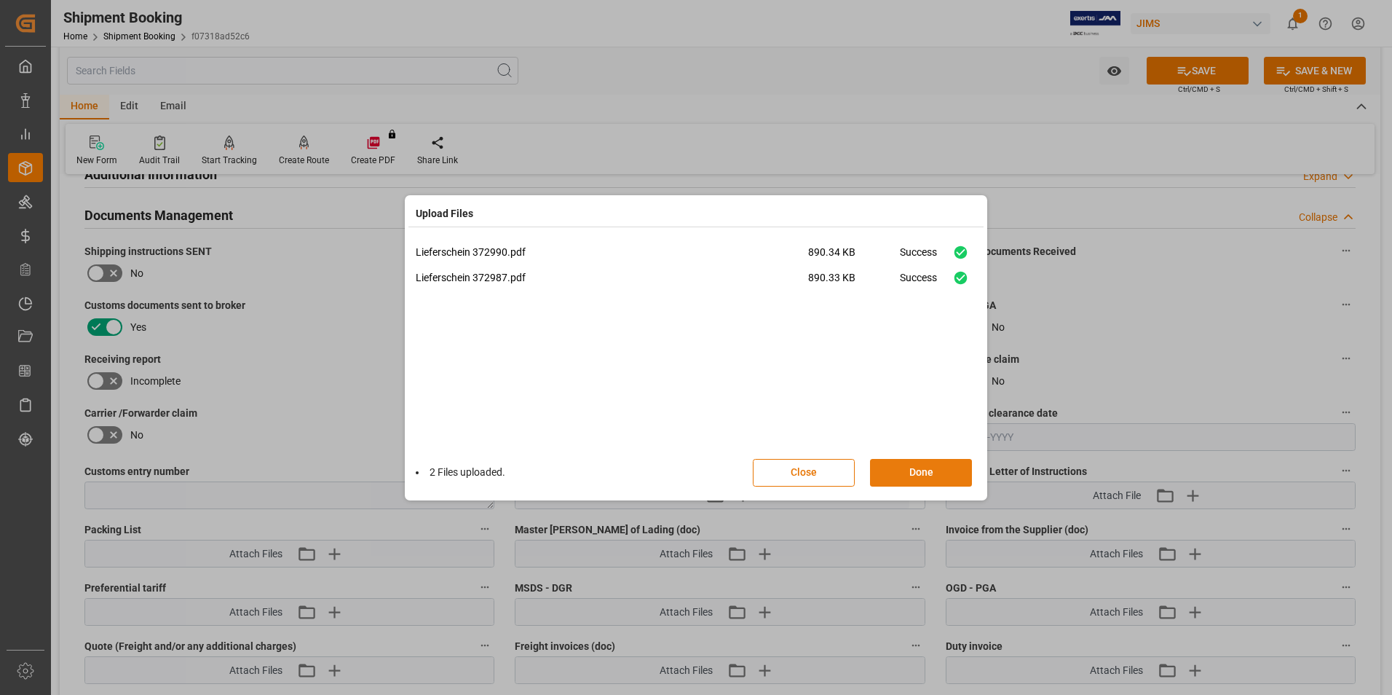
click at [915, 473] on button "Done" at bounding box center [921, 473] width 102 height 28
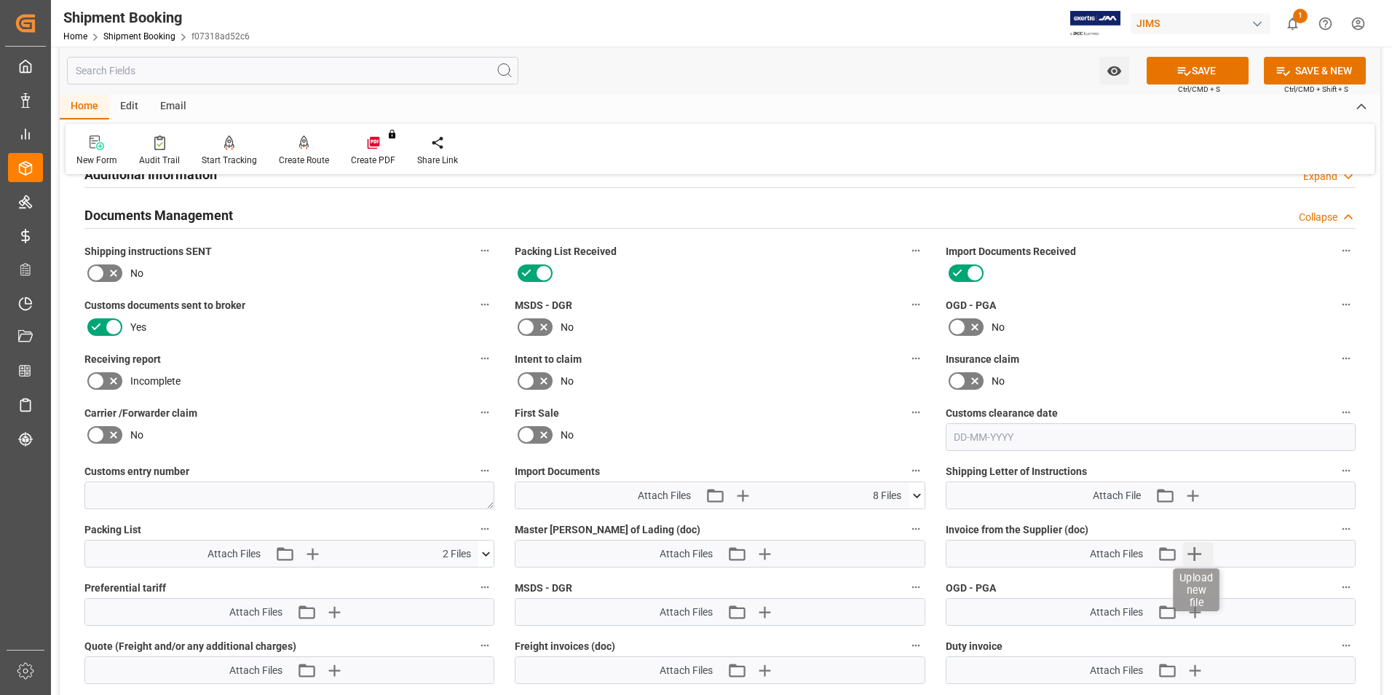
click at [1198, 553] on icon "button" at bounding box center [1195, 554] width 14 height 14
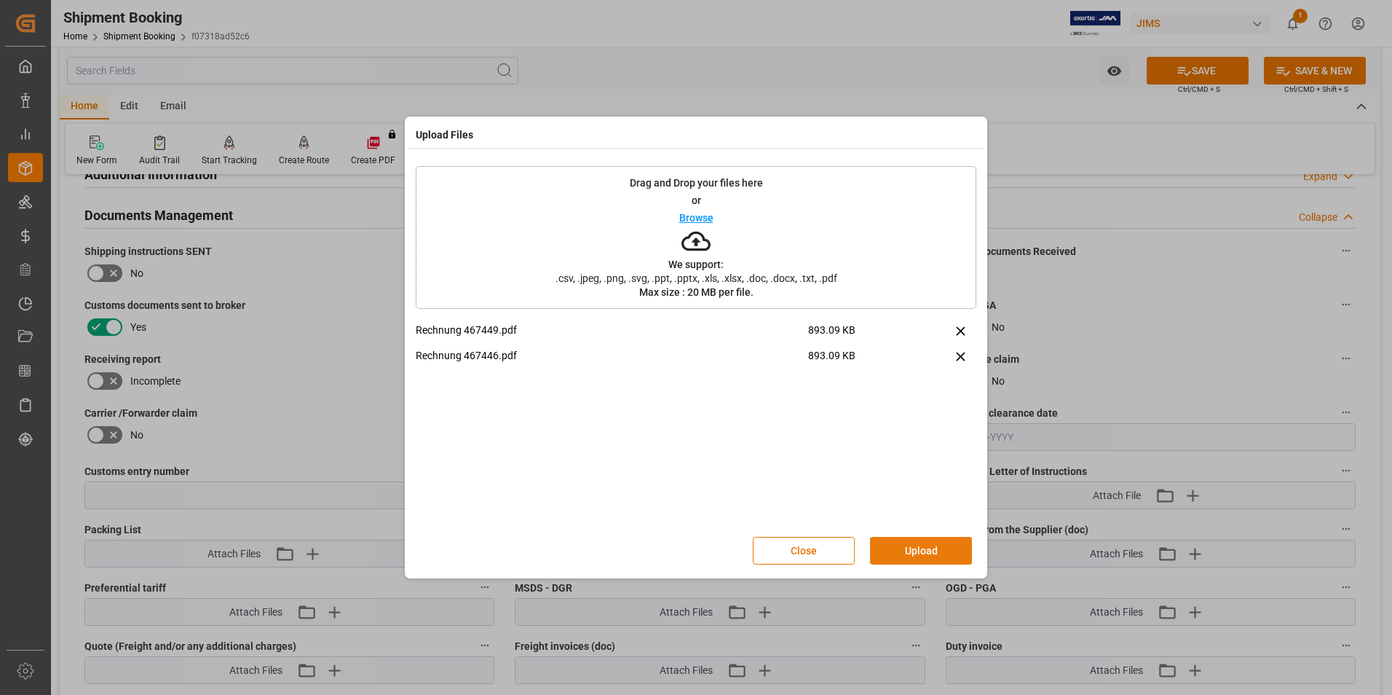
click at [953, 551] on button "Upload" at bounding box center [921, 551] width 102 height 28
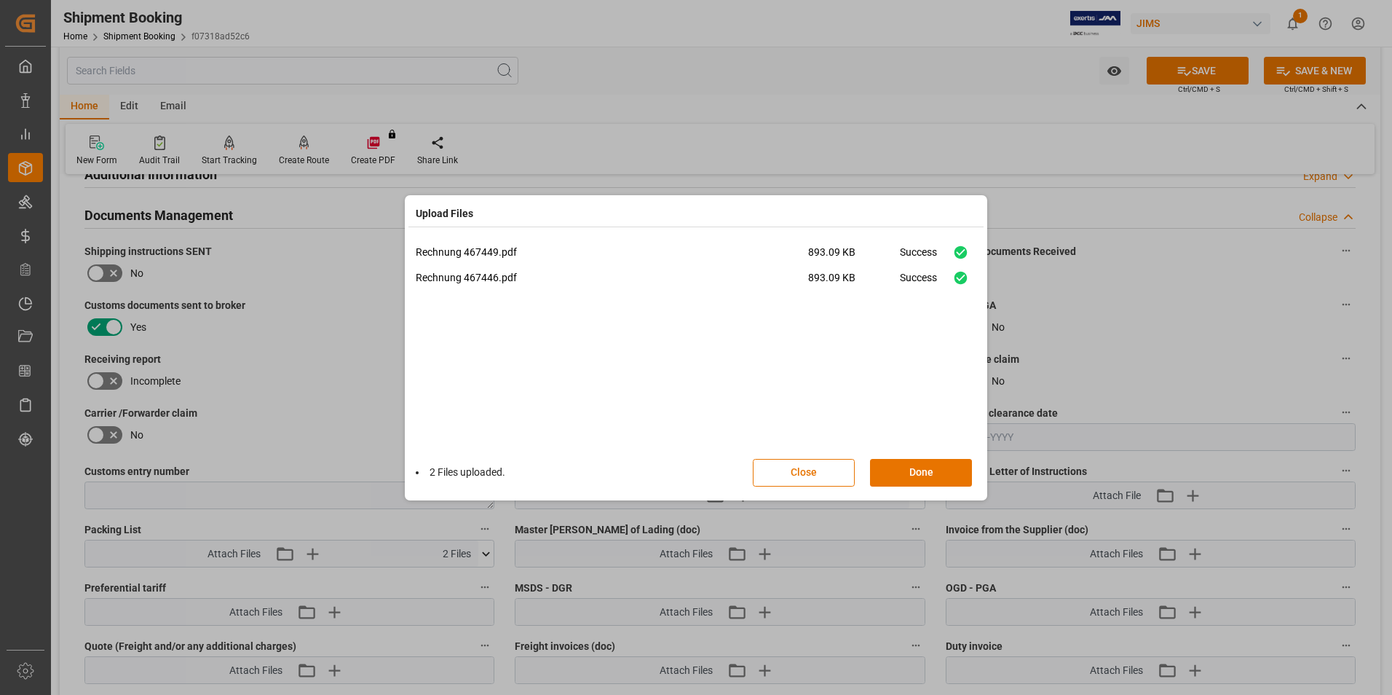
drag, startPoint x: 936, startPoint y: 467, endPoint x: 1030, endPoint y: 414, distance: 108.3
click at [945, 465] on button "Done" at bounding box center [921, 473] width 102 height 28
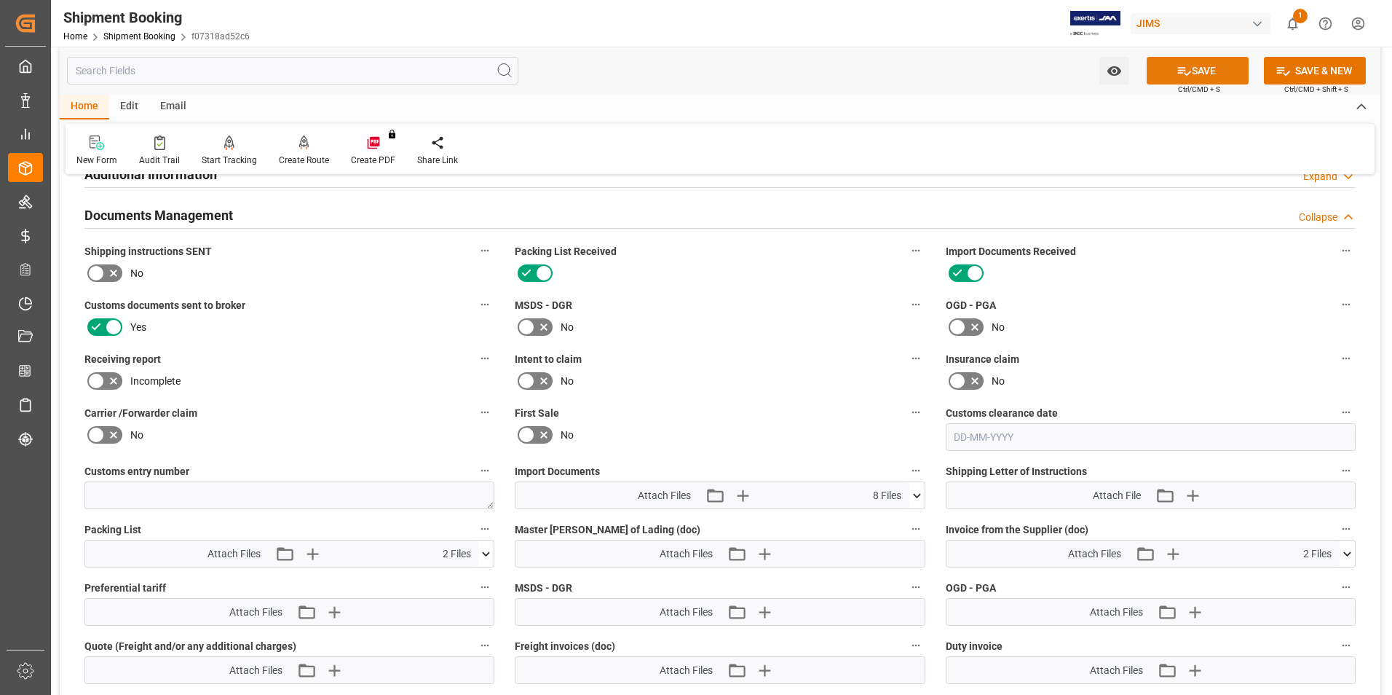
click at [1189, 60] on button "SAVE" at bounding box center [1198, 71] width 102 height 28
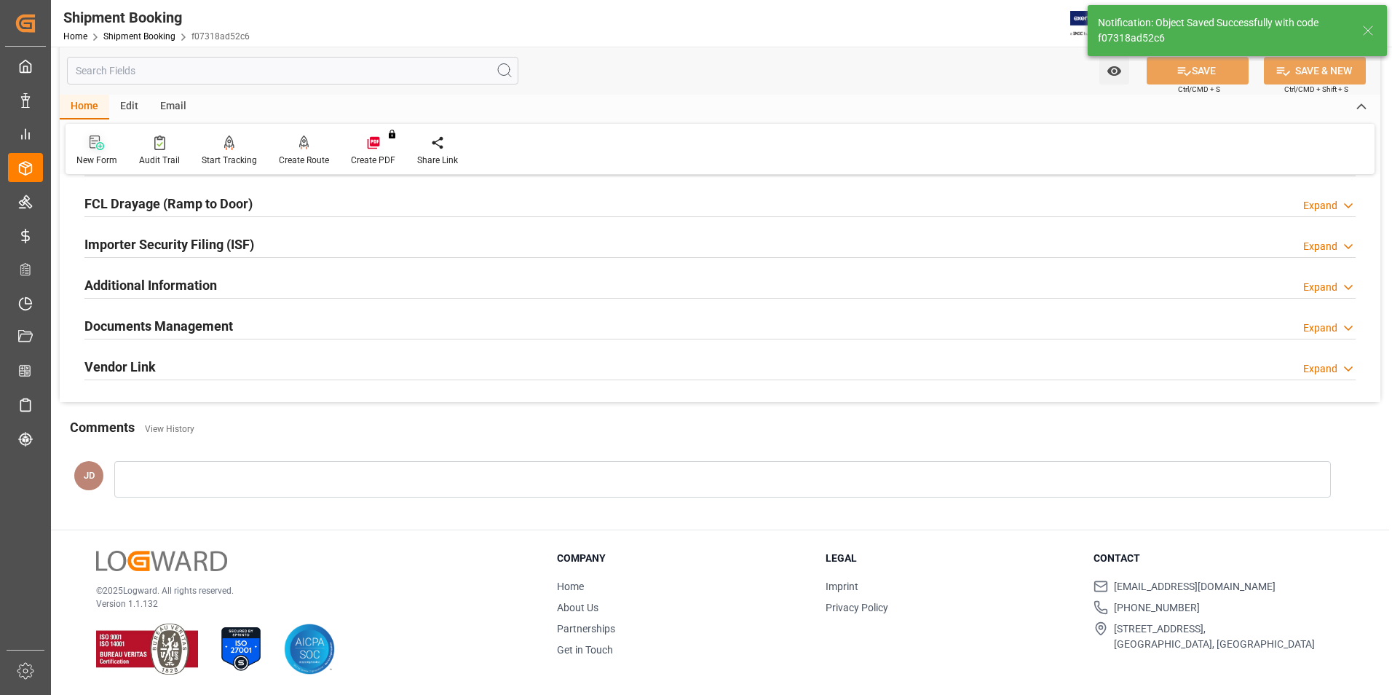
scroll to position [398, 0]
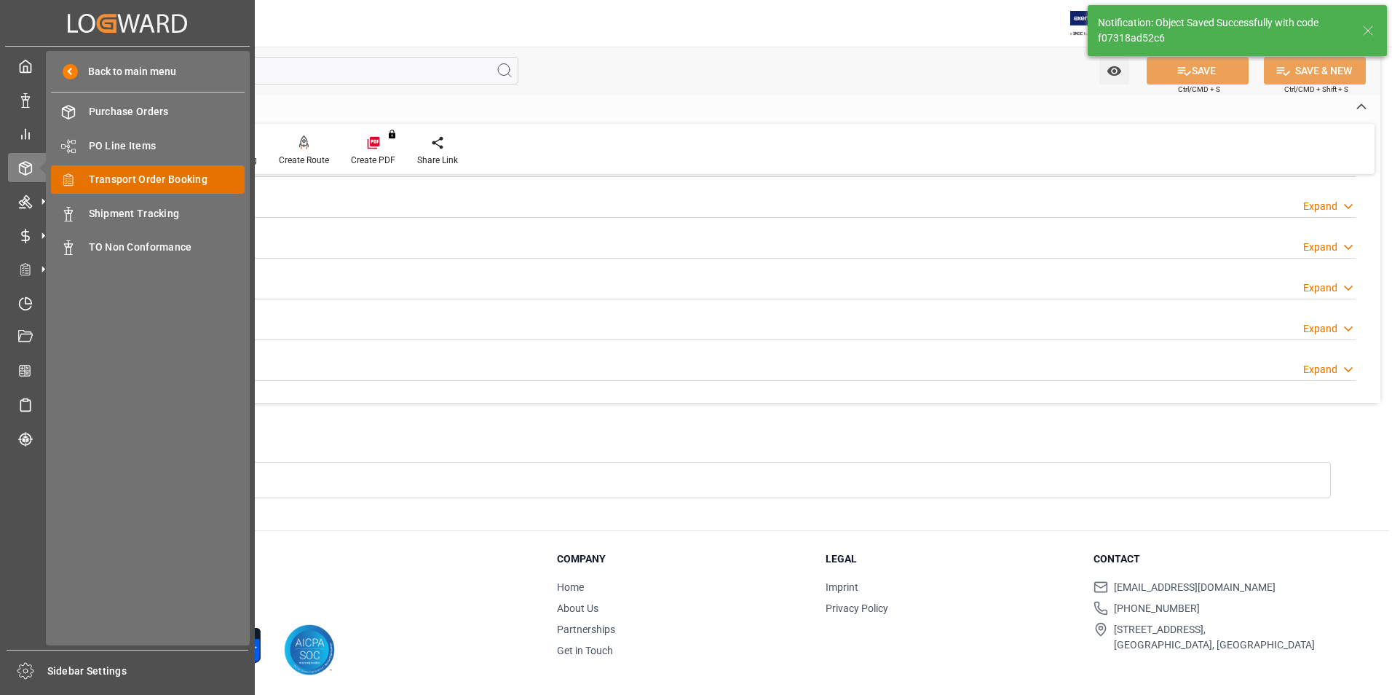
click at [162, 179] on span "Transport Order Booking" at bounding box center [167, 179] width 157 height 15
